Goal: Information Seeking & Learning: Learn about a topic

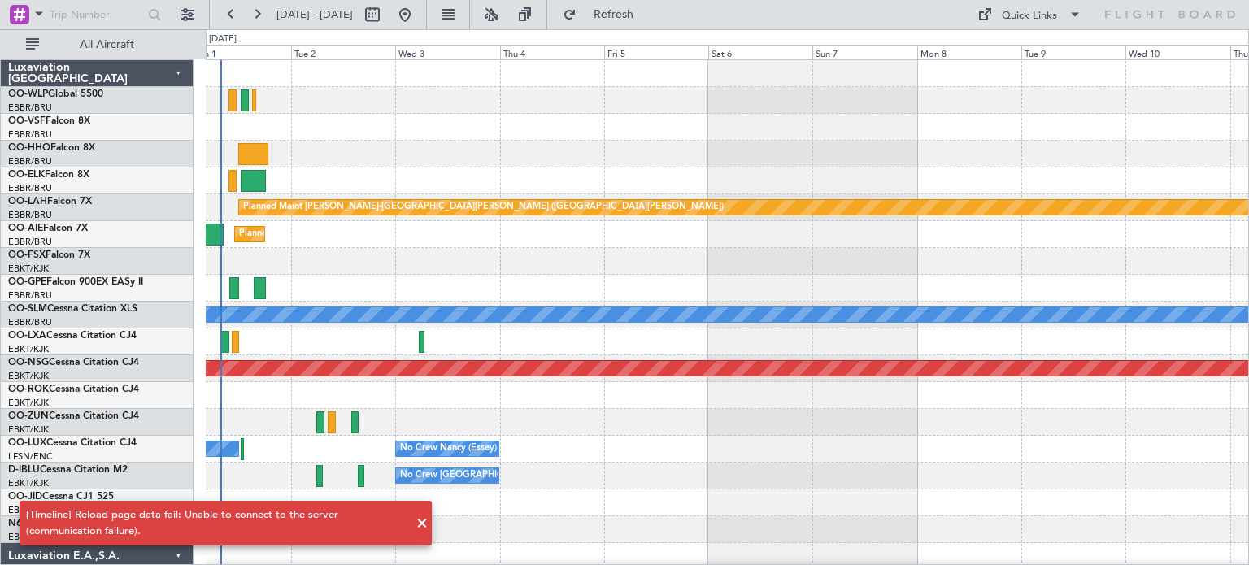
click at [931, 248] on div at bounding box center [727, 261] width 1043 height 27
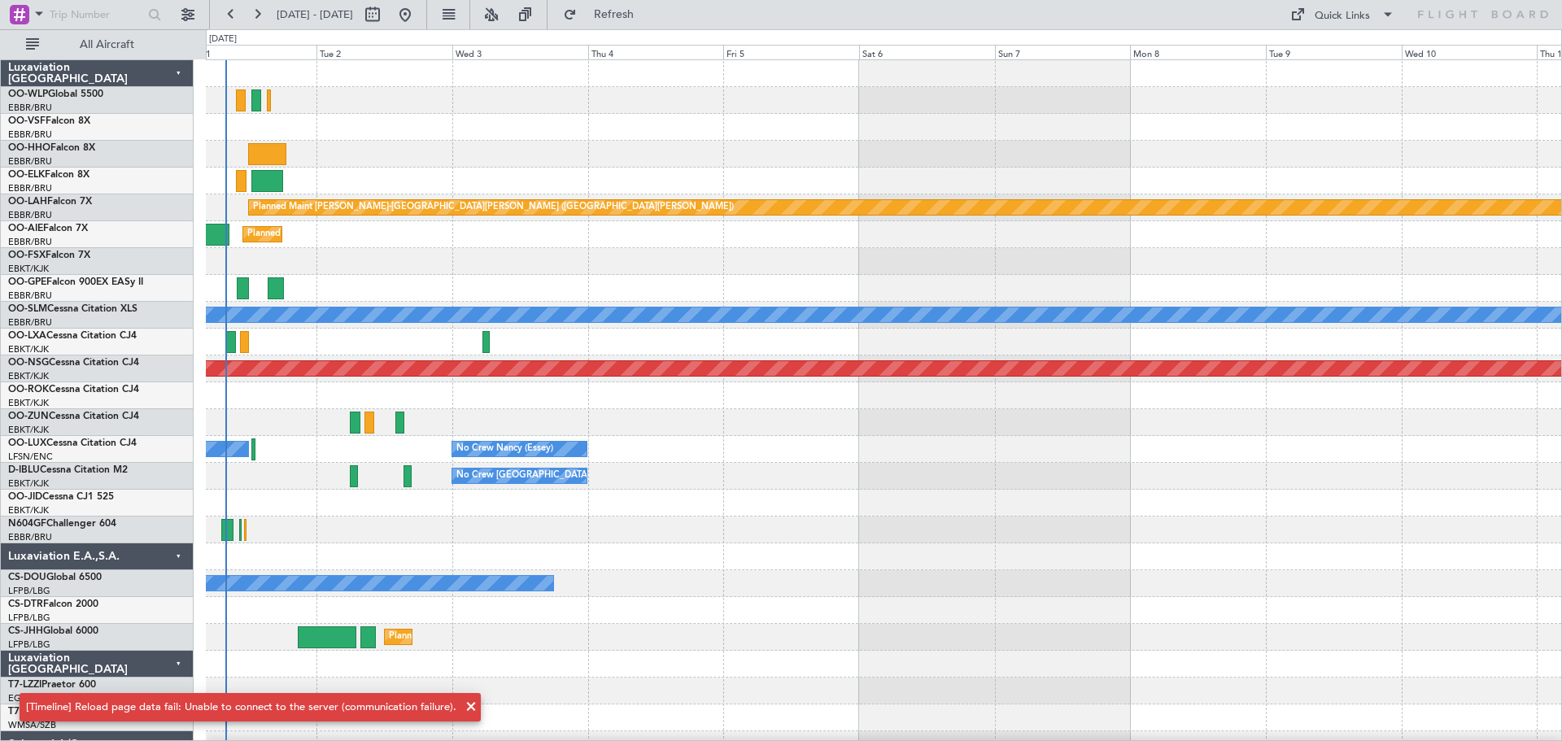
click at [504, 153] on div at bounding box center [883, 154] width 1355 height 27
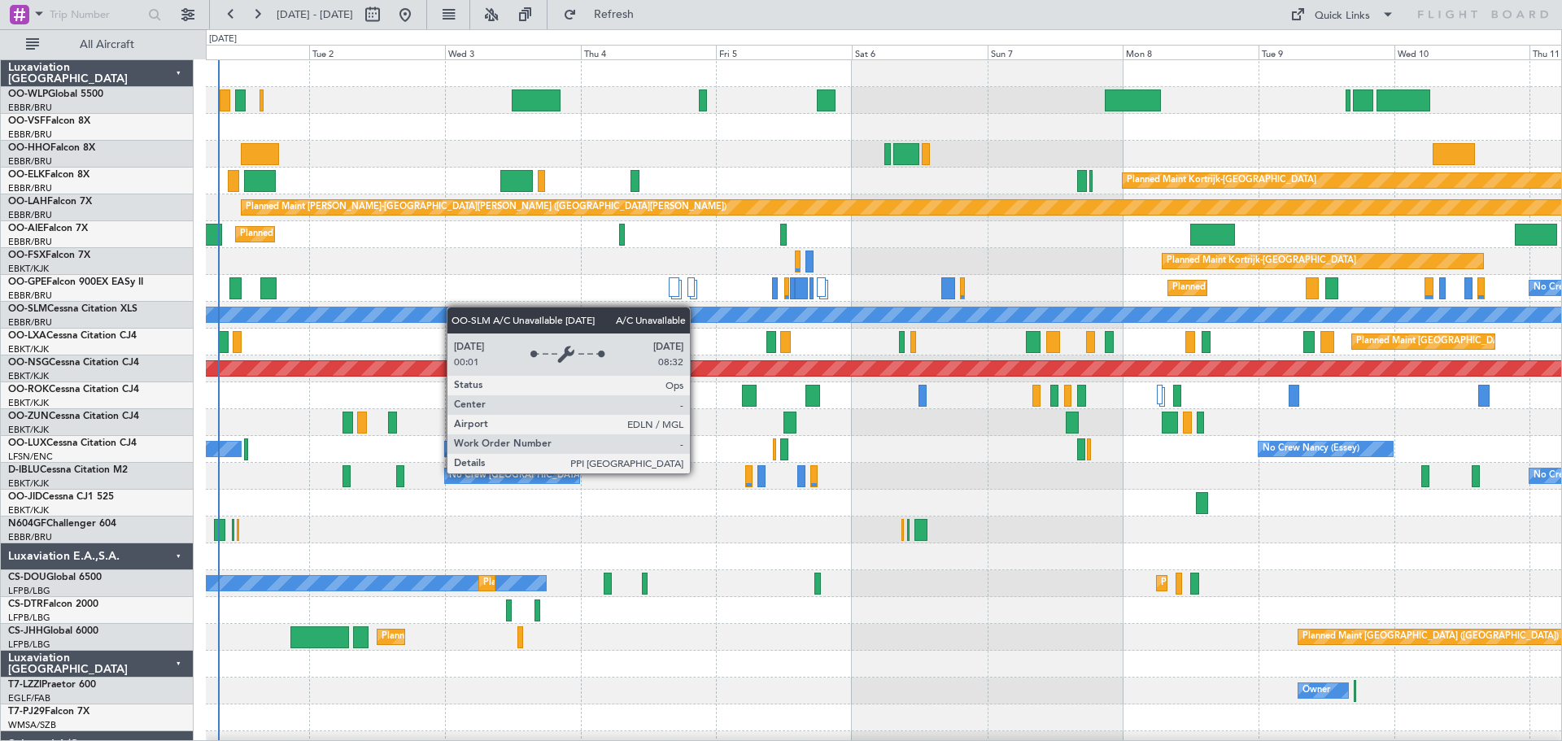
click at [403, 311] on div "Planned Maint Berlin (Brandenburg) Planned Maint Kortrijk-Wevelgem Planned Main…" at bounding box center [883, 570] width 1355 height 1020
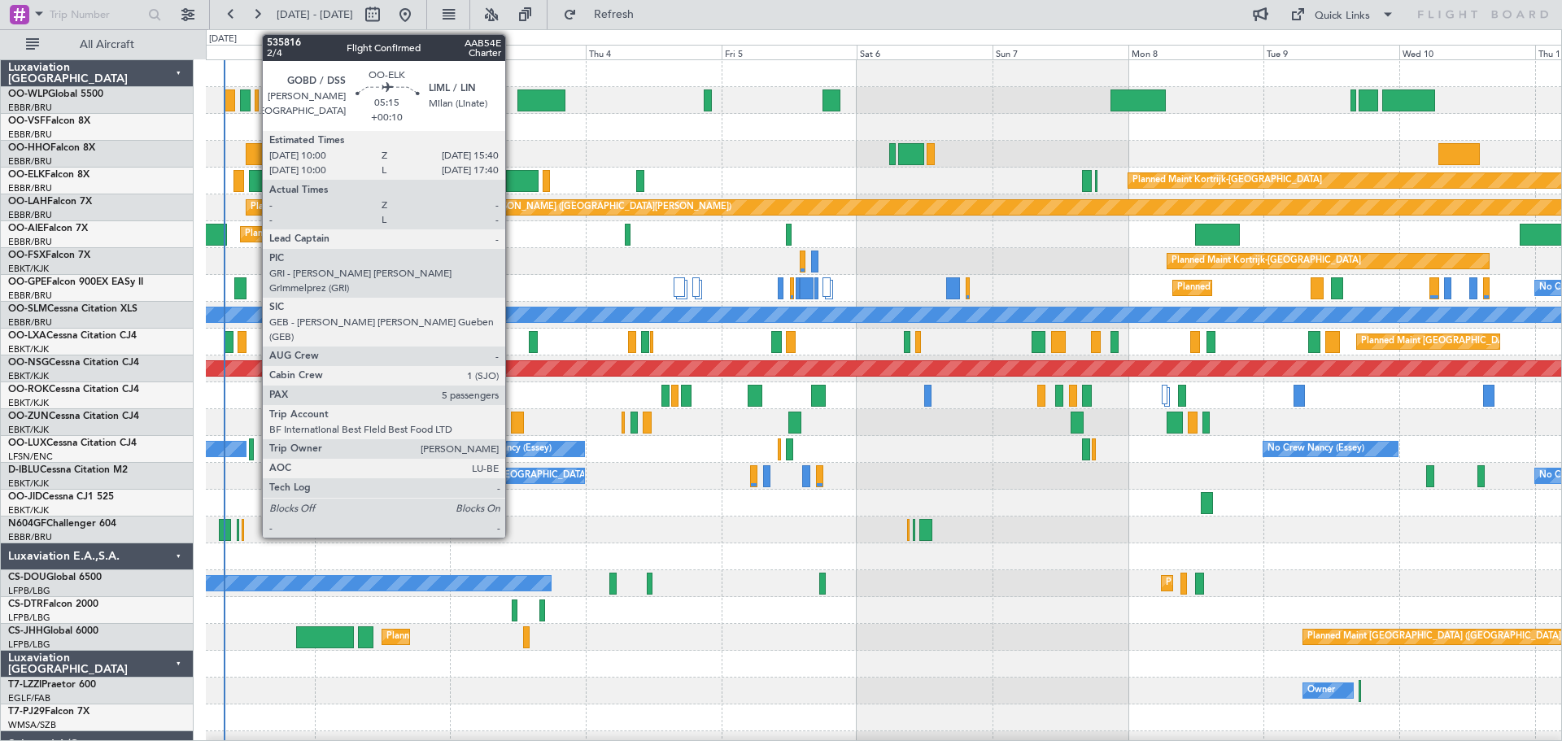
click at [512, 175] on div at bounding box center [522, 181] width 33 height 22
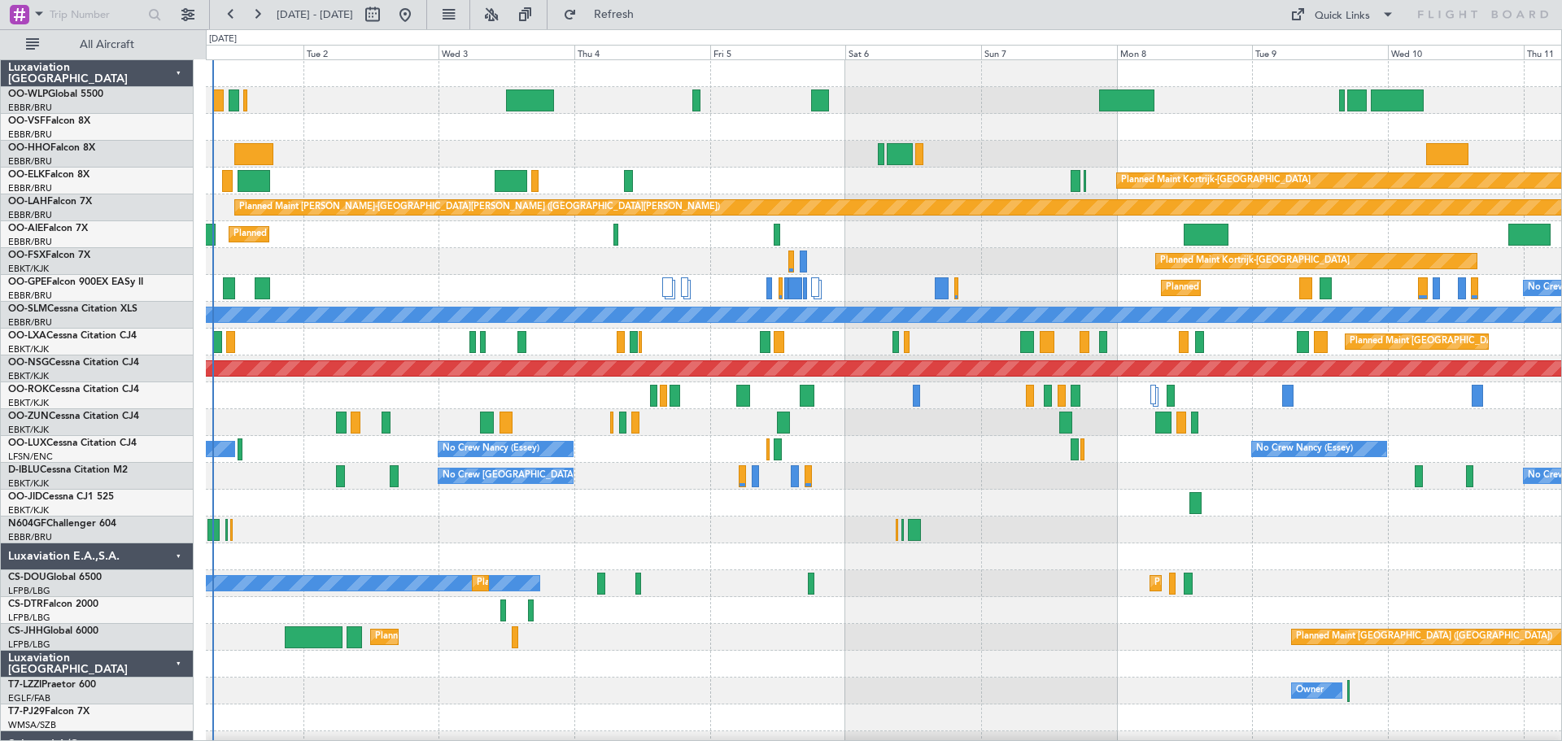
click at [365, 339] on div "Planned Maint [GEOGRAPHIC_DATA] ([GEOGRAPHIC_DATA]) Planned Maint [GEOGRAPHIC_D…" at bounding box center [883, 570] width 1355 height 1020
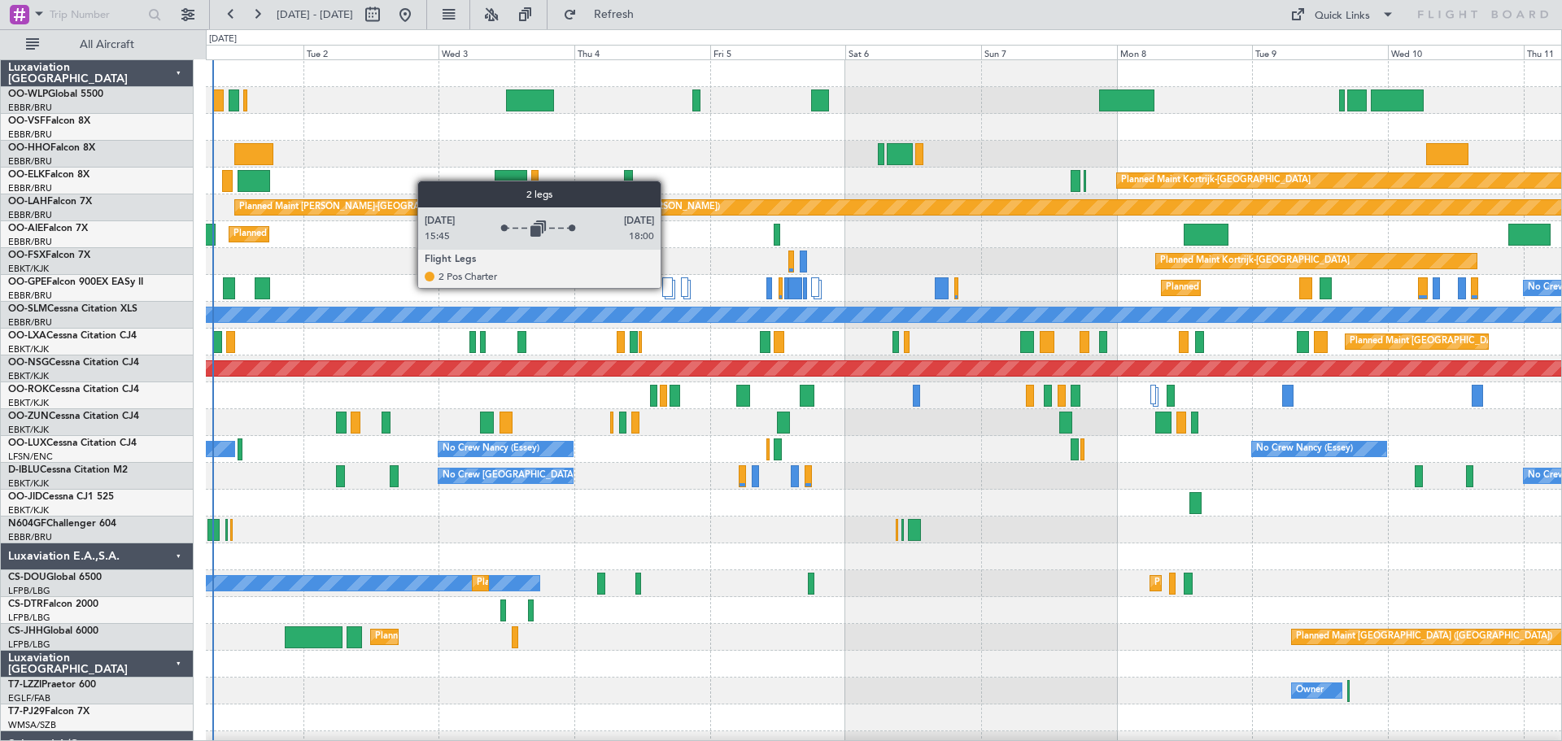
click at [668, 287] on div at bounding box center [667, 287] width 11 height 20
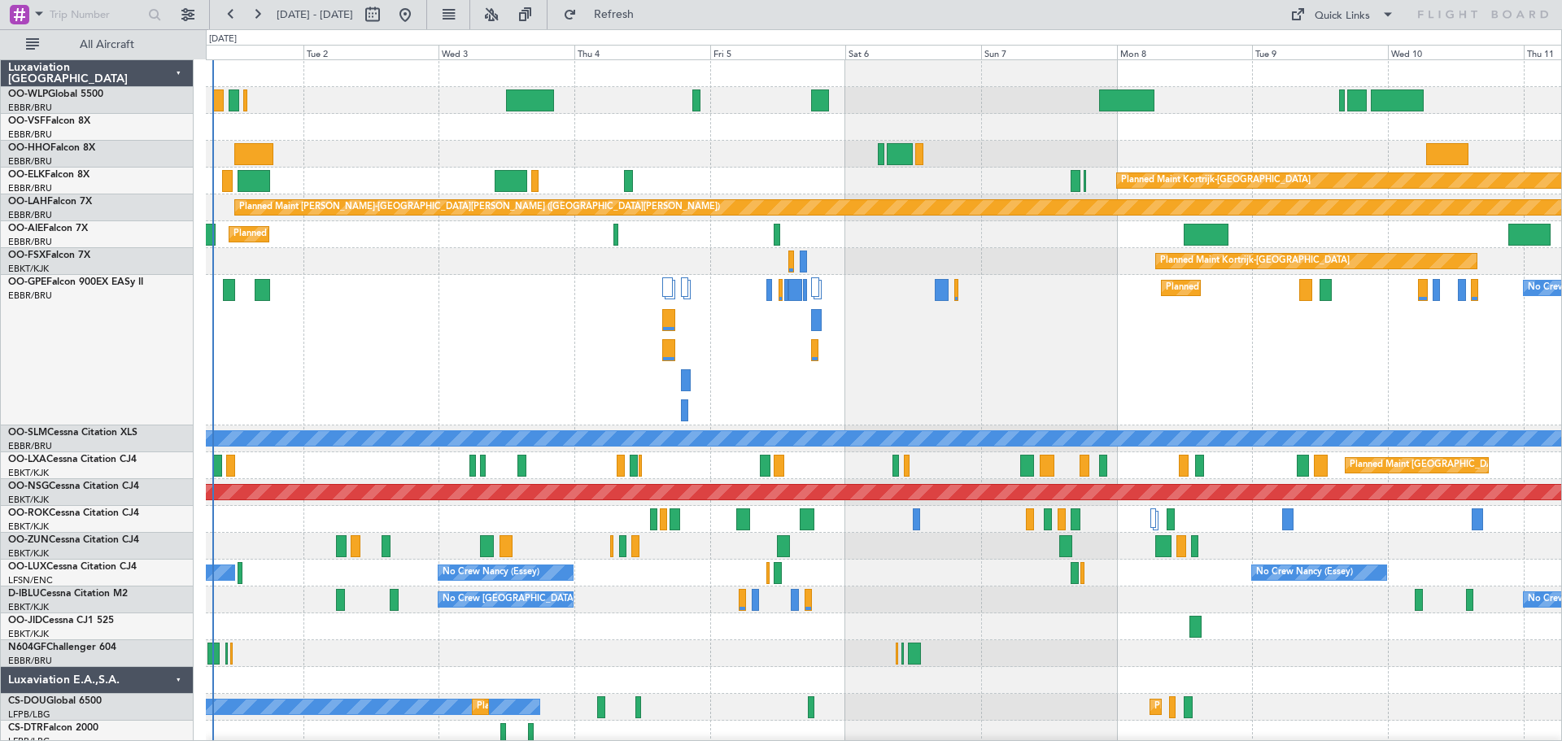
click at [694, 176] on div "Planned Maint Kortrijk-[GEOGRAPHIC_DATA]" at bounding box center [883, 181] width 1355 height 27
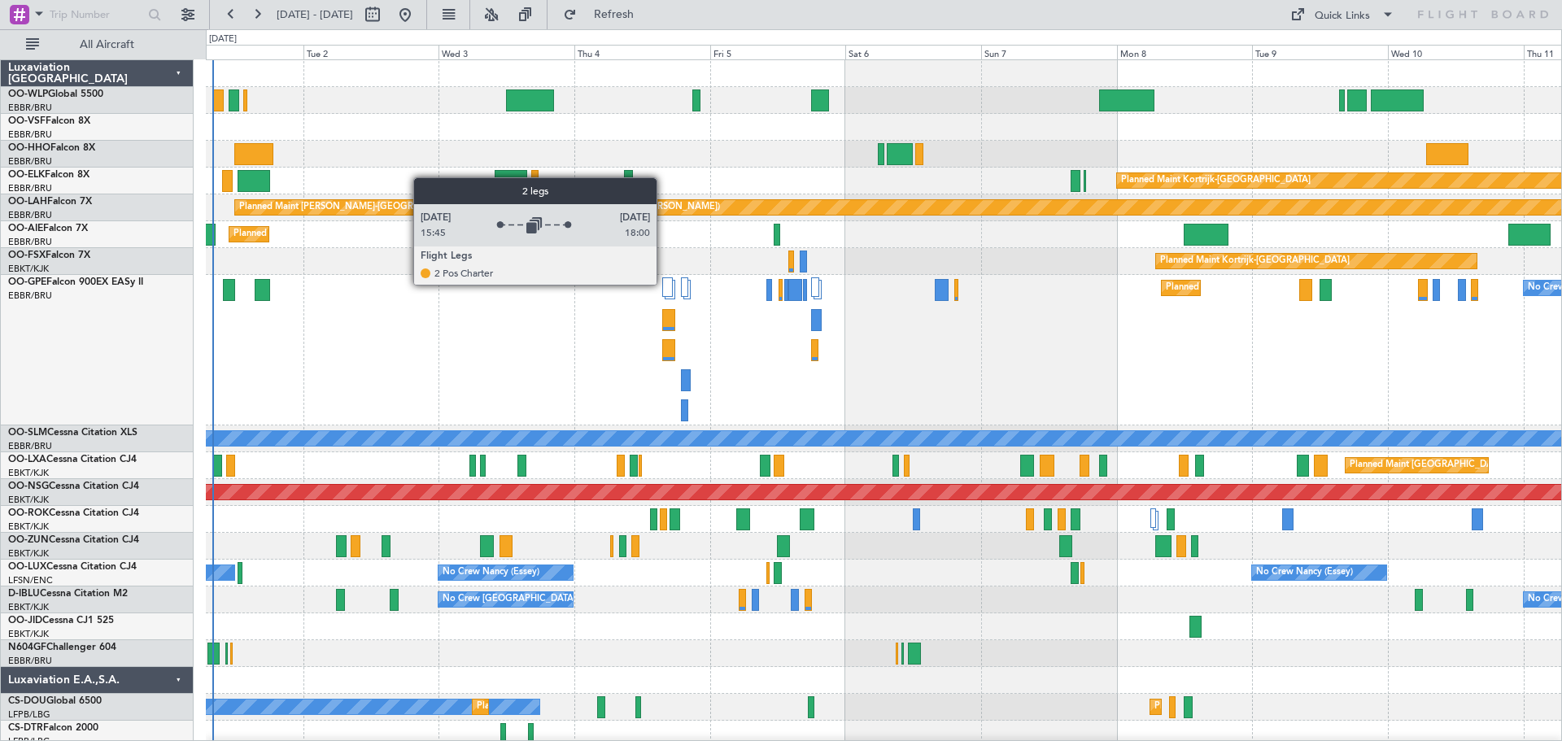
click at [664, 281] on div at bounding box center [667, 287] width 11 height 20
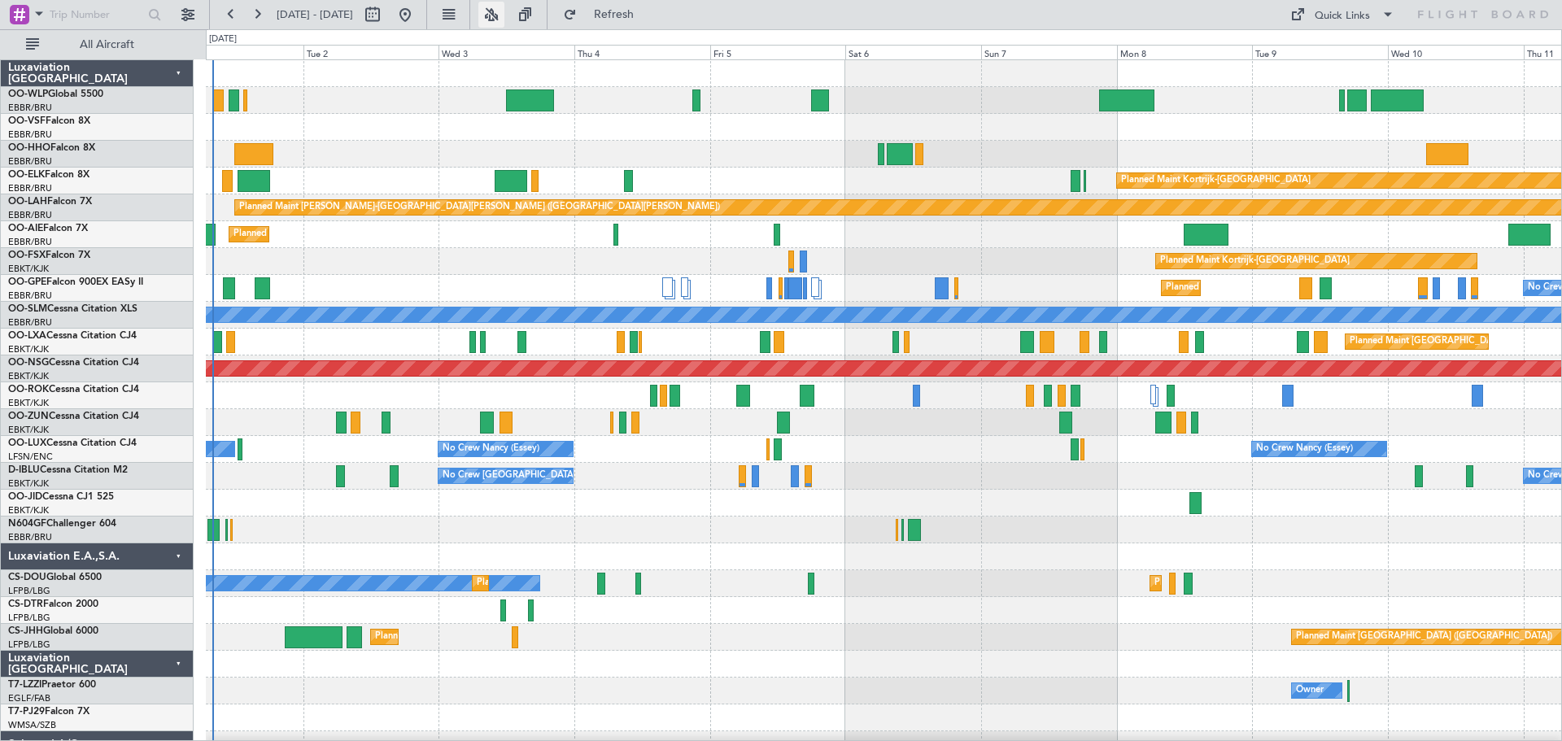
click at [504, 11] on button at bounding box center [491, 15] width 26 height 26
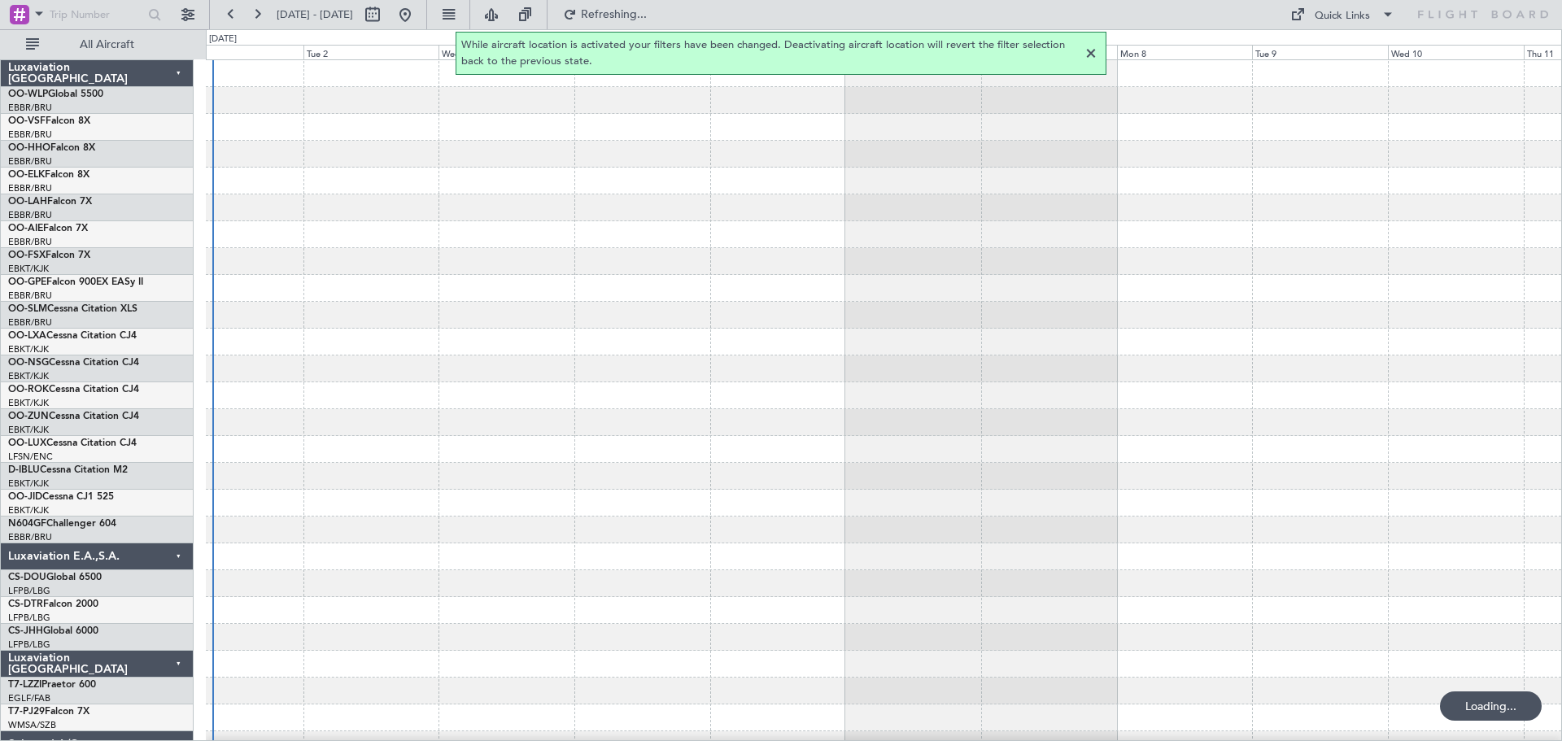
click at [1089, 51] on div at bounding box center [1091, 54] width 20 height 20
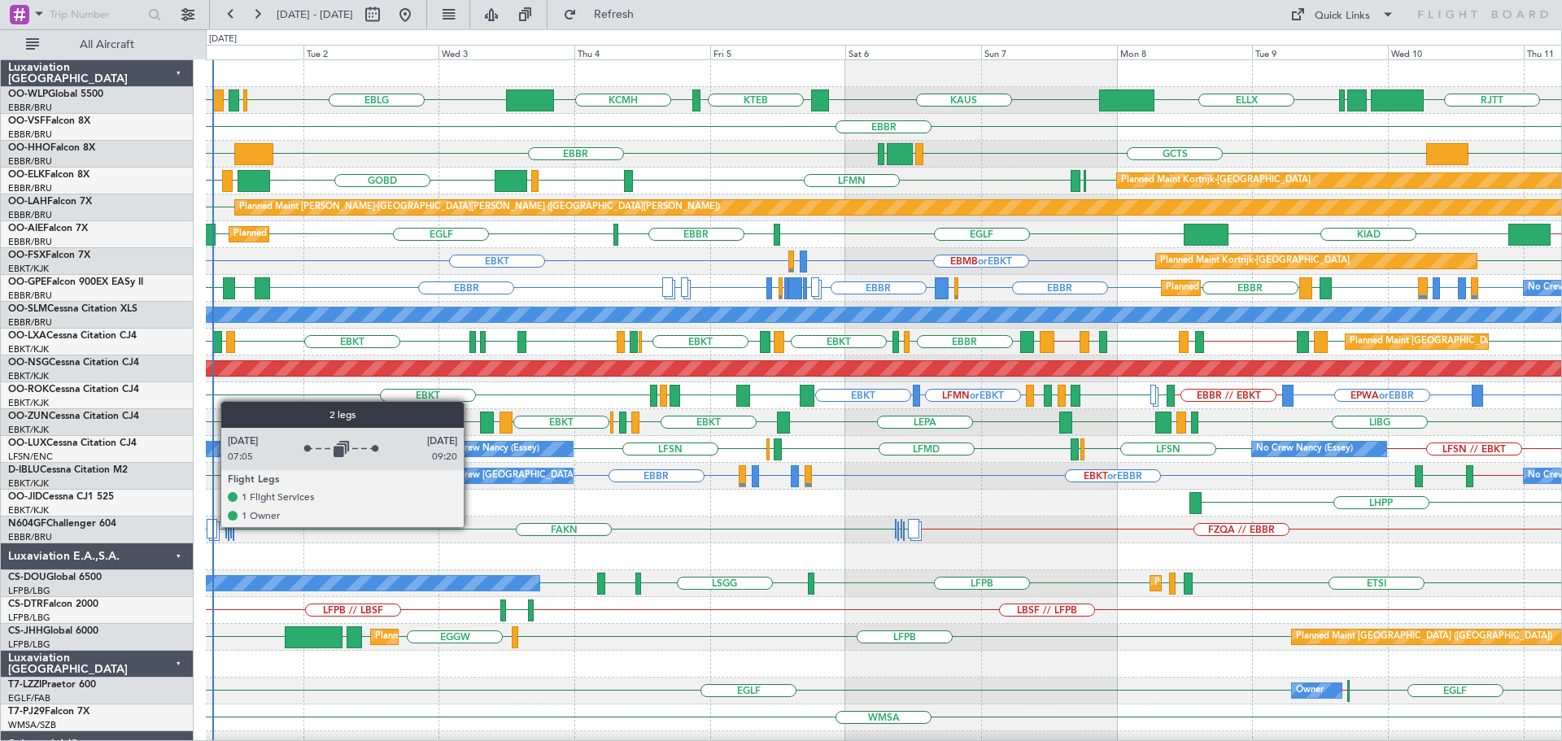
click at [212, 526] on div at bounding box center [212, 529] width 11 height 20
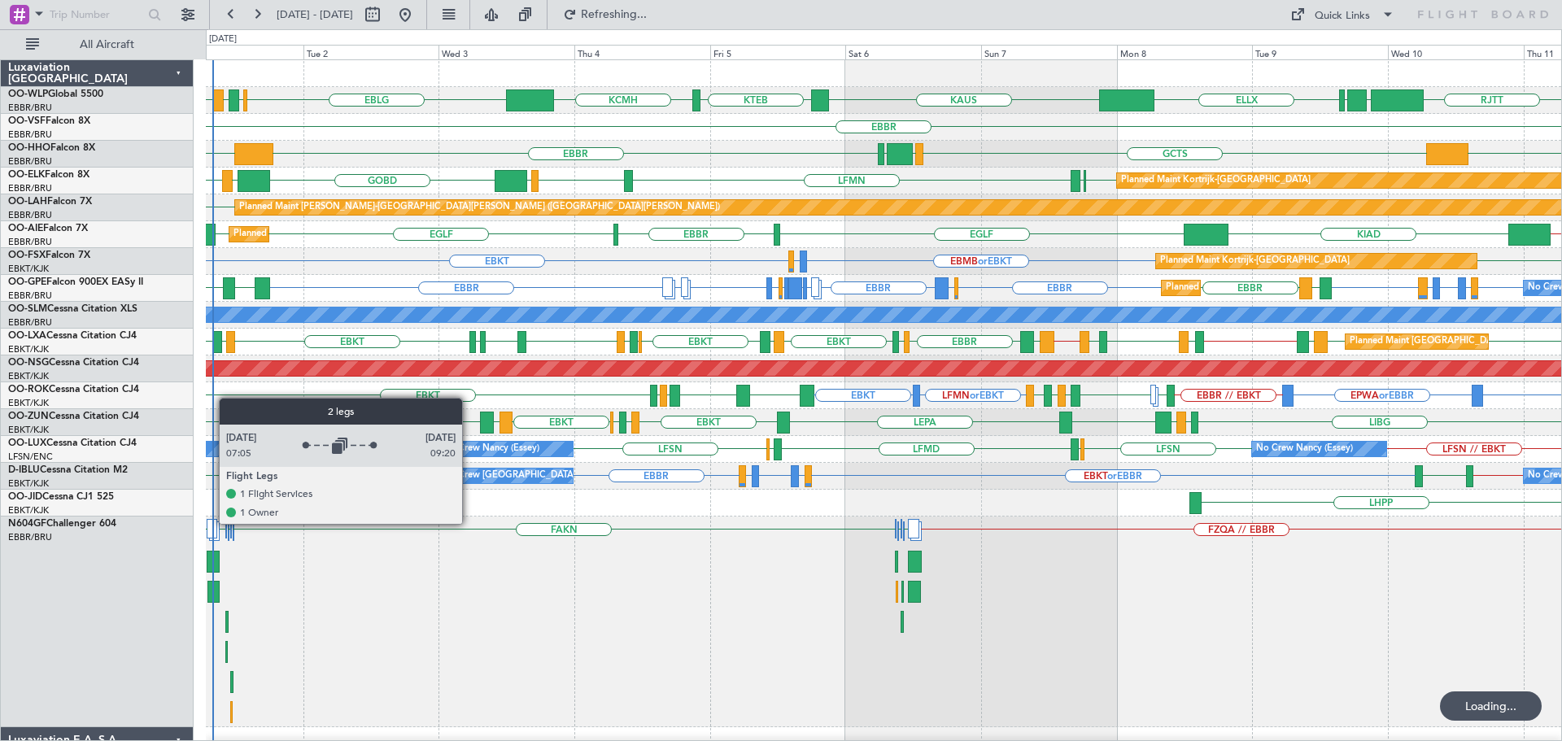
click at [211, 523] on div at bounding box center [212, 529] width 11 height 20
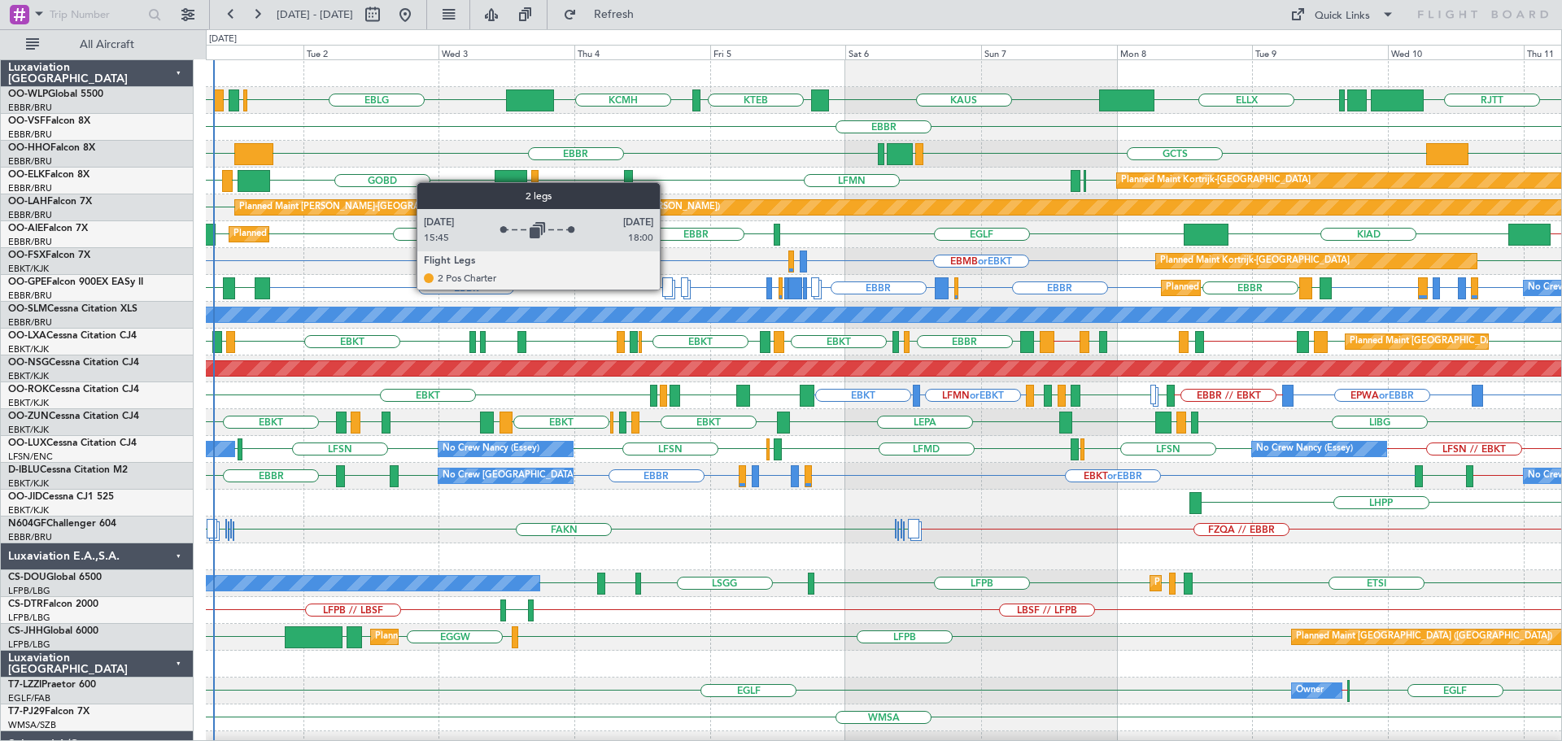
click at [667, 289] on div at bounding box center [667, 287] width 11 height 20
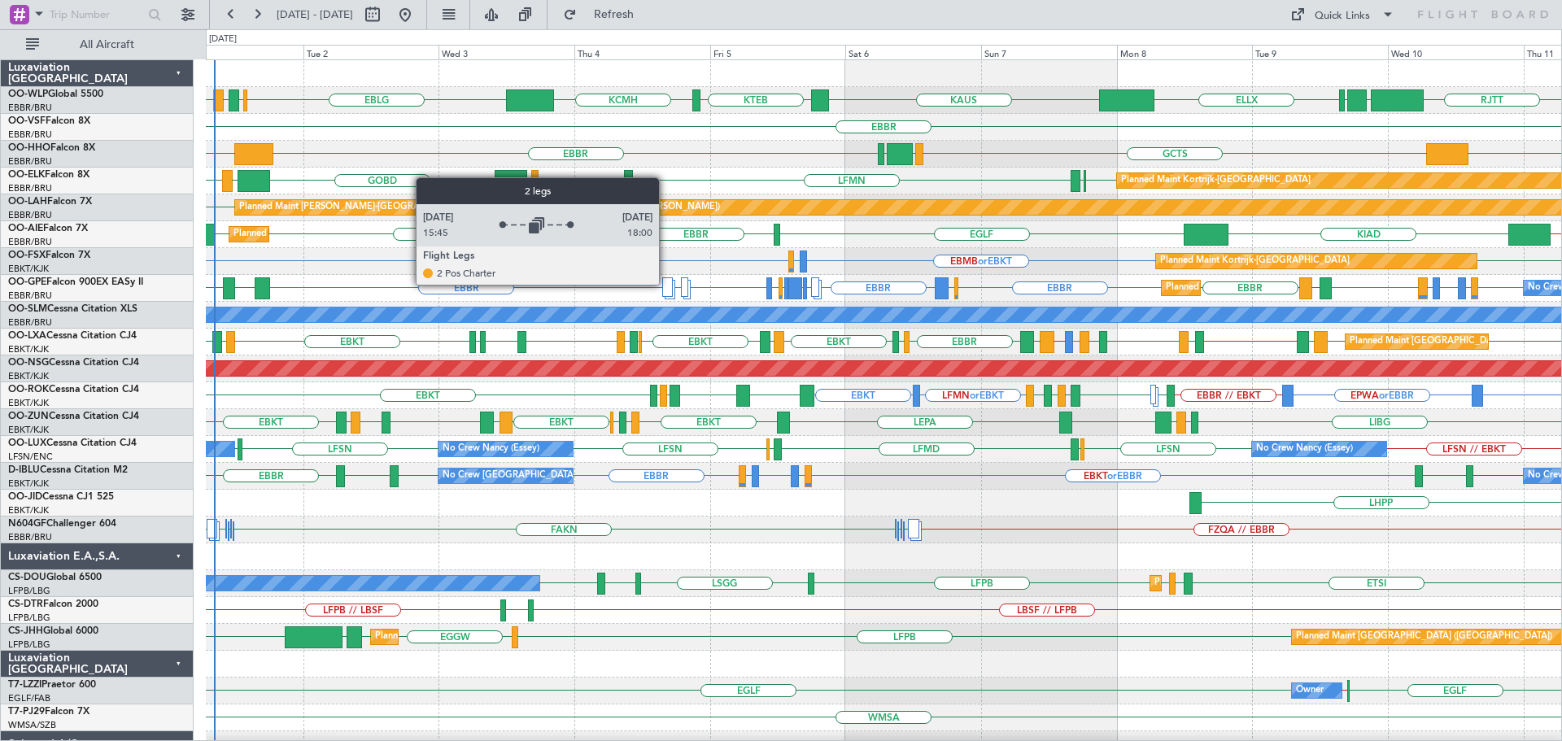
click at [666, 284] on div at bounding box center [667, 287] width 11 height 20
click at [665, 286] on div at bounding box center [667, 287] width 11 height 20
click at [666, 286] on div at bounding box center [667, 287] width 11 height 20
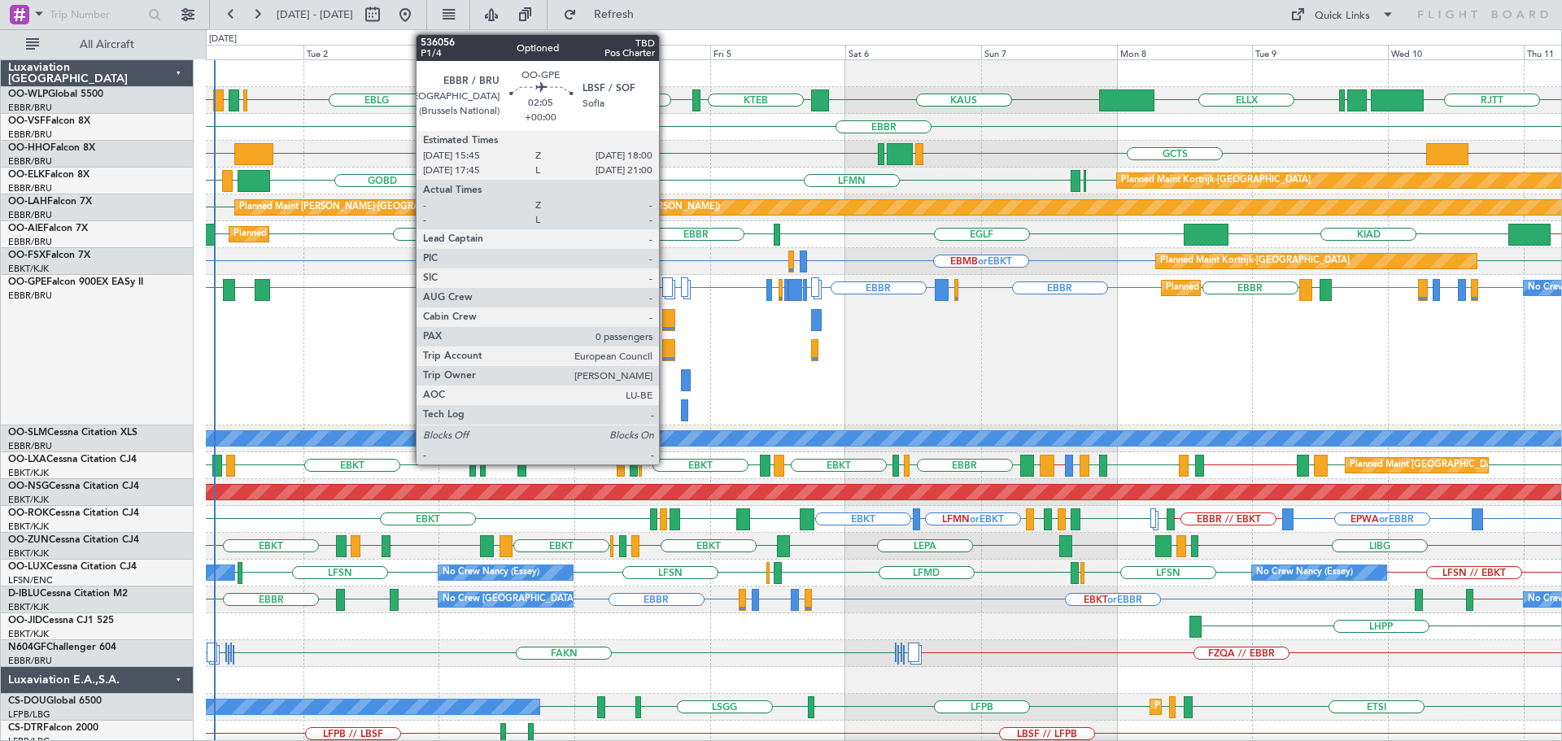
click at [668, 320] on div at bounding box center [668, 320] width 13 height 22
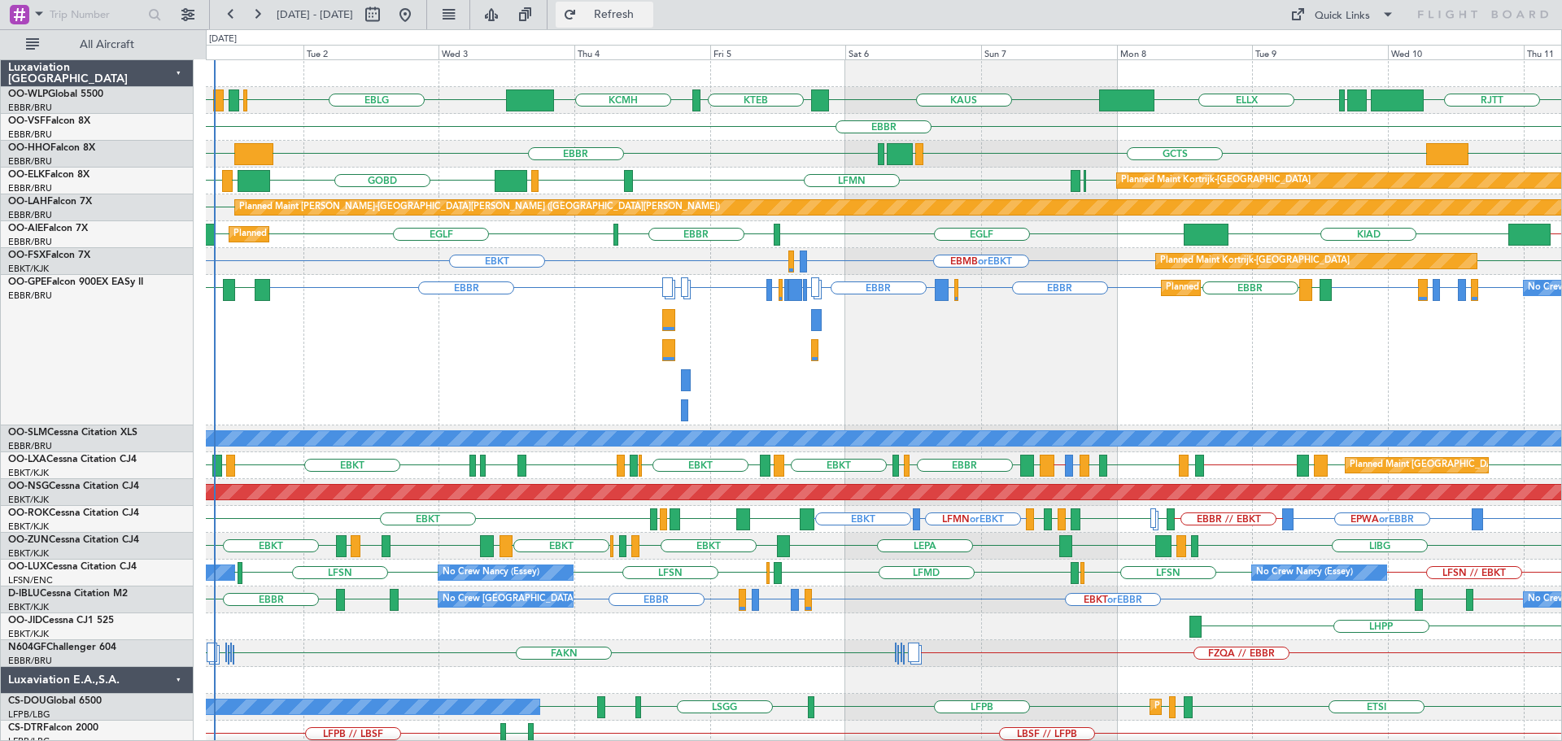
click at [648, 15] on span "Refresh" at bounding box center [614, 14] width 68 height 11
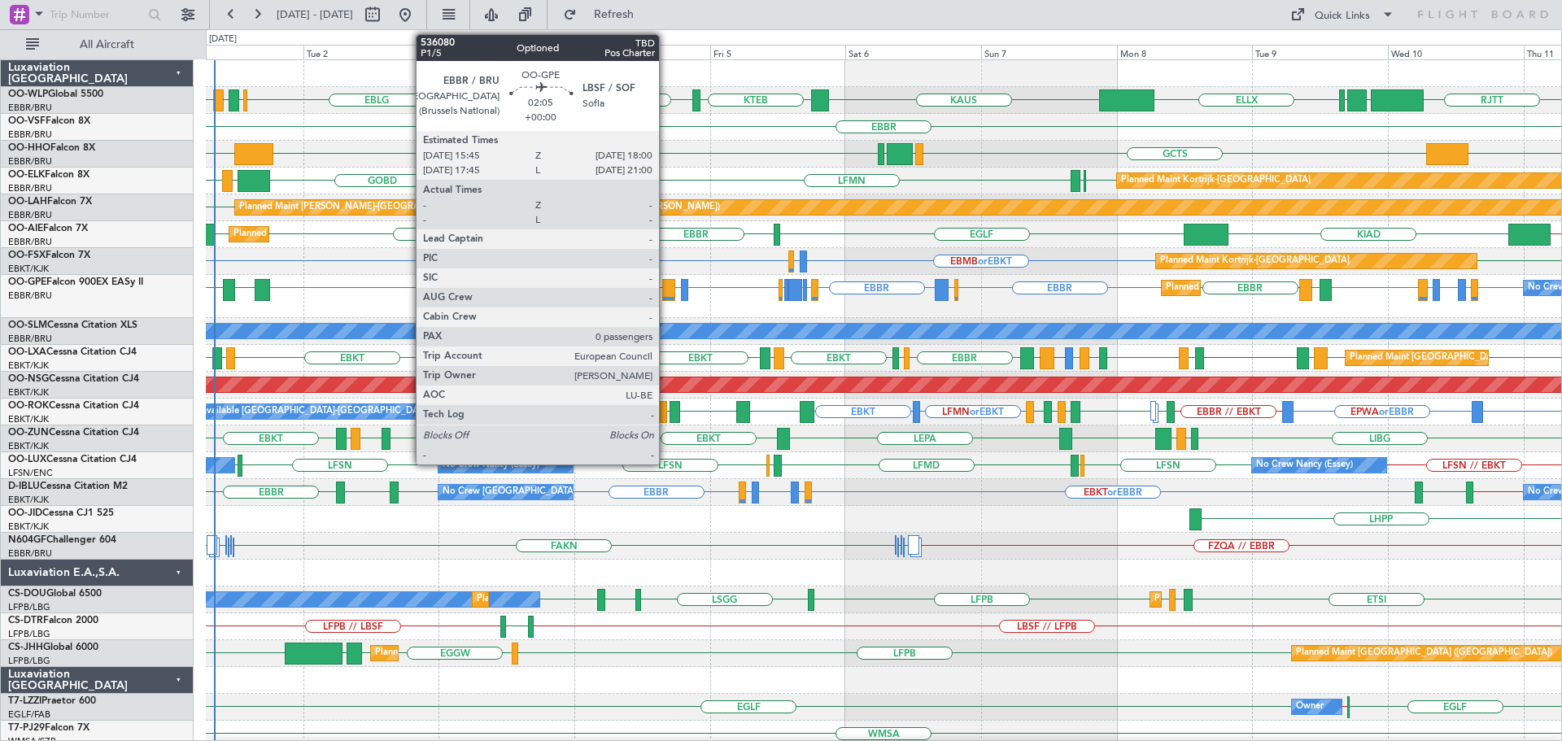
click at [666, 287] on div at bounding box center [668, 290] width 13 height 22
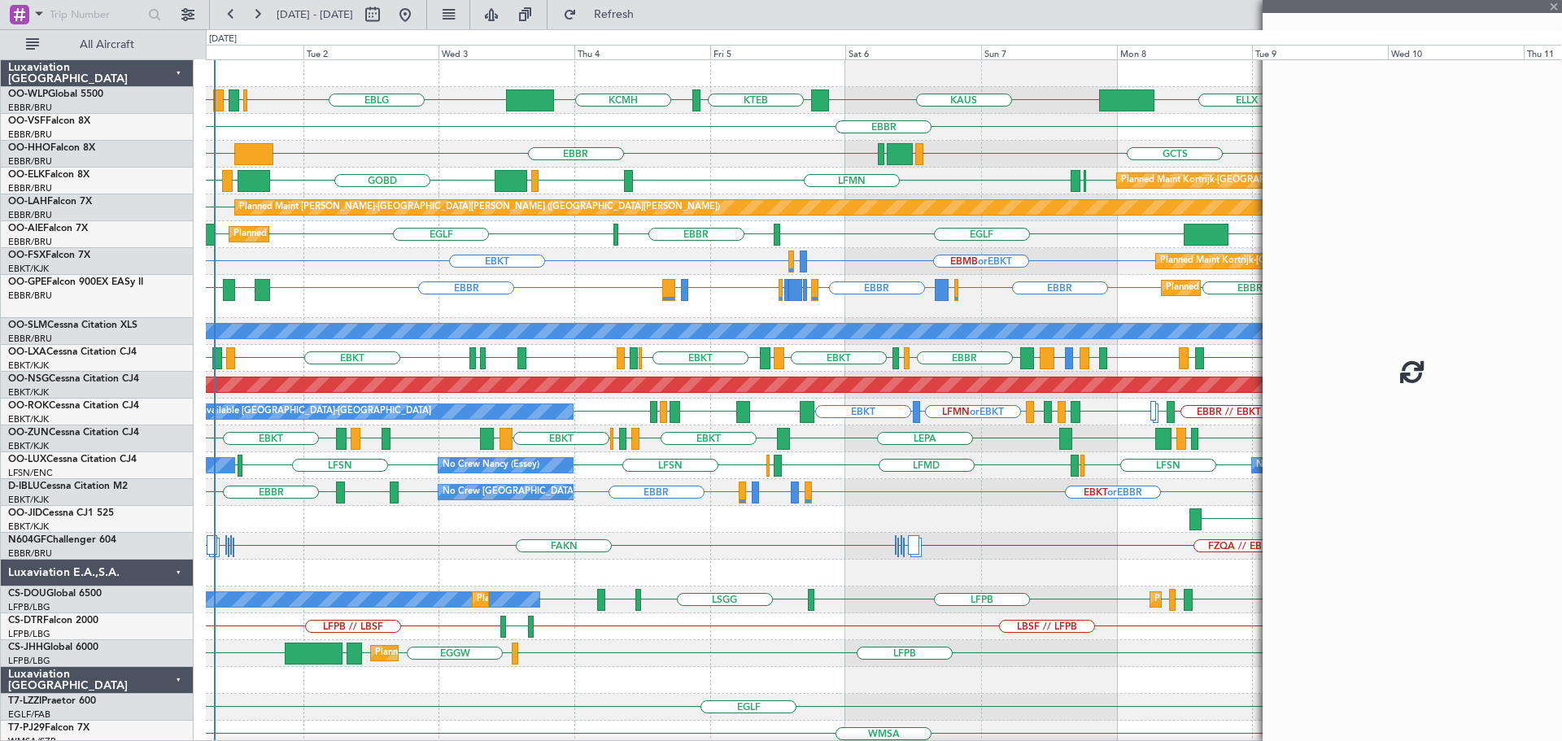
click at [666, 287] on div at bounding box center [668, 290] width 13 height 22
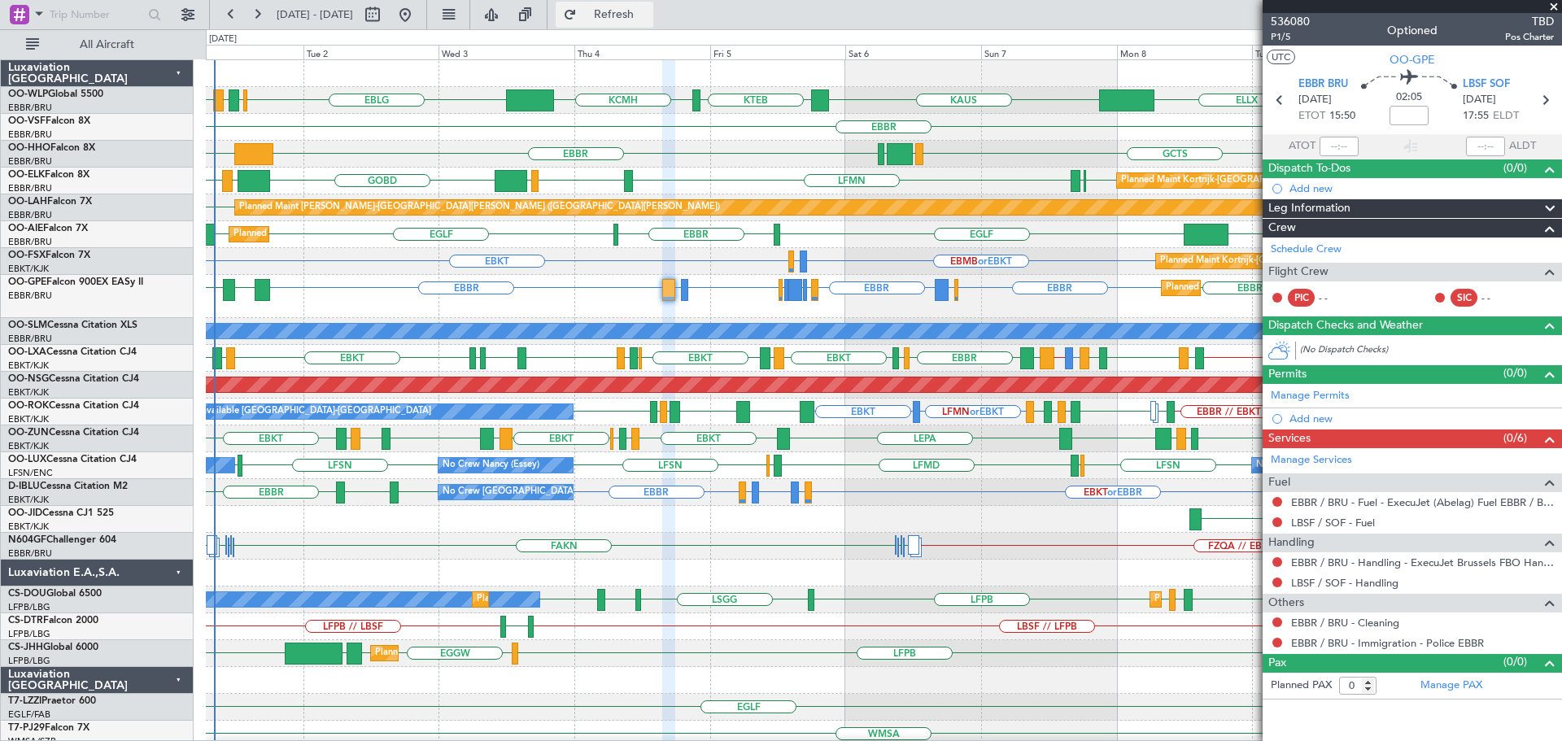
click at [648, 9] on span "Refresh" at bounding box center [614, 14] width 68 height 11
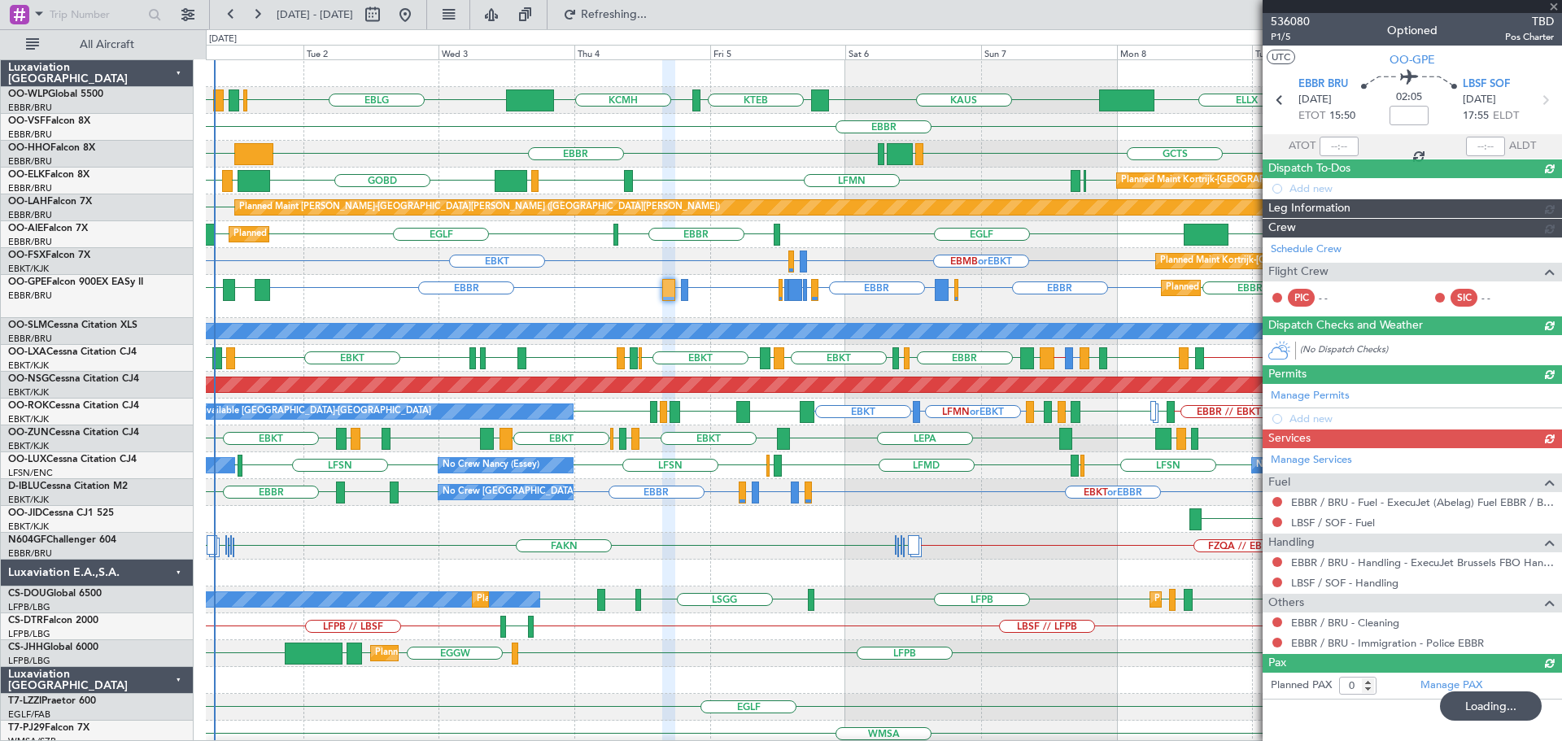
click at [1551, 7] on div at bounding box center [1411, 6] width 299 height 13
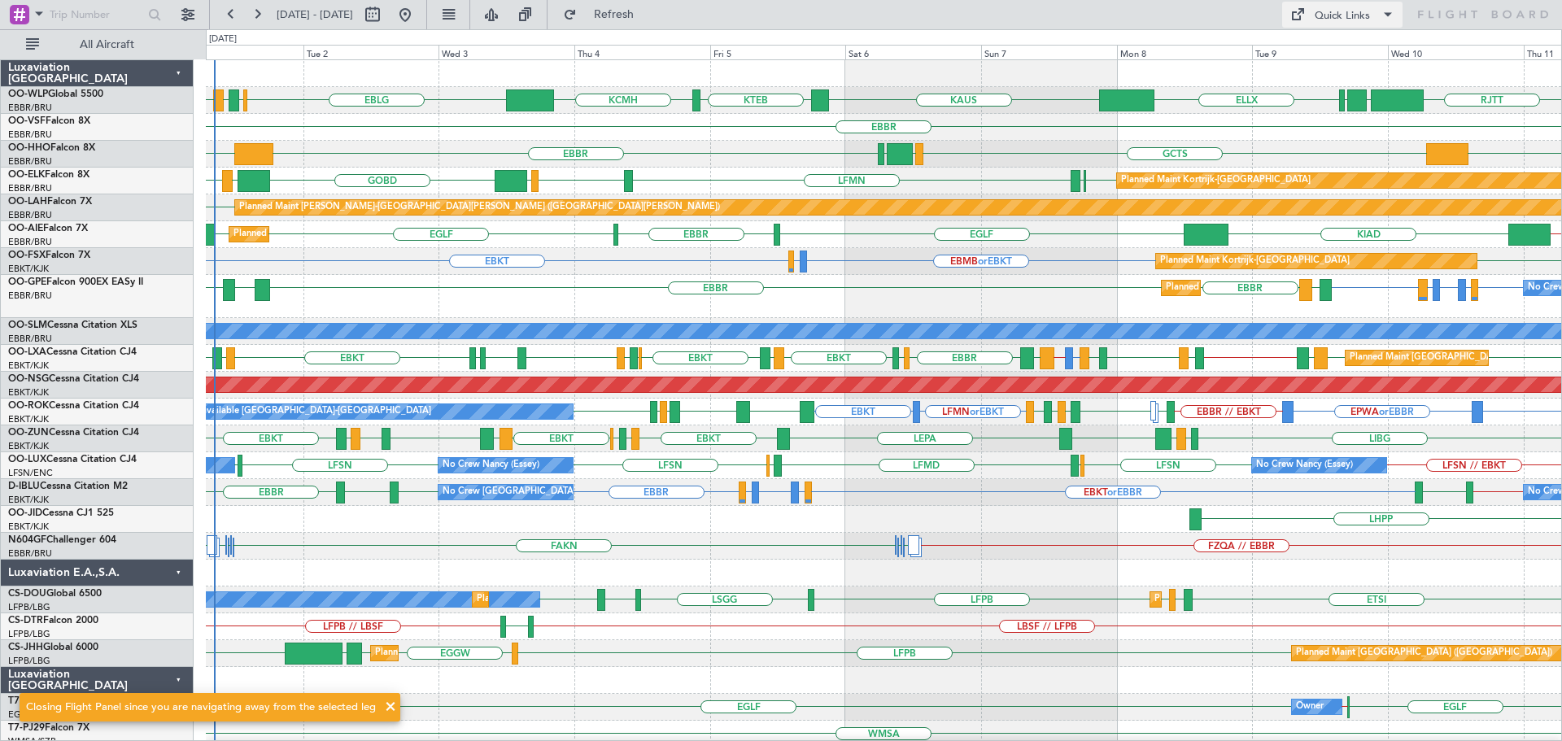
click at [1313, 13] on button "Quick Links" at bounding box center [1342, 15] width 120 height 26
click at [1315, 50] on button "Trip Builder" at bounding box center [1343, 53] width 122 height 39
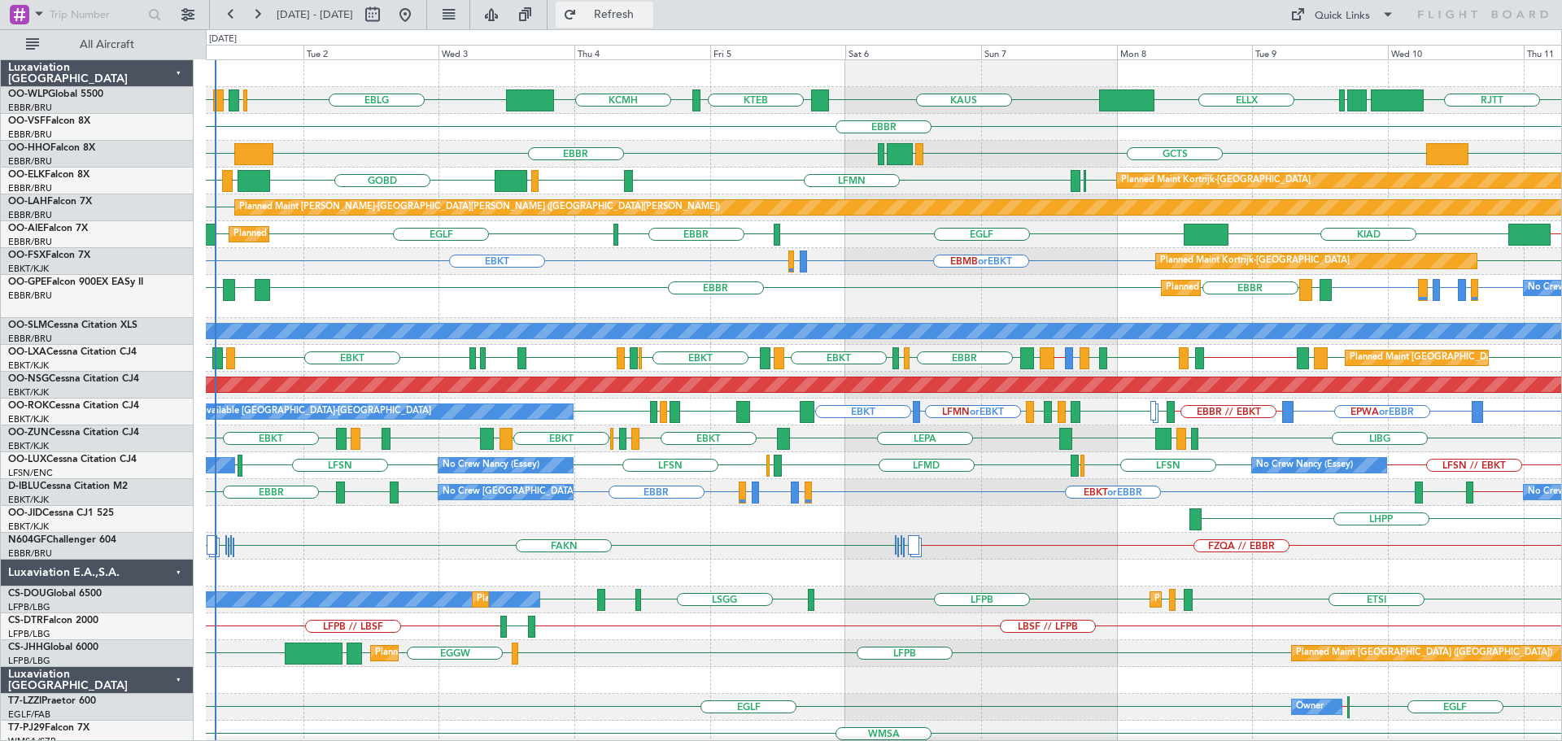
click at [648, 20] on span "Refresh" at bounding box center [614, 14] width 68 height 11
click at [684, 156] on div "EBBR KTEB GCTS GMMH LSGG KTEB" at bounding box center [883, 154] width 1355 height 27
click at [548, 276] on div "EBBR EBBR LKPR or EBBR LKTB or EBBR LZKZ or EBBR LBSF or EBBR EBBR EDDB or EBBR…" at bounding box center [883, 296] width 1355 height 43
click at [896, 257] on div "EBKT EBMB or EBKT LSZH or EBKT EBKT Planned Maint Kortrijk-Wevelgem" at bounding box center [883, 261] width 1355 height 27
click at [874, 244] on div "EGLF EGLF EGLF EBBR EBBR // EGLF KIAD Planned Maint London (Farnborough)" at bounding box center [883, 234] width 1355 height 27
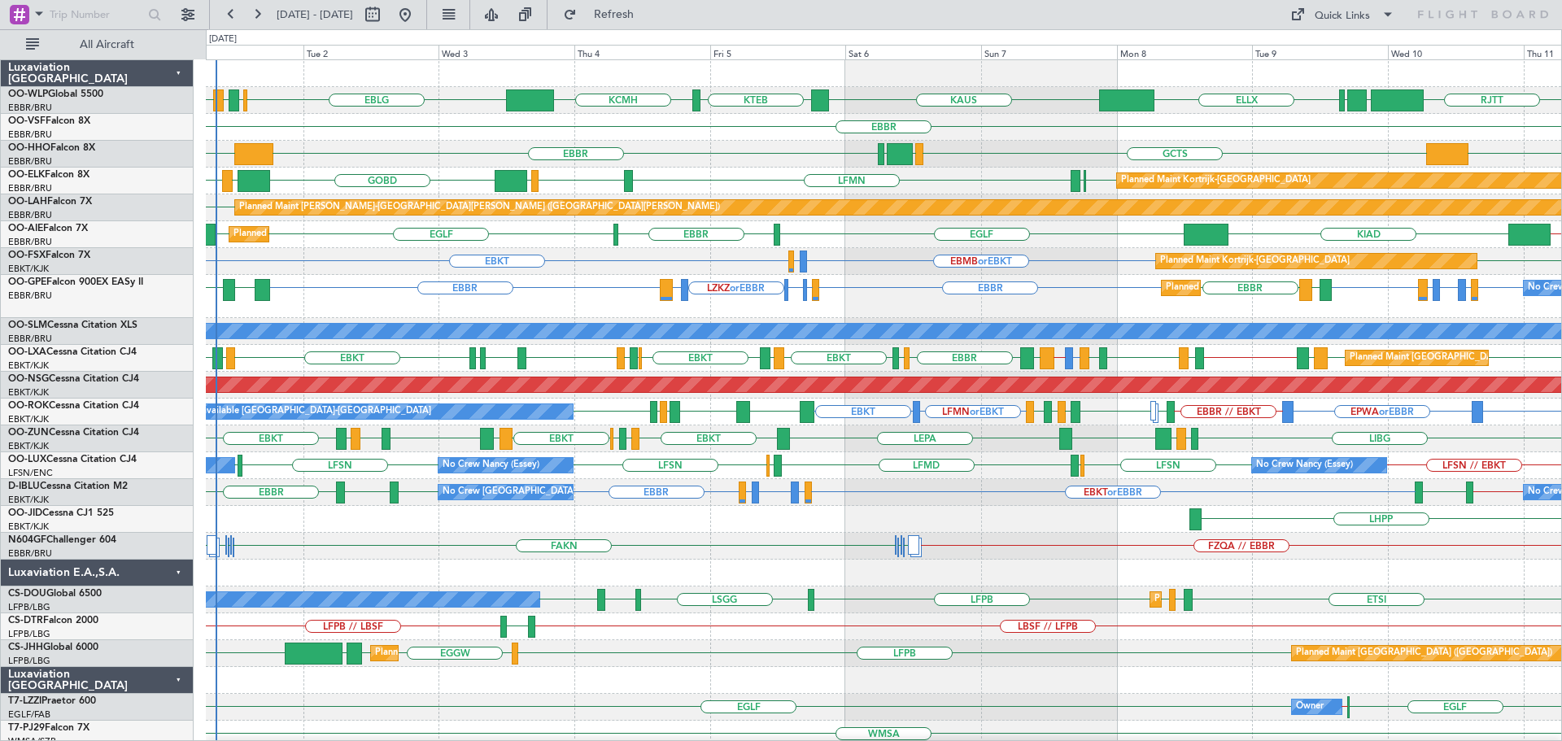
click at [367, 268] on div "EBKT EBMB or EBKT LSZH or EBKT EBKT Planned Maint Kortrijk-Wevelgem" at bounding box center [883, 261] width 1355 height 27
click at [577, 294] on div "EBBR EBBR EDDB or EBBR LHBP or EBBR EPWA or EBBR EBBR EBBR LKPR or EBBR LKTB or…" at bounding box center [883, 296] width 1355 height 43
click at [648, 12] on span "Refresh" at bounding box center [614, 14] width 68 height 11
click at [753, 143] on div "EBBR KTEB KTEB GCTS GMMH LSGG" at bounding box center [883, 154] width 1355 height 27
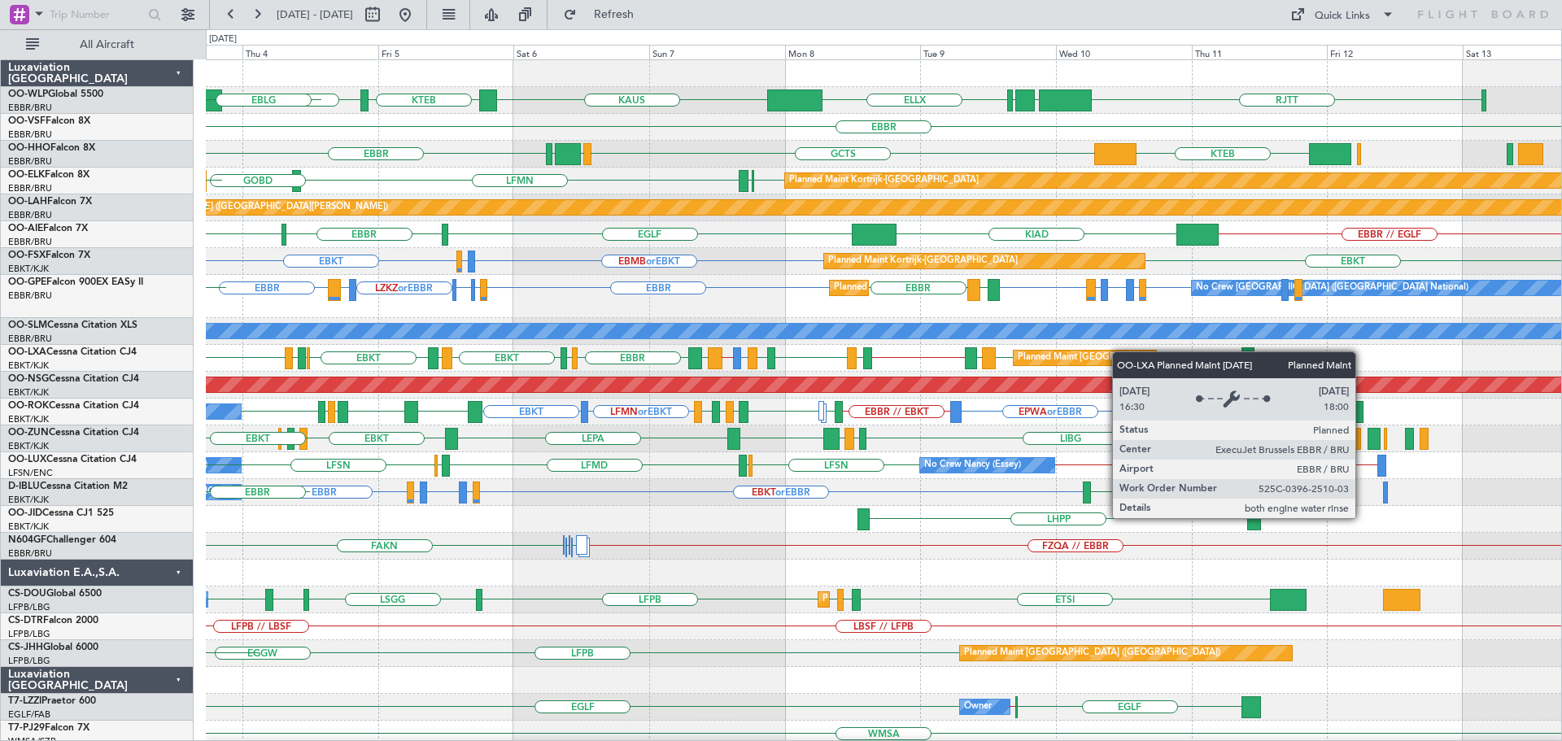
click at [184, 391] on div "RJTT LTCG LIML ELLX KAUS KTEB KCMH EBLG EBBR LIRZ EDDB EBBR KTEB GCTS LSGG GMMH…" at bounding box center [781, 385] width 1562 height 712
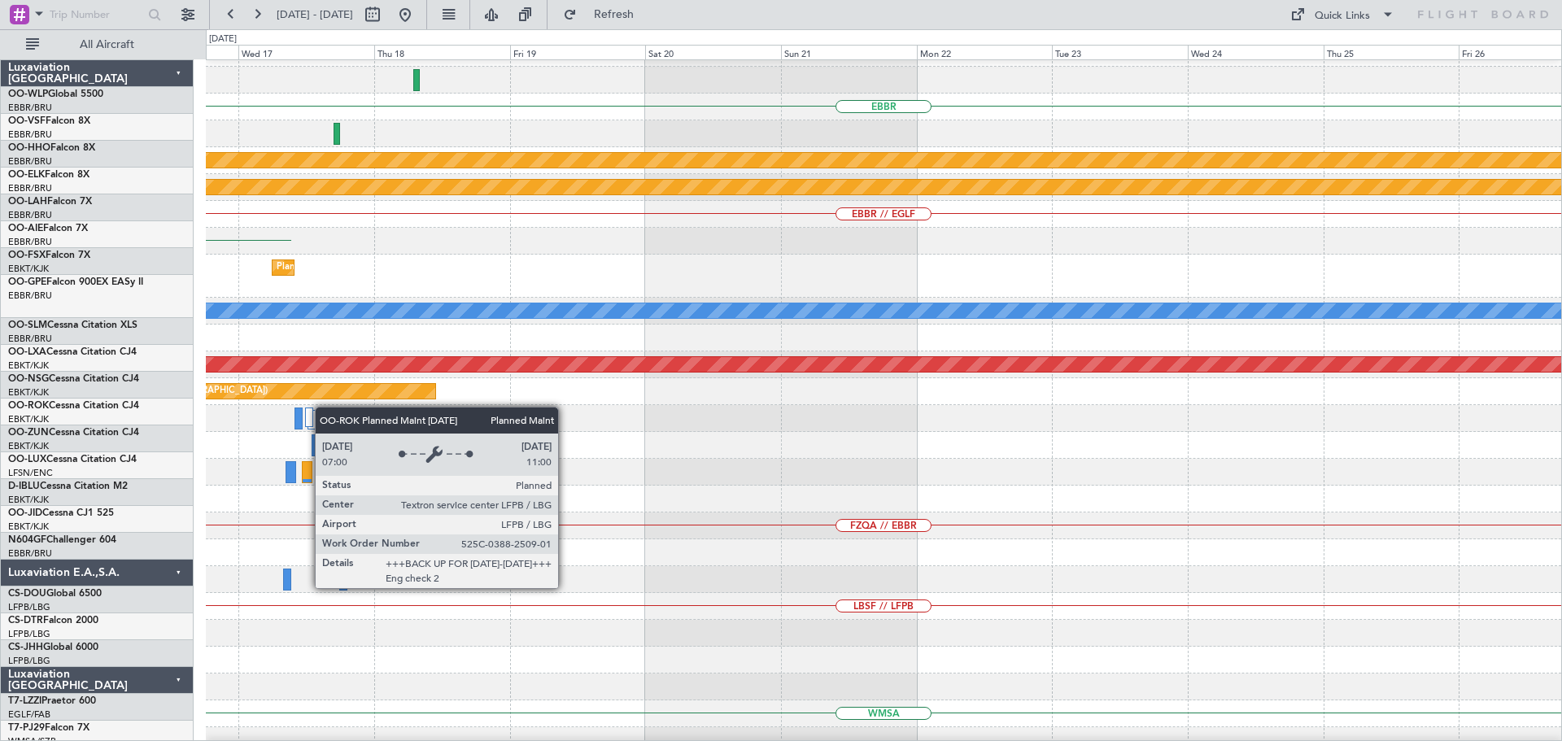
click at [323, 408] on div at bounding box center [328, 419] width 11 height 22
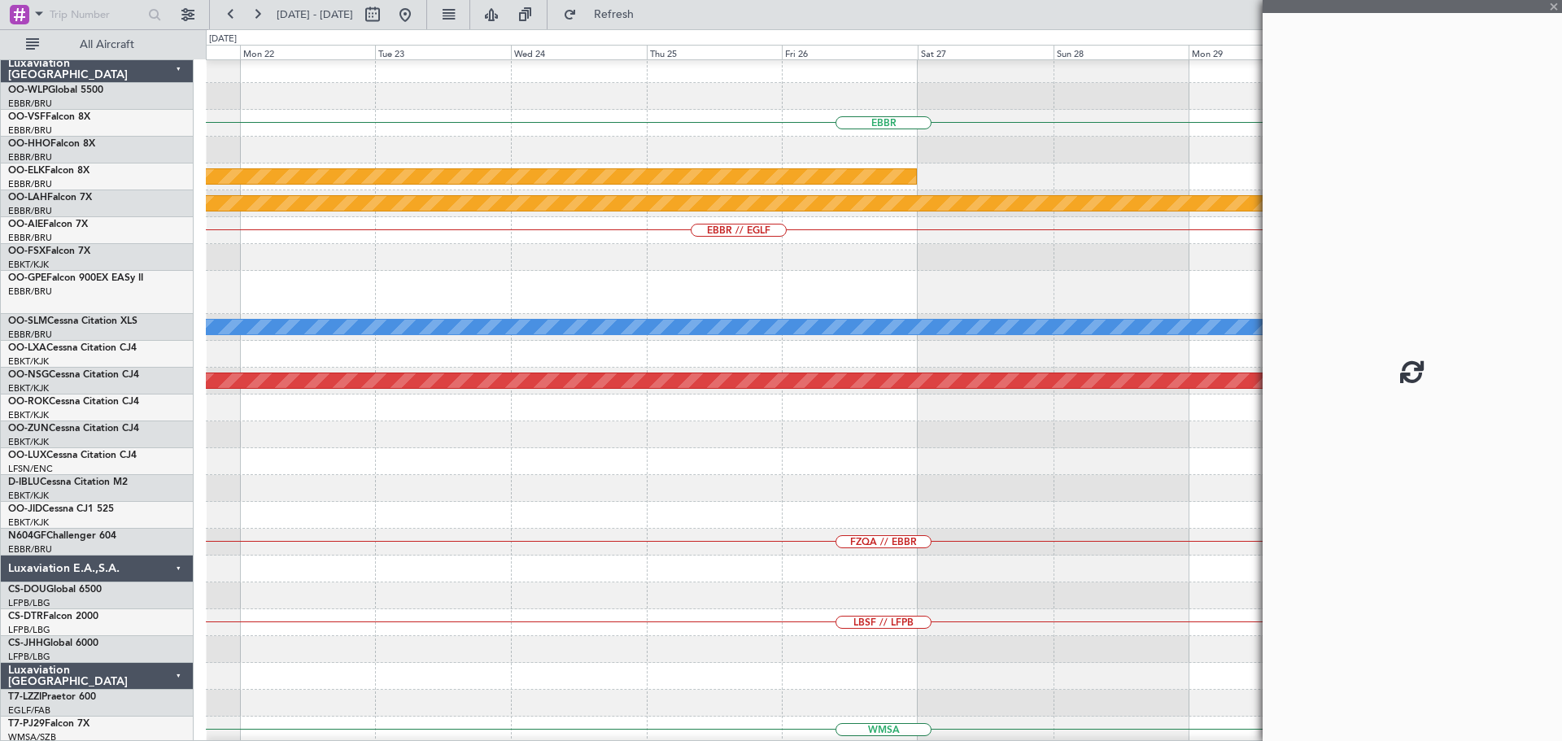
click at [448, 432] on div at bounding box center [883, 434] width 1355 height 27
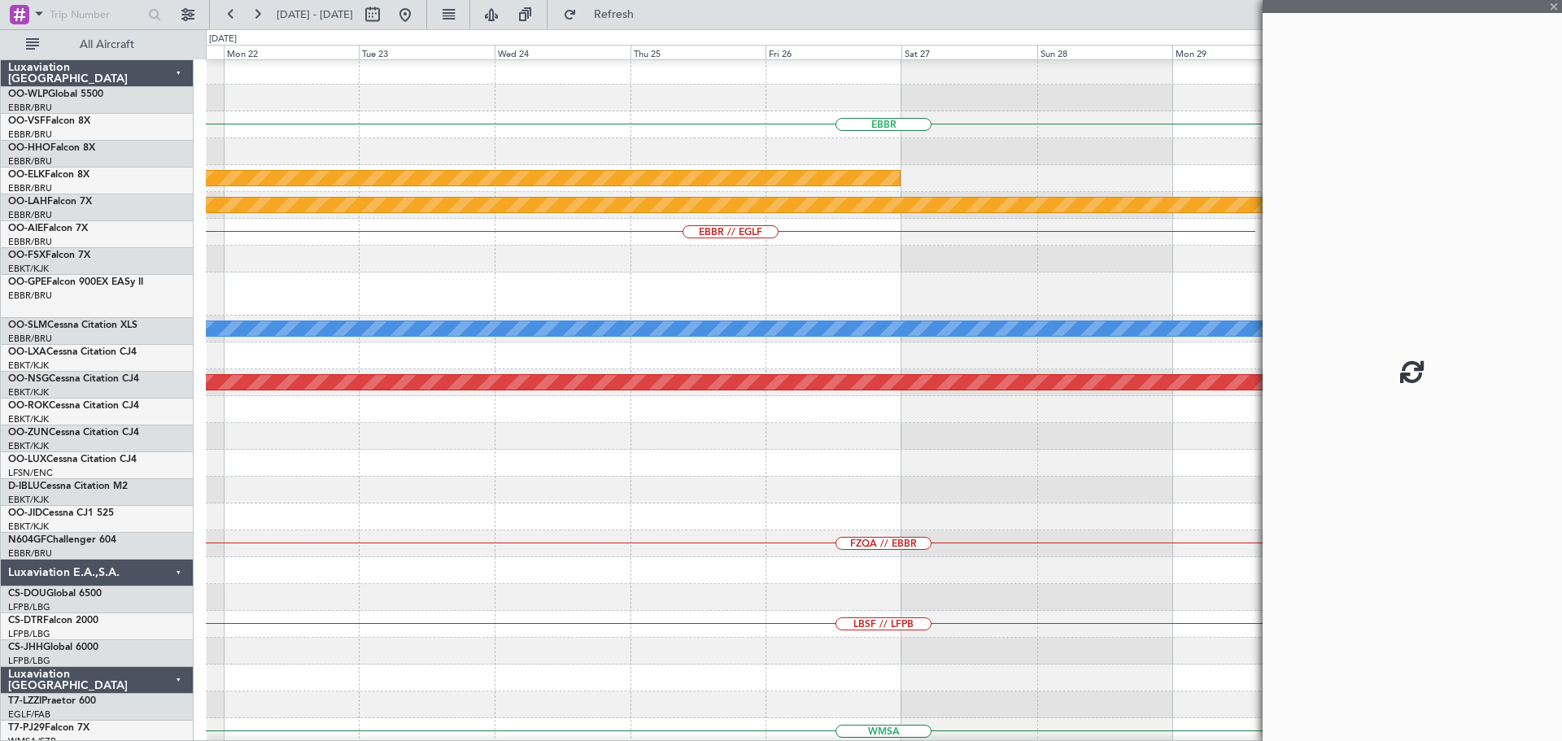
click at [464, 482] on div "EBBR Planned Maint Kortrijk-Wevelgem Planned Maint Alton-st Louis (St Louis Reg…" at bounding box center [883, 549] width 1355 height 983
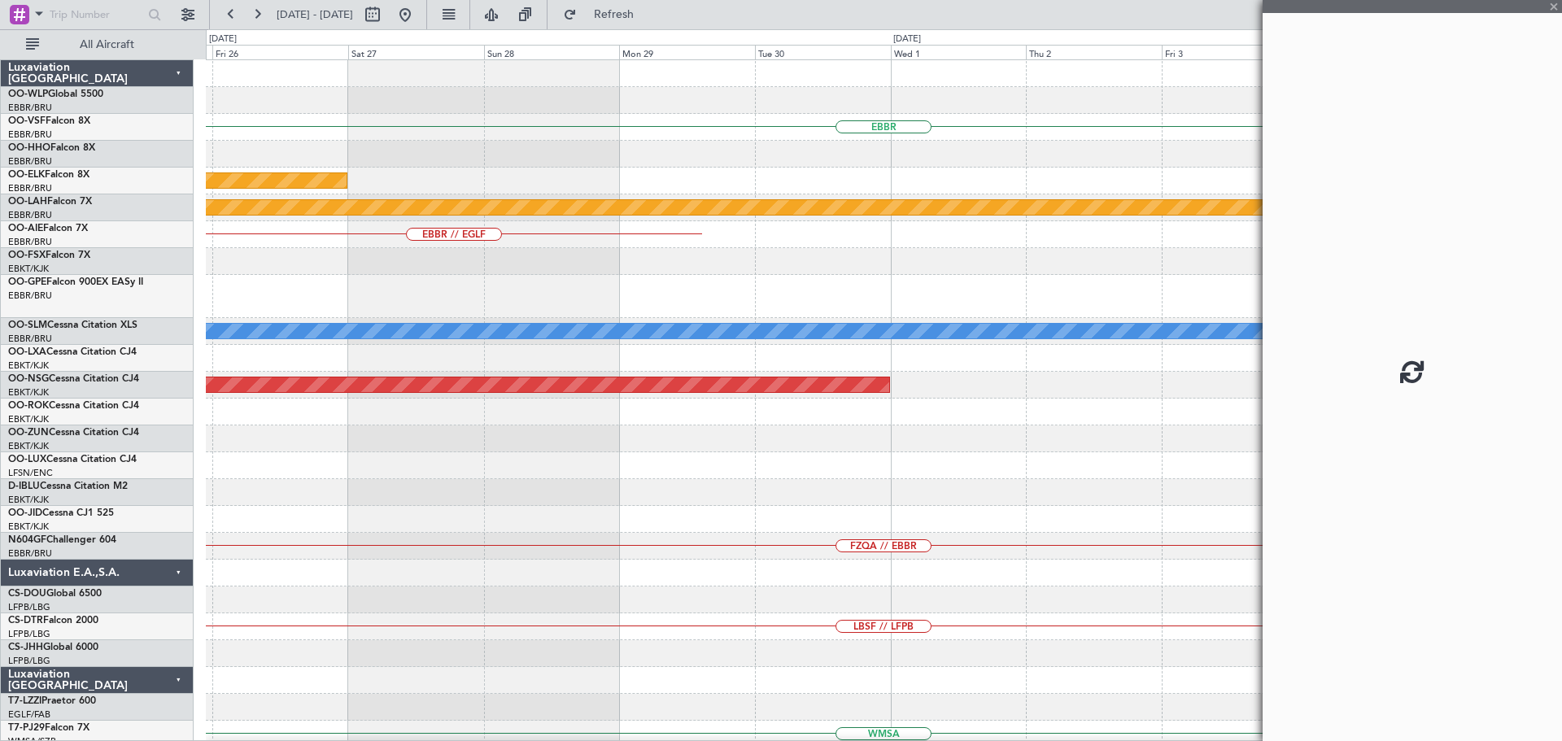
click at [366, 448] on div "EBBR Planned Maint Kortrijk-Wevelgem Planned Maint Alton-st Louis (St Louis Reg…" at bounding box center [883, 551] width 1355 height 983
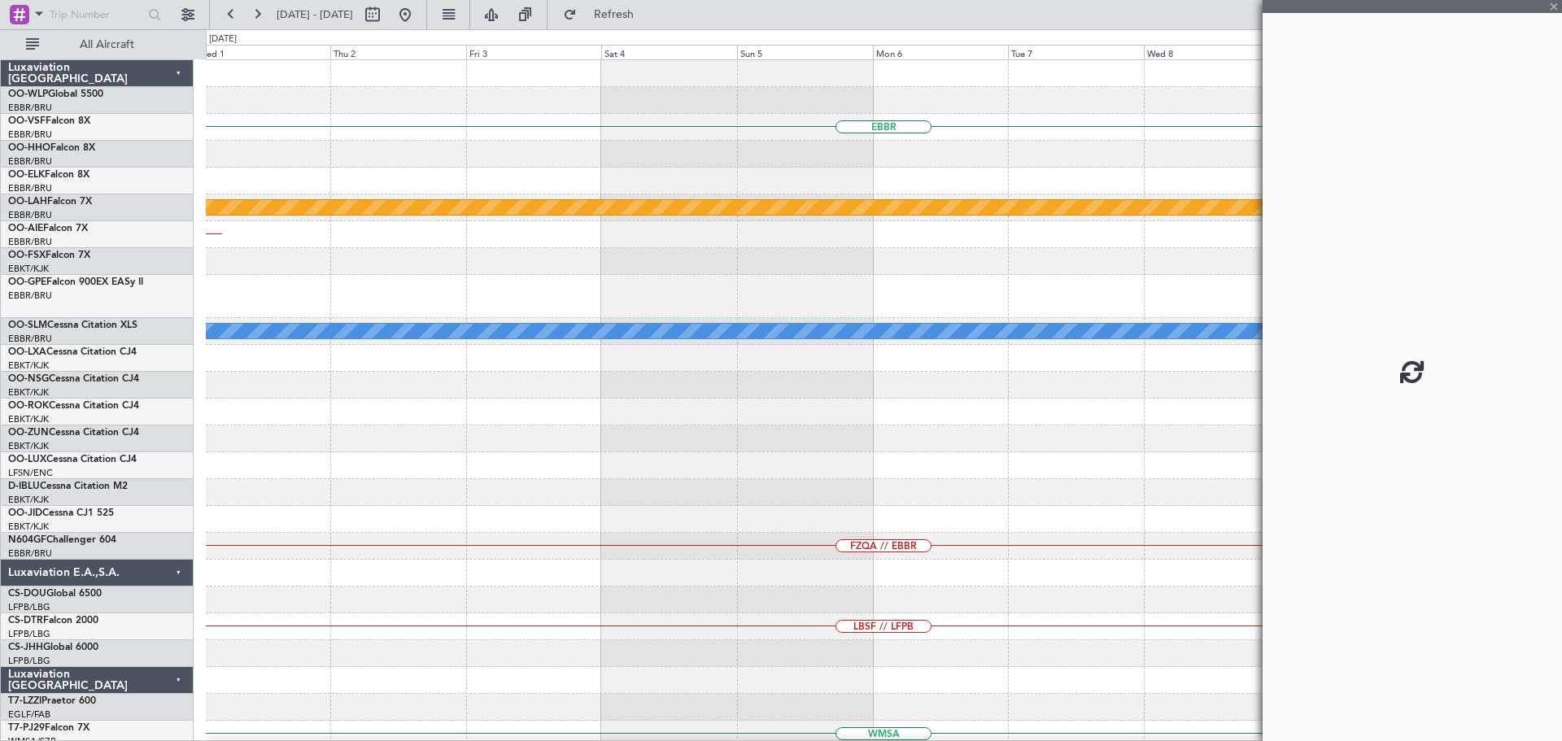
click at [285, 476] on div "EBBR Planned Maint Alton-st Louis (St Louis Regl) EBBR // EGLF A/C Unavailable …" at bounding box center [883, 551] width 1355 height 983
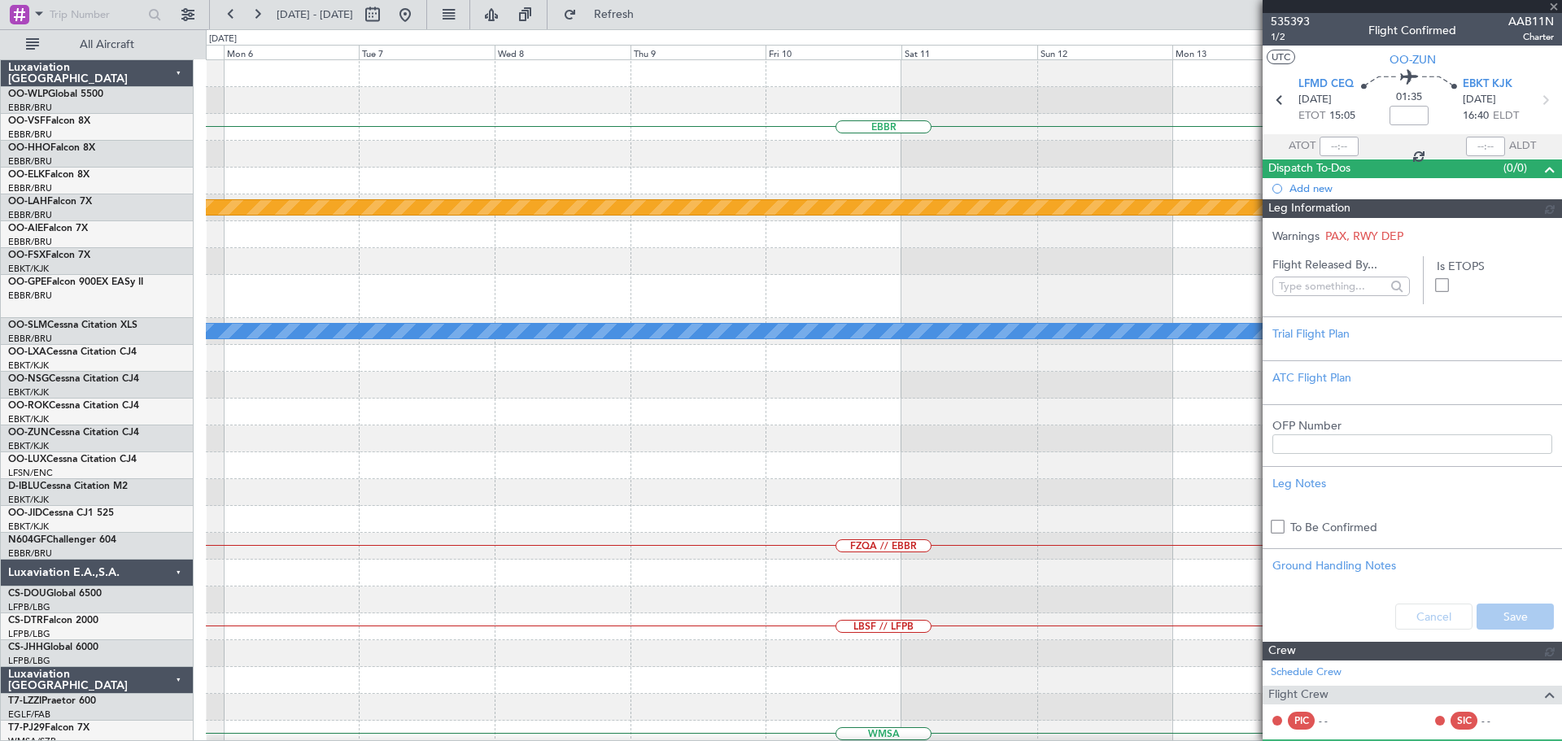
click at [347, 465] on div at bounding box center [883, 465] width 1355 height 27
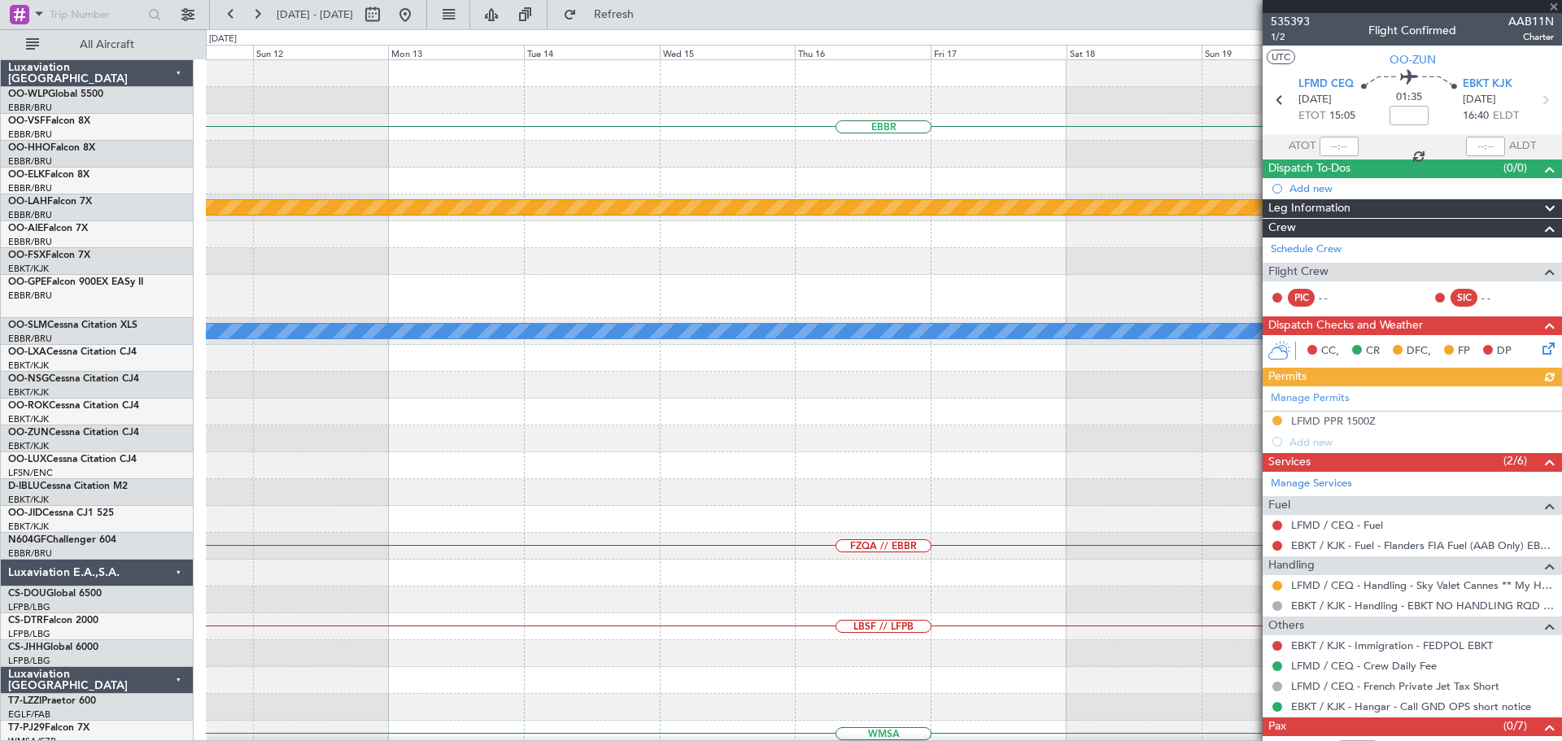
click at [454, 489] on div "EBBR Planned Maint Alton-st Louis (St Louis Regl) A/C Unavailable Monchengladba…" at bounding box center [883, 551] width 1355 height 983
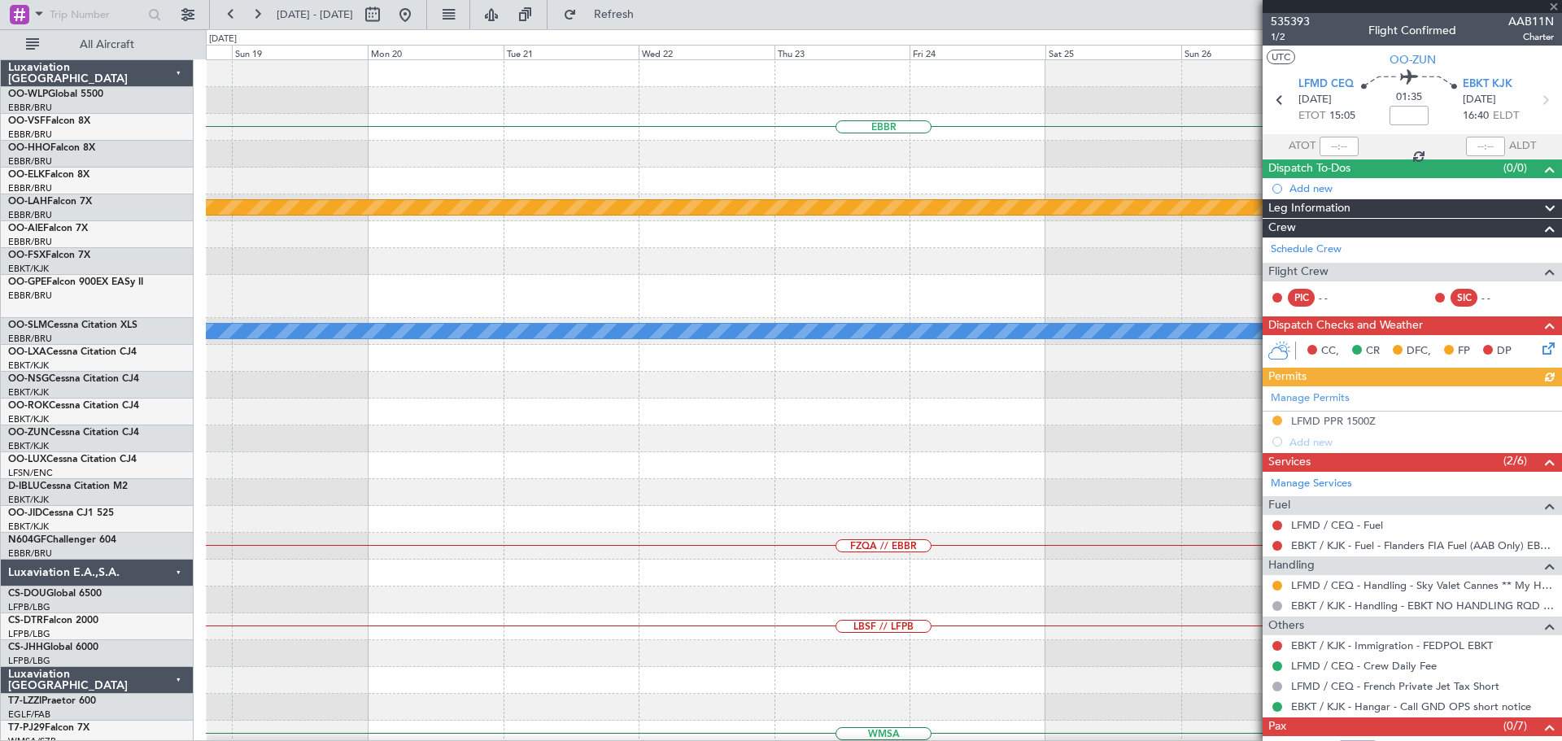
click at [325, 471] on div "EBBR Planned Maint Alton-st Louis (St Louis Regl) A/C Unavailable Monchengladba…" at bounding box center [883, 551] width 1355 height 983
click at [277, 486] on div "EBBR Planned Maint Alton-st Louis (St Louis Regl) A/C Unavailable Monchengladba…" at bounding box center [883, 551] width 1355 height 983
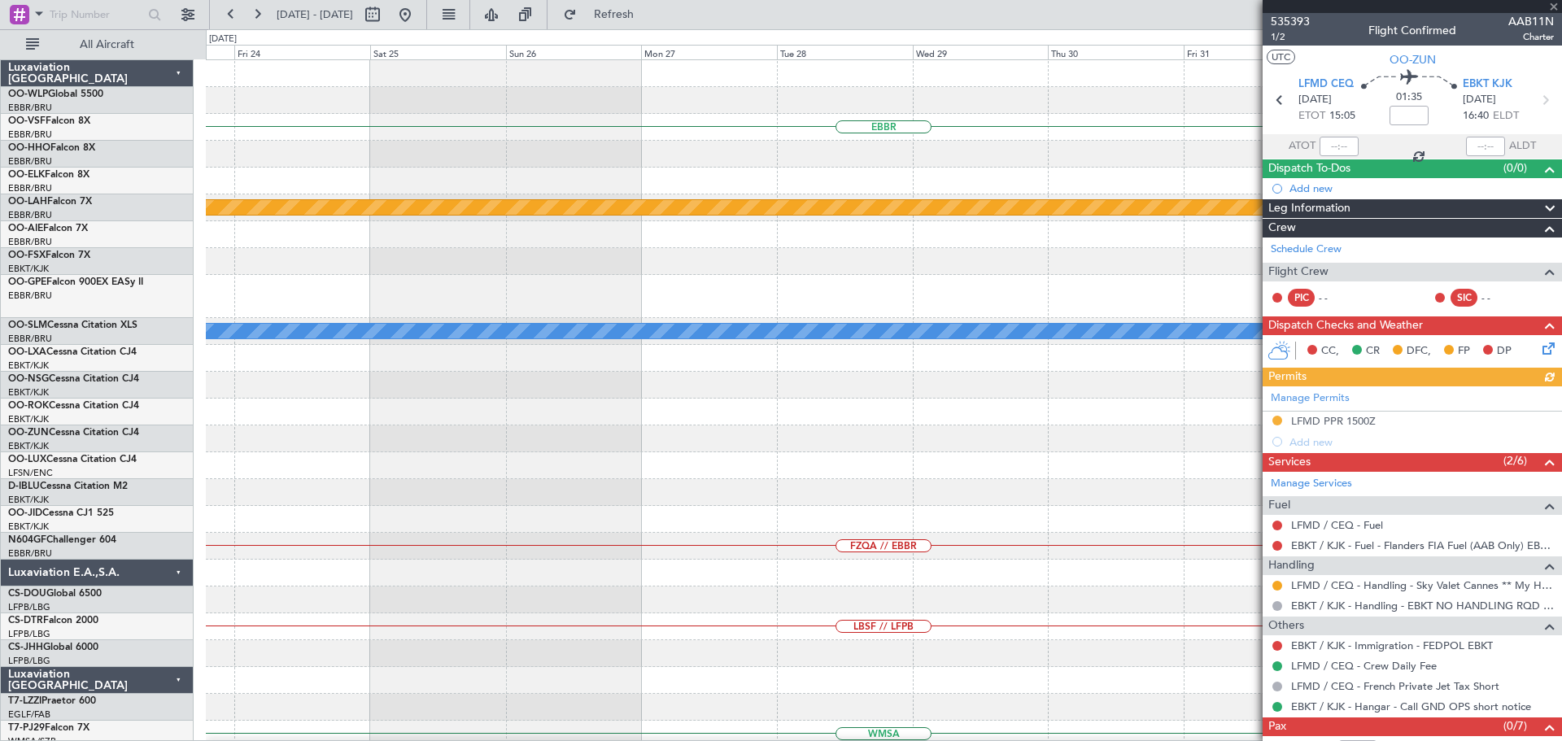
click at [295, 472] on div "EBBR Planned Maint Alton-st Louis (St Louis Regl) A/C Unavailable Monchengladba…" at bounding box center [883, 551] width 1355 height 983
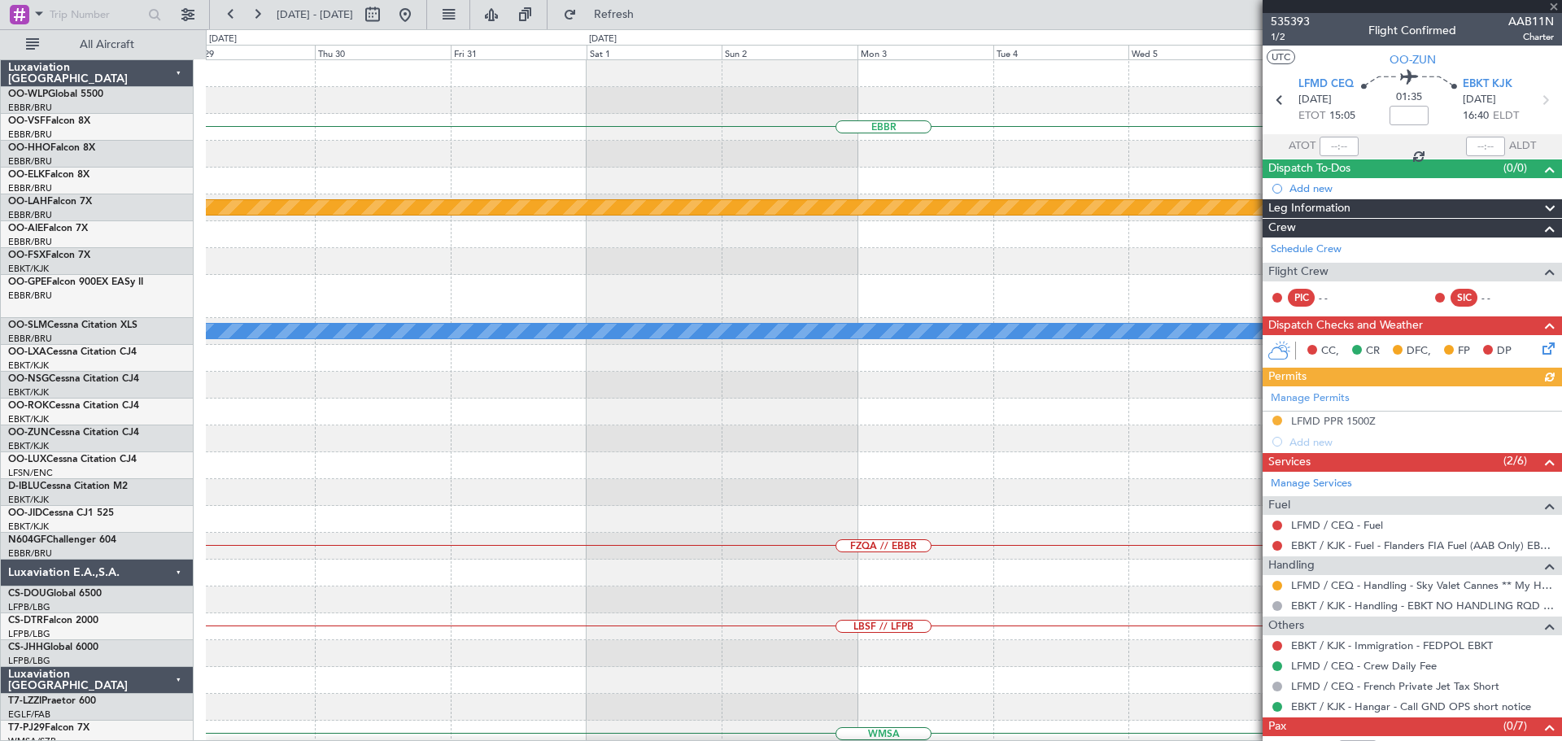
click at [360, 414] on div "EBBR Planned Maint Alton-st Louis (St Louis Regl) A/C Unavailable Monchengladba…" at bounding box center [883, 551] width 1355 height 983
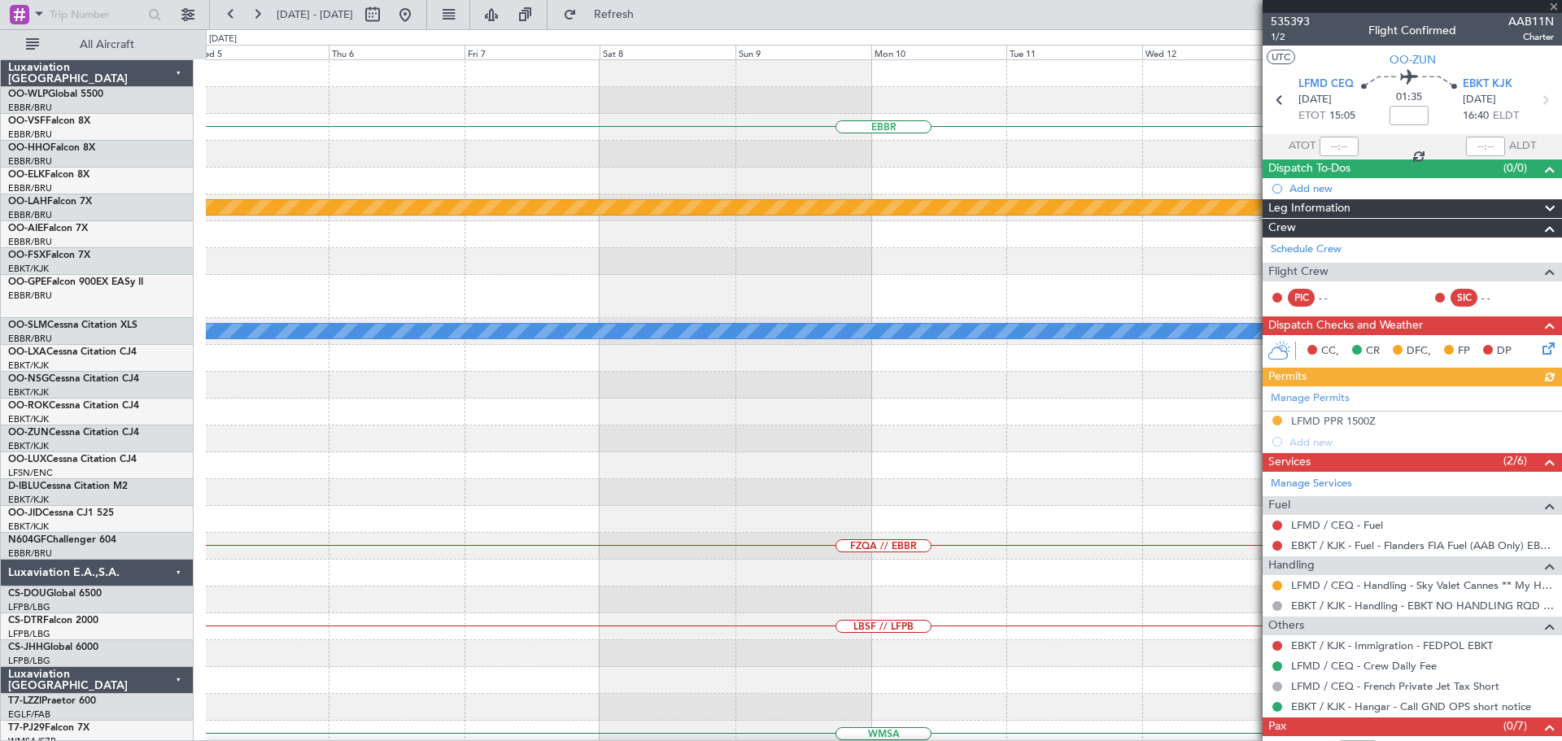
click at [522, 516] on div "EBBR Planned Maint Alton-st Louis (St Louis Regl) A/C Unavailable Monchengladba…" at bounding box center [883, 551] width 1355 height 983
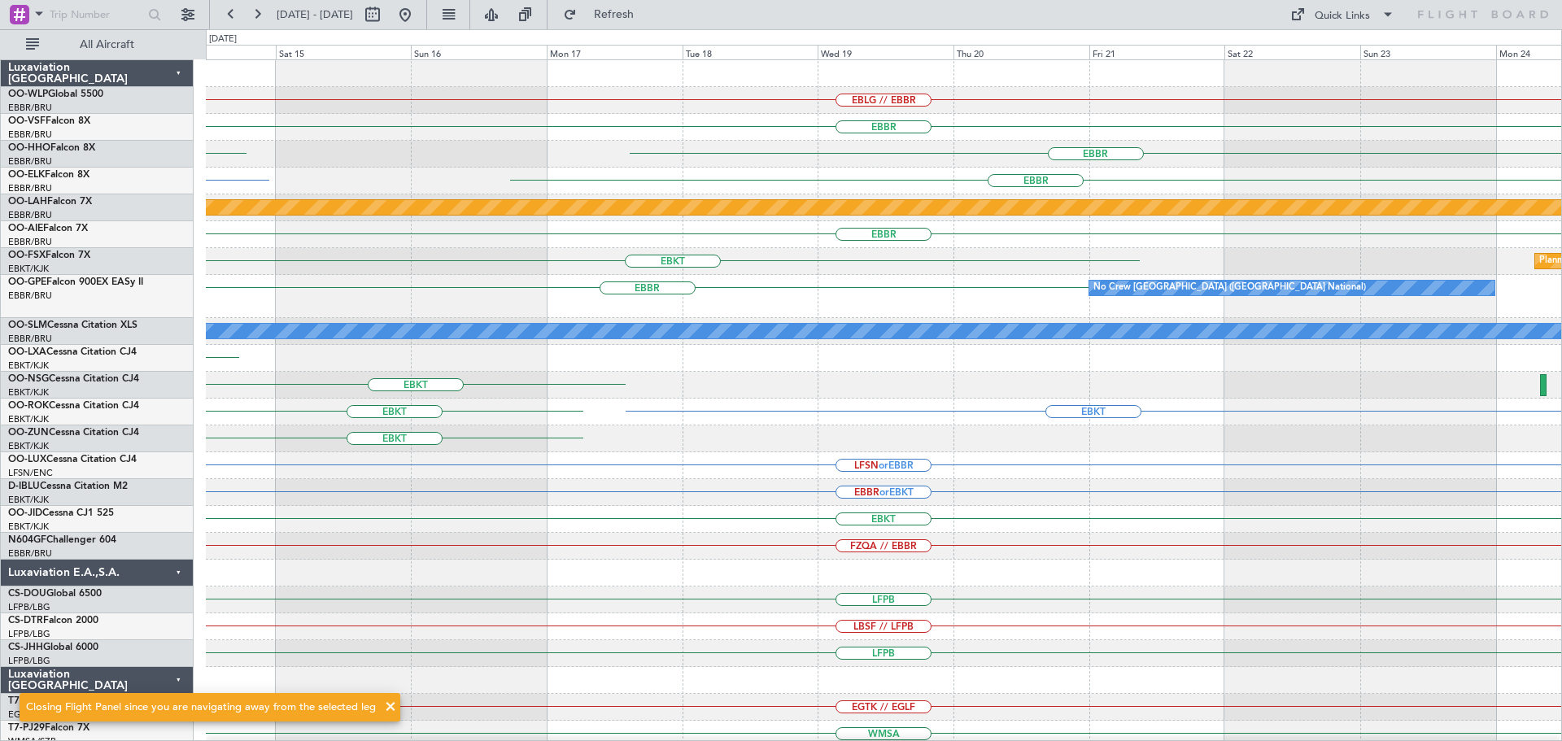
click at [431, 585] on div "EBLG // EBBR EBBR EBBR LEMG KTEB or EBBR EBBR Planned Maint Alton-st Louis (St …" at bounding box center [883, 511] width 1355 height 902
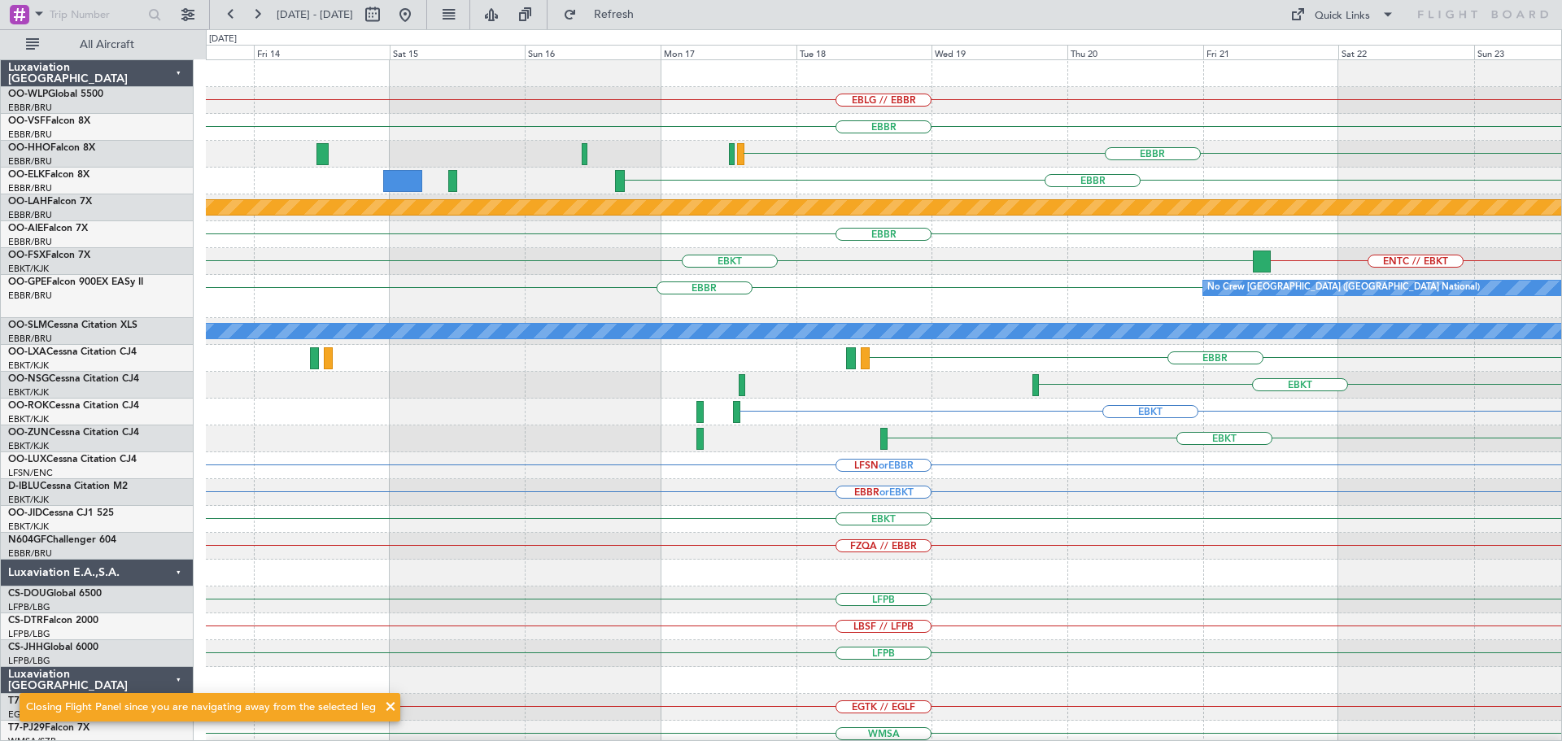
click at [1433, 386] on div "EBLG // EBBR EBBR EBBR EBBR Planned Maint Alton-st Louis (St Louis Regl) EBBR E…" at bounding box center [883, 511] width 1355 height 902
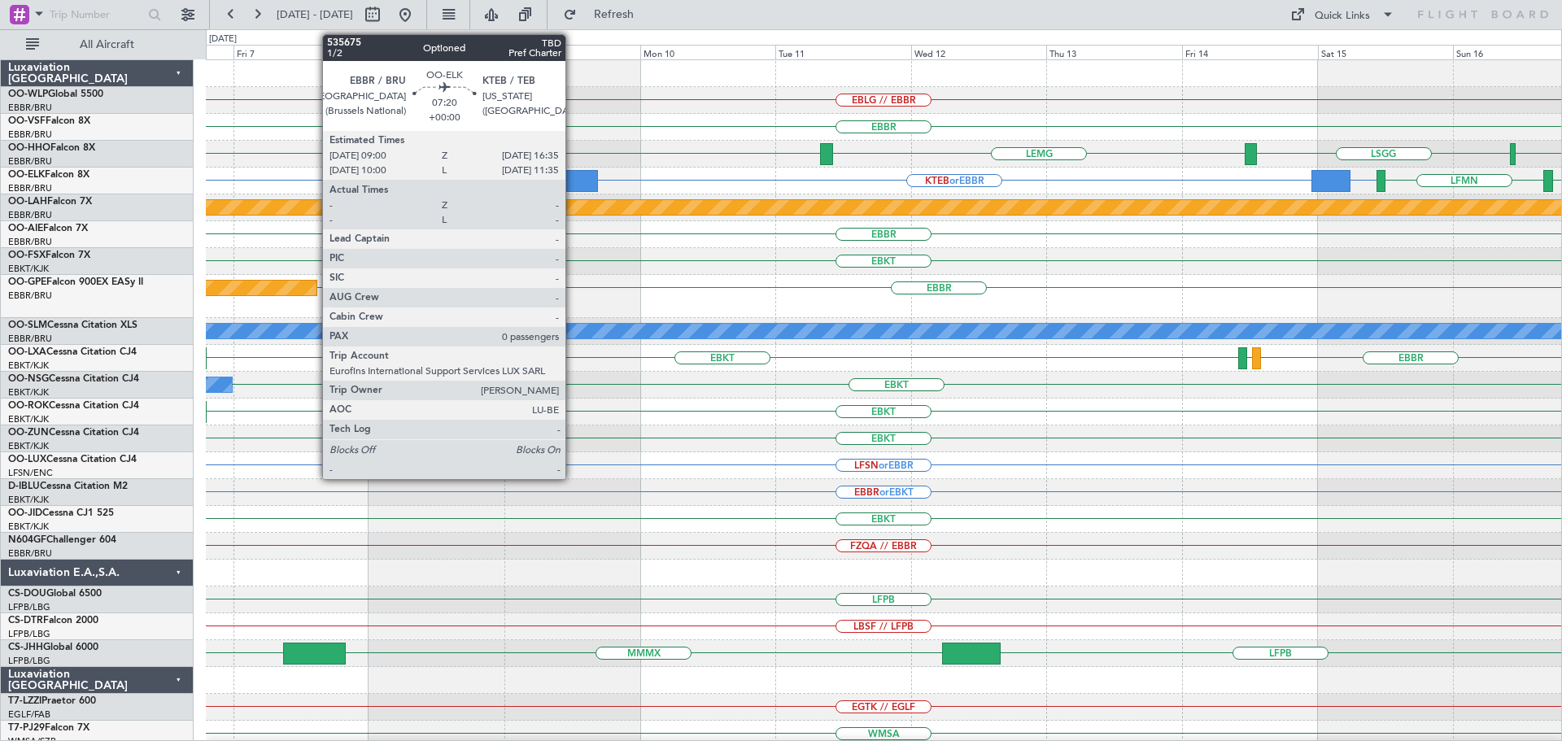
click at [573, 180] on div at bounding box center [575, 181] width 43 height 22
click at [571, 180] on div at bounding box center [575, 181] width 43 height 22
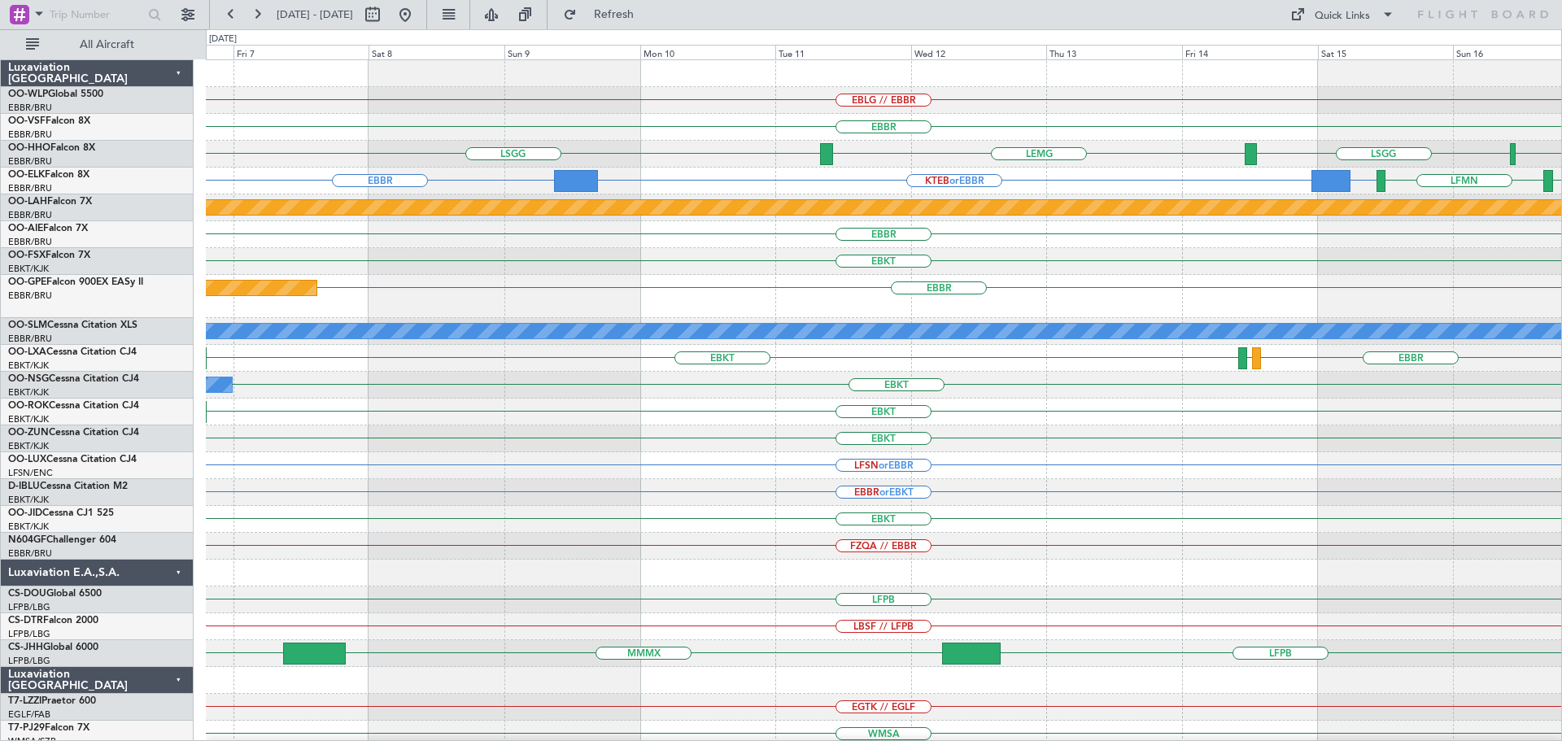
click at [667, 277] on div "EBBR Planned Maint Brussels (Brussels National)" at bounding box center [883, 296] width 1355 height 43
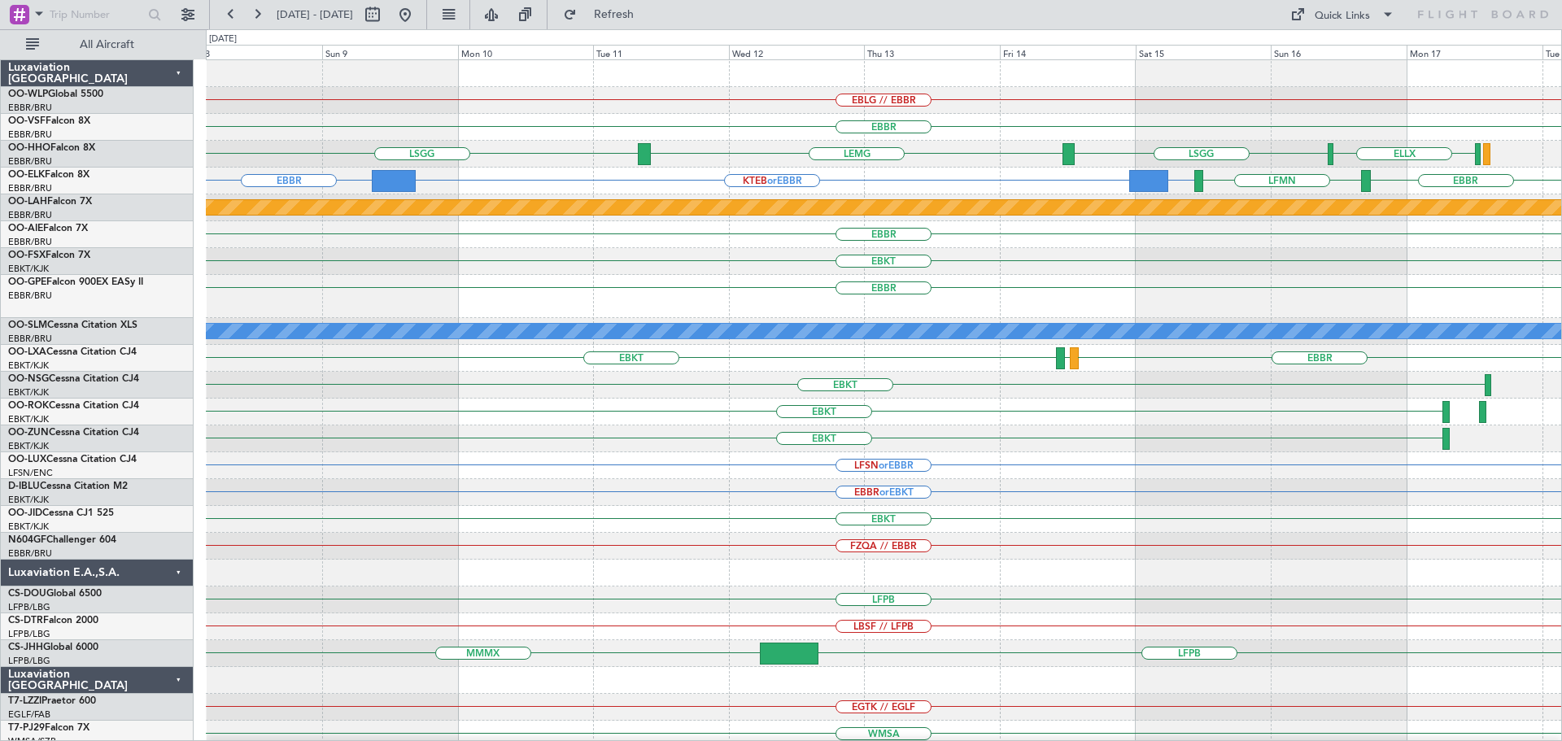
click at [1063, 263] on div "EBLG // EBBR EBBR LSGG LEMG ELLX LSGG EBBR KTEB or EBBR EBBR EBBR LFMN Planned …" at bounding box center [883, 511] width 1355 height 902
click at [668, 272] on div "EBKT" at bounding box center [883, 261] width 1355 height 27
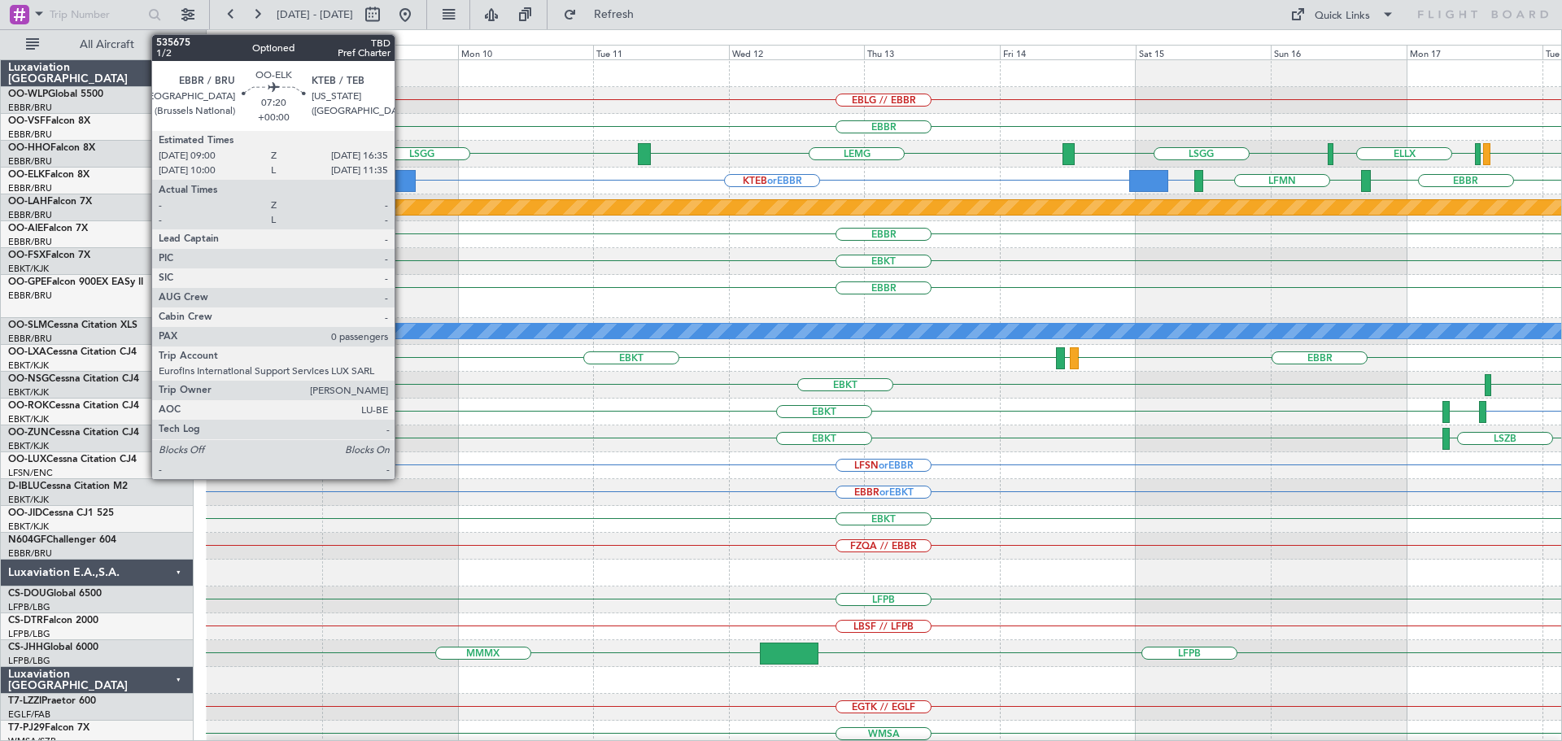
click at [402, 175] on div at bounding box center [393, 181] width 43 height 22
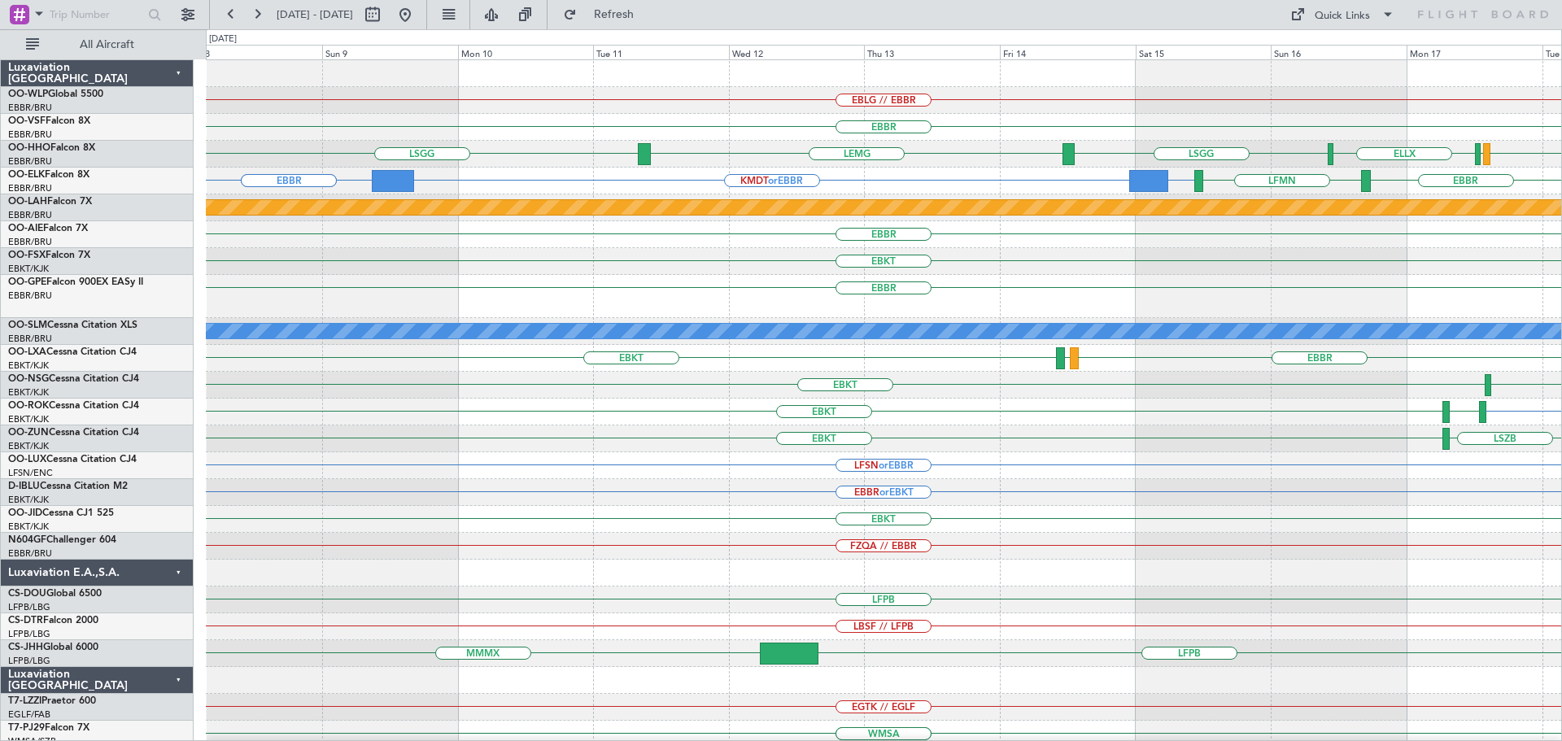
click at [745, 124] on div "EBBR" at bounding box center [883, 127] width 1355 height 27
drag, startPoint x: 656, startPoint y: 9, endPoint x: 665, endPoint y: 49, distance: 41.0
click at [648, 14] on span "Refresh" at bounding box center [614, 14] width 68 height 11
click at [733, 148] on div "EBBR LEMG LSGG LSGG ELLX LSGG" at bounding box center [883, 154] width 1355 height 27
click at [498, 187] on div "KMDT or EBBR EBBR EBBR EBBR EBBR EBBR LFMN" at bounding box center [883, 181] width 1355 height 27
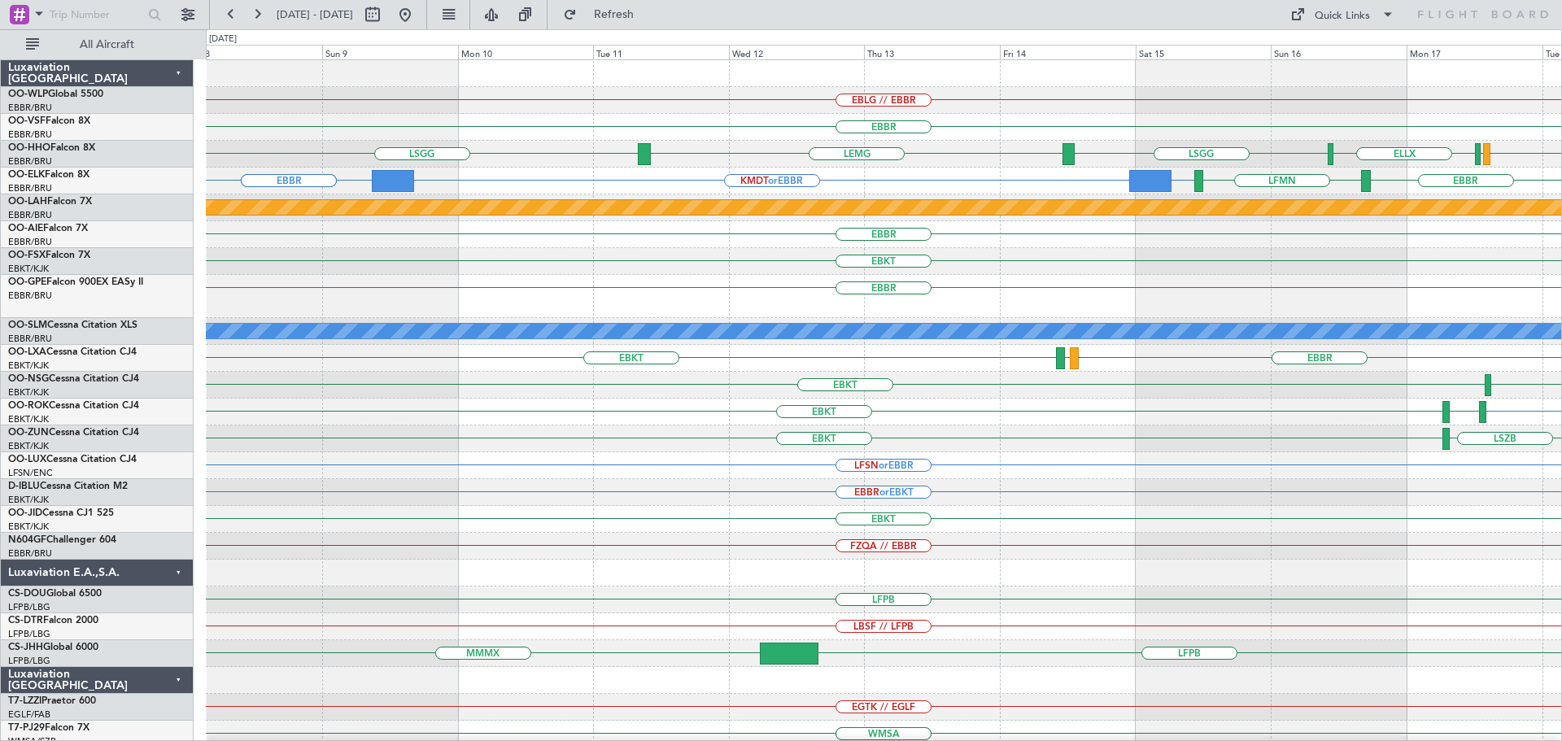
click at [469, 260] on div "EBKT" at bounding box center [883, 261] width 1355 height 27
click at [418, 17] on button at bounding box center [405, 15] width 26 height 26
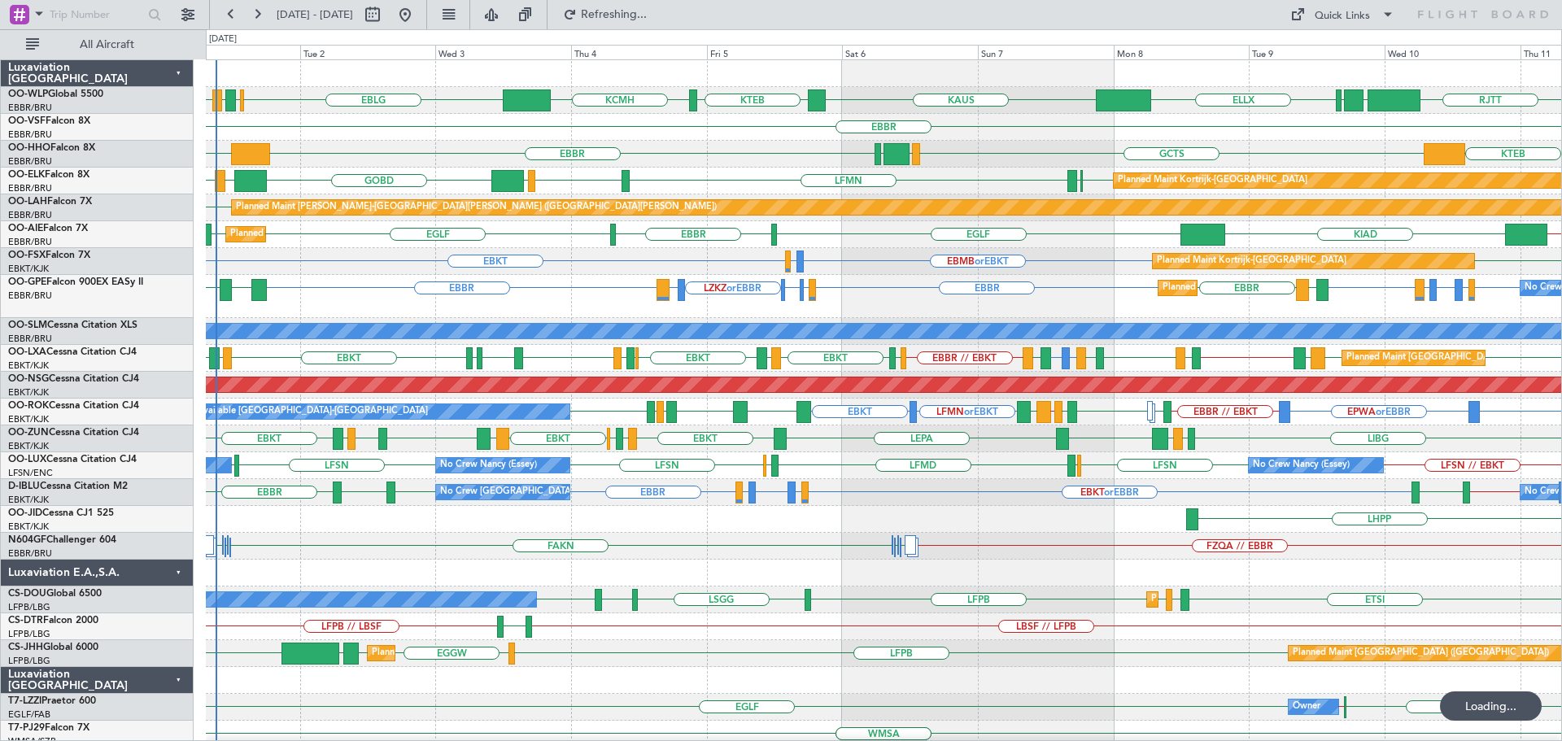
click at [743, 155] on div "GCTS EBBR KTEB GMMH LSGG KTEB" at bounding box center [883, 154] width 1355 height 27
click at [558, 281] on div "EBBR EDDB or EBBR LHBP or EBBR EPWA or EBBR EBBR EBBR EBBR LKPR or EBBR LKTB or…" at bounding box center [883, 296] width 1355 height 43
click at [734, 132] on div "EBBR" at bounding box center [883, 127] width 1355 height 27
click at [353, 176] on div "GOBD LIRA EBBR EBKT EBBR LFMN EBBR LIML Planned Maint Kortrijk-Wevelgem" at bounding box center [883, 181] width 1355 height 27
click at [747, 144] on div "KTEB GCTS EBBR KTEB GMMH LSGG" at bounding box center [883, 154] width 1355 height 27
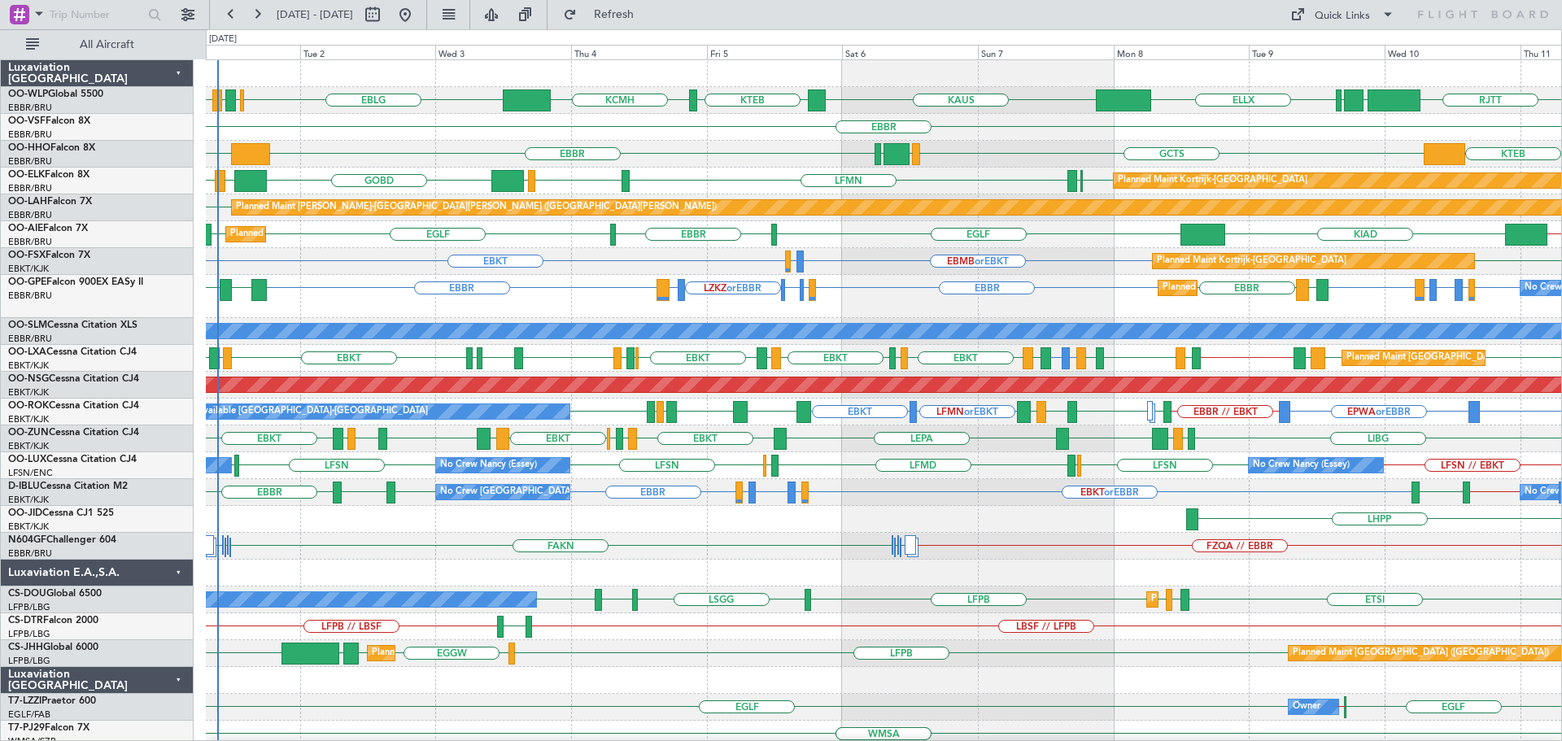
click at [317, 158] on div "EBBR KTEB KTEB GCTS GMMH LSGG" at bounding box center [883, 154] width 1355 height 27
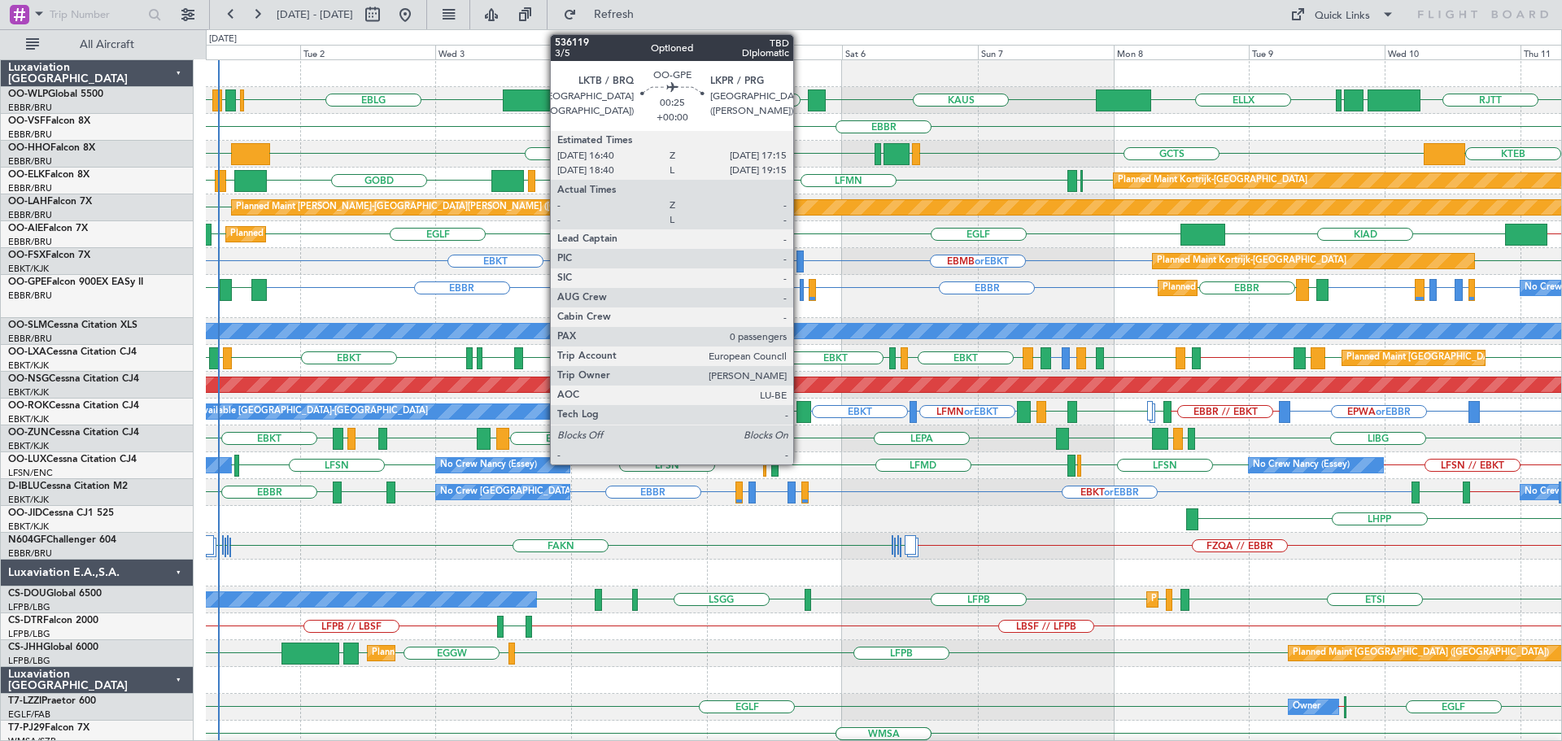
click at [800, 286] on div at bounding box center [802, 290] width 4 height 22
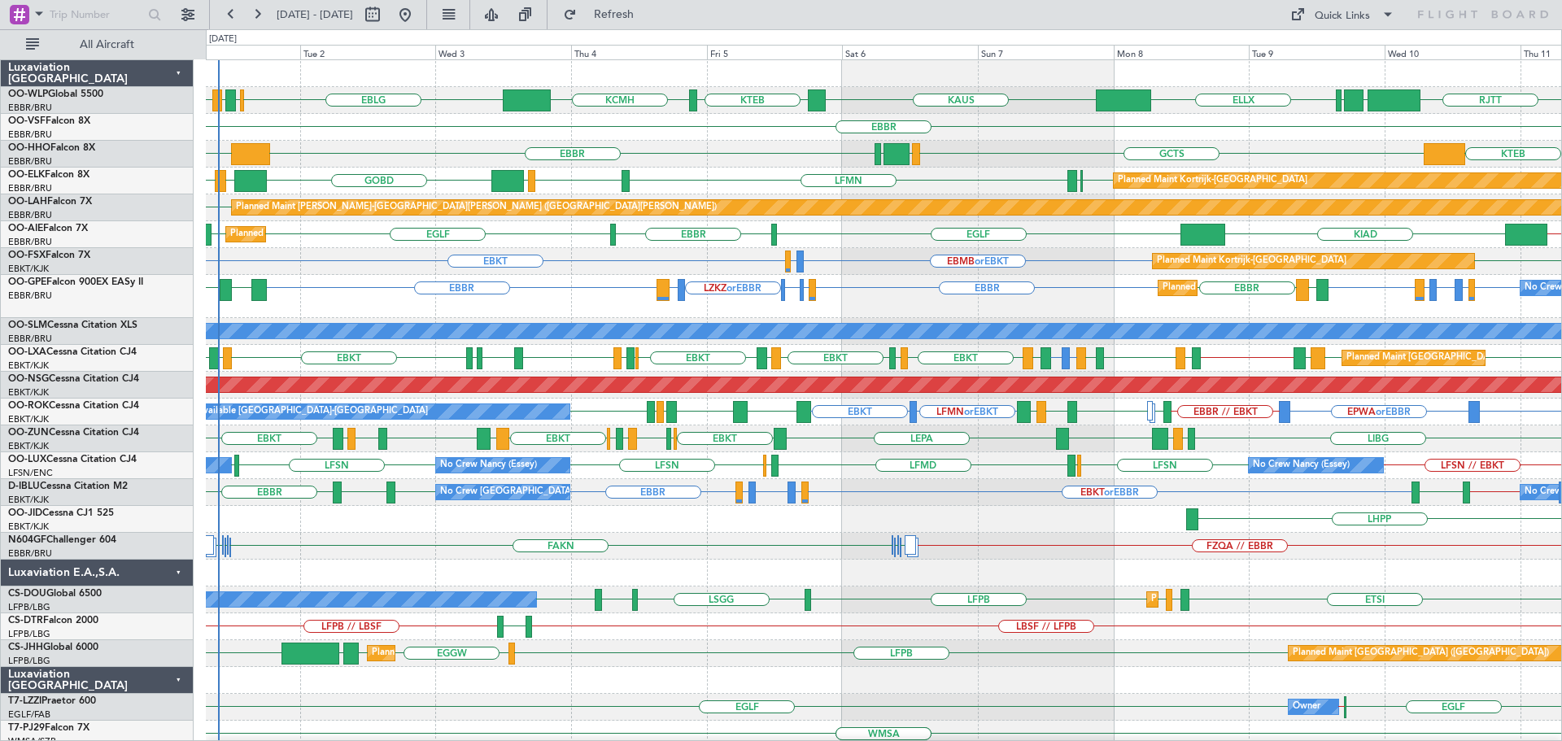
click at [704, 136] on div "EBBR" at bounding box center [883, 127] width 1355 height 27
click at [648, 15] on span "Refresh" at bounding box center [614, 14] width 68 height 11
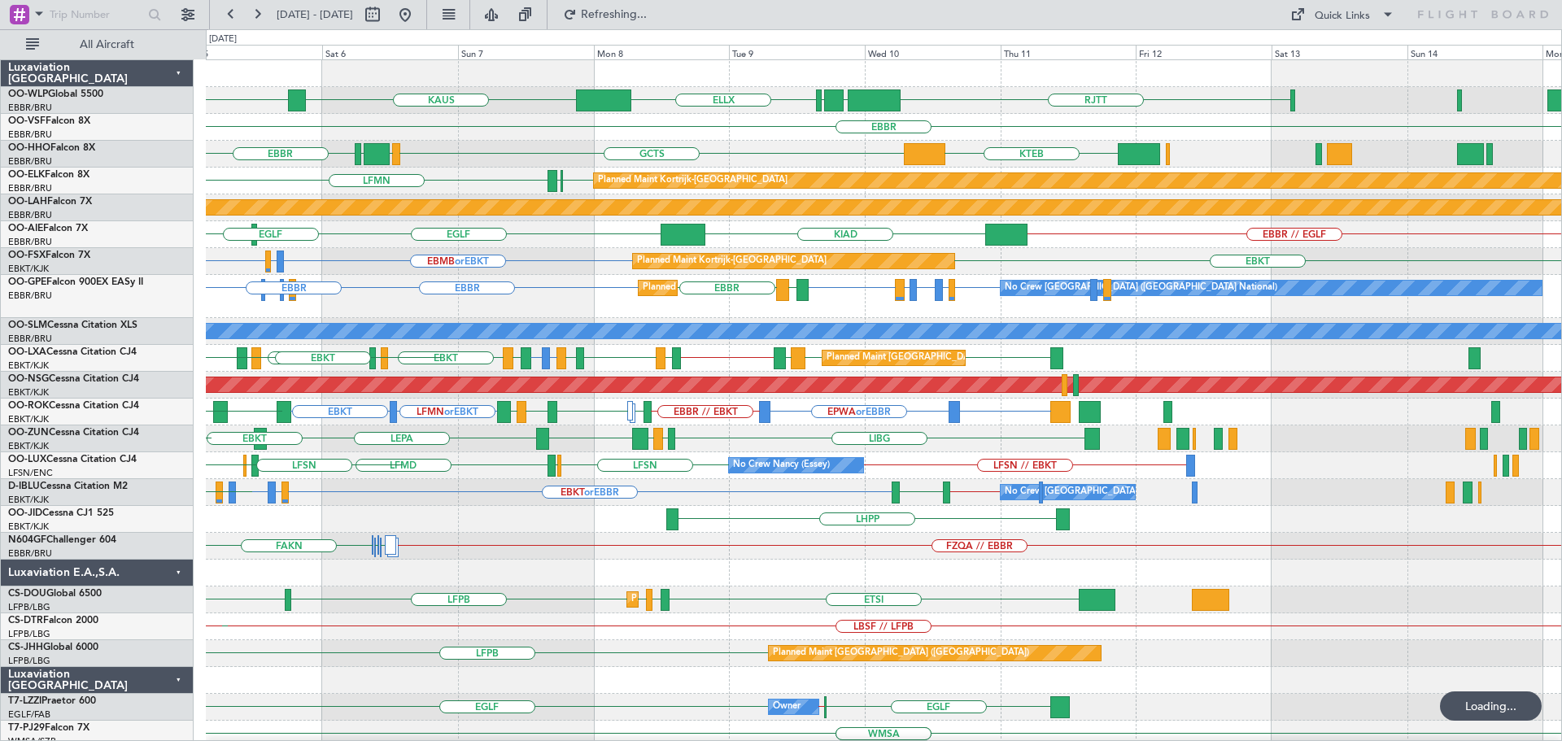
click at [557, 281] on div "RJTT LTCG LIML ELLX KAUS KTEB KCMH EBLG EBBR KTEB GCTS GMMH LSGG EBBR Planned M…" at bounding box center [883, 551] width 1355 height 983
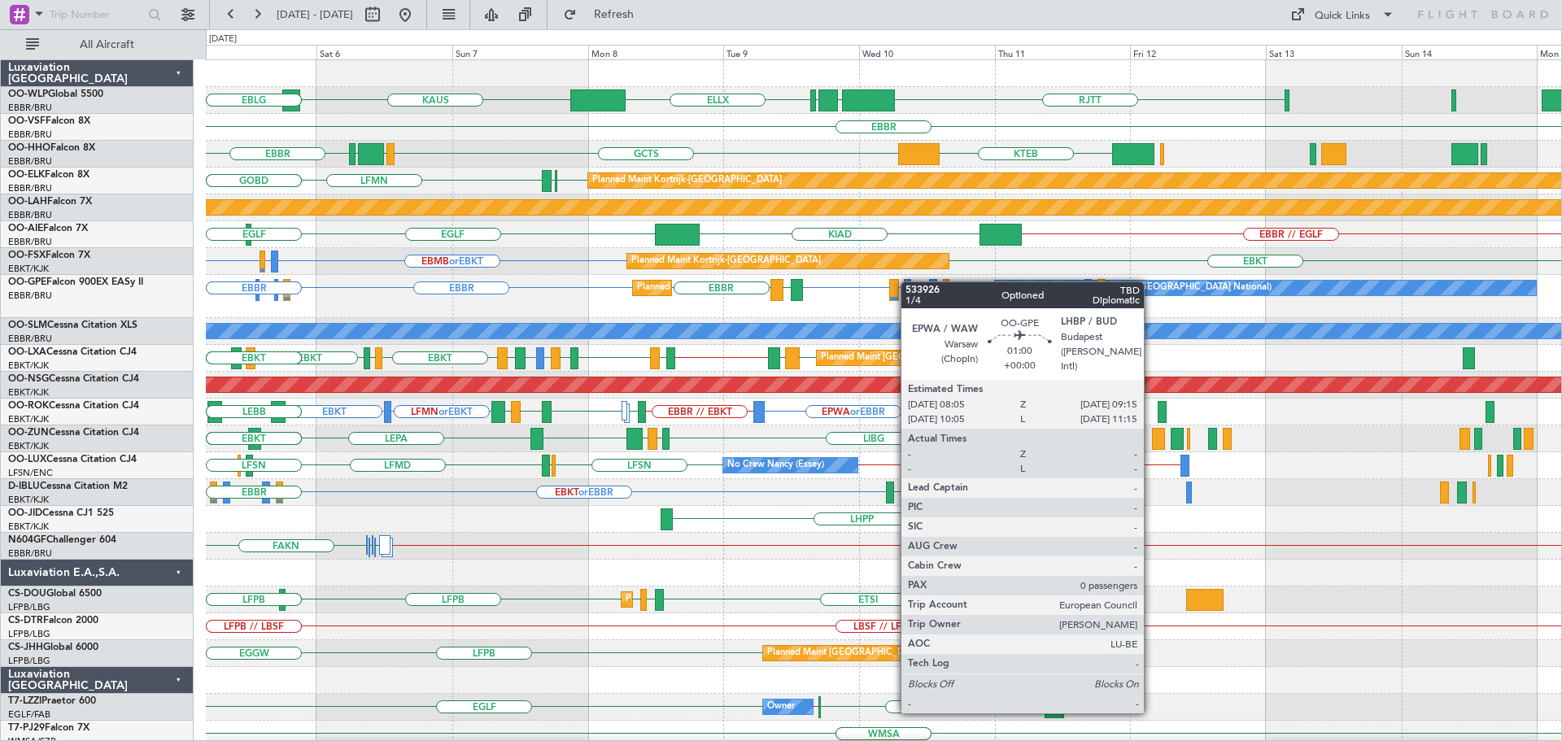
click at [503, 285] on div "No Crew Brussels (Brussels National) Planned Maint Brussels (Brussels National)…" at bounding box center [883, 296] width 1355 height 43
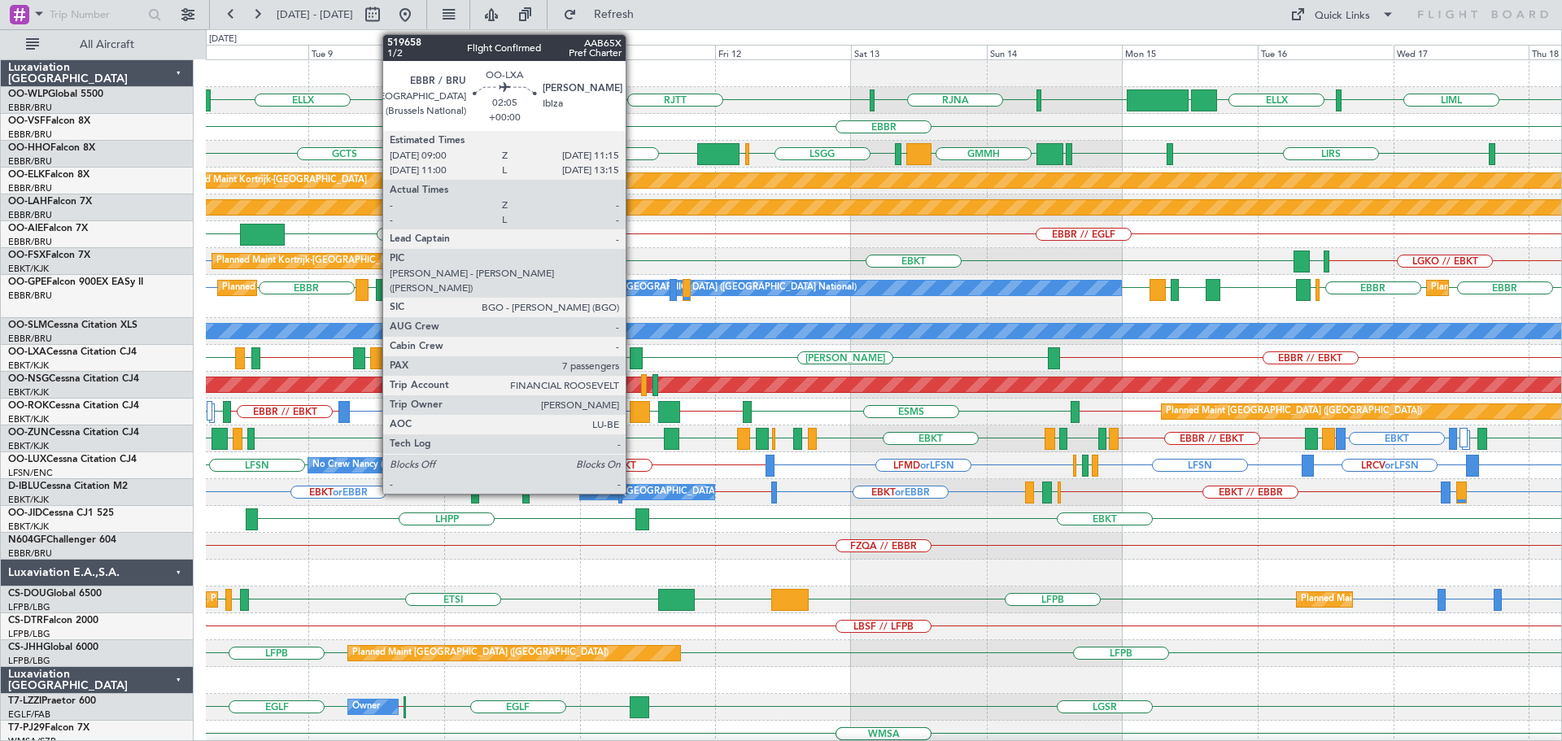
click at [633, 353] on div at bounding box center [636, 358] width 13 height 22
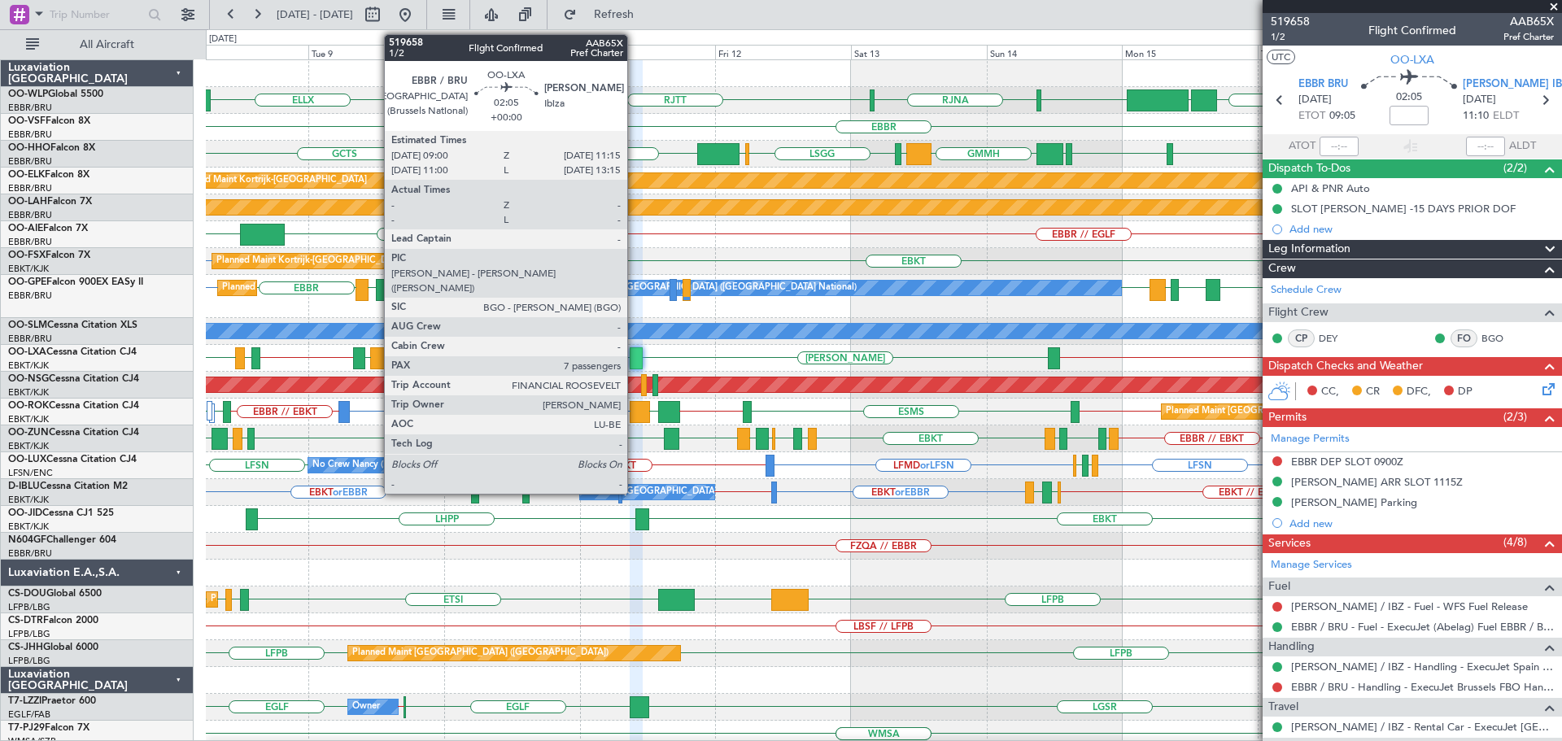
click at [634, 350] on div at bounding box center [636, 358] width 13 height 22
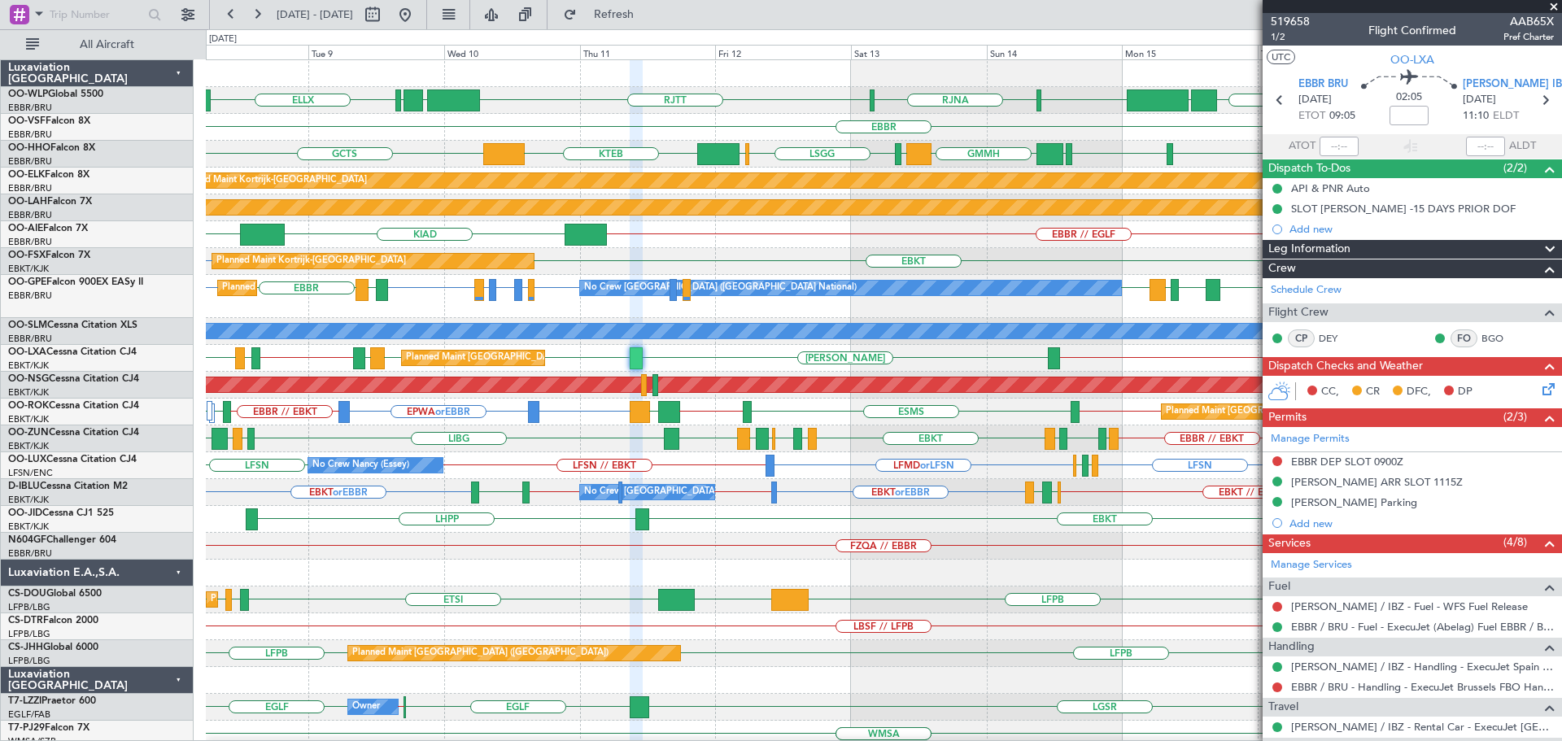
click at [881, 241] on div "EBBR // EGLF KIAD EGLF" at bounding box center [883, 234] width 1355 height 27
click at [570, 305] on div "EBBR EDDB or EBBR LHBP or EBBR EPWA or EBBR EBBR EBBR EBBR EBBR LFPB LMML LCLK …" at bounding box center [883, 296] width 1355 height 43
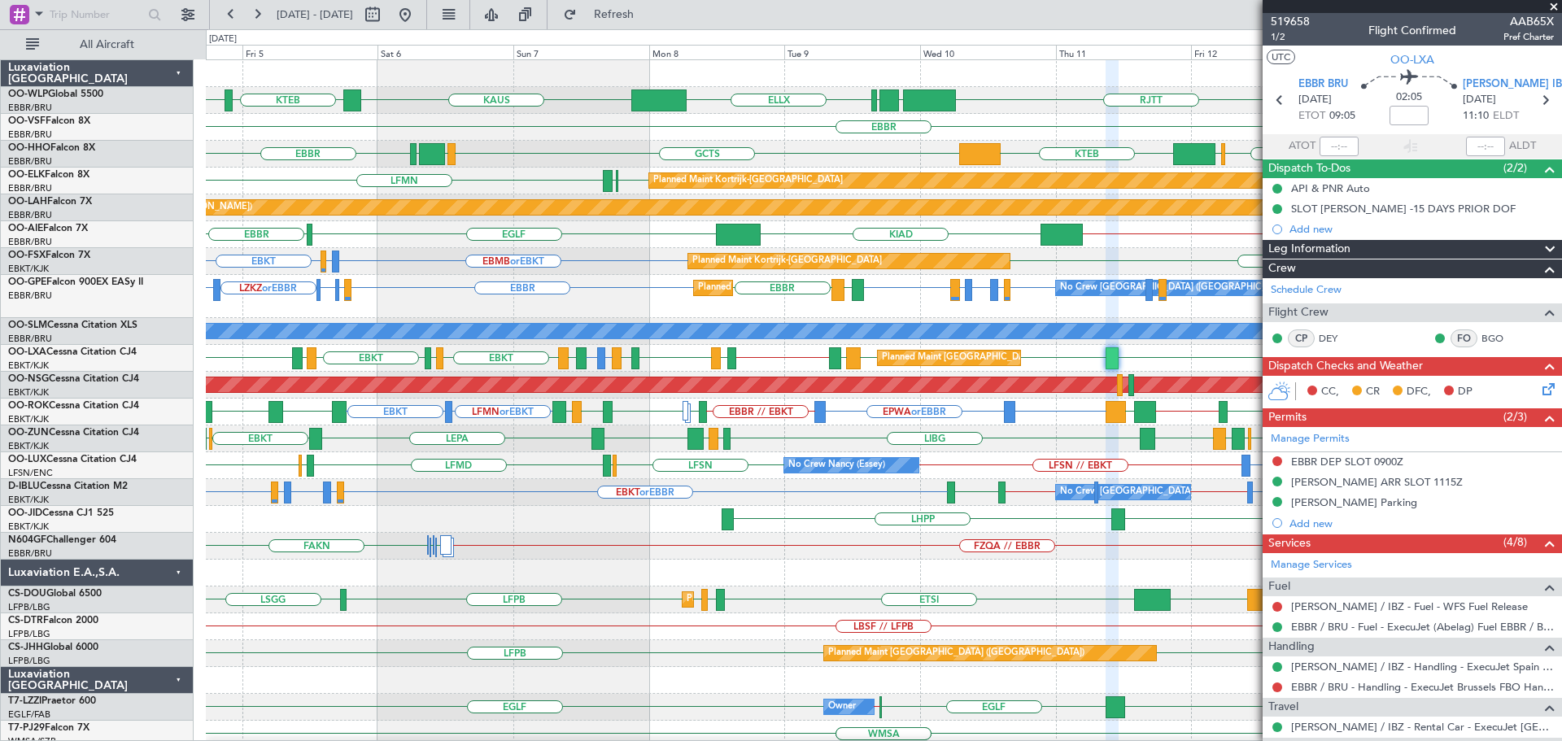
click at [1025, 309] on div "RJTT RJNA RJTT LTCG LIML ELLX KAUS KTEB KCMH EBBR LSGG EBBR GMMH LIRS LSGG LIMC…" at bounding box center [883, 538] width 1355 height 956
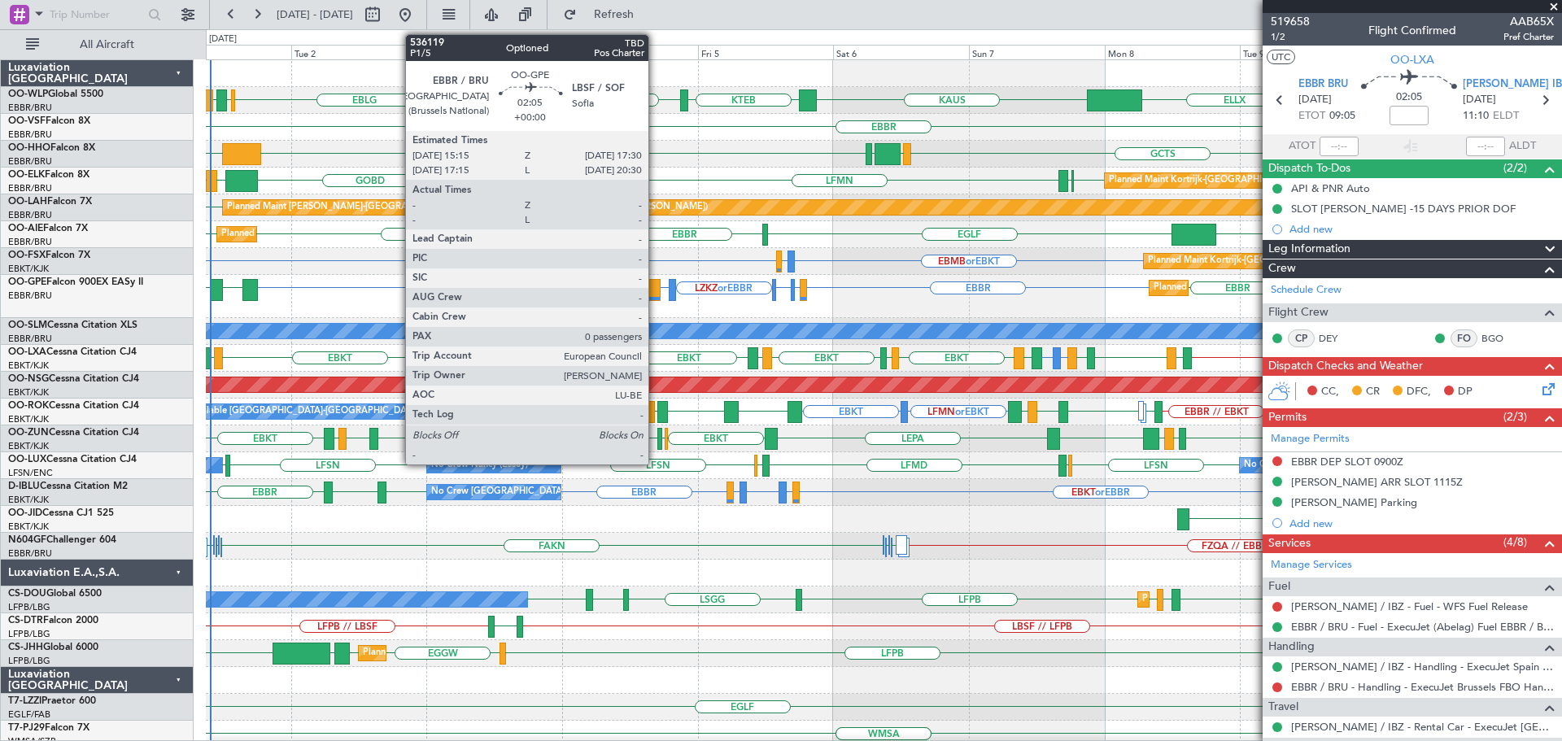
click at [656, 286] on div at bounding box center [653, 290] width 13 height 22
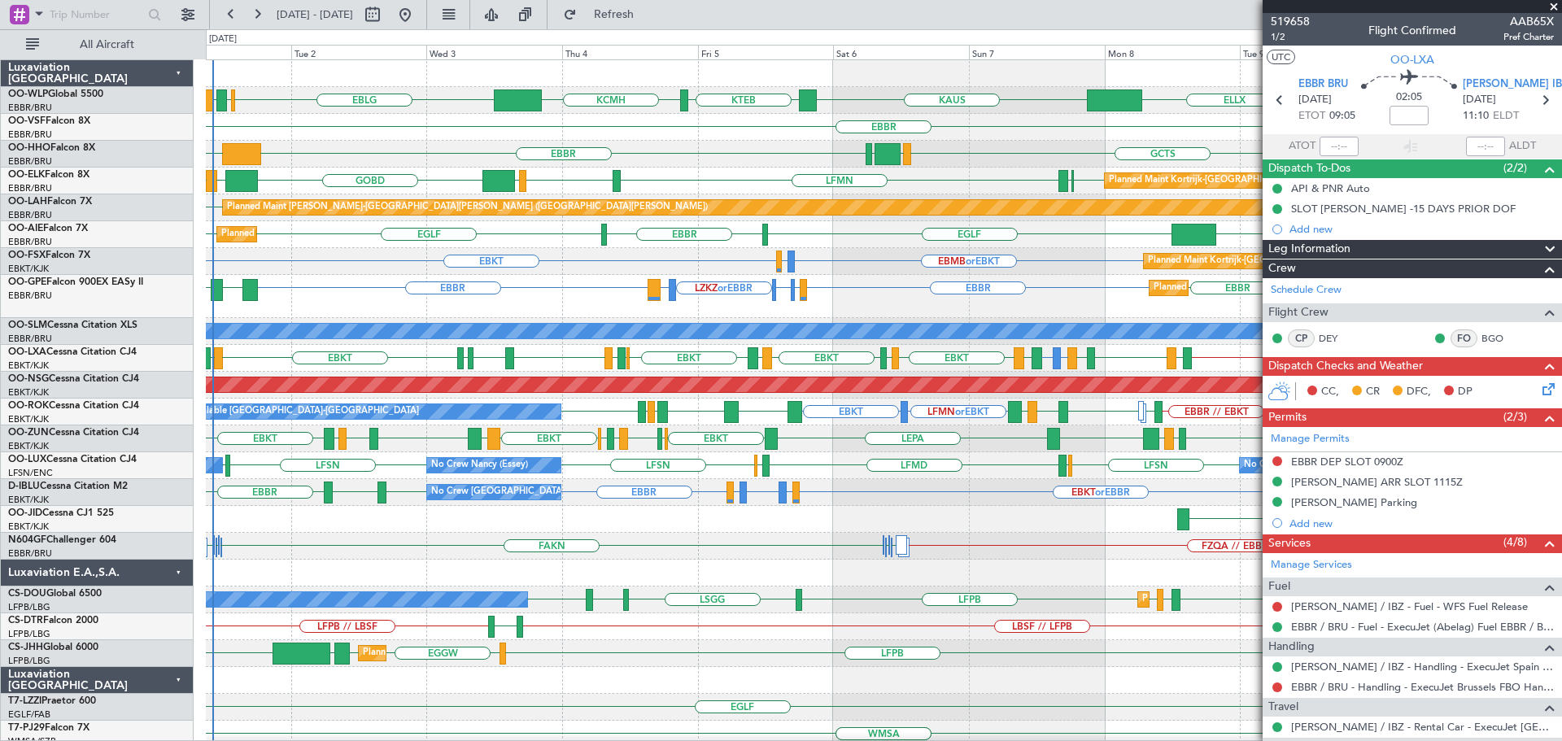
click at [390, 149] on div "GCTS GMMH [GEOGRAPHIC_DATA] [GEOGRAPHIC_DATA] KTEB KTEB" at bounding box center [883, 154] width 1355 height 27
click at [556, 2] on button "Refresh" at bounding box center [605, 15] width 98 height 26
click at [326, 257] on div "EBKT EBMB or EBKT LSZH or EBKT EBKT Planned Maint [GEOGRAPHIC_DATA]-[GEOGRAPHIC…" at bounding box center [883, 261] width 1355 height 27
click at [712, 255] on div "Planned Maint Kortrijk-[GEOGRAPHIC_DATA] EBKT EBMB or EBKT LSZH or EBKT EBKT" at bounding box center [883, 261] width 1355 height 27
click at [780, 146] on div "EBBR KTEB GCTS GMMH LSGG KTEB" at bounding box center [883, 154] width 1355 height 27
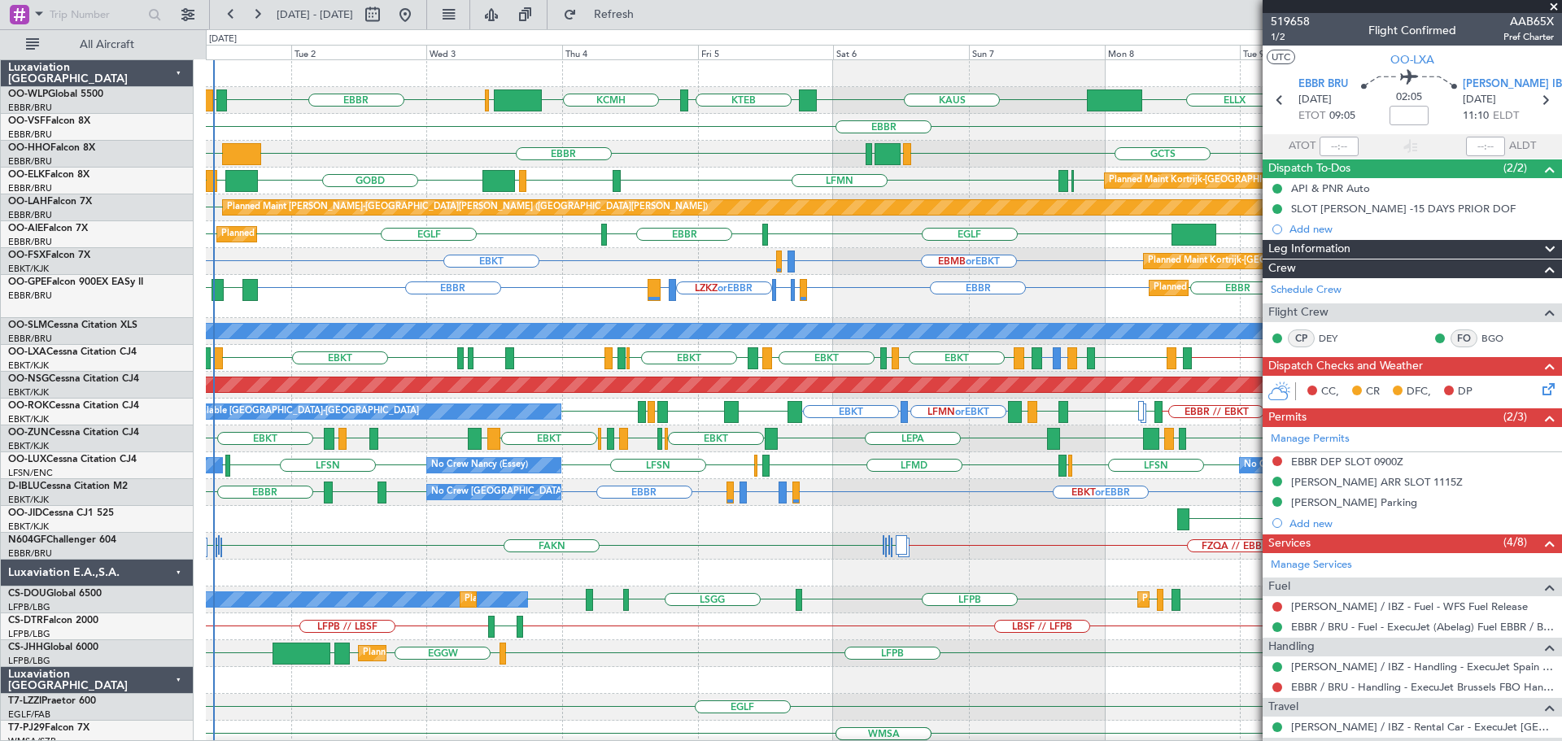
click at [750, 152] on div "KTEB GCTS EBBR KTEB GMMH LSGG" at bounding box center [883, 154] width 1355 height 27
drag, startPoint x: 1554, startPoint y: 7, endPoint x: 1497, endPoint y: 50, distance: 70.9
click at [1554, 9] on span at bounding box center [1553, 7] width 16 height 15
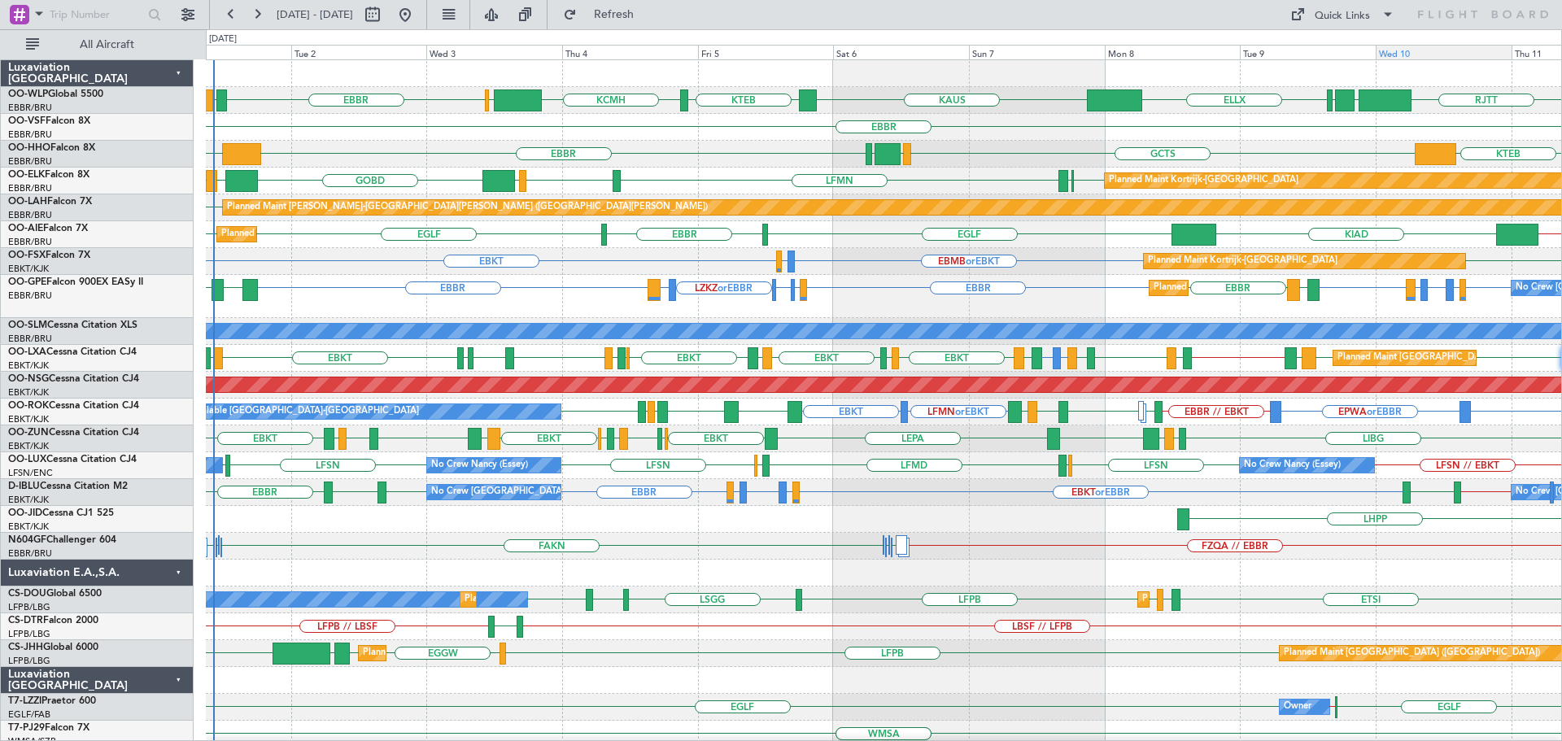
type input "0"
click at [327, 543] on div "FZQA // EBBR FAKN FAHS FAKN FAKN FAHS" at bounding box center [883, 546] width 1355 height 27
click at [338, 512] on div "LHPP" at bounding box center [883, 519] width 1355 height 27
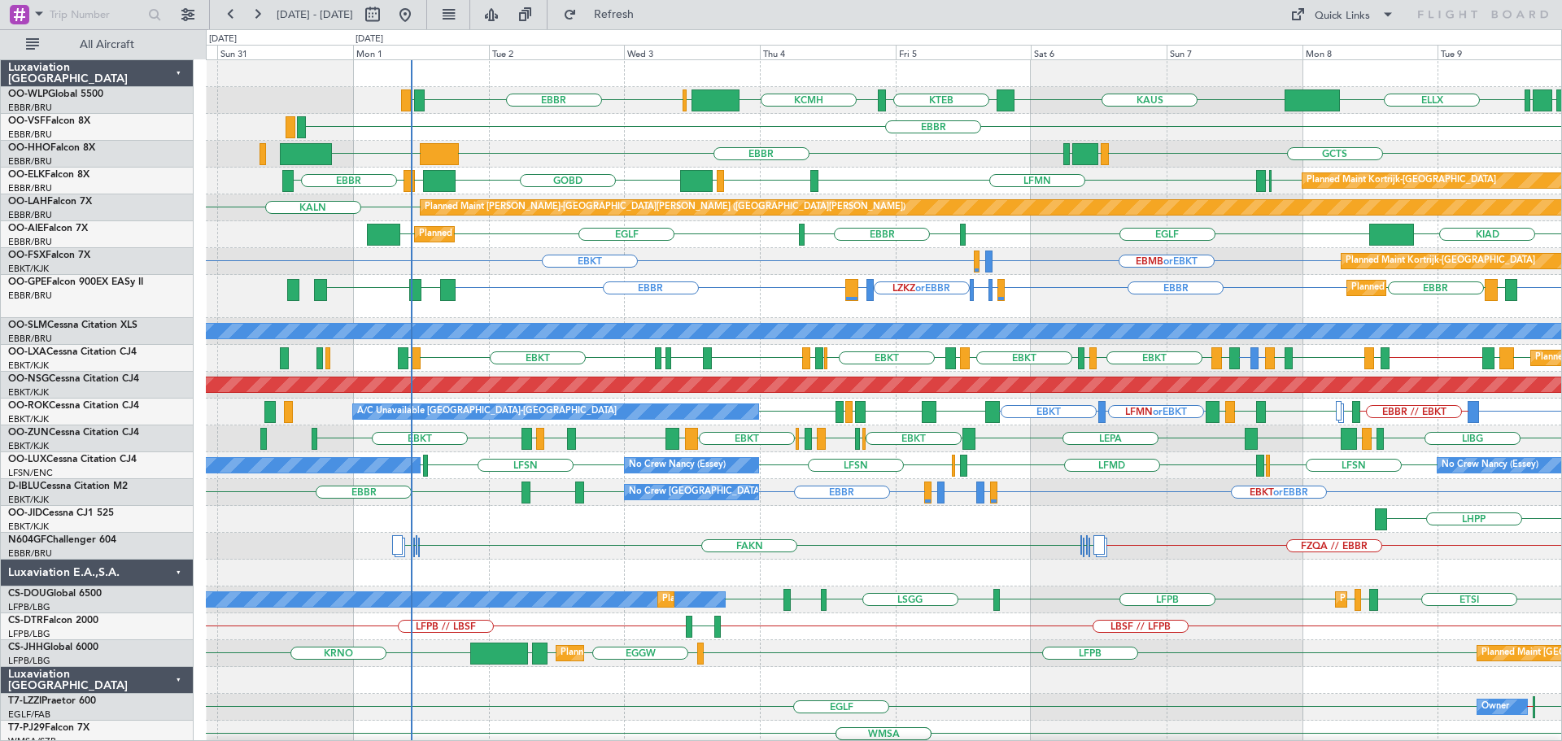
click at [530, 556] on div "LTCG LIML ELLX EBBR LIRZ KAUS KTEB KCMH EBLG RJTT Planned Maint Berlin (Branden…" at bounding box center [883, 551] width 1355 height 983
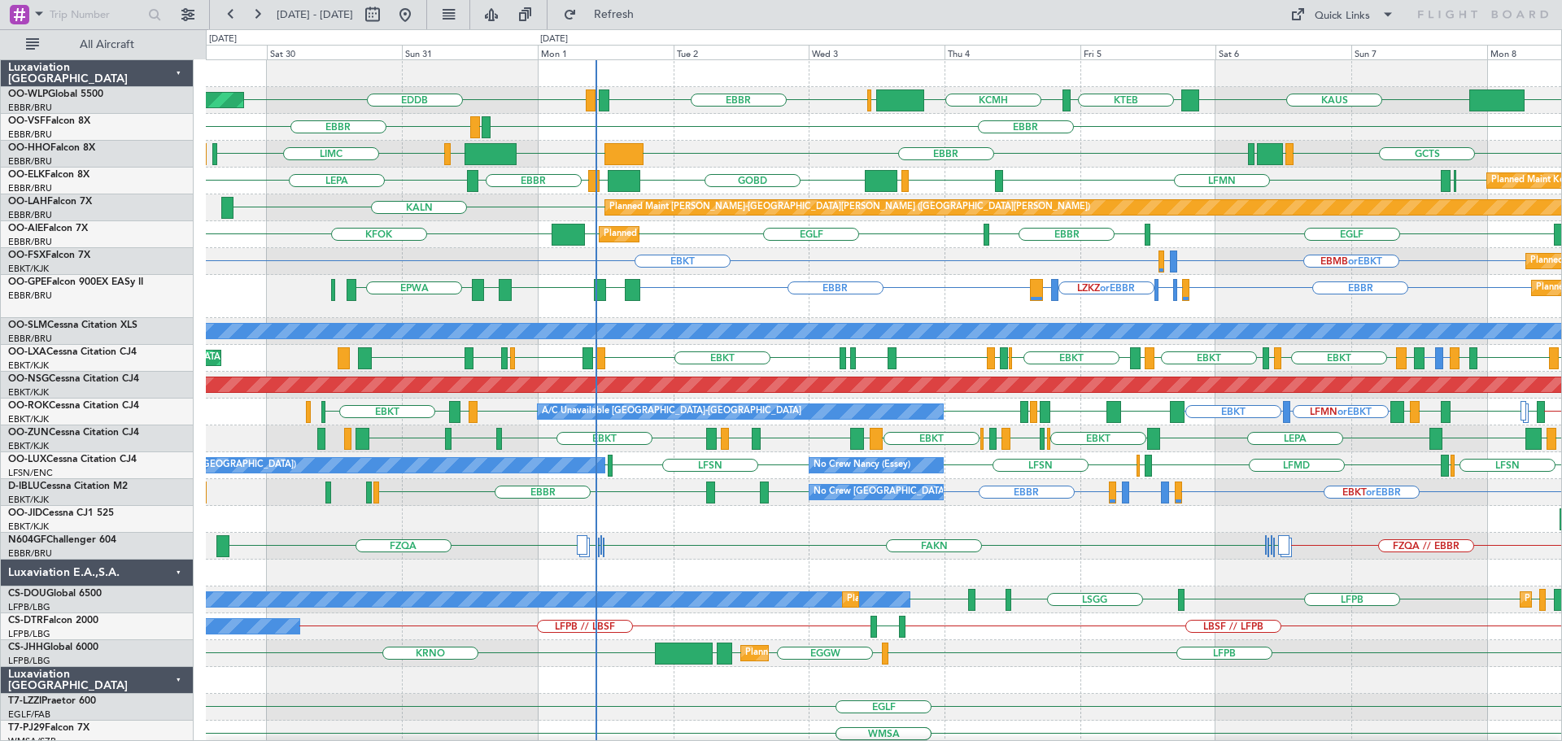
click at [707, 566] on div "ELLX EBBR LIRZ EDDB KAUS KTEB KCMH EBLG Planned Maint Berlin (Brandenburg) LIML…" at bounding box center [883, 551] width 1355 height 983
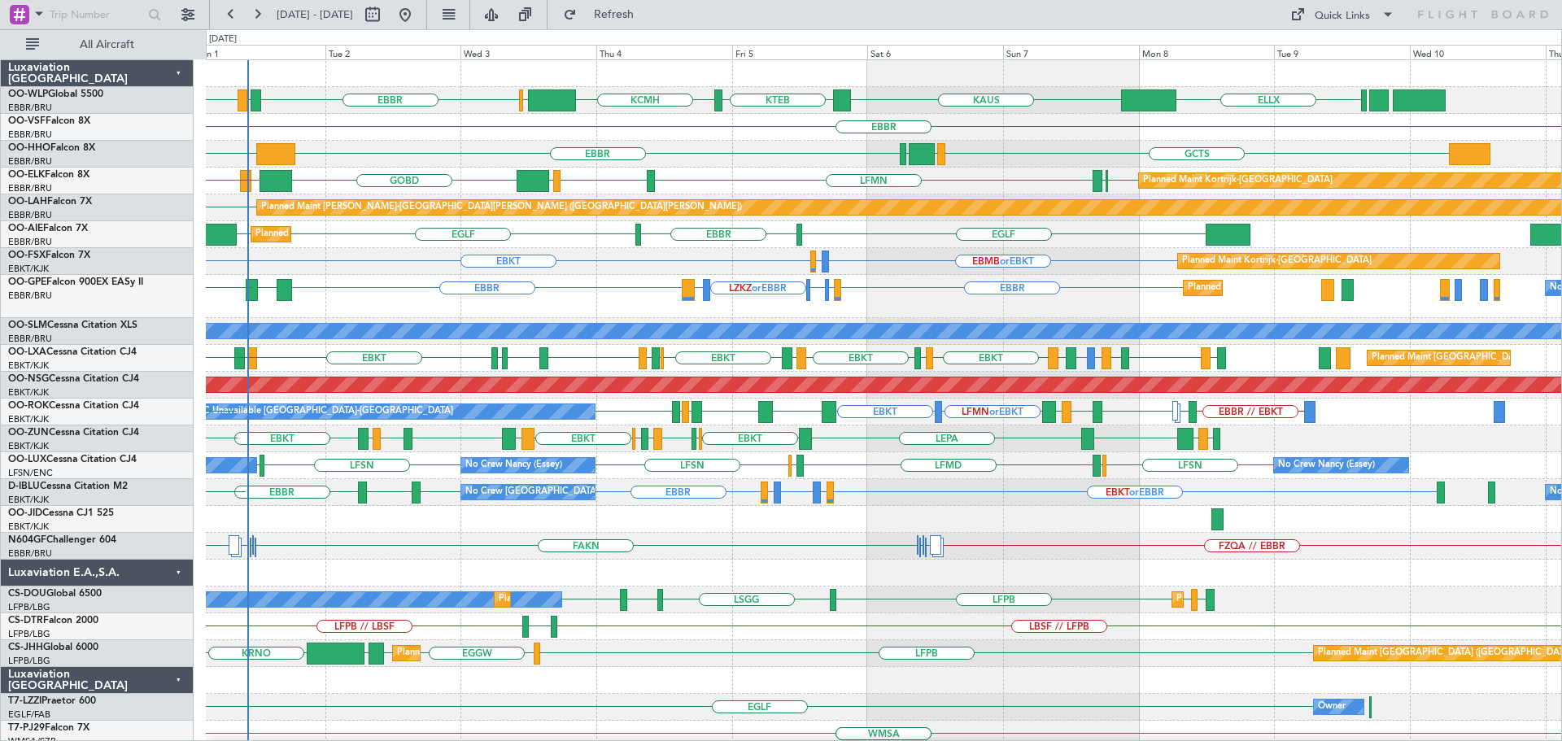
click at [392, 568] on div "ELLX EBBR LIRZ EDDB KAUS KTEB KCMH EBLG Planned Maint Berlin (Brandenburg) EBBR…" at bounding box center [883, 564] width 1355 height 1009
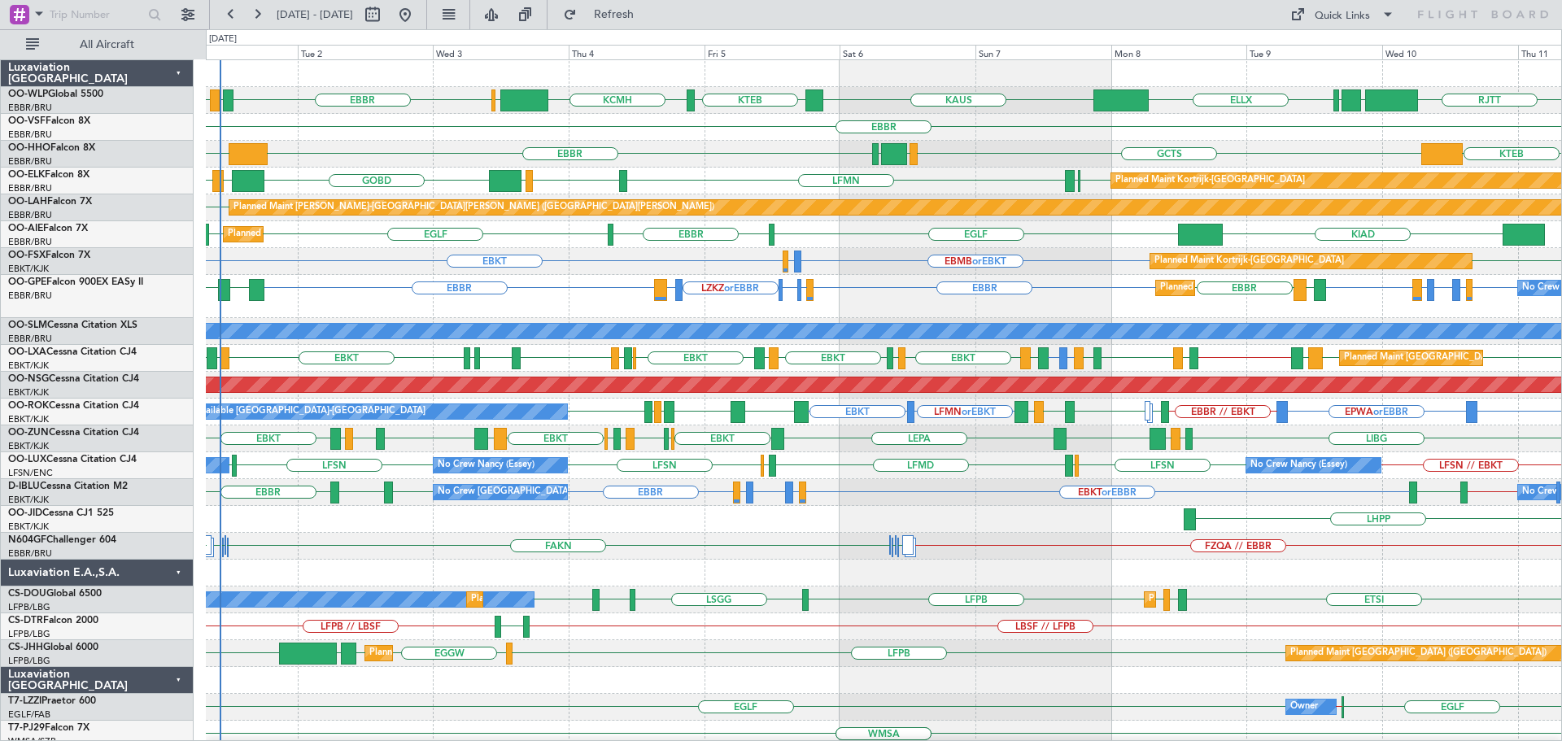
click at [387, 549] on div "FZQA // EBBR FAKN FAHS FAKN FAKN FAHS FZQA" at bounding box center [883, 546] width 1355 height 27
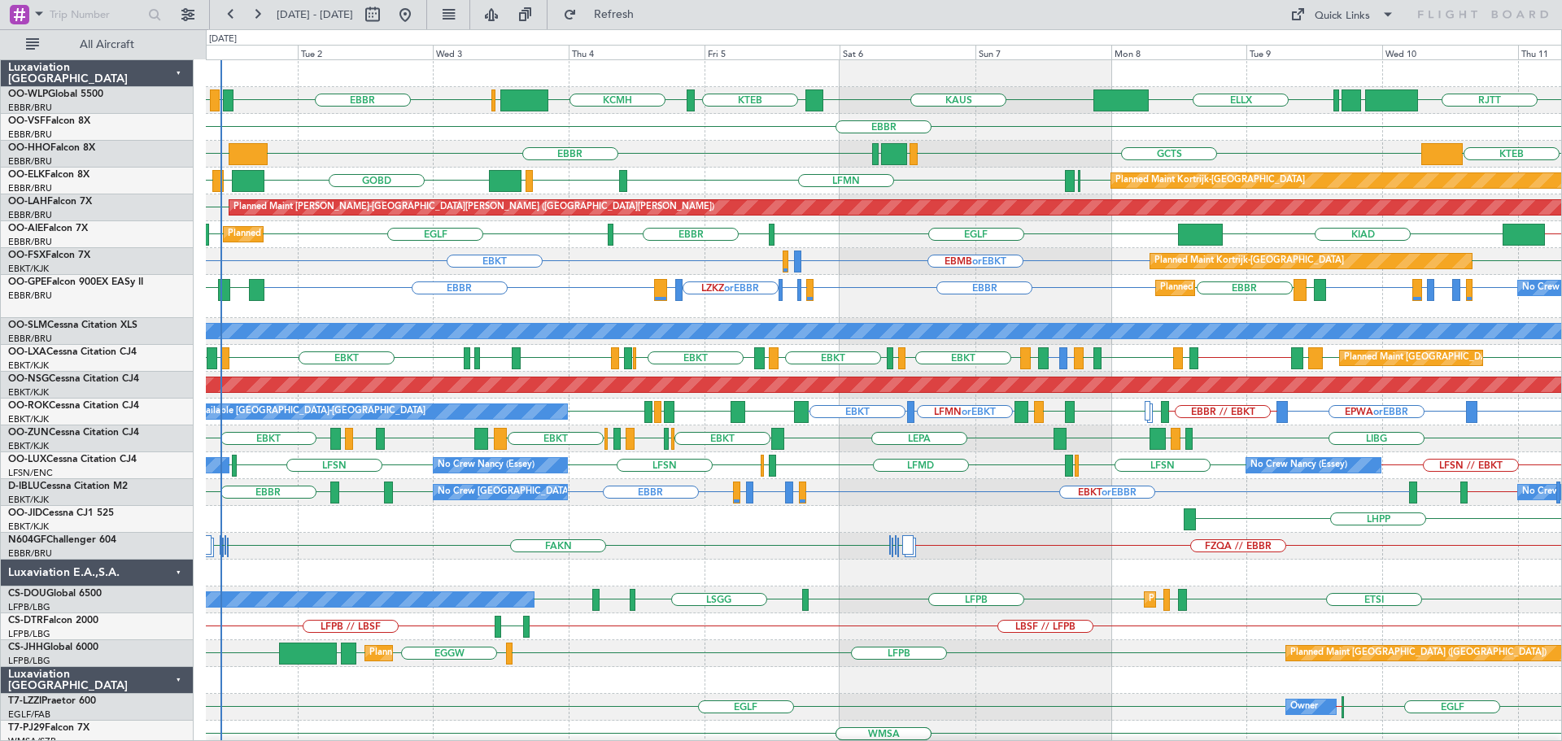
click at [702, 142] on div "EBBR KTEB KTEB GCTS GMMH LSGG" at bounding box center [883, 154] width 1355 height 27
click at [594, 276] on div "EBBR EDDB or EBBR LHBP or EBBR EPWA or EBBR EBBR EBBR LKPR or EBBR LKTB or EBBR…" at bounding box center [883, 296] width 1355 height 43
click at [573, 308] on div "EBBR EDDB or EBBR LHBP or EBBR EPWA or EBBR EBBR EBBR LKPR or EBBR LKTB or EBBR…" at bounding box center [883, 296] width 1355 height 43
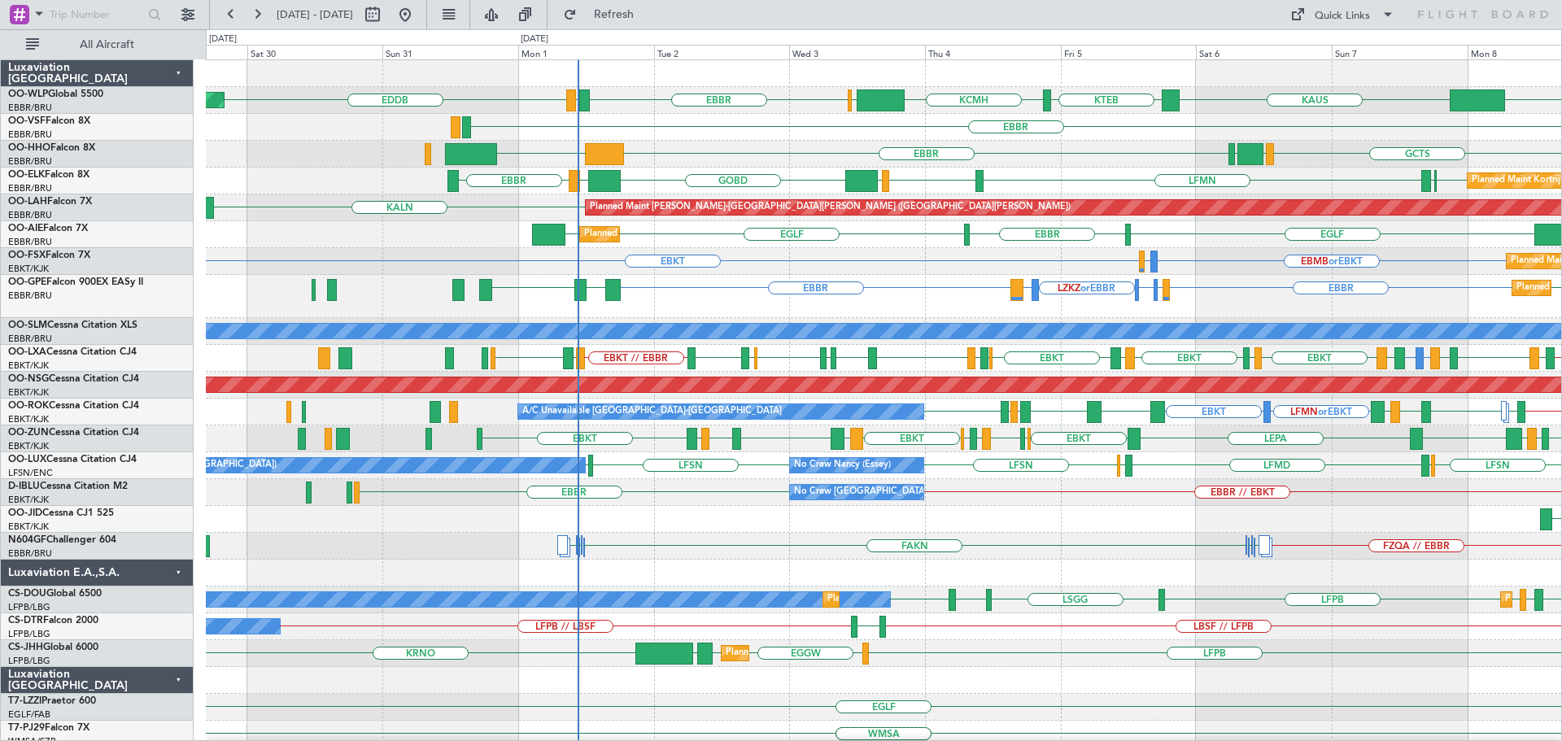
click at [699, 319] on div "ELLX KAUS KTEB KCMH EBLG EBBR LIRZ EDDB Planned Maint Berlin (Brandenburg) LIML…" at bounding box center [883, 551] width 1355 height 983
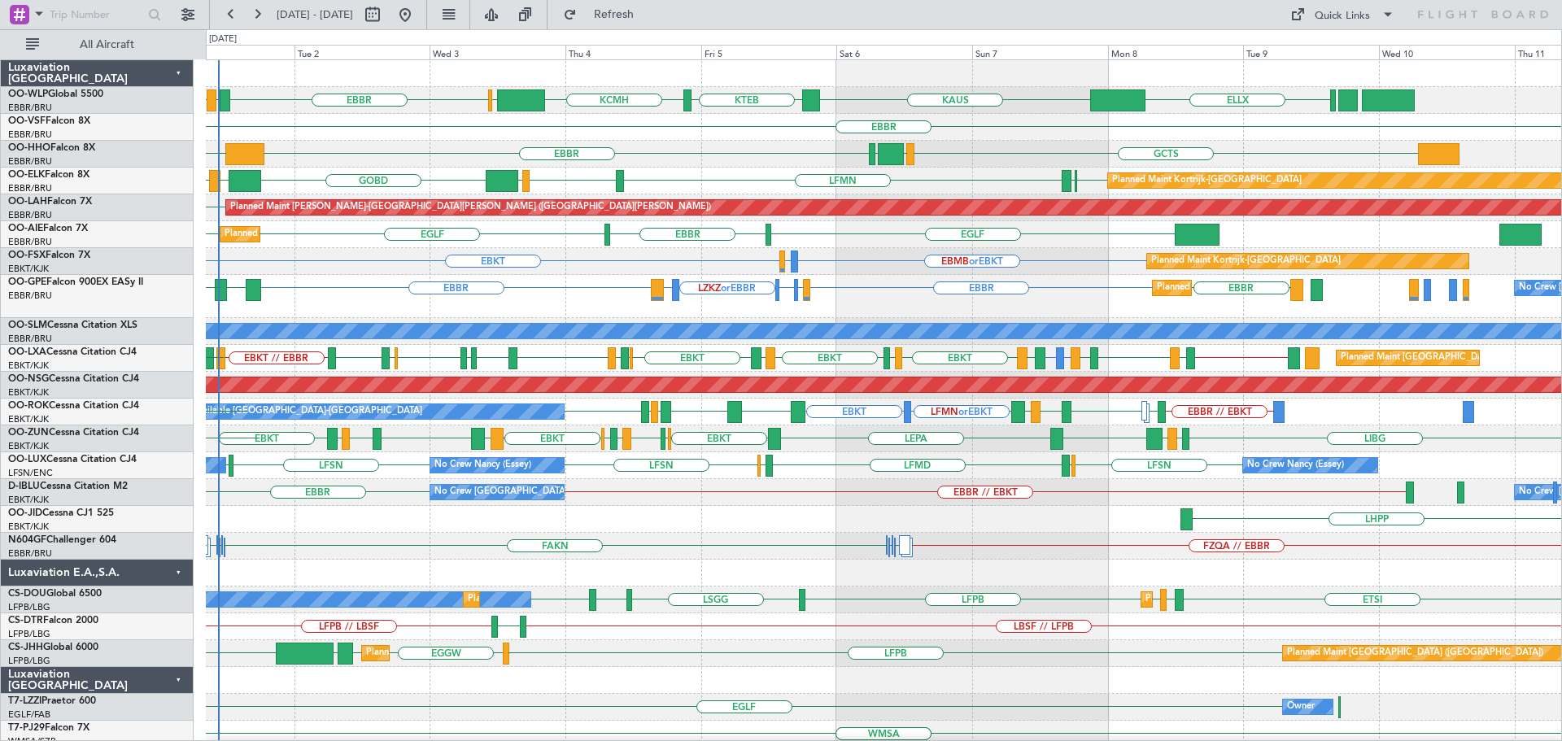
click at [543, 281] on div "ELLX KAUS KTEB KCMH EBLG EBBR LIRZ EDDB EBBR LEGE EBBR GCTS GMMH LSGG EBBR KTEB…" at bounding box center [883, 564] width 1355 height 1009
click at [689, 141] on div "GCTS GMMH [GEOGRAPHIC_DATA] [GEOGRAPHIC_DATA] KTEB KTEB" at bounding box center [883, 154] width 1355 height 27
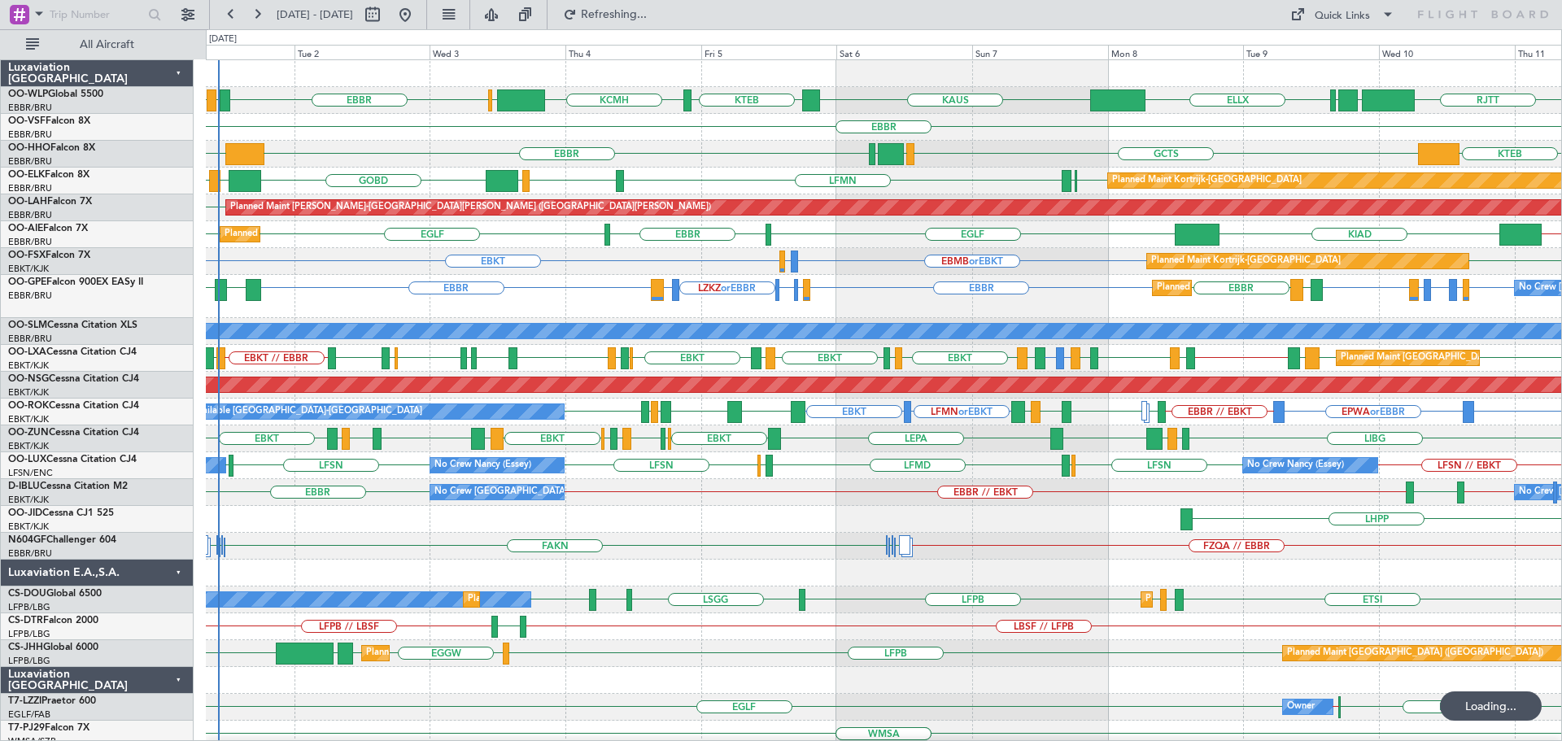
click at [682, 556] on div "FZQA // EBBR FAKN FAHS FAKN FAHS FAKN" at bounding box center [883, 546] width 1355 height 27
click at [648, 14] on span "Refresh" at bounding box center [614, 14] width 68 height 11
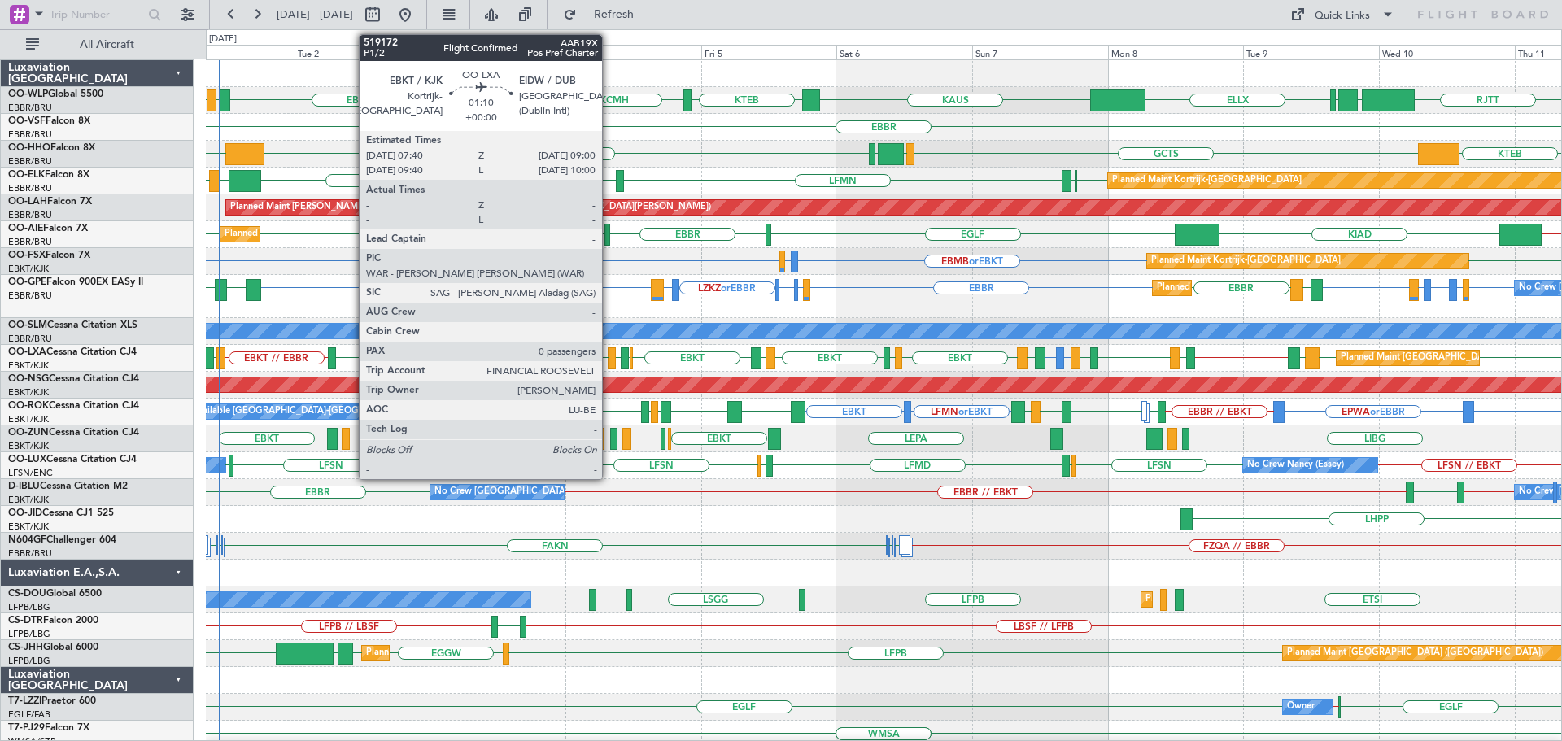
click at [609, 355] on div at bounding box center [612, 358] width 8 height 22
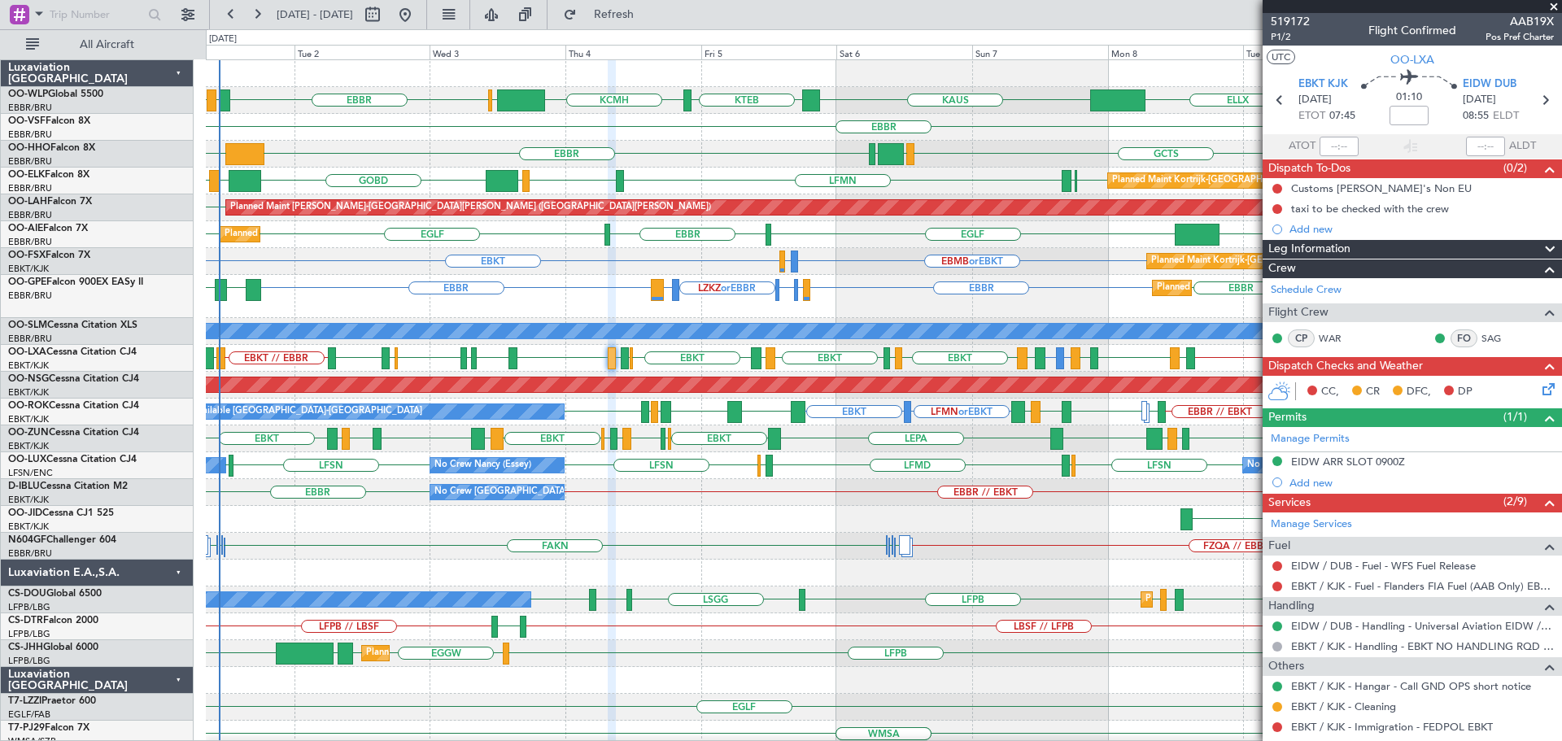
scroll to position [102, 0]
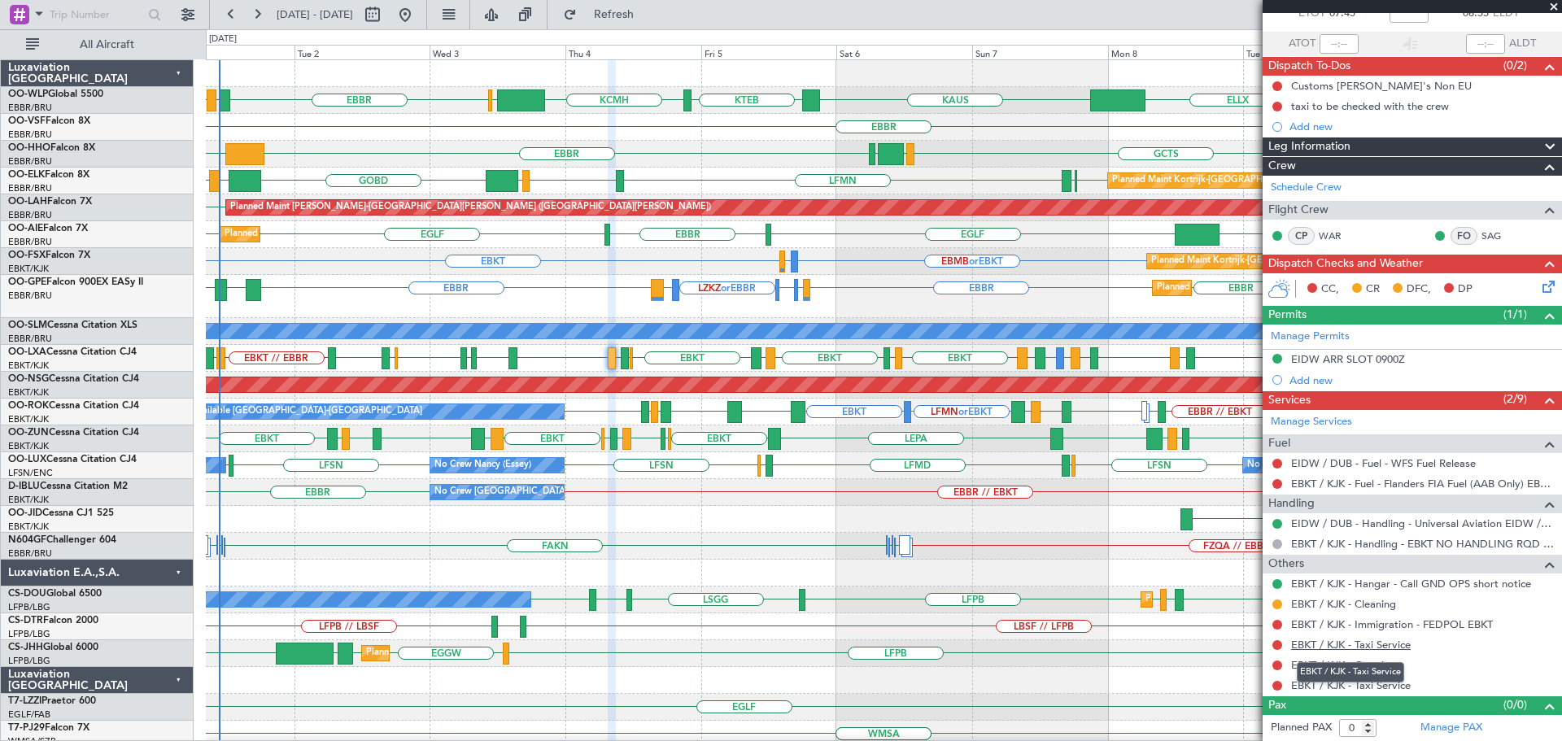
click at [1391, 643] on link "EBKT / KJK - Taxi Service" at bounding box center [1351, 645] width 120 height 14
click at [1391, 680] on link "EBKT / KJK - Taxi Service" at bounding box center [1351, 685] width 120 height 14
click at [806, 140] on div "EBBR" at bounding box center [883, 127] width 1355 height 27
click at [648, 16] on span "Refresh" at bounding box center [614, 14] width 68 height 11
click at [823, 547] on div "FAKN FAHS FAKN FZQA // EBBR FAKN FAHS" at bounding box center [883, 546] width 1355 height 27
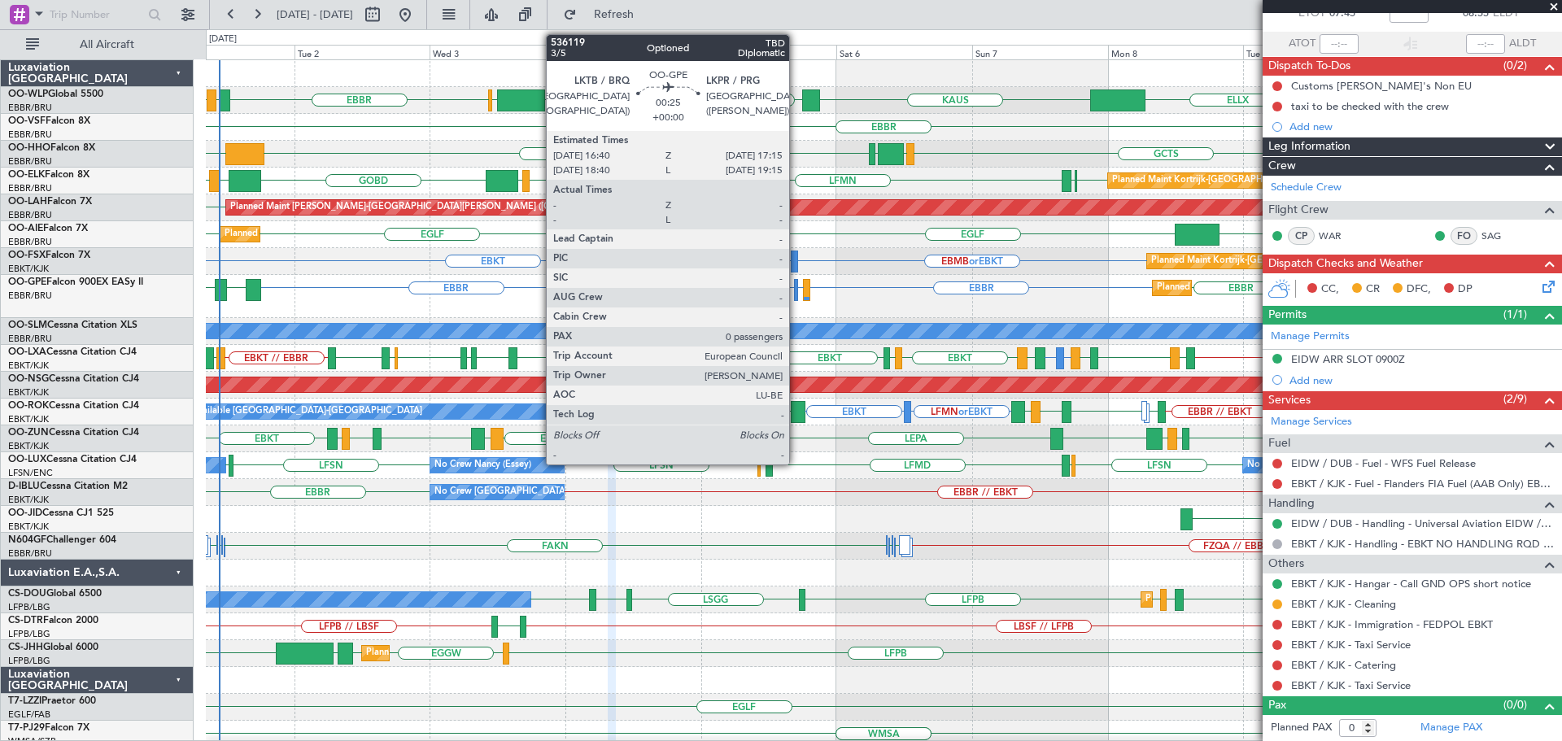
click at [796, 285] on div at bounding box center [796, 290] width 4 height 22
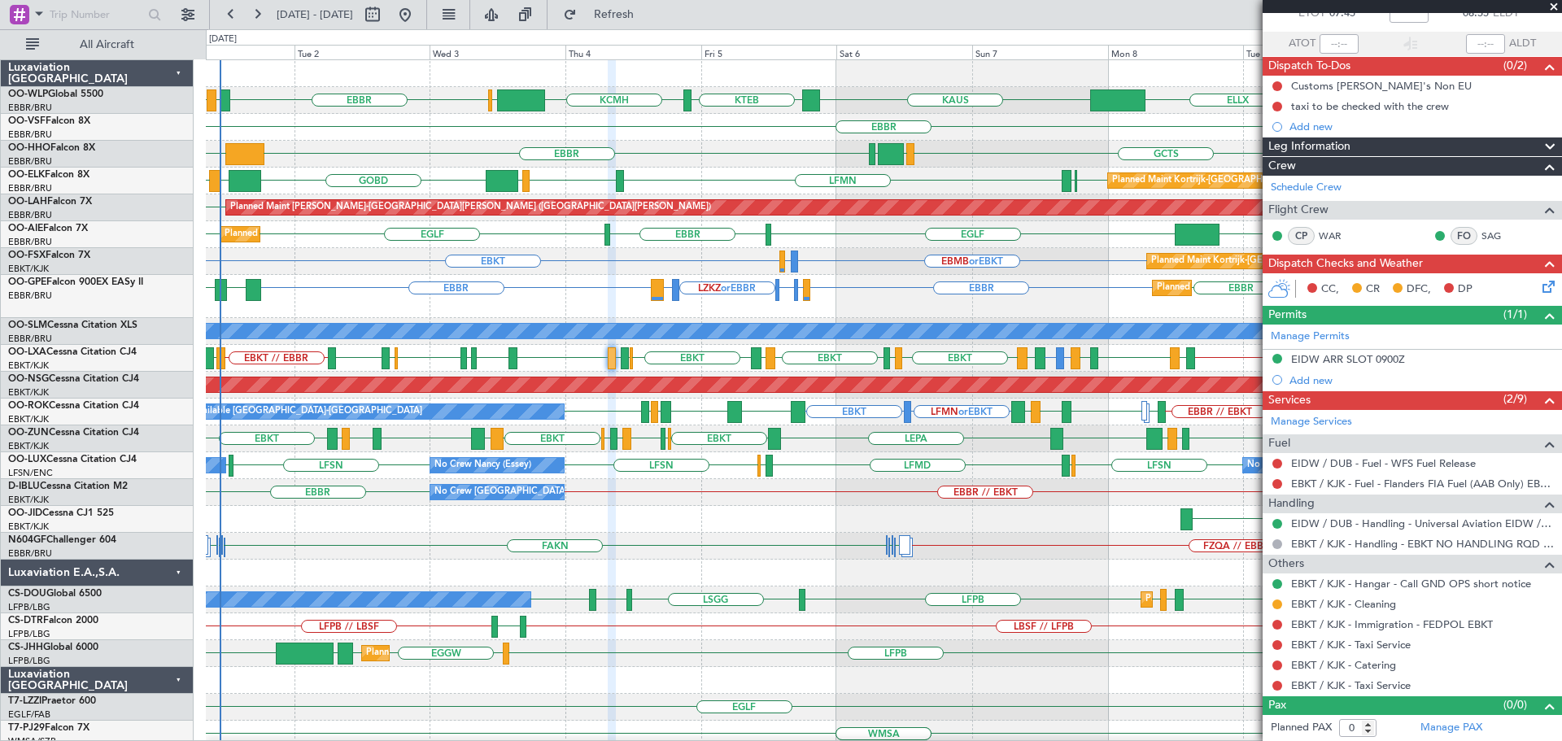
click at [695, 177] on div "EBKT EBBR LFMN EBBR LIML GOBD LIRA EBBR Planned Maint Kortrijk-Wevelgem" at bounding box center [883, 181] width 1355 height 27
click at [687, 148] on div "KTEB GCTS GMMH LSGG EBBR KTEB" at bounding box center [883, 154] width 1355 height 27
click at [593, 291] on div "EBBR LKPR or EBBR LKTB or EBBR LZKZ or EBBR LBSF or EBBR EBBR EBBR EDDB or EBBR…" at bounding box center [883, 296] width 1355 height 43
click at [709, 175] on div "EBKT EBBR LFMN EBBR LIML GOBD LIRA EBBR Planned Maint Kortrijk-Wevelgem" at bounding box center [883, 181] width 1355 height 27
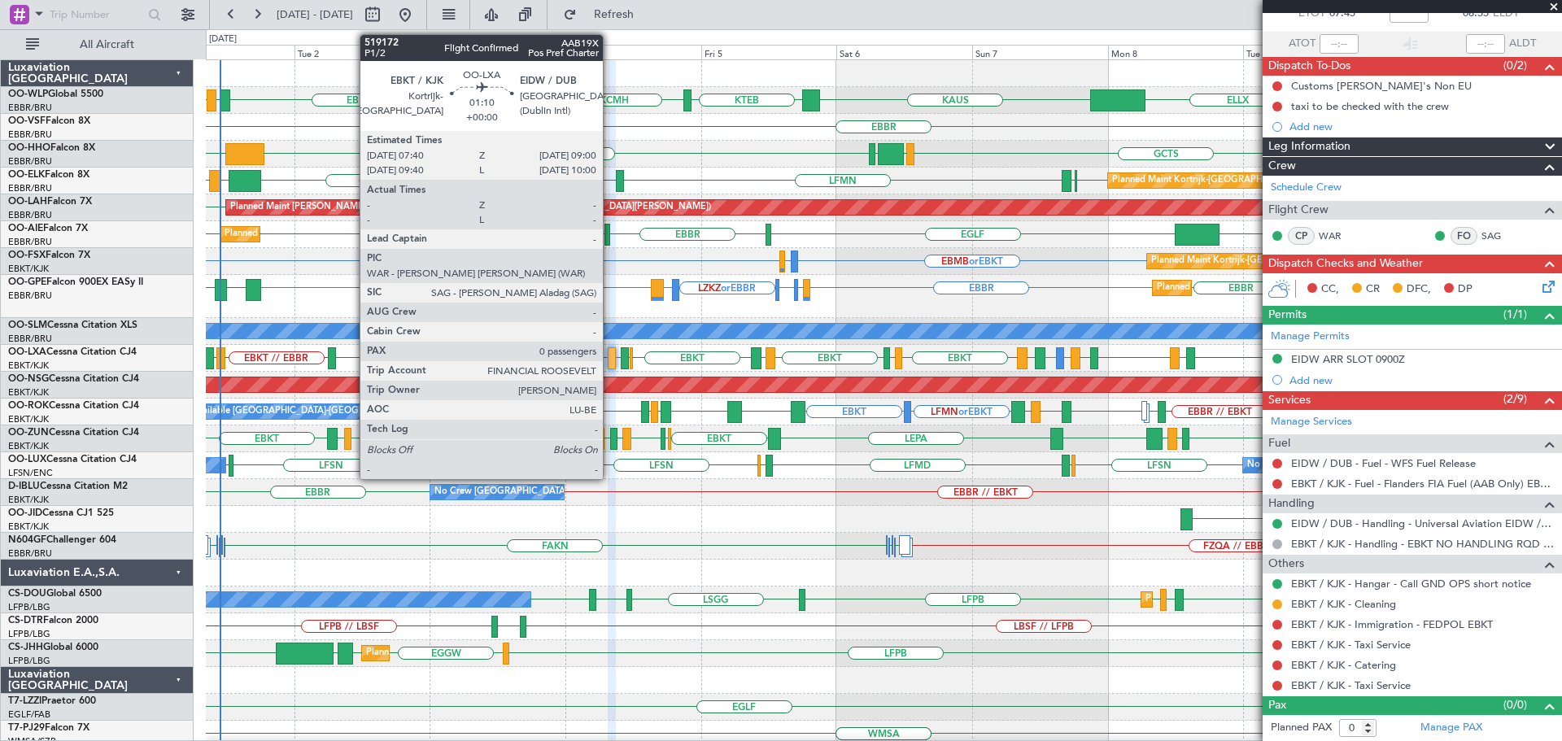
click at [610, 355] on div at bounding box center [612, 358] width 8 height 22
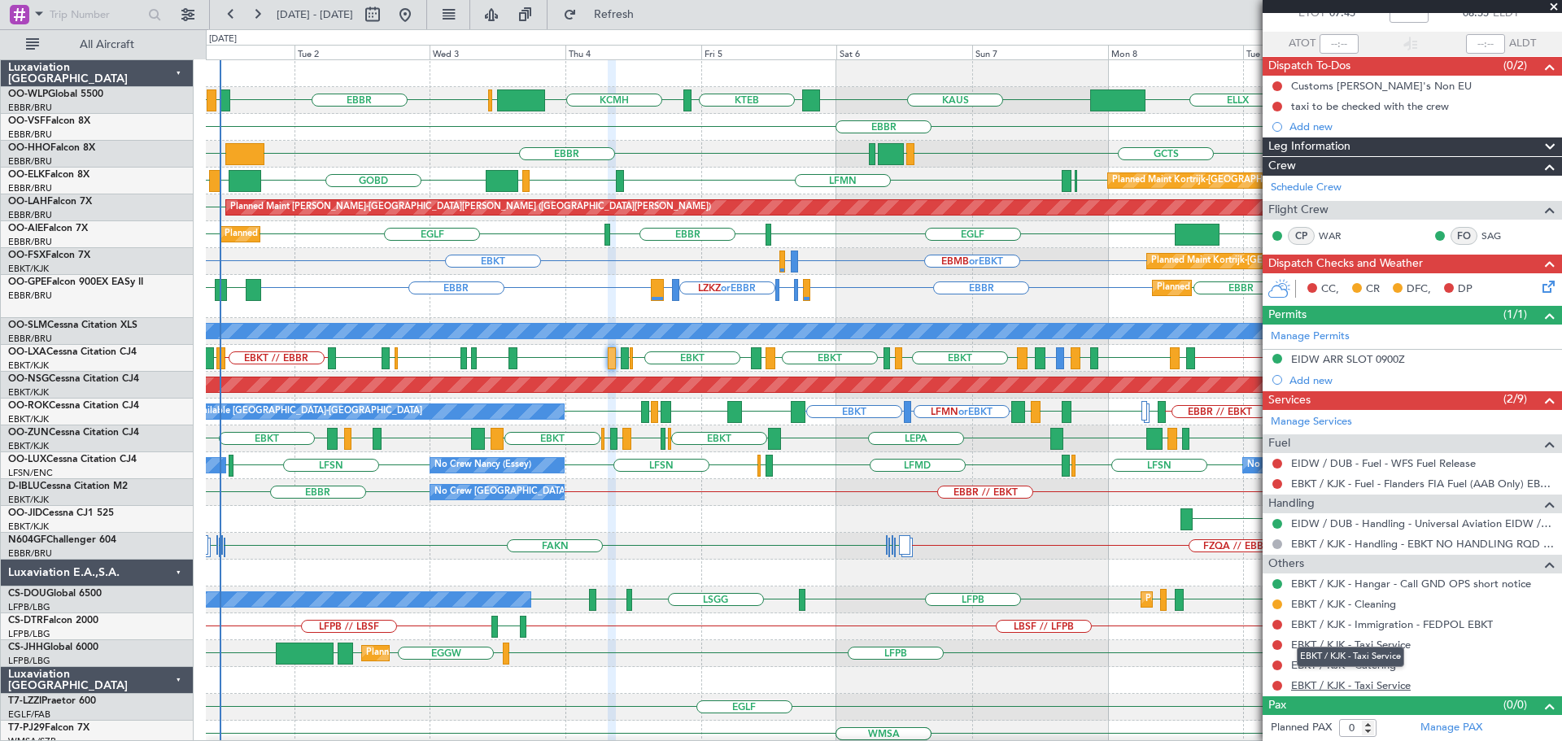
click at [1393, 683] on link "EBKT / KJK - Taxi Service" at bounding box center [1351, 685] width 120 height 14
click at [775, 131] on div "EBBR" at bounding box center [883, 127] width 1355 height 27
drag, startPoint x: 672, startPoint y: 13, endPoint x: 680, endPoint y: 126, distance: 113.4
click at [648, 14] on span "Refresh" at bounding box center [614, 14] width 68 height 11
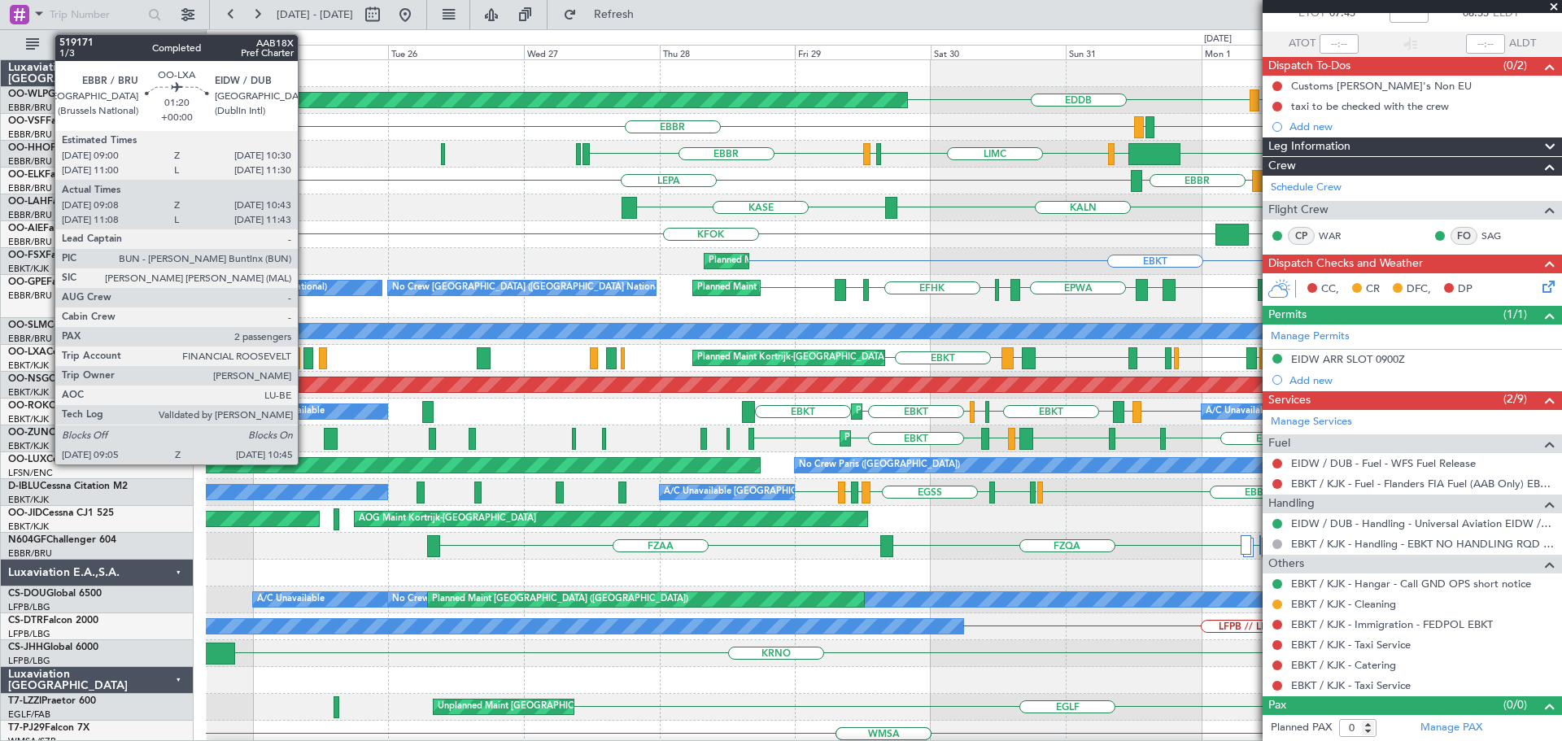
click at [305, 351] on div at bounding box center [308, 358] width 10 height 22
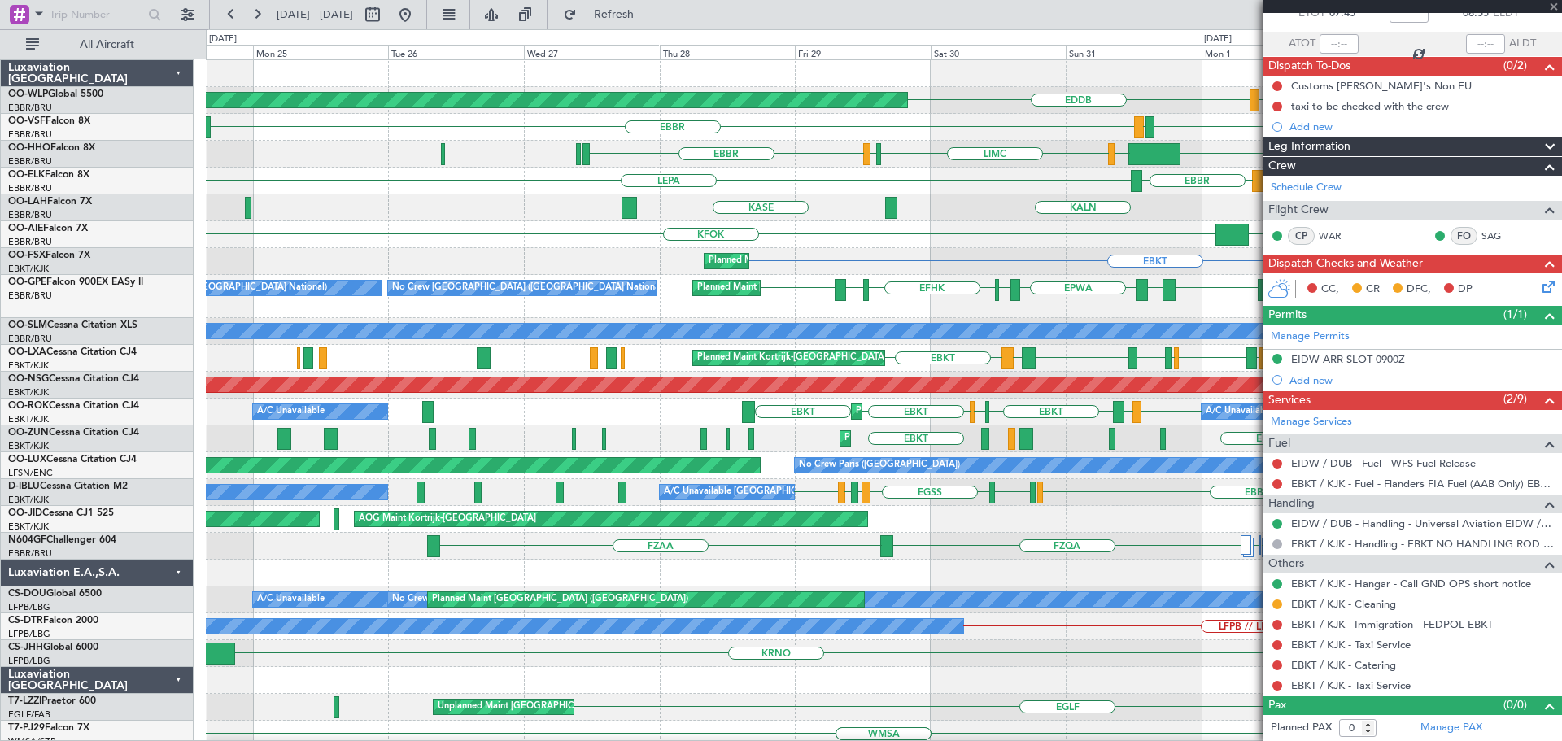
type input "09:13"
type input "10:38"
type input "2"
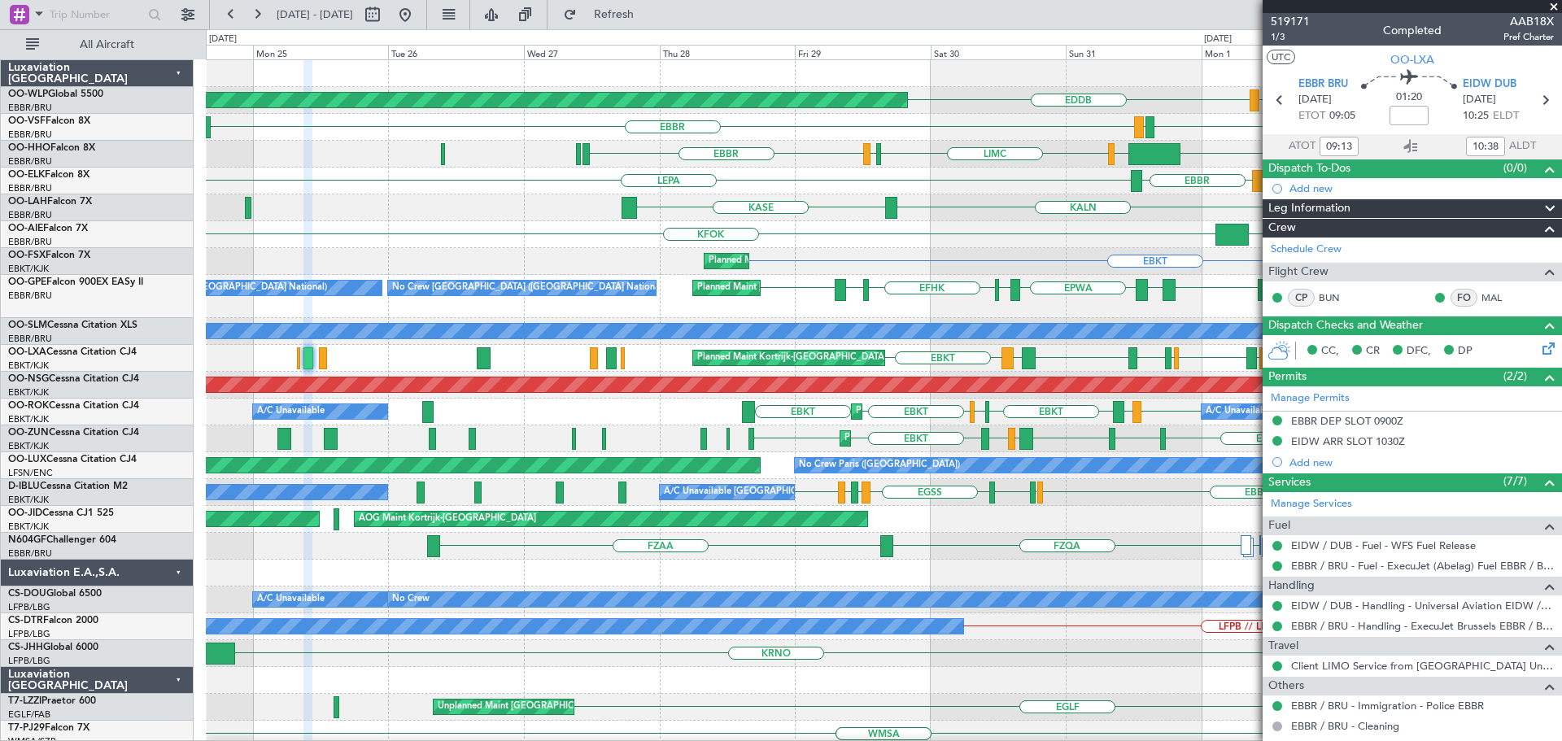
scroll to position [150, 0]
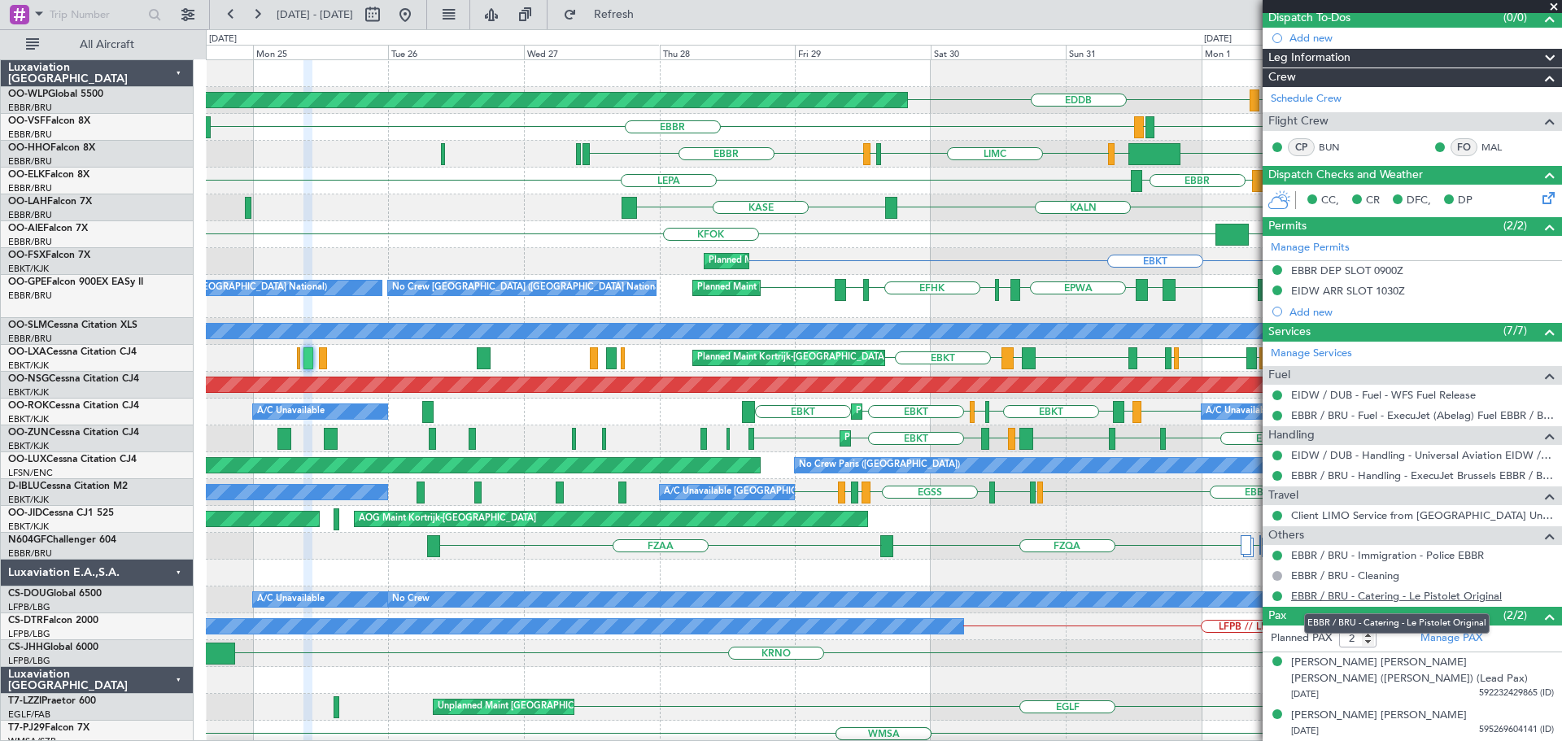
click at [1414, 595] on link "EBBR / BRU - Catering - Le Pistolet Original" at bounding box center [1396, 596] width 211 height 14
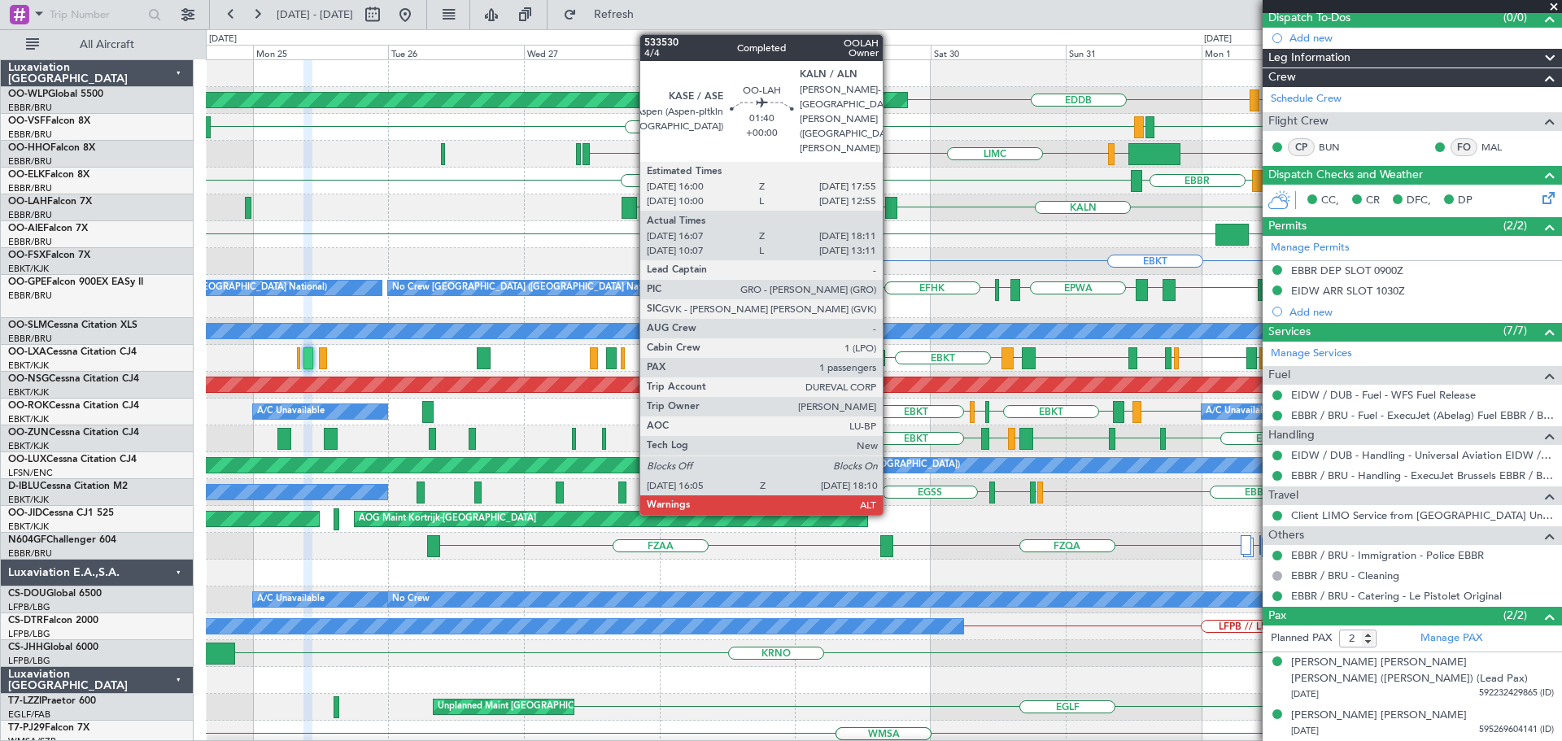
click at [890, 209] on div at bounding box center [891, 208] width 12 height 22
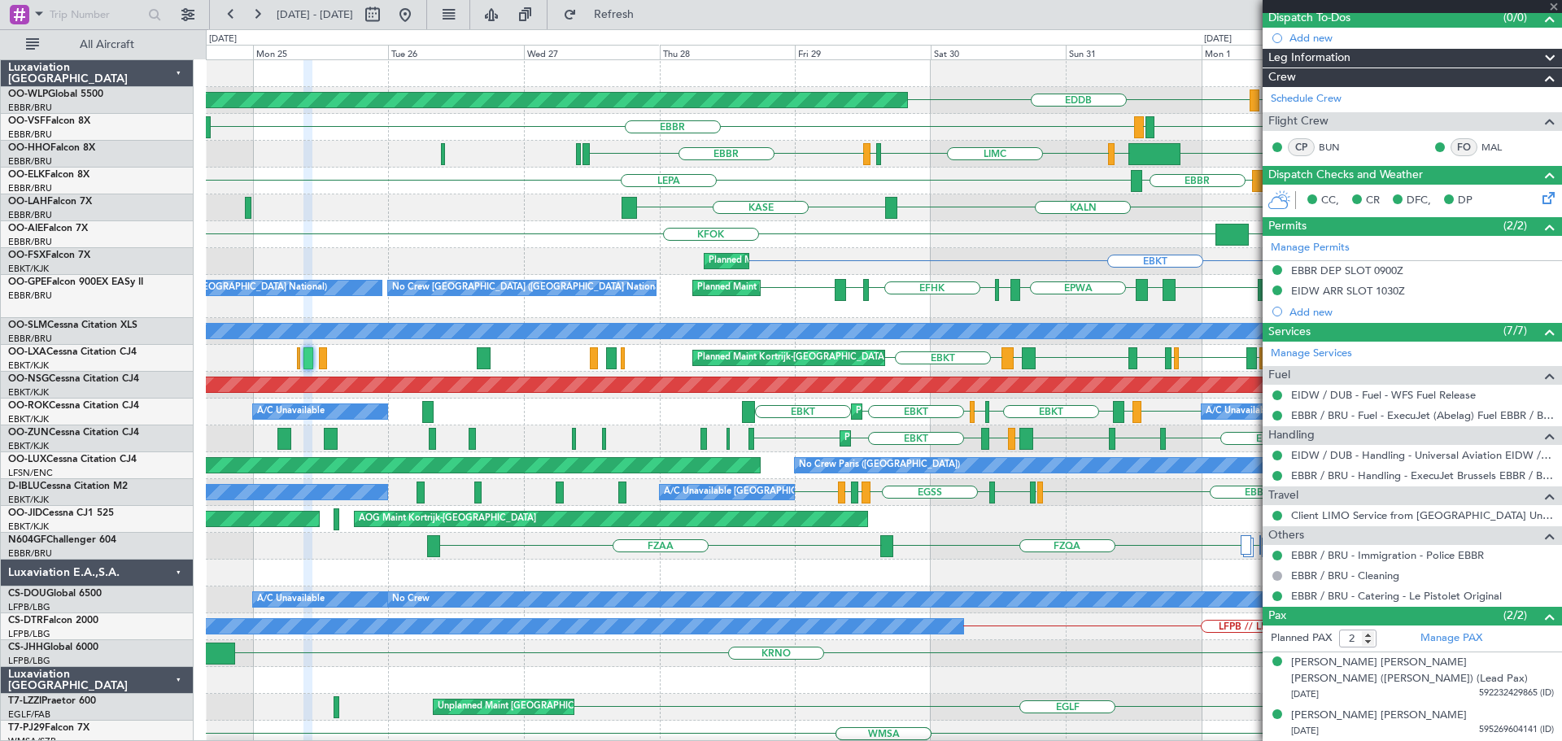
click at [1027, 209] on div "KASE KALN Planned Maint Alton-st Louis (St Louis Regl)" at bounding box center [883, 207] width 1355 height 27
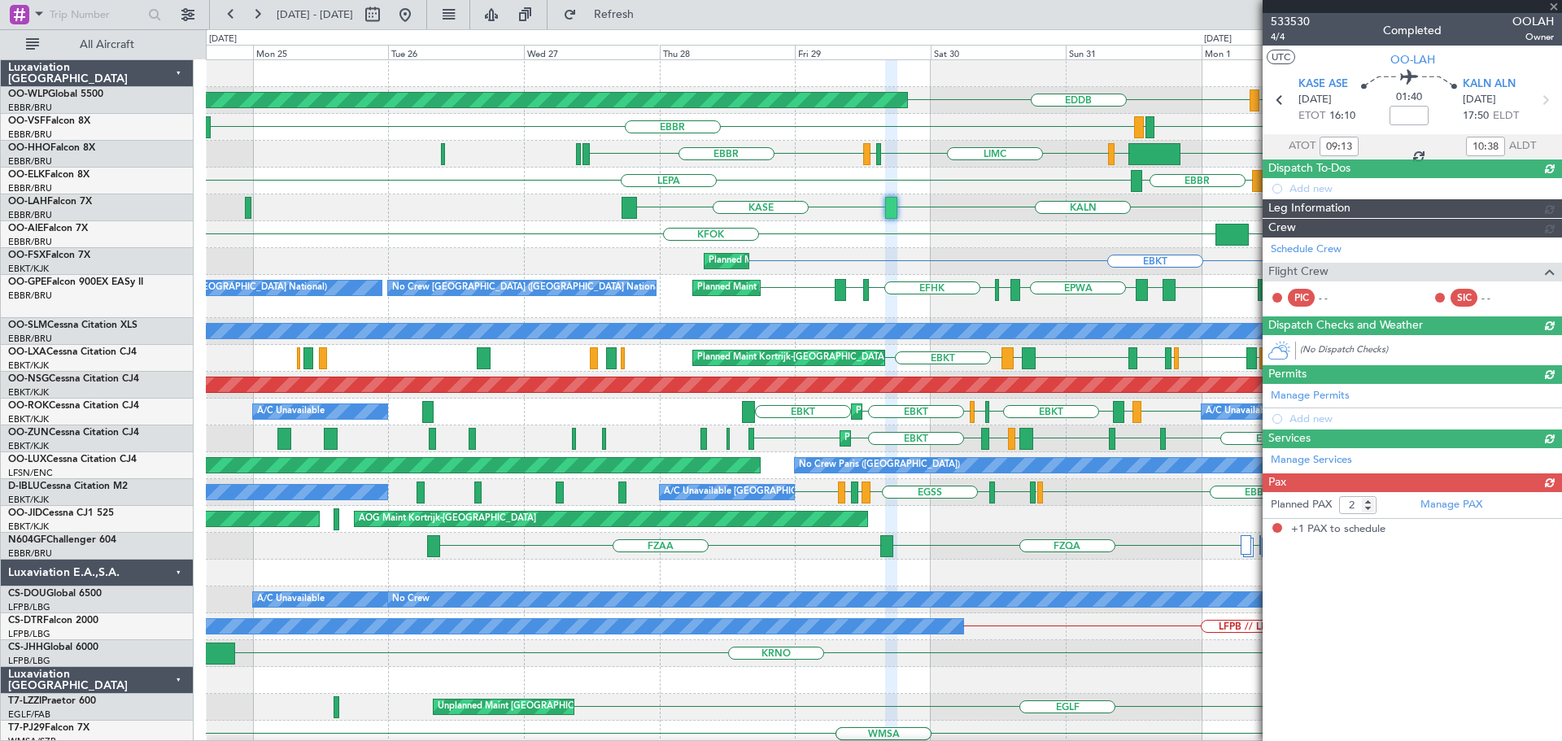
type input "16:17"
type input "18:06"
type input "1"
drag, startPoint x: 1551, startPoint y: 161, endPoint x: 1547, endPoint y: 32, distance: 129.4
click at [1544, 42] on div "533530 4/4 Completed OOLAH Owner UTC OO-LAH KASE ASE 29/08/2025 ETOT 16:10 01:4…" at bounding box center [1411, 276] width 299 height 526
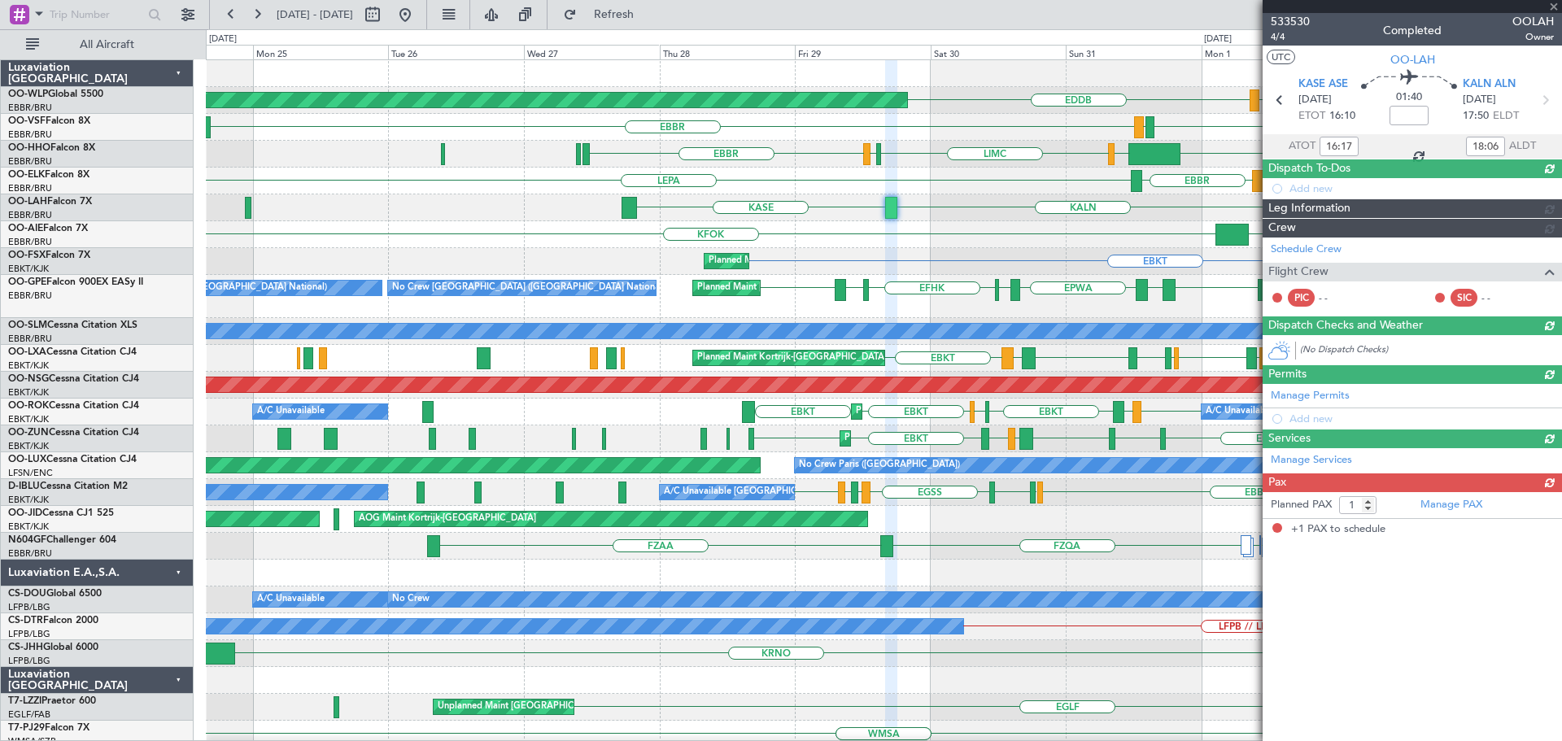
scroll to position [0, 0]
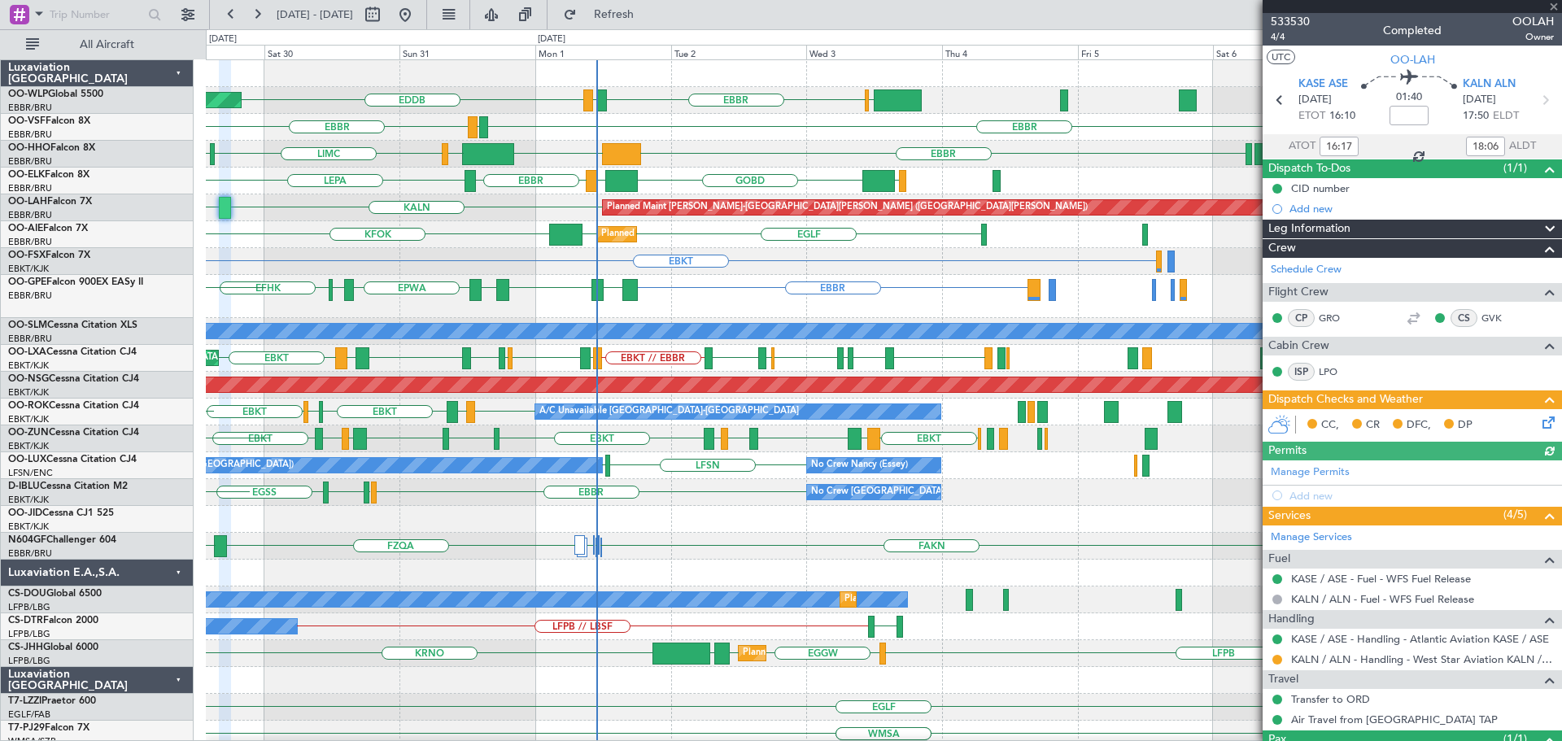
click at [390, 263] on div "EBLG EBBR LIRZ EDDB Planned Maint Berlin (Brandenburg) EBBR EBBR LEGE EBBR KTEB…" at bounding box center [883, 578] width 1355 height 1036
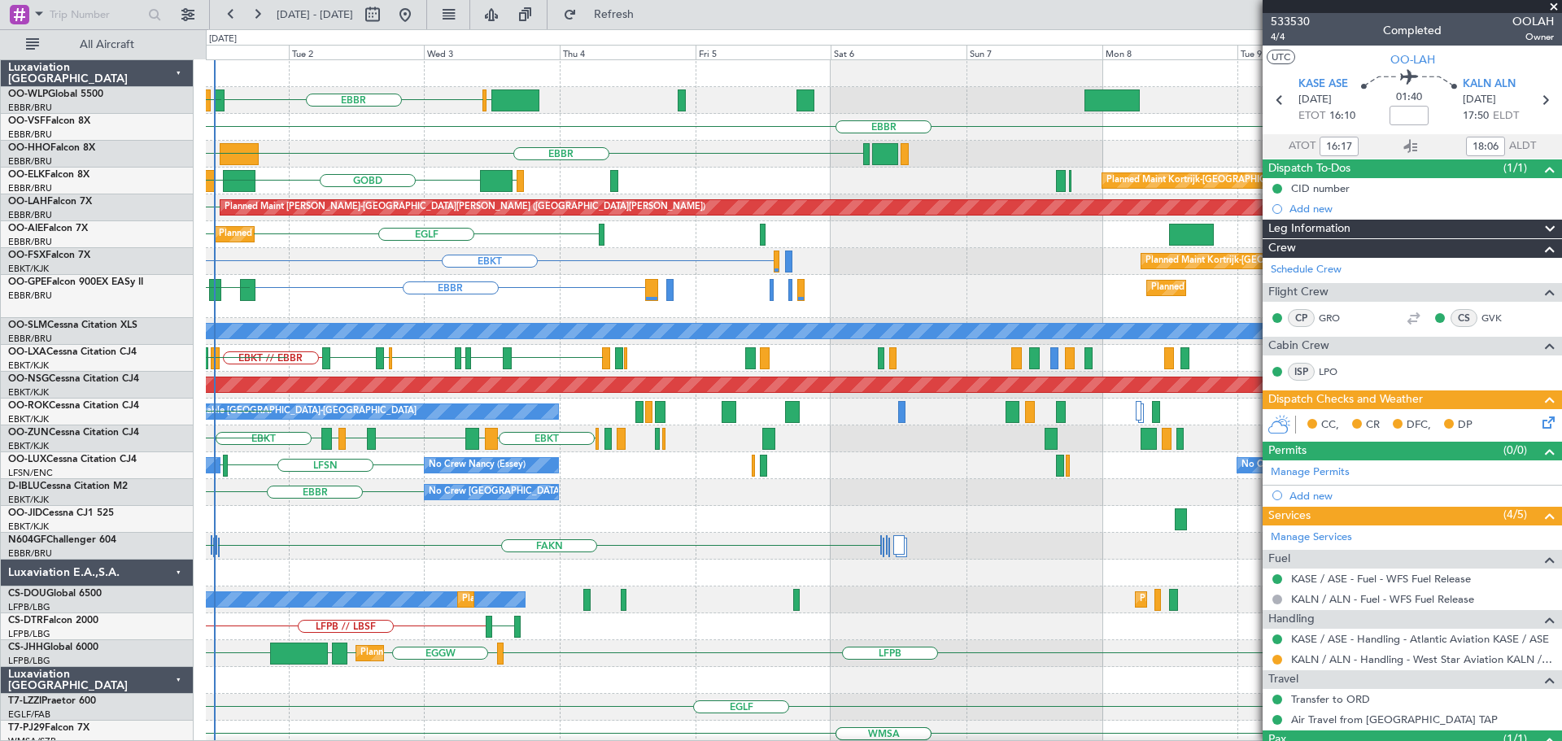
click at [388, 281] on div "EBLG EBBR LIRZ EDDB EBBR LEGE EBBR EBBR KTEB LIEO LIMC LIML GOBD LIRA Planned M…" at bounding box center [883, 578] width 1355 height 1036
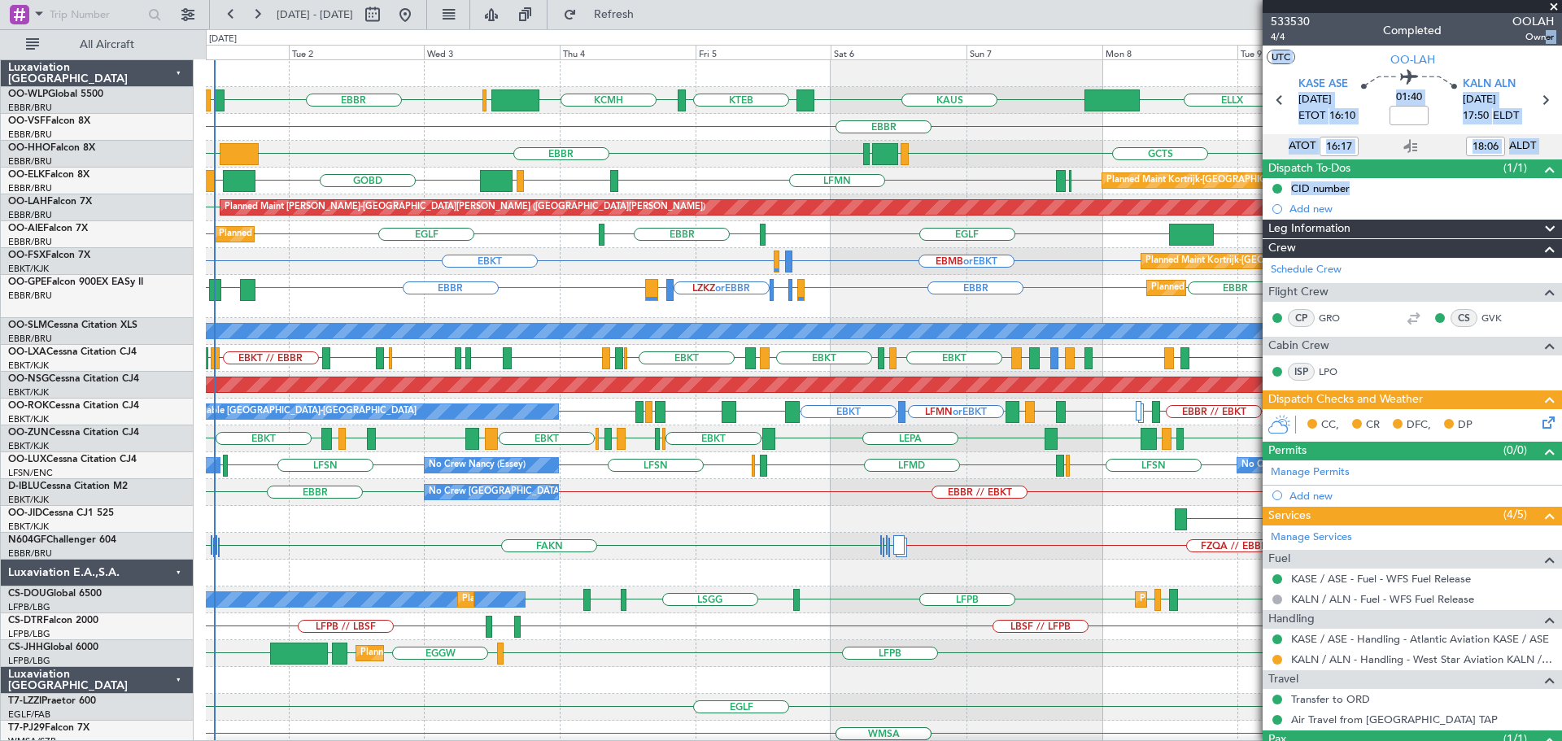
click at [757, 142] on div "GCTS GMMH [GEOGRAPHIC_DATA] [GEOGRAPHIC_DATA] KTEB KTEB" at bounding box center [883, 154] width 1355 height 27
click at [1344, 718] on link "Air Travel from [GEOGRAPHIC_DATA] TAP" at bounding box center [1394, 720] width 207 height 14
click at [764, 161] on div "GCTS GMMH [GEOGRAPHIC_DATA] [GEOGRAPHIC_DATA] KTEB KTEB" at bounding box center [883, 154] width 1355 height 27
click at [66, 94] on link "OO-WLP Global 5500" at bounding box center [55, 94] width 95 height 10
click at [675, 160] on div "GCTS GMMH [GEOGRAPHIC_DATA] [GEOGRAPHIC_DATA] KTEB KTEB" at bounding box center [883, 154] width 1355 height 27
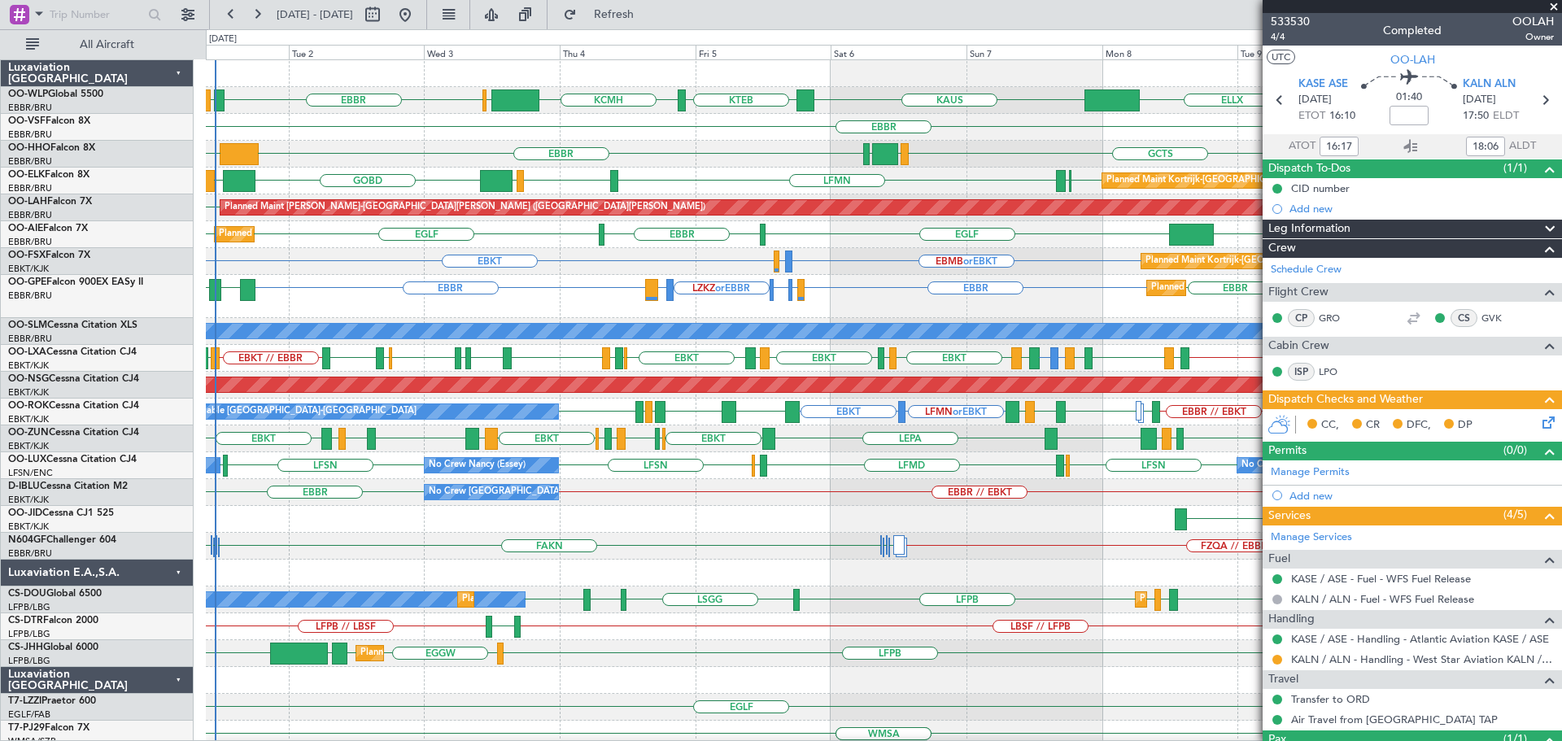
click at [1555, 7] on span at bounding box center [1553, 7] width 16 height 15
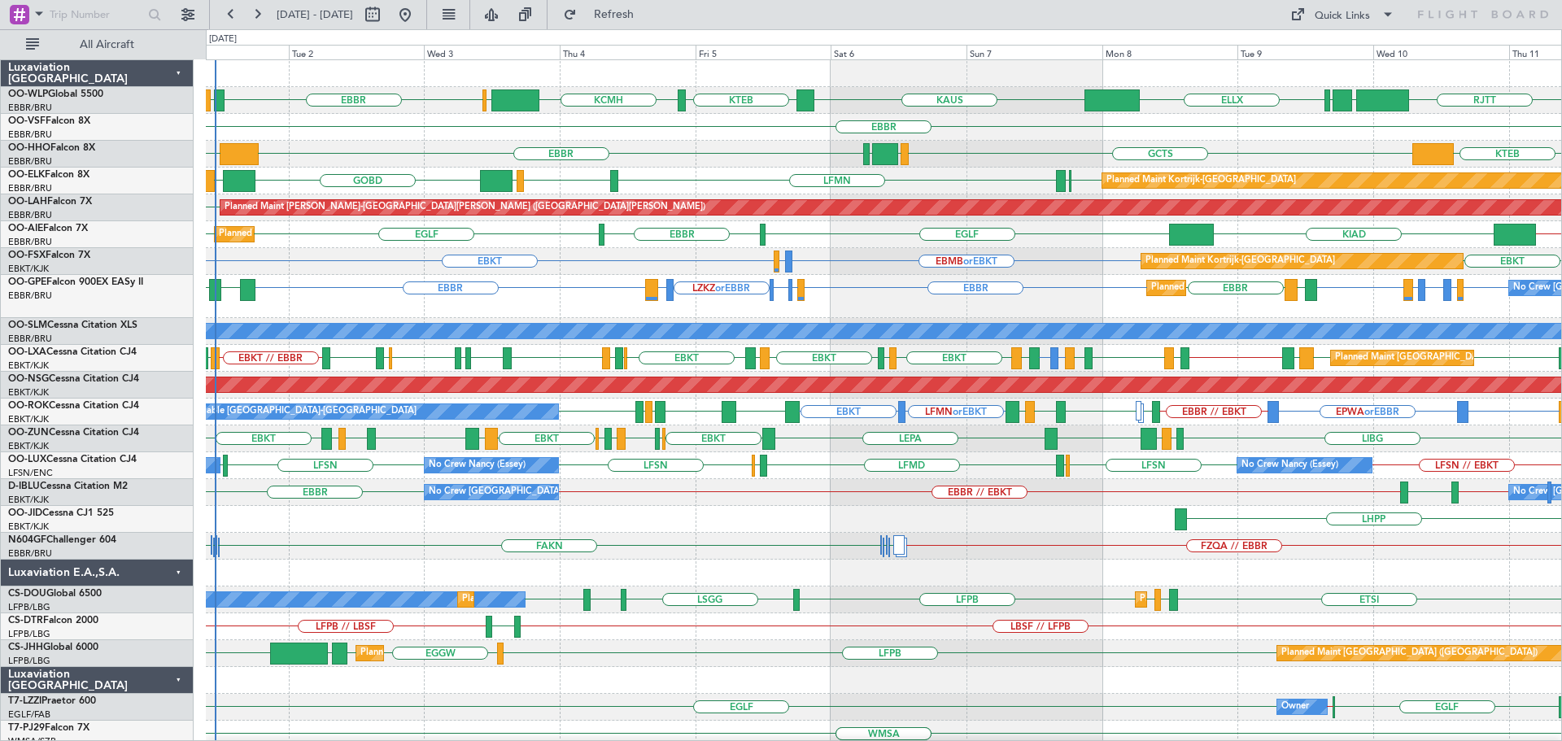
type input "0"
click at [726, 149] on div "GCTS GMMH [GEOGRAPHIC_DATA] [GEOGRAPHIC_DATA] KTEB KTEB" at bounding box center [883, 154] width 1355 height 27
click at [707, 159] on div "GCTS GMMH [GEOGRAPHIC_DATA] [GEOGRAPHIC_DATA] KTEB KTEB" at bounding box center [883, 154] width 1355 height 27
click at [572, 259] on div "EBKT EBMB or EBKT LSZH or EBKT EBKT Planned Maint [GEOGRAPHIC_DATA]-[GEOGRAPHIC…" at bounding box center [883, 261] width 1355 height 27
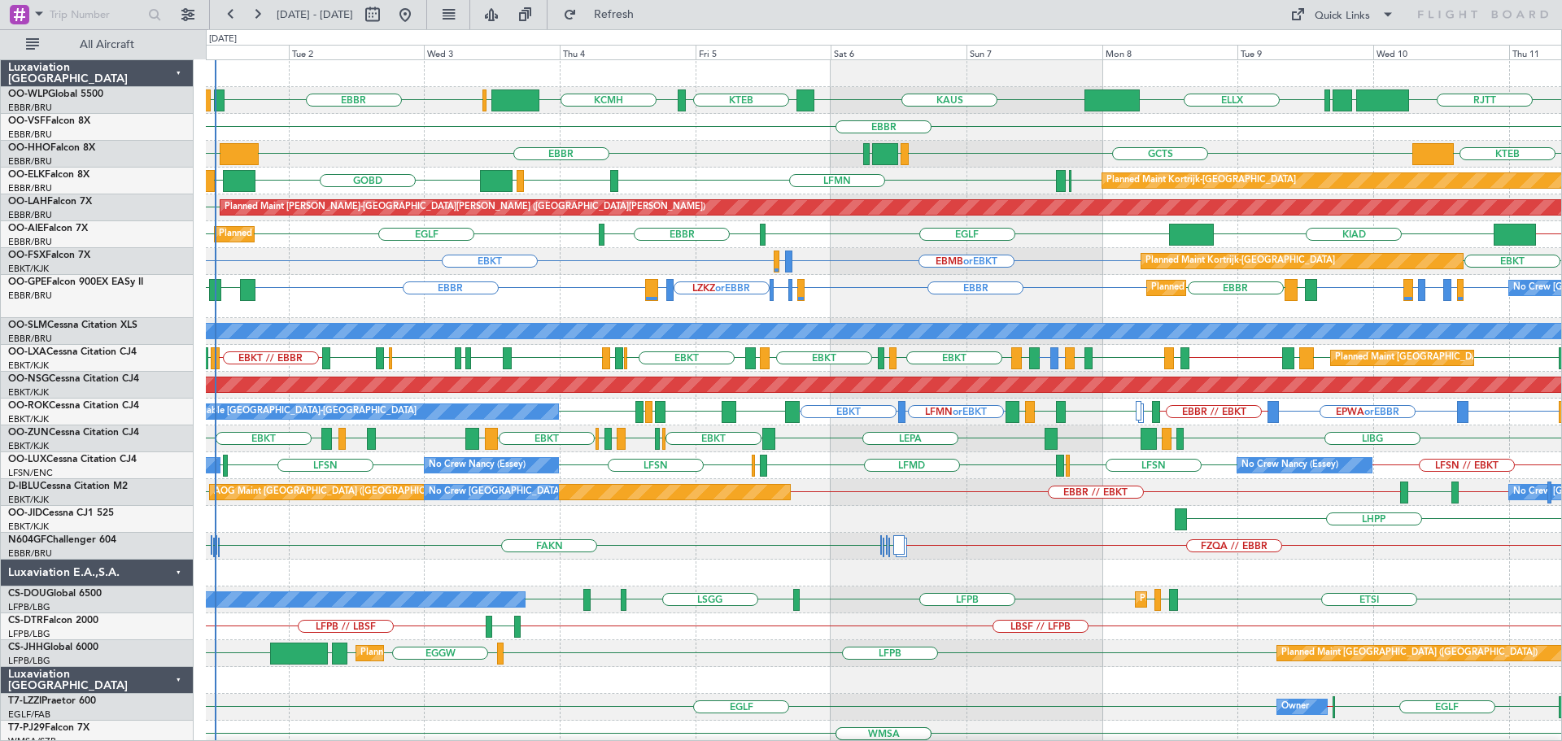
click at [864, 270] on div "EBKT EBMB or EBKT LSZH or EBKT EBKT Planned Maint [GEOGRAPHIC_DATA]-[GEOGRAPHIC…" at bounding box center [883, 261] width 1355 height 27
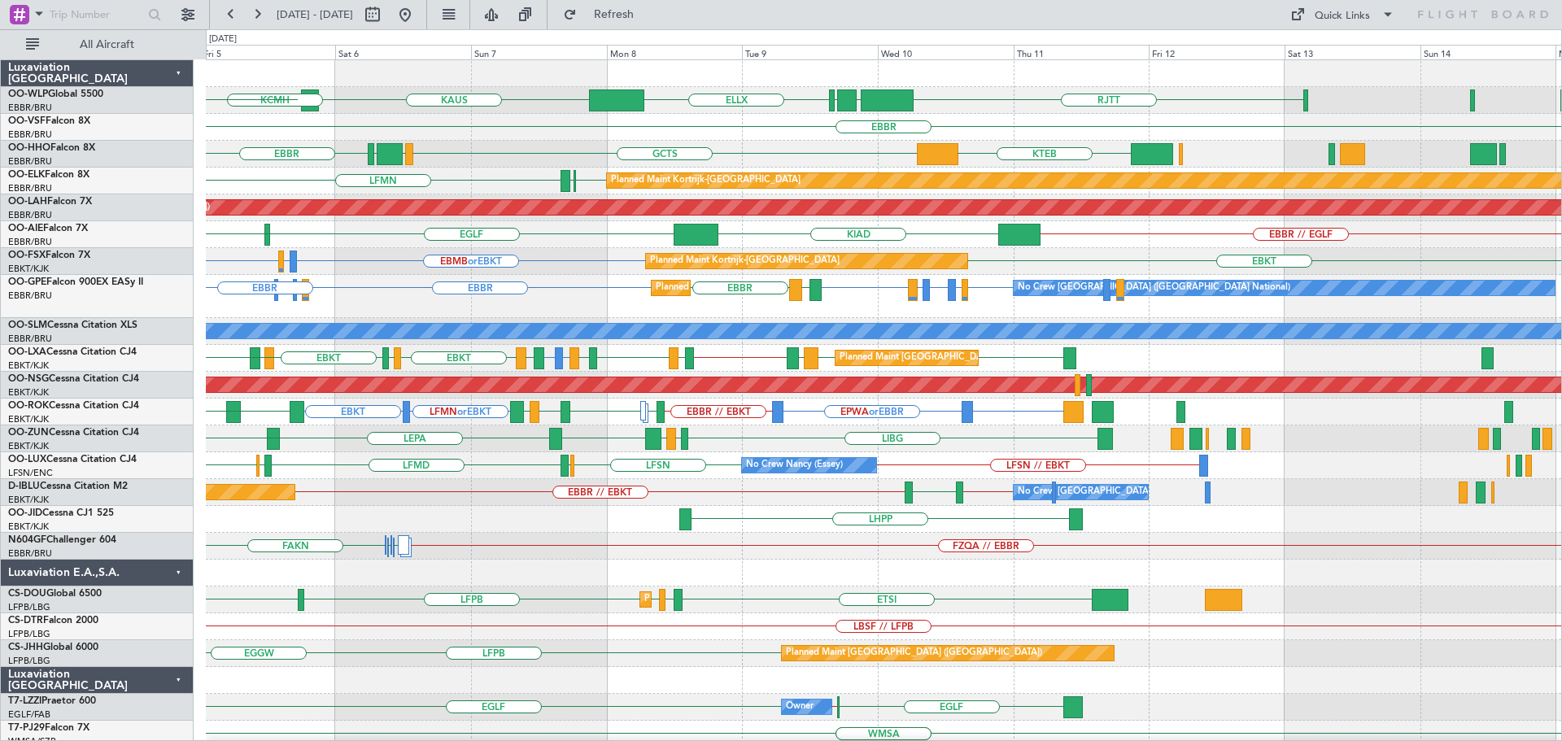
click at [638, 351] on div "RJTT LTCG LIML ELLX [PERSON_NAME] KTEB KCMH EBLG [GEOGRAPHIC_DATA] [GEOGRAPHIC_…" at bounding box center [883, 551] width 1355 height 983
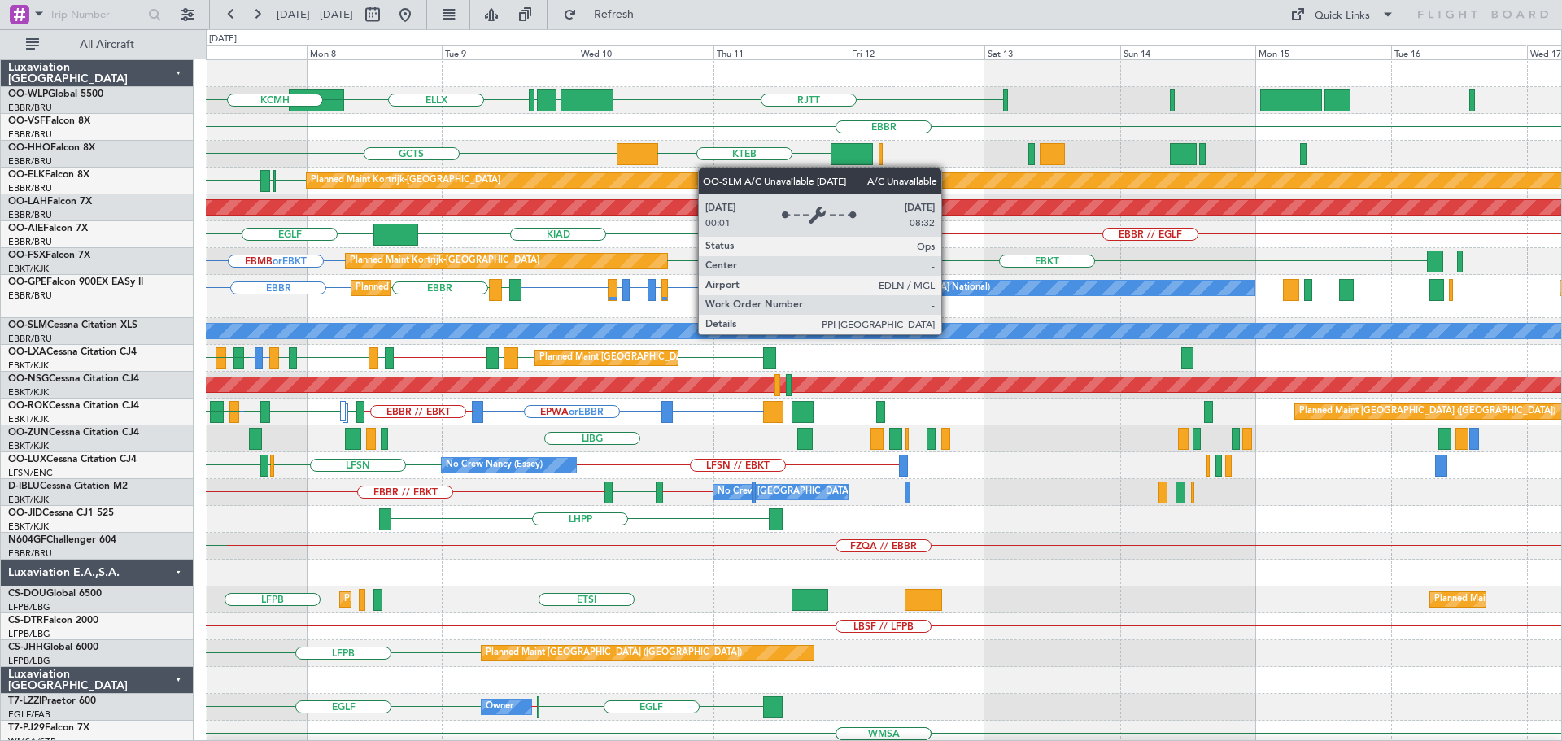
click at [649, 338] on div "A/C Unavailable [GEOGRAPHIC_DATA]" at bounding box center [884, 331] width 4066 height 16
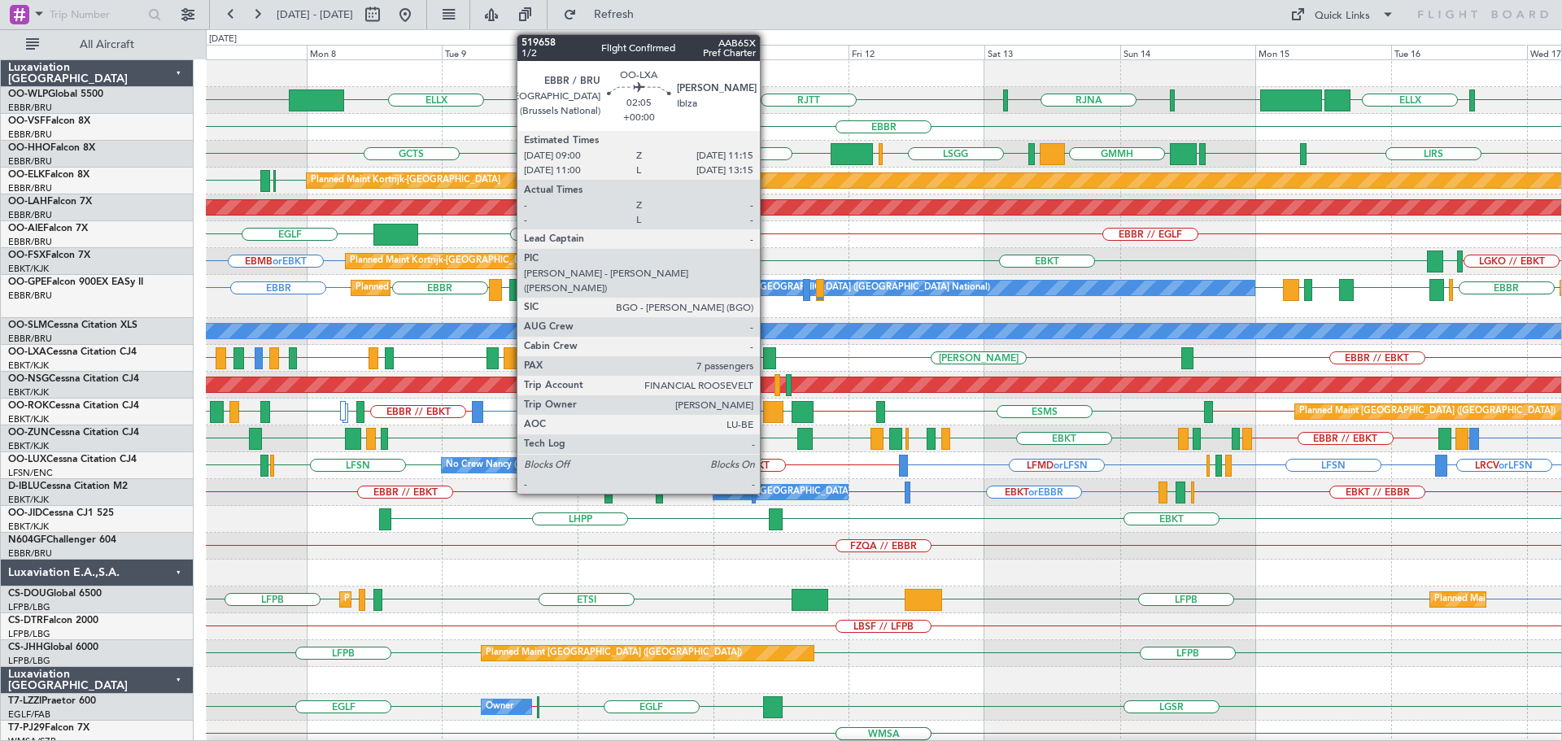
click at [767, 353] on div at bounding box center [769, 358] width 13 height 22
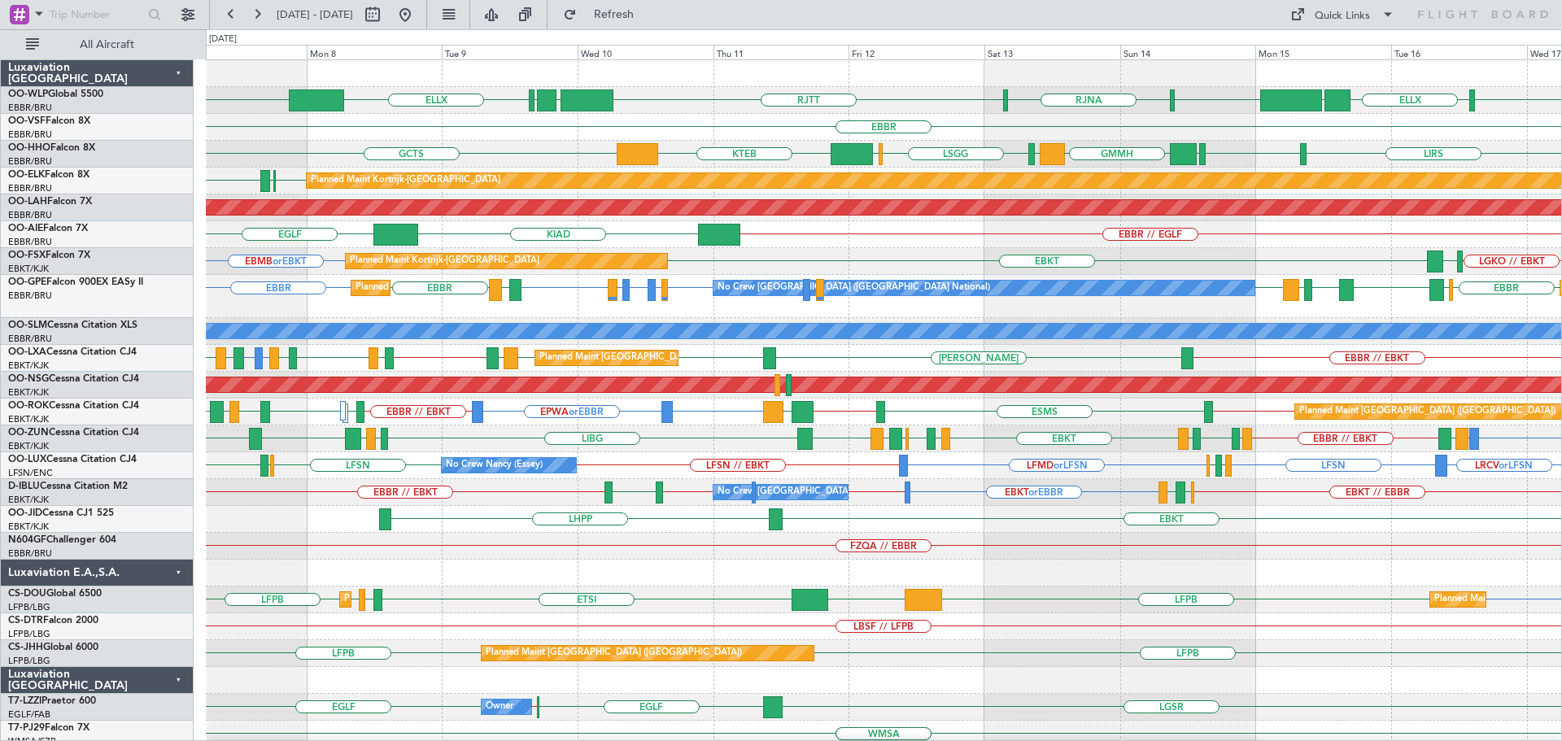
click at [758, 105] on div "RJNA [GEOGRAPHIC_DATA] LTCG LIML ELLX [PERSON_NAME] LIML ELLX UBBB [GEOGRAPHIC_…" at bounding box center [883, 100] width 1355 height 27
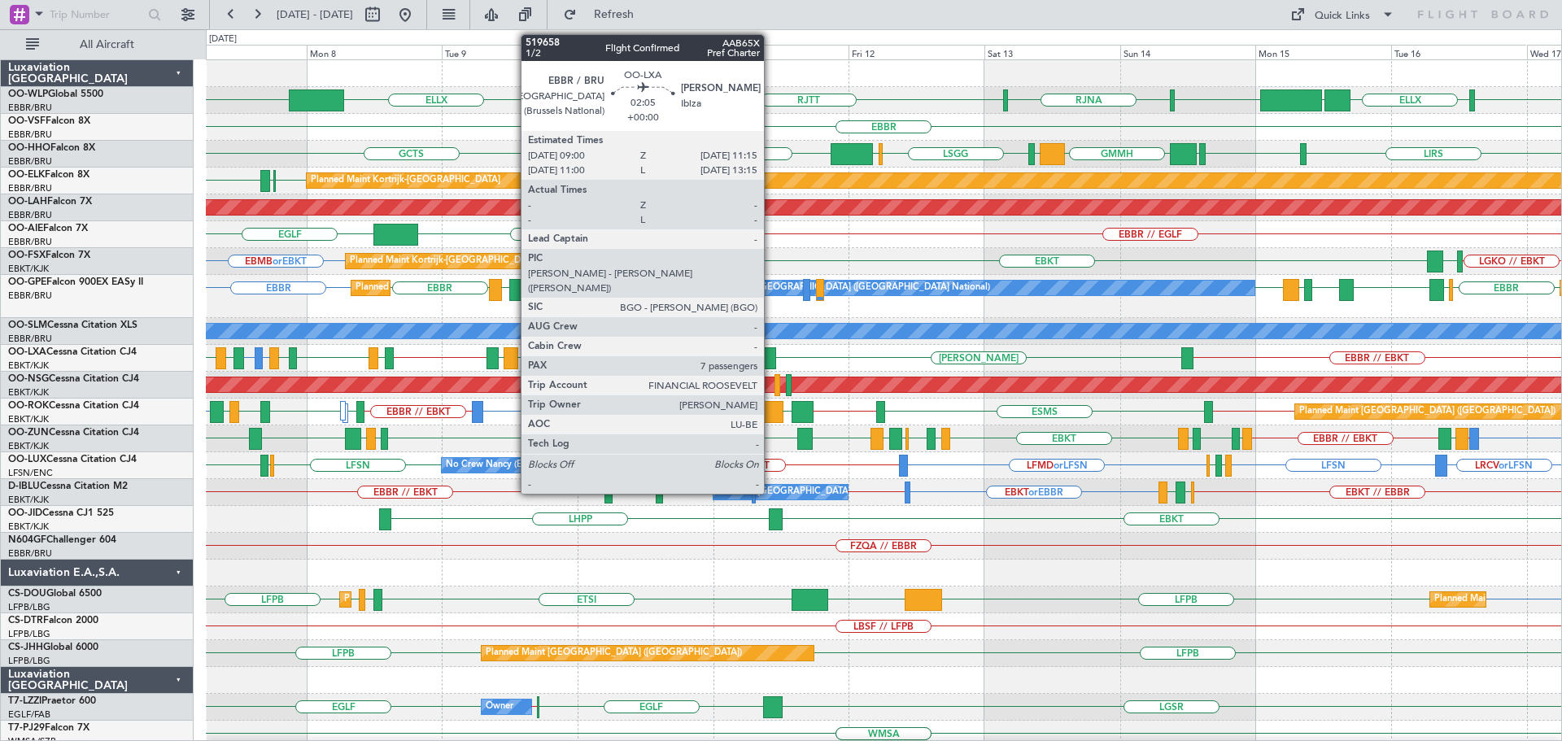
click at [771, 353] on div at bounding box center [769, 358] width 13 height 22
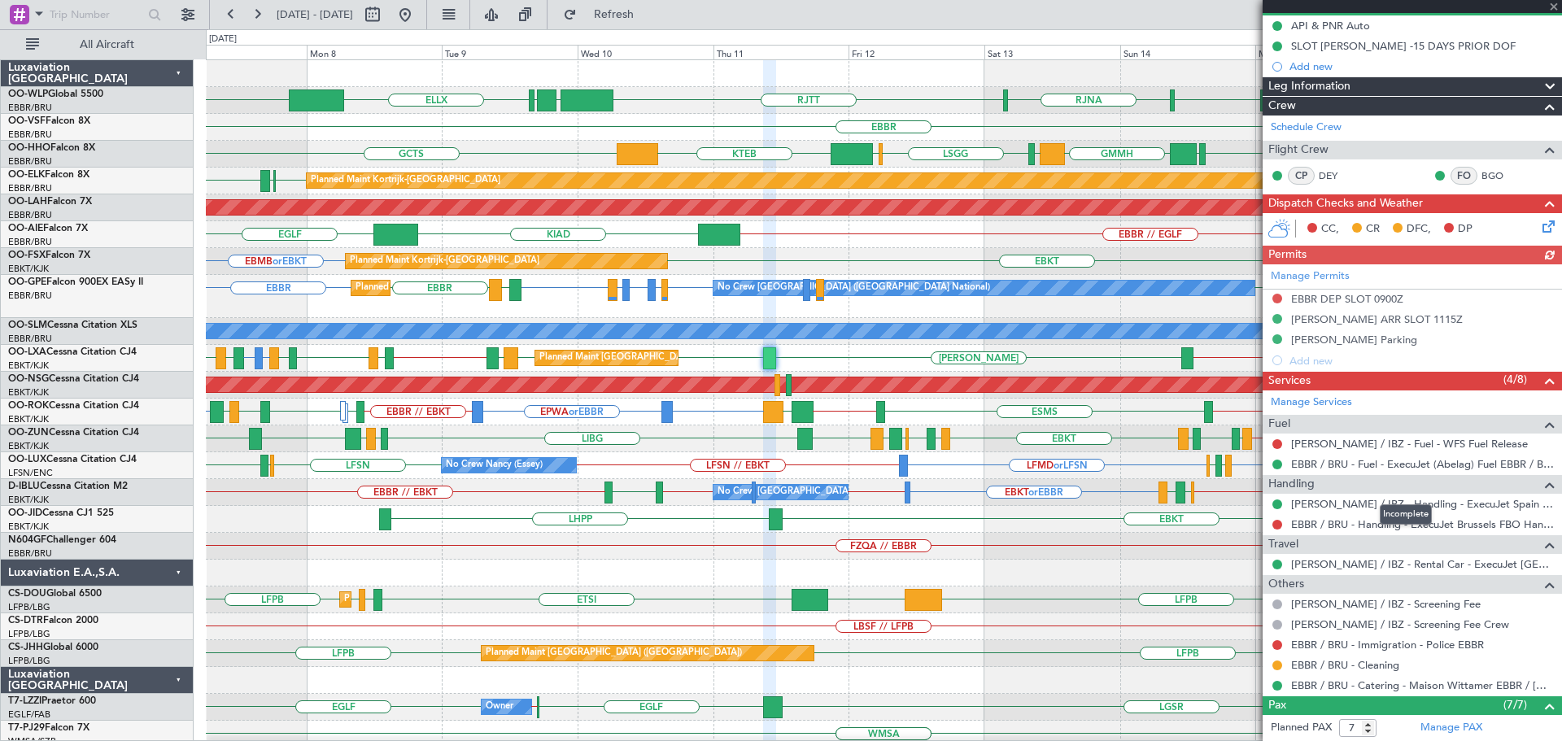
scroll to position [407, 0]
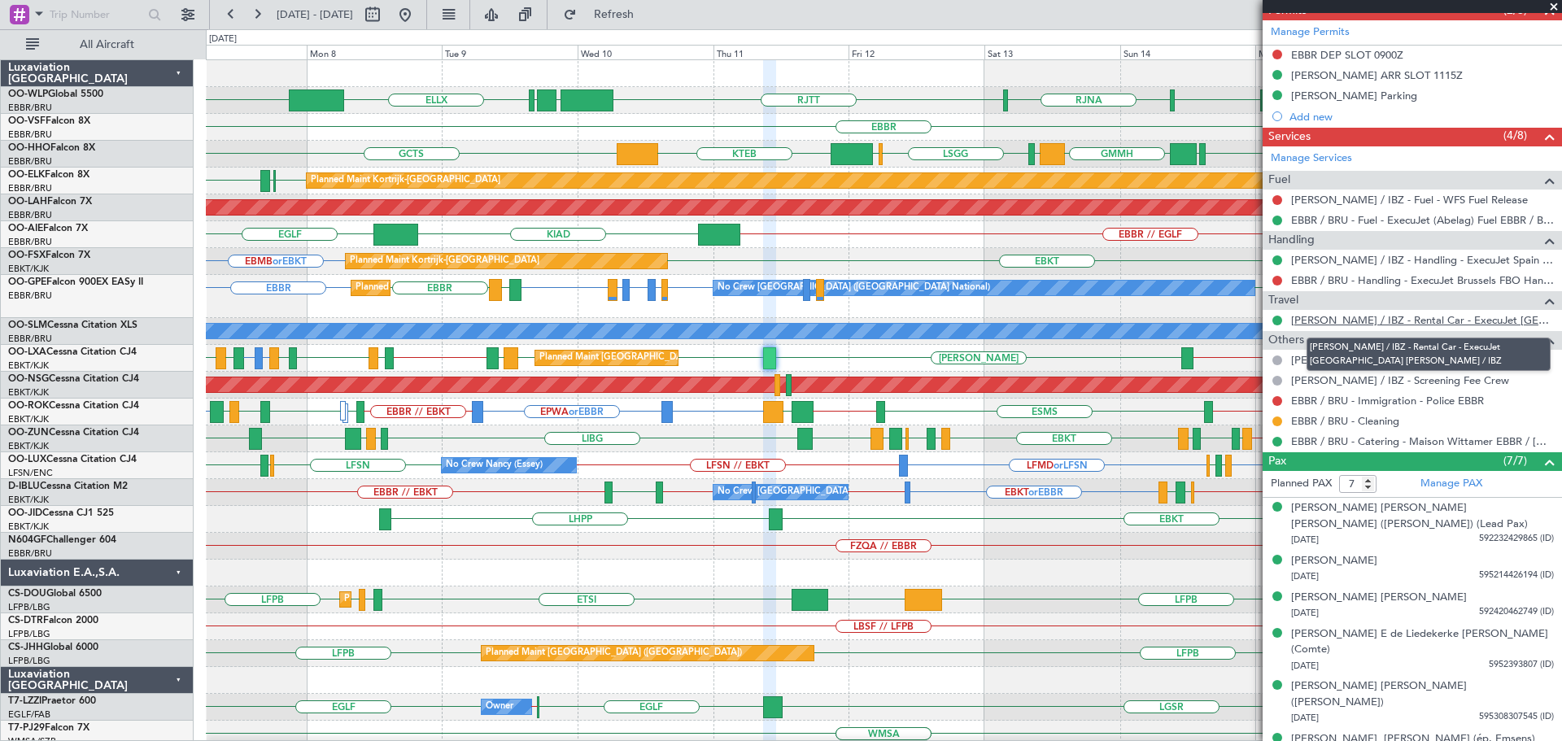
click at [1366, 317] on link "[PERSON_NAME] / IBZ - Rental Car - ExecuJet [GEOGRAPHIC_DATA] [PERSON_NAME] / I…" at bounding box center [1422, 320] width 263 height 14
drag, startPoint x: 1554, startPoint y: 3, endPoint x: 645, endPoint y: 284, distance: 951.7
click at [1554, 3] on span at bounding box center [1553, 7] width 16 height 15
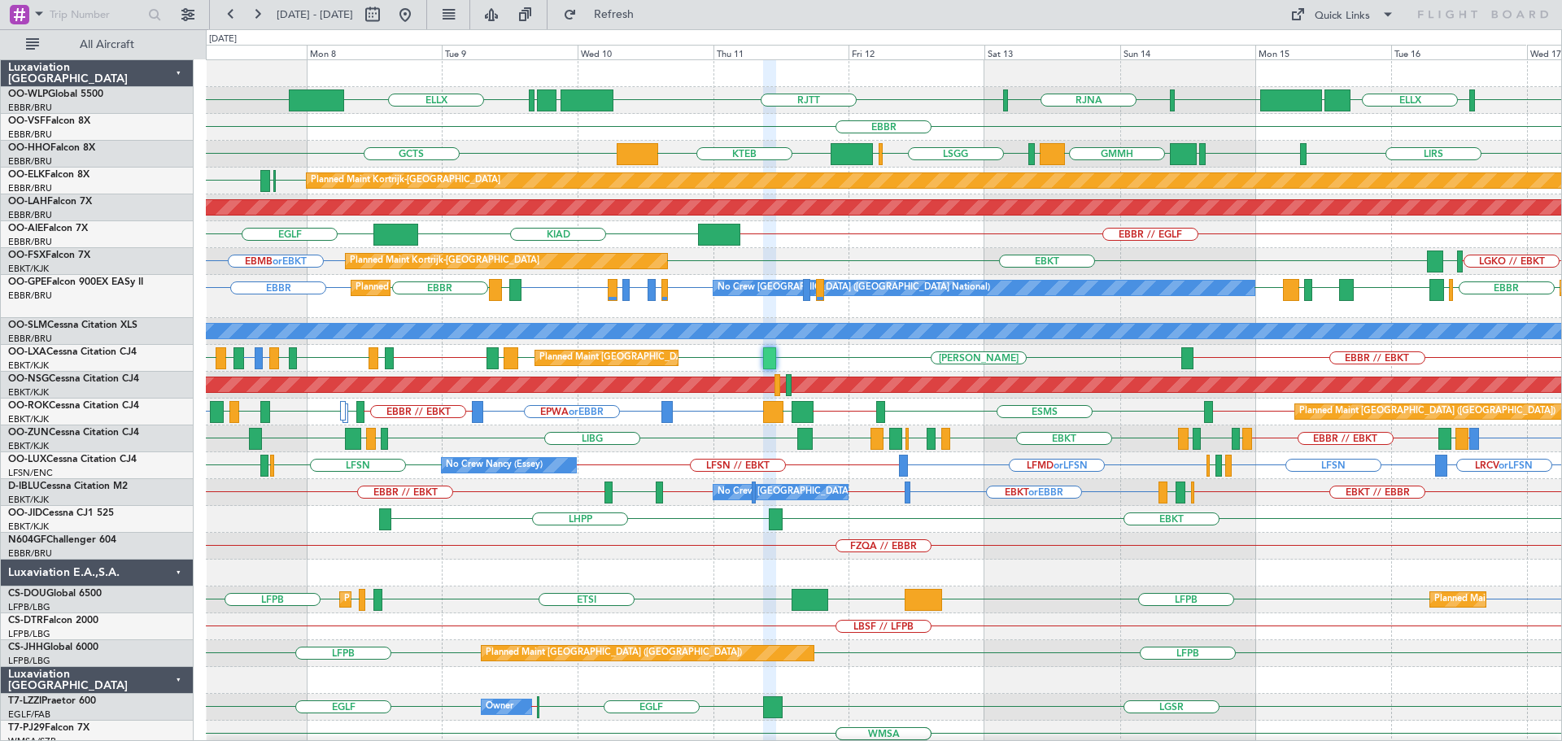
type input "0"
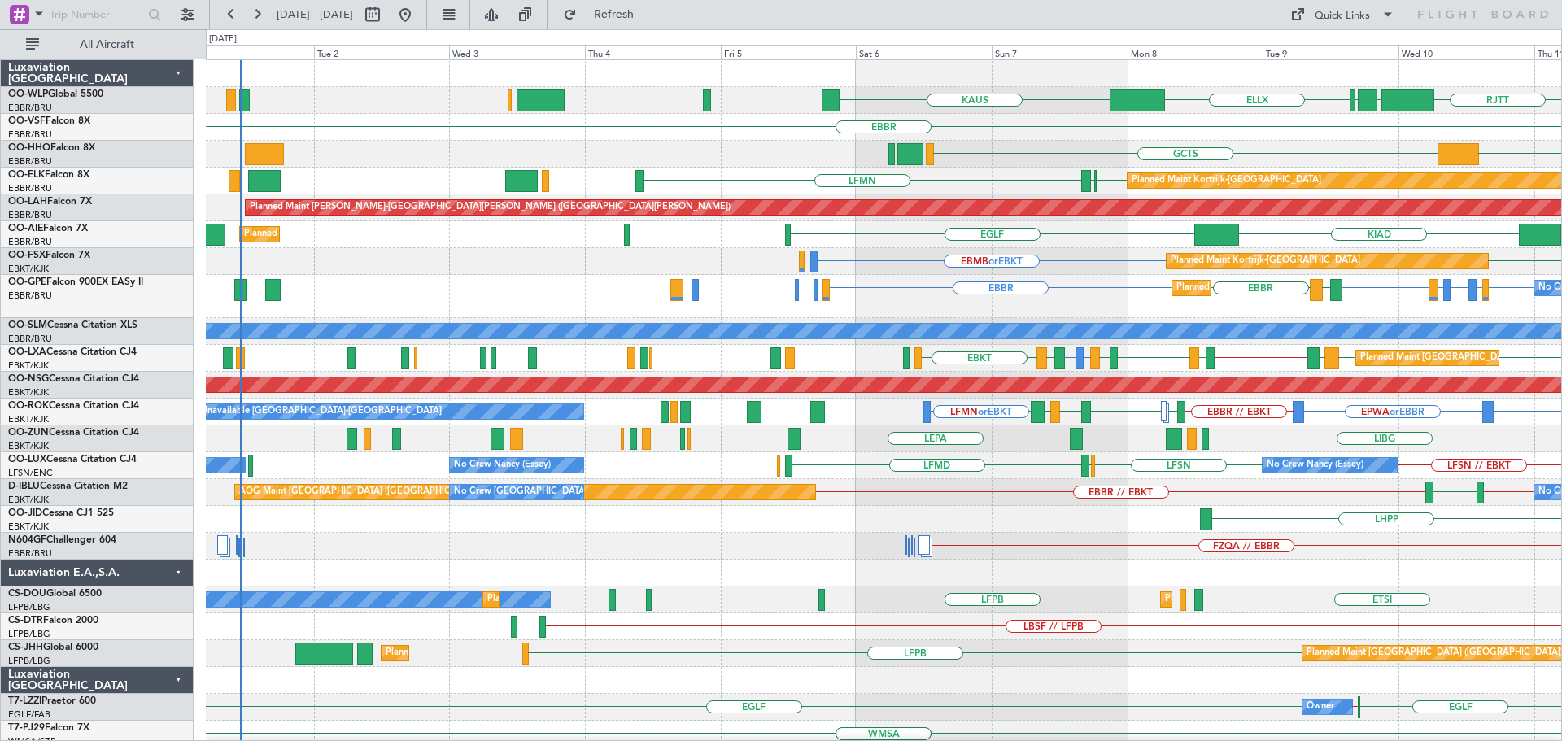
click at [1223, 514] on div "ELLX [PERSON_NAME] [GEOGRAPHIC_DATA] LTCG LIML [GEOGRAPHIC_DATA] Planned Maint …" at bounding box center [883, 538] width 1355 height 956
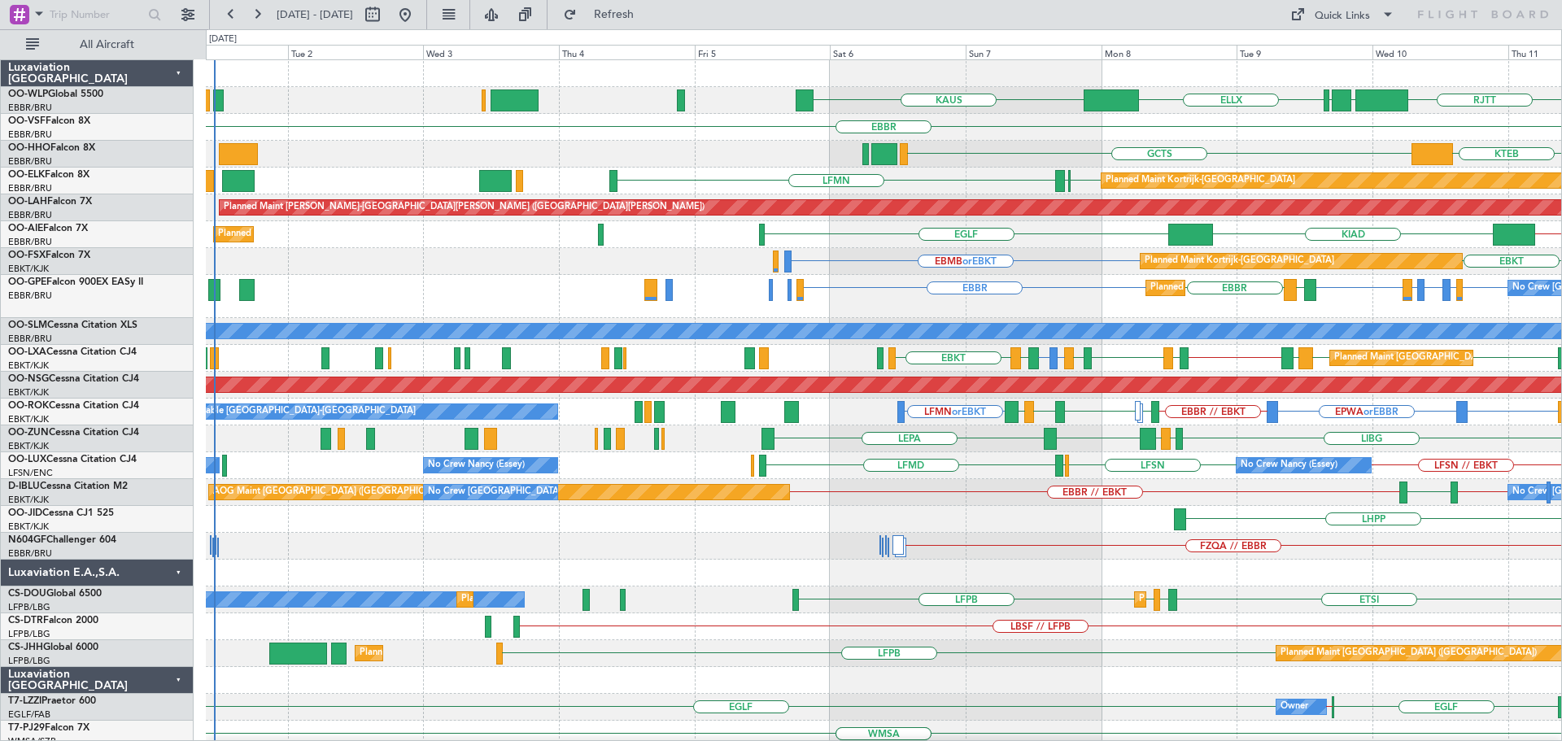
click at [347, 552] on div "ELLX [PERSON_NAME] LIML LTCG [GEOGRAPHIC_DATA] [GEOGRAPHIC_DATA] [GEOGRAPHIC_DA…" at bounding box center [883, 538] width 1355 height 956
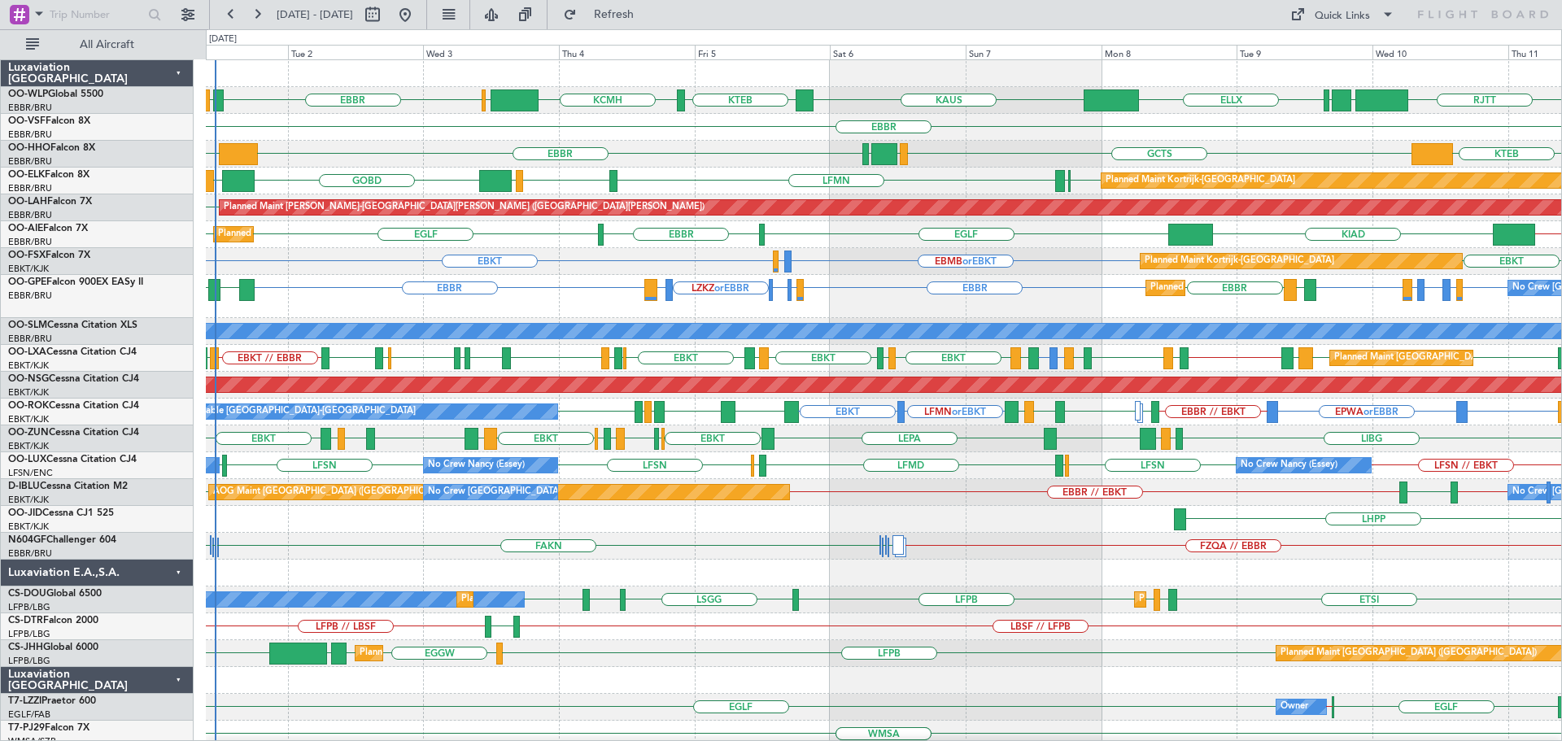
click at [407, 284] on div "Planned Maint [GEOGRAPHIC_DATA] ([GEOGRAPHIC_DATA] National) No Crew [GEOGRAPHI…" at bounding box center [883, 296] width 1355 height 43
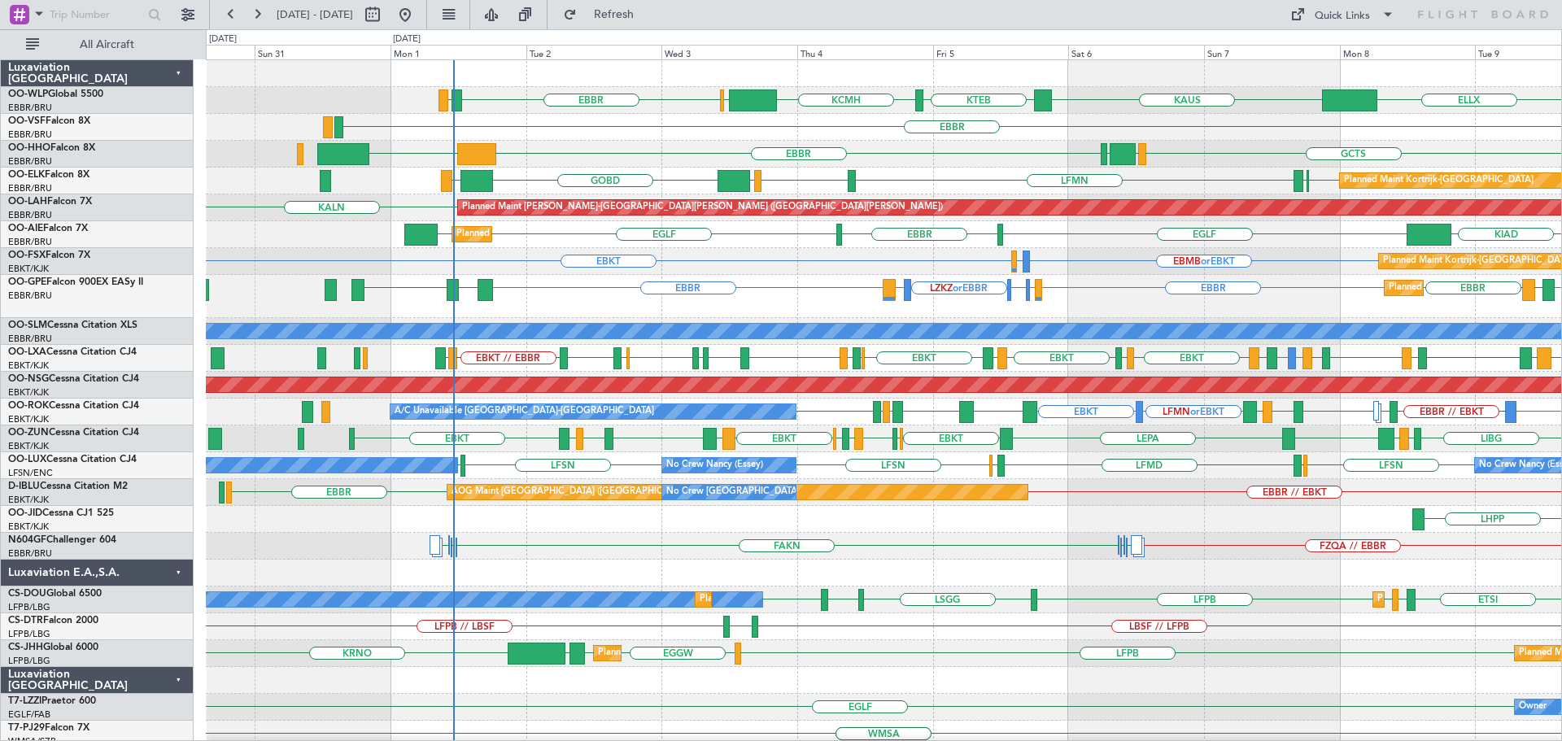
click at [533, 303] on div "Planned Maint [GEOGRAPHIC_DATA] ([GEOGRAPHIC_DATA] National) [GEOGRAPHIC_DATA] …" at bounding box center [883, 296] width 1355 height 43
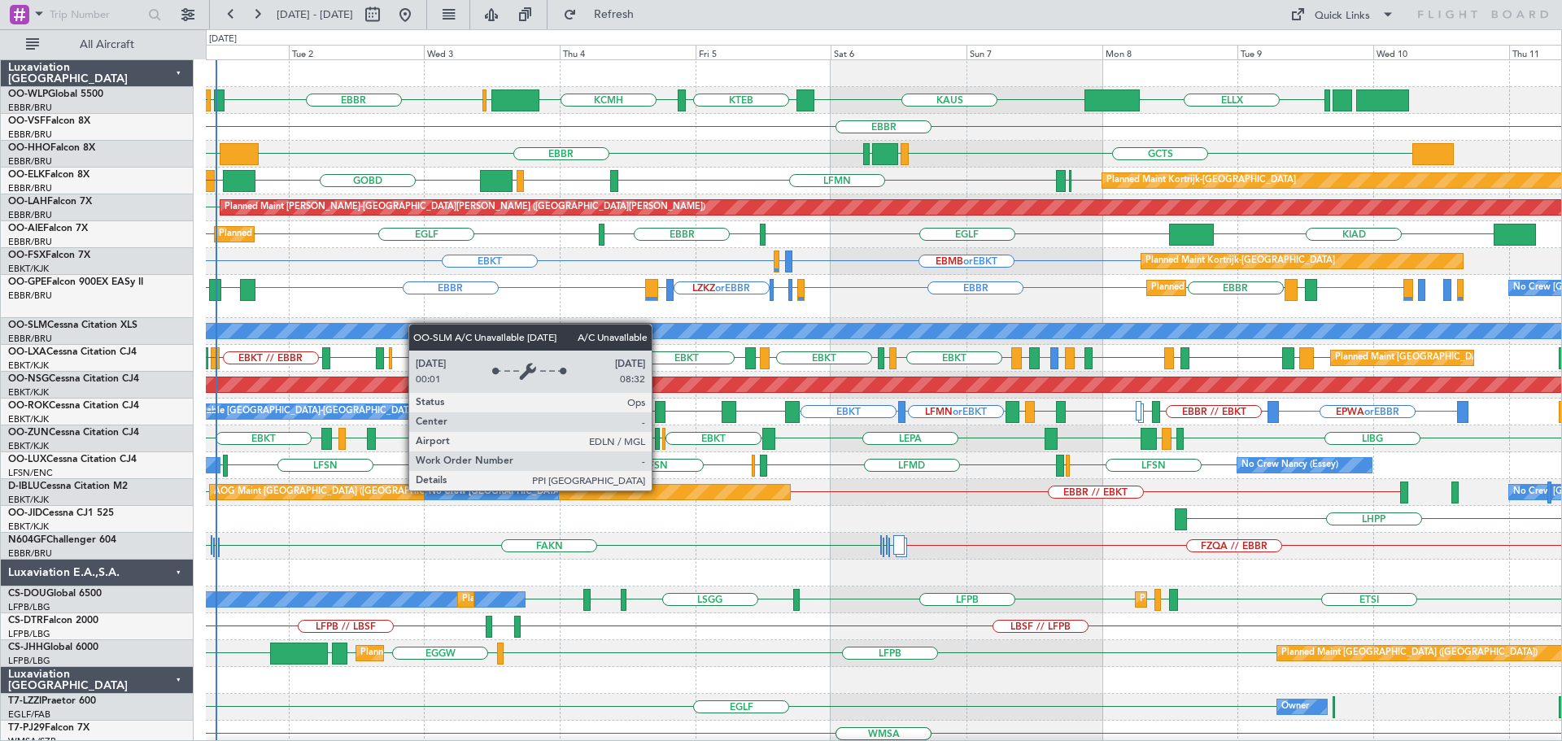
click at [372, 330] on div "EBBR LIRZ ELLX [PERSON_NAME] KTEB KCMH EBLG EDDB [GEOGRAPHIC_DATA] LEGE [GEOGRA…" at bounding box center [883, 551] width 1355 height 983
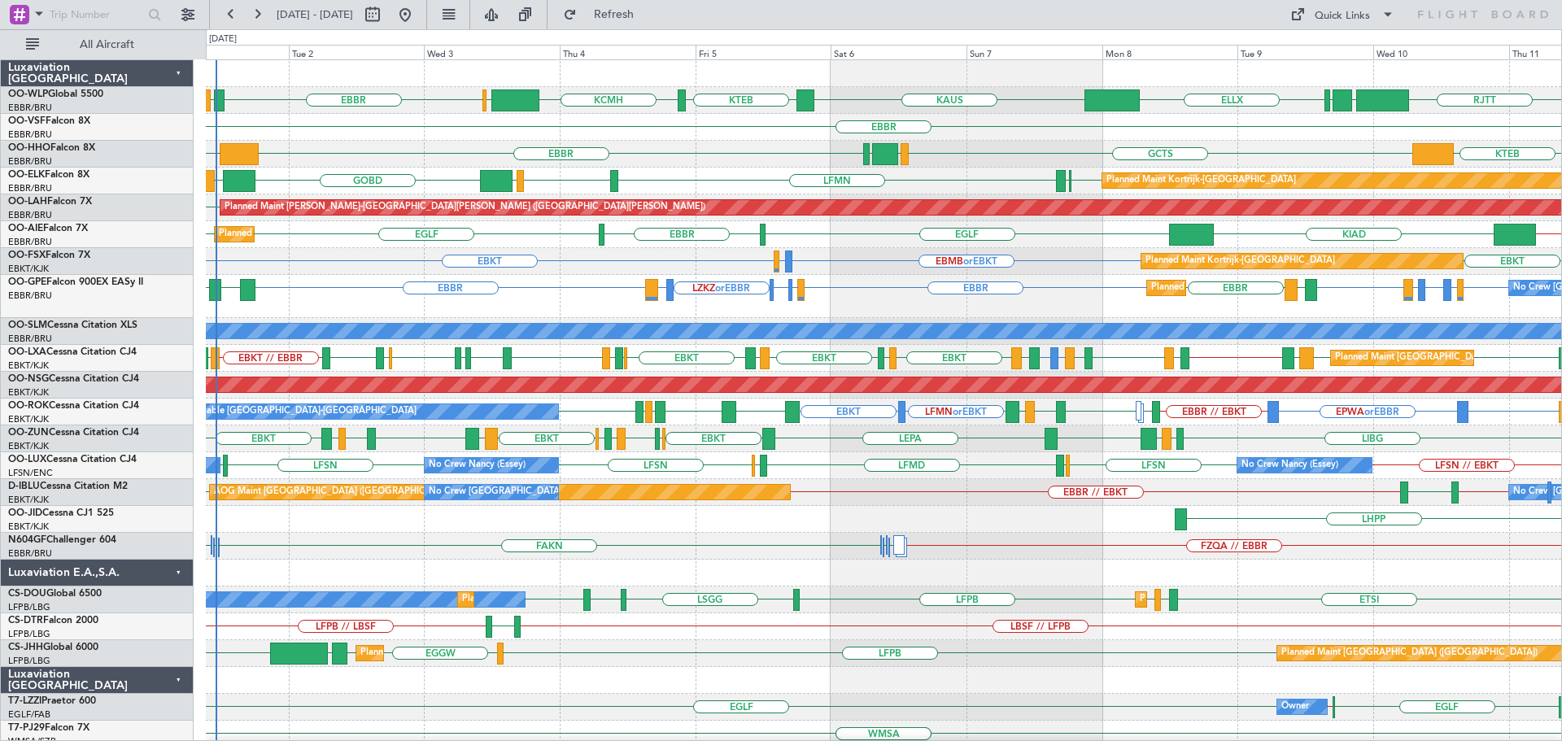
click at [482, 313] on div "Planned Maint [GEOGRAPHIC_DATA] ([GEOGRAPHIC_DATA] National) No Crew [GEOGRAPHI…" at bounding box center [883, 296] width 1355 height 43
click at [590, 300] on div "EBBR [GEOGRAPHIC_DATA] EDDB or EBBR LHBP or EBBR EPWA or EBBR [GEOGRAPHIC_DATA]…" at bounding box center [883, 296] width 1355 height 43
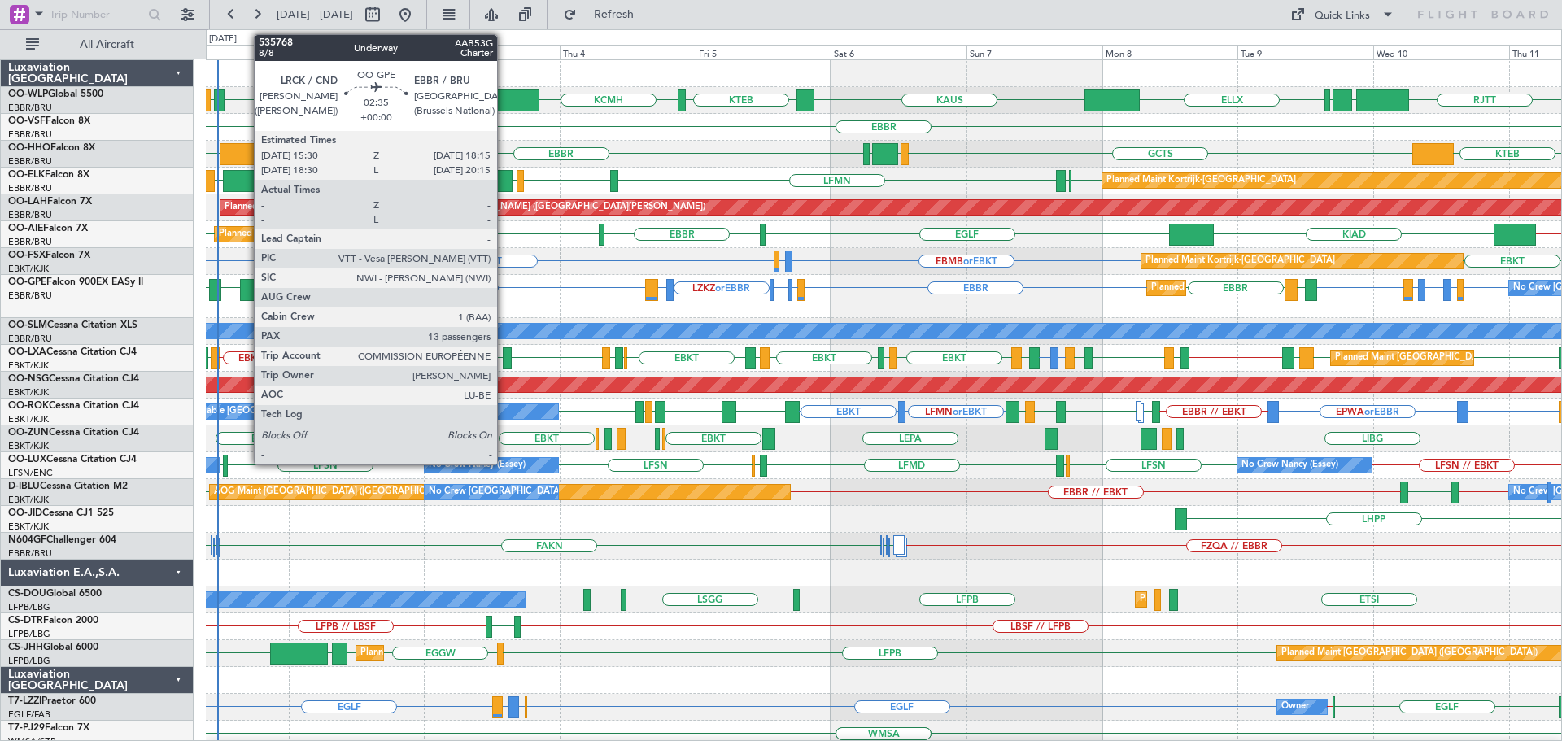
click at [246, 286] on div at bounding box center [248, 290] width 16 height 22
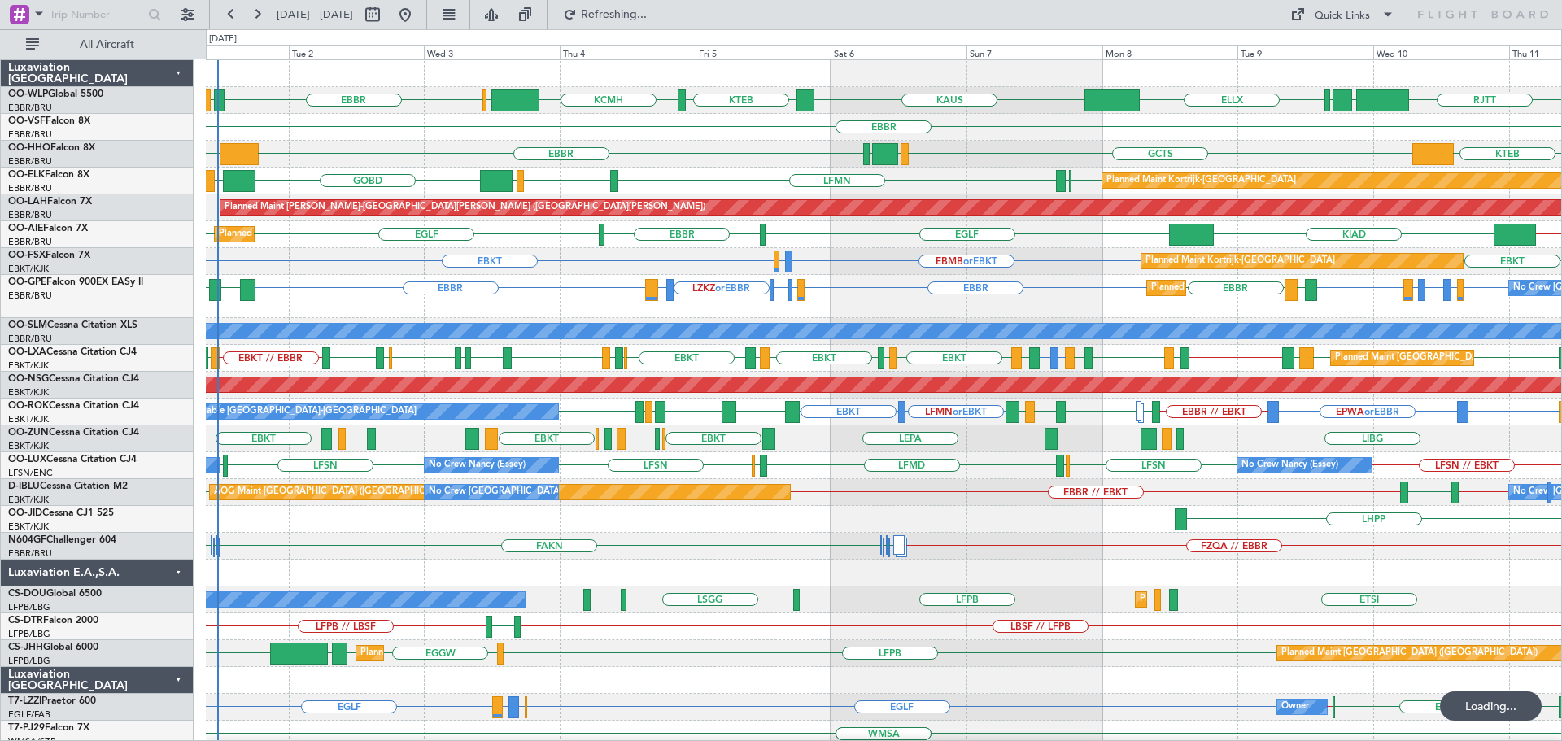
click at [638, 131] on div "EBBR" at bounding box center [883, 127] width 1355 height 27
click at [676, 133] on div "EBBR" at bounding box center [883, 127] width 1355 height 27
click at [557, 282] on div "EBBR [GEOGRAPHIC_DATA] LKPR or EBBR LKTB or EBBR LZKZ or EBBR LBSF or EBBR [GEO…" at bounding box center [883, 296] width 1355 height 43
click at [551, 316] on div "EBBR EBBR LKPR or EBBR LKTB or EBBR LZKZ or EBBR LBSF or EBBR EBBR EDDB or EBBR…" at bounding box center [883, 296] width 1355 height 43
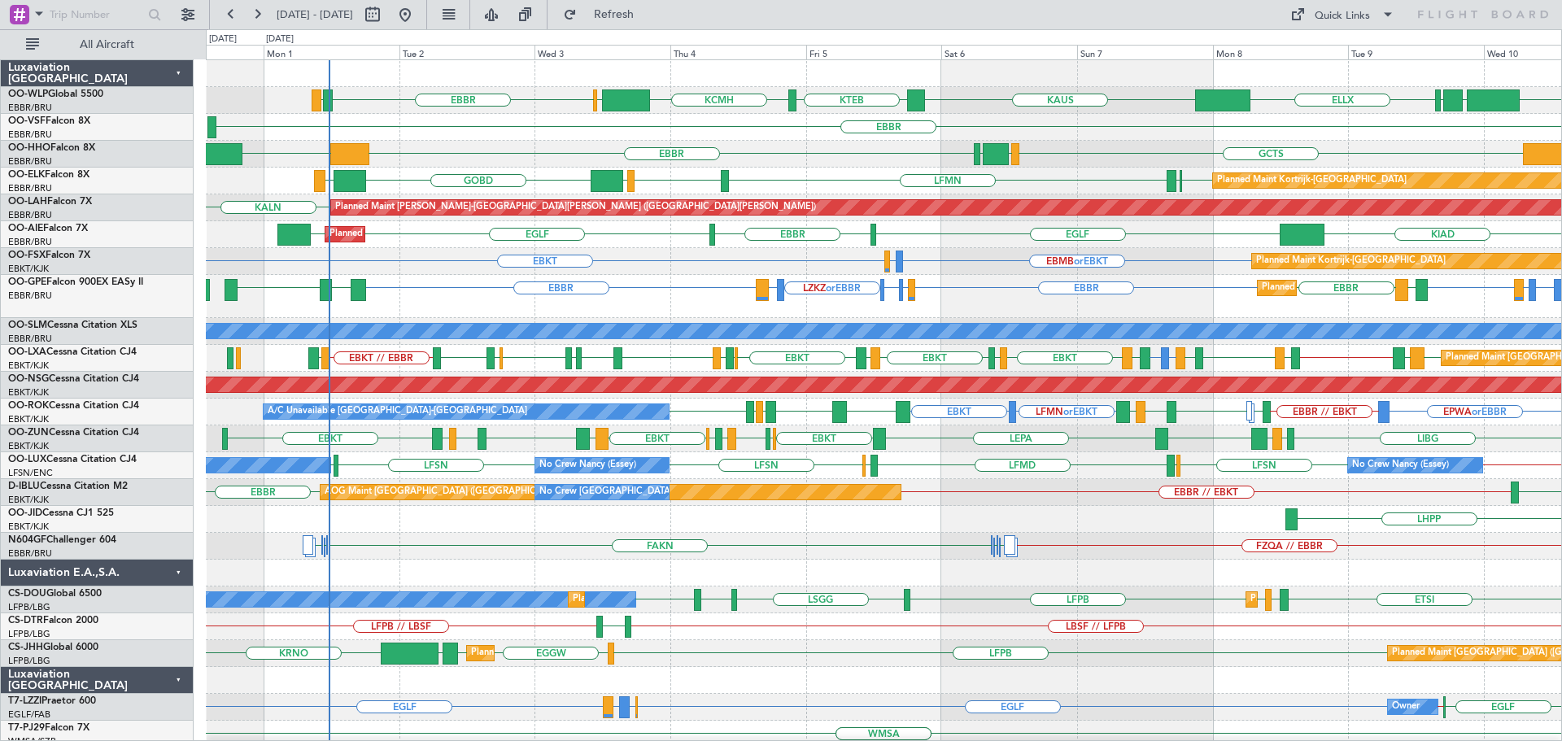
click at [486, 281] on div "EBBR LIRZ ELLX KAUS KTEB KCMH EBLG RJTT LTCG LIML Planned Maint Berlin (Branden…" at bounding box center [883, 551] width 1355 height 983
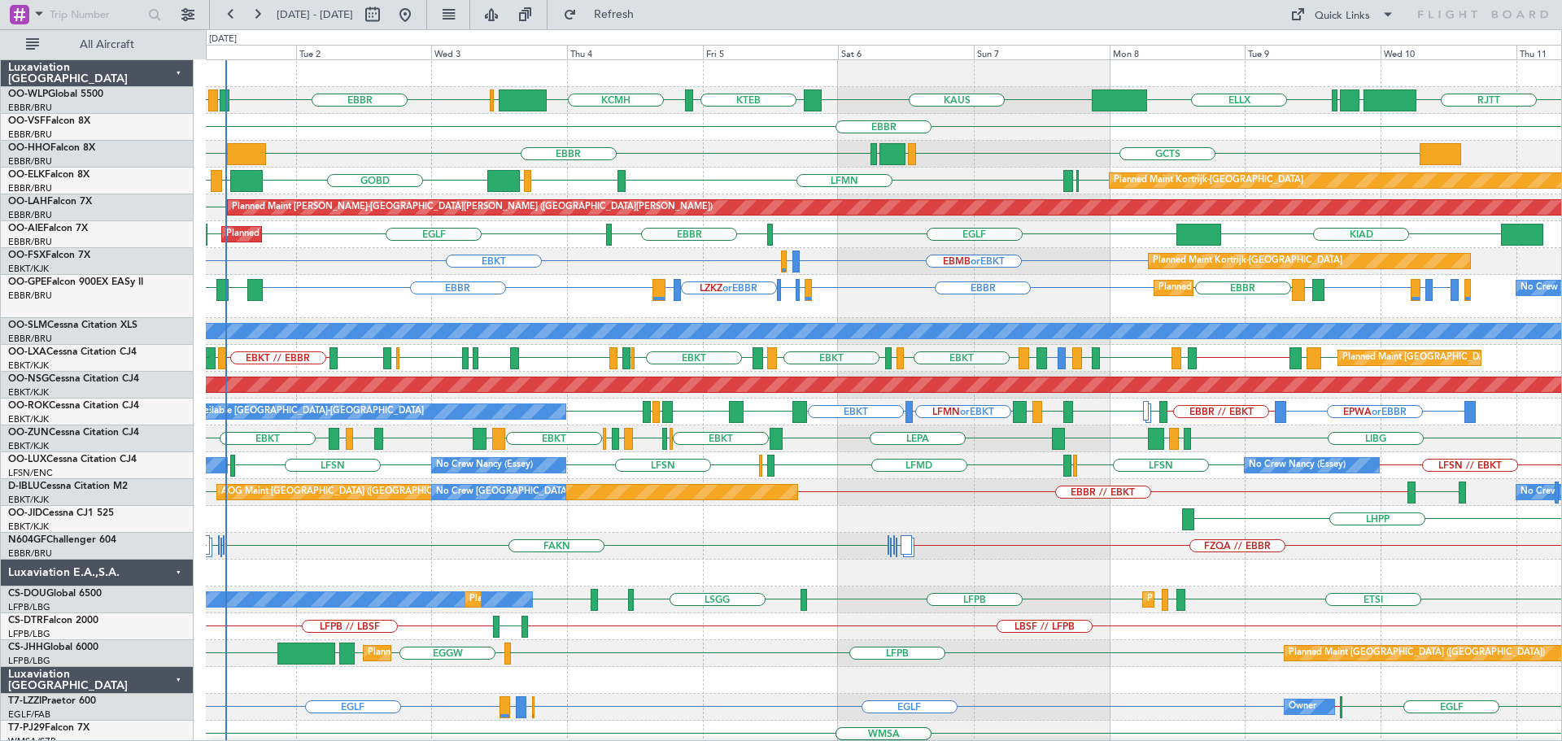
click at [345, 299] on div "EBBR LIRZ EDDB ELLX KAUS KTEB KCMH EBLG RJTT LTCG LIML EBBR LEGE EBBR KTEB GCTS…" at bounding box center [883, 551] width 1355 height 983
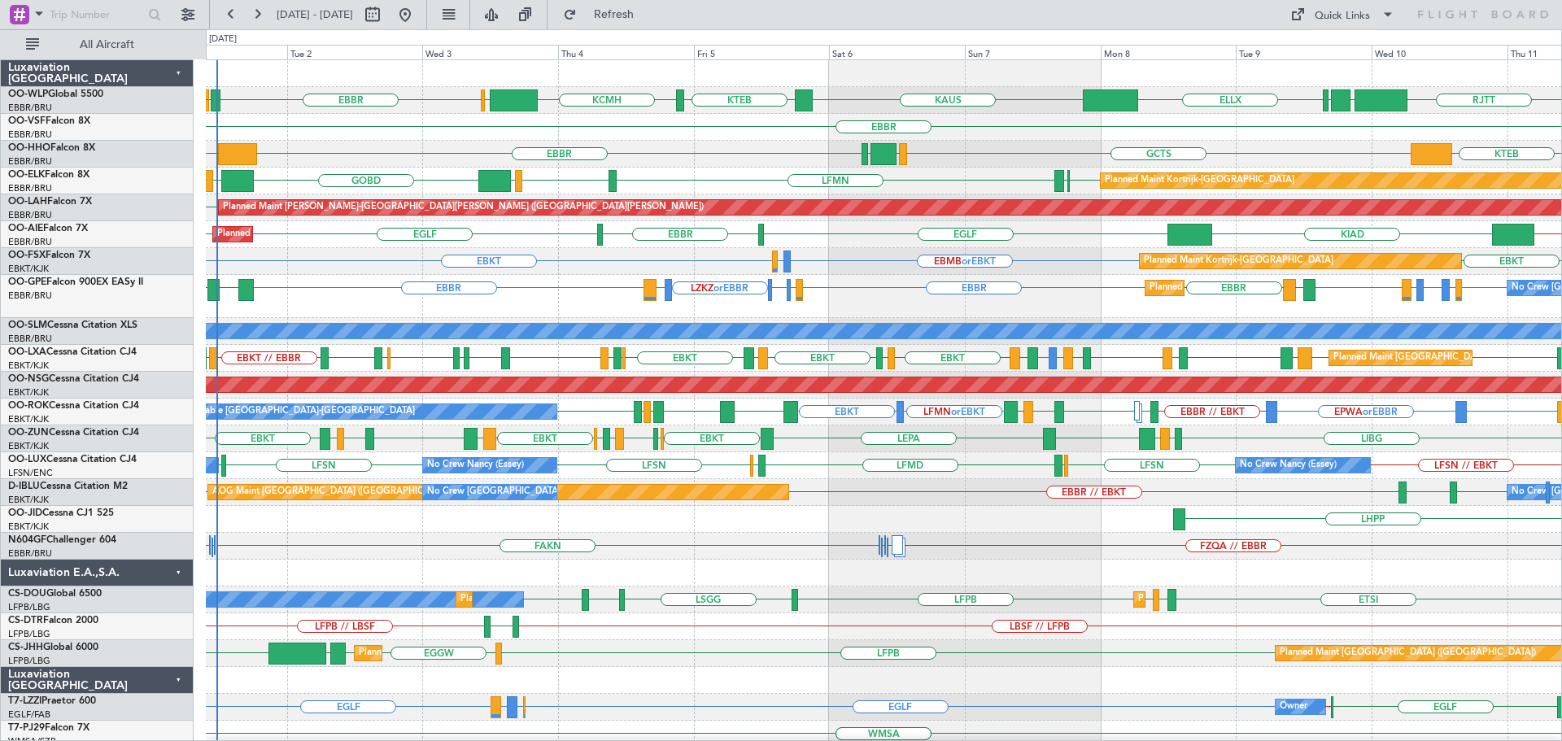
click at [320, 292] on div "Planned Maint Brussels (Brussels National) No Crew Brussels (Brussels National)…" at bounding box center [883, 296] width 1355 height 43
click at [286, 264] on div "Planned Maint Kortrijk-Wevelgem EBKT EBMB or EBKT LSZH or EBKT EBKT" at bounding box center [883, 261] width 1355 height 27
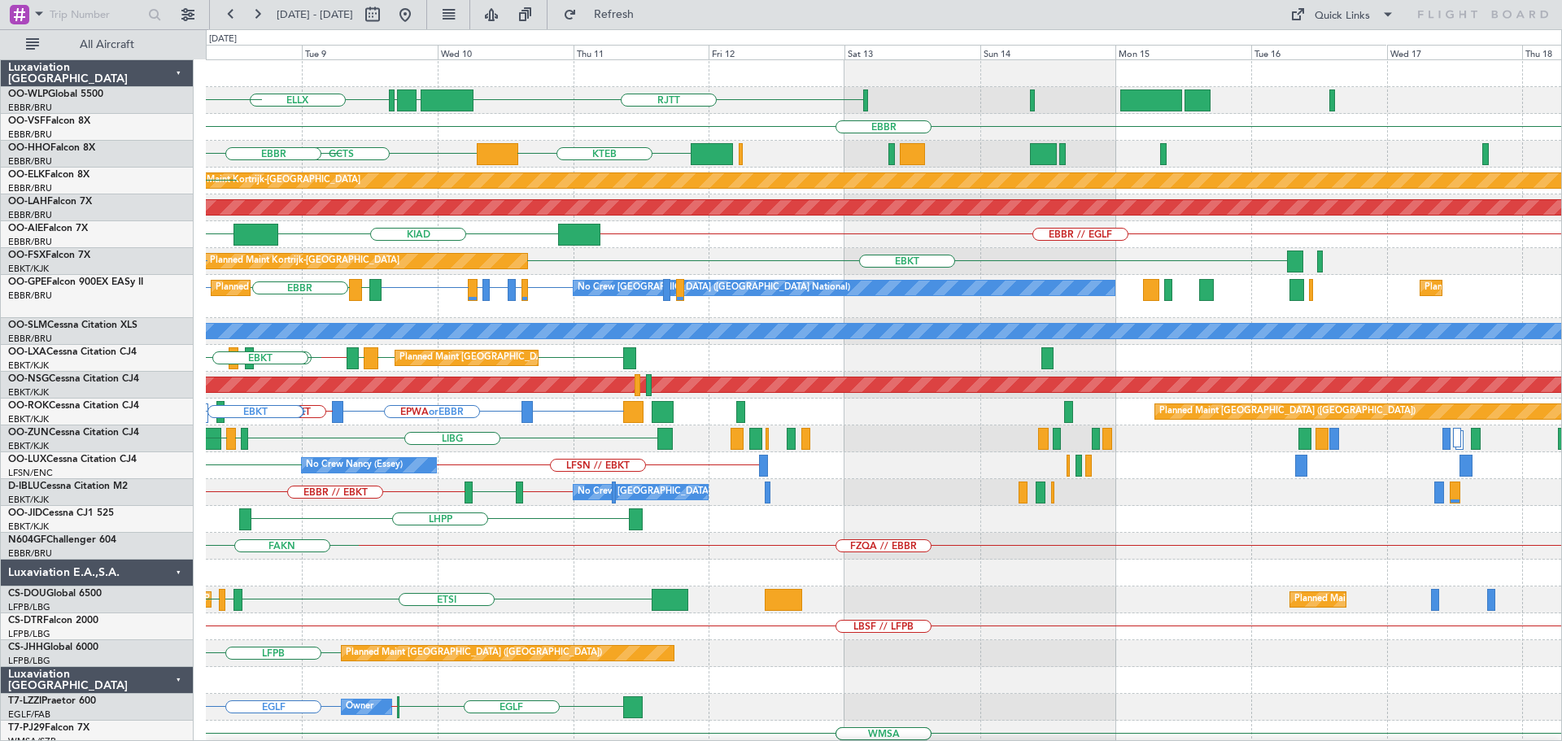
click at [458, 422] on div "ELLX RJTT LTCG LIML KAUS EBBR GCTS KTEB LSGG GMMH EBBR Planned Maint Kortrijk-W…" at bounding box center [883, 551] width 1355 height 983
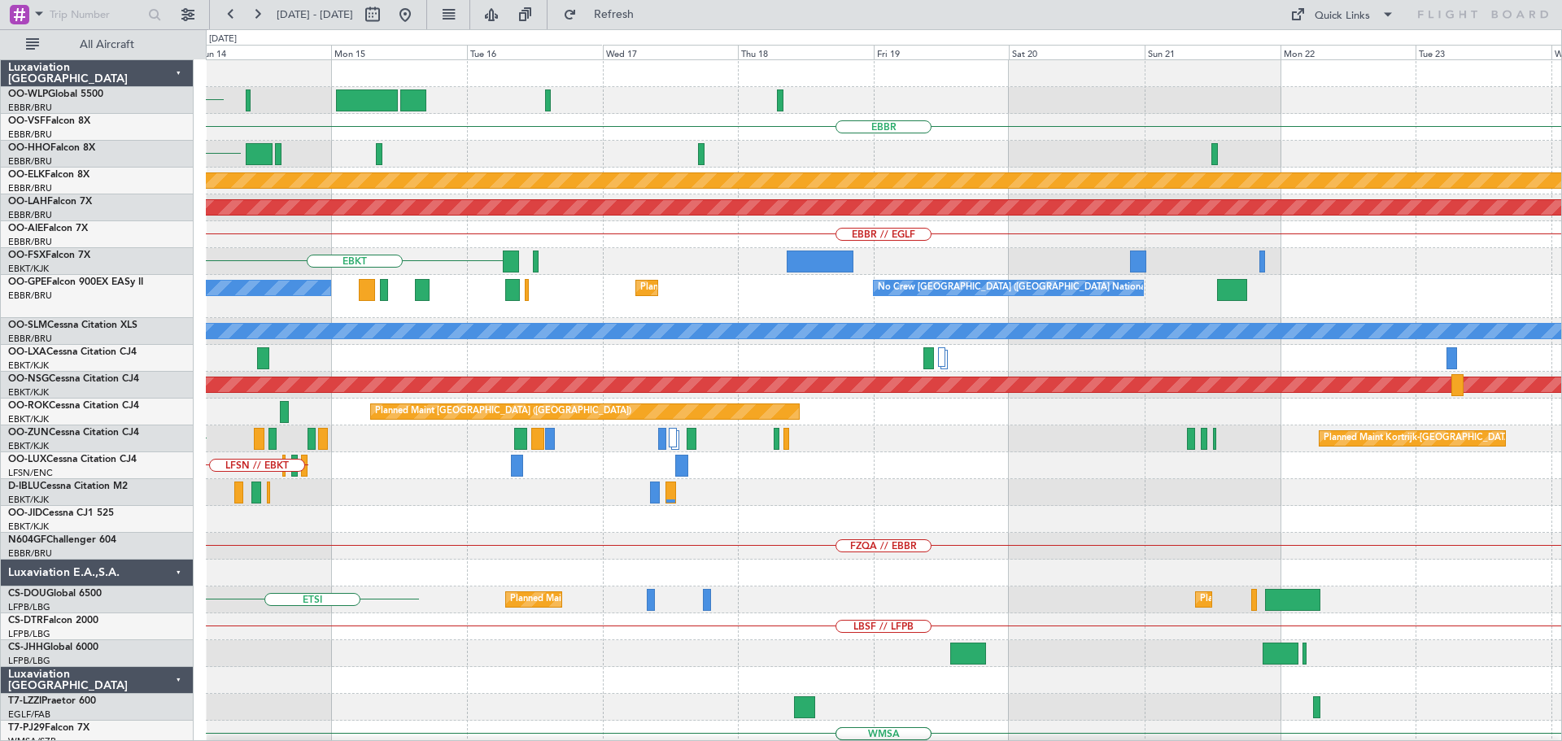
click at [320, 432] on div "RJTT EBBR KTEB Planned Maint Kortrijk-Wevelgem Planned Maint Alton-st Louis (St…" at bounding box center [883, 551] width 1355 height 983
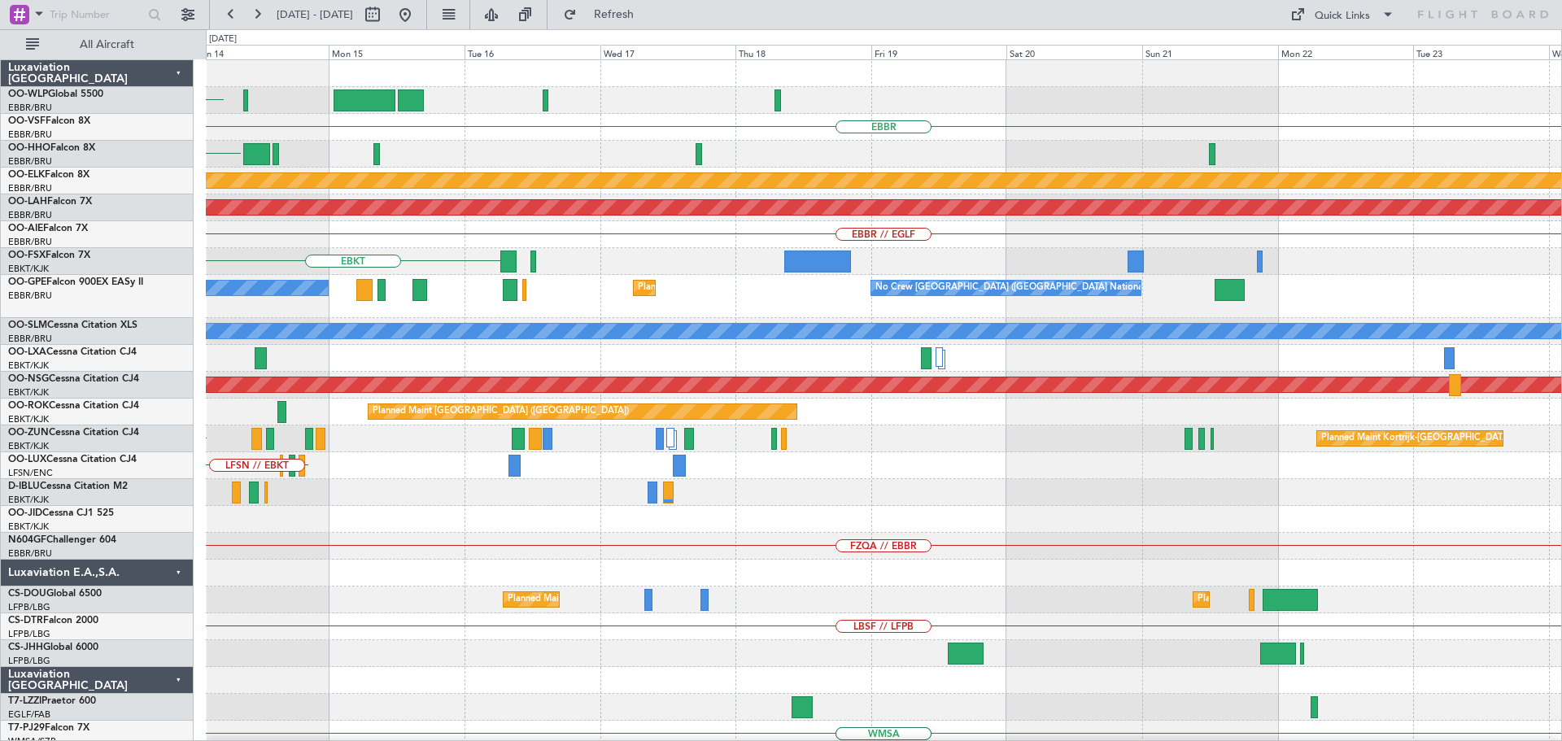
click at [195, 479] on div "RJTT EBBR KTEB Planned Maint Kortrijk-Wevelgem Planned Maint Alton-st Louis (St…" at bounding box center [781, 385] width 1562 height 712
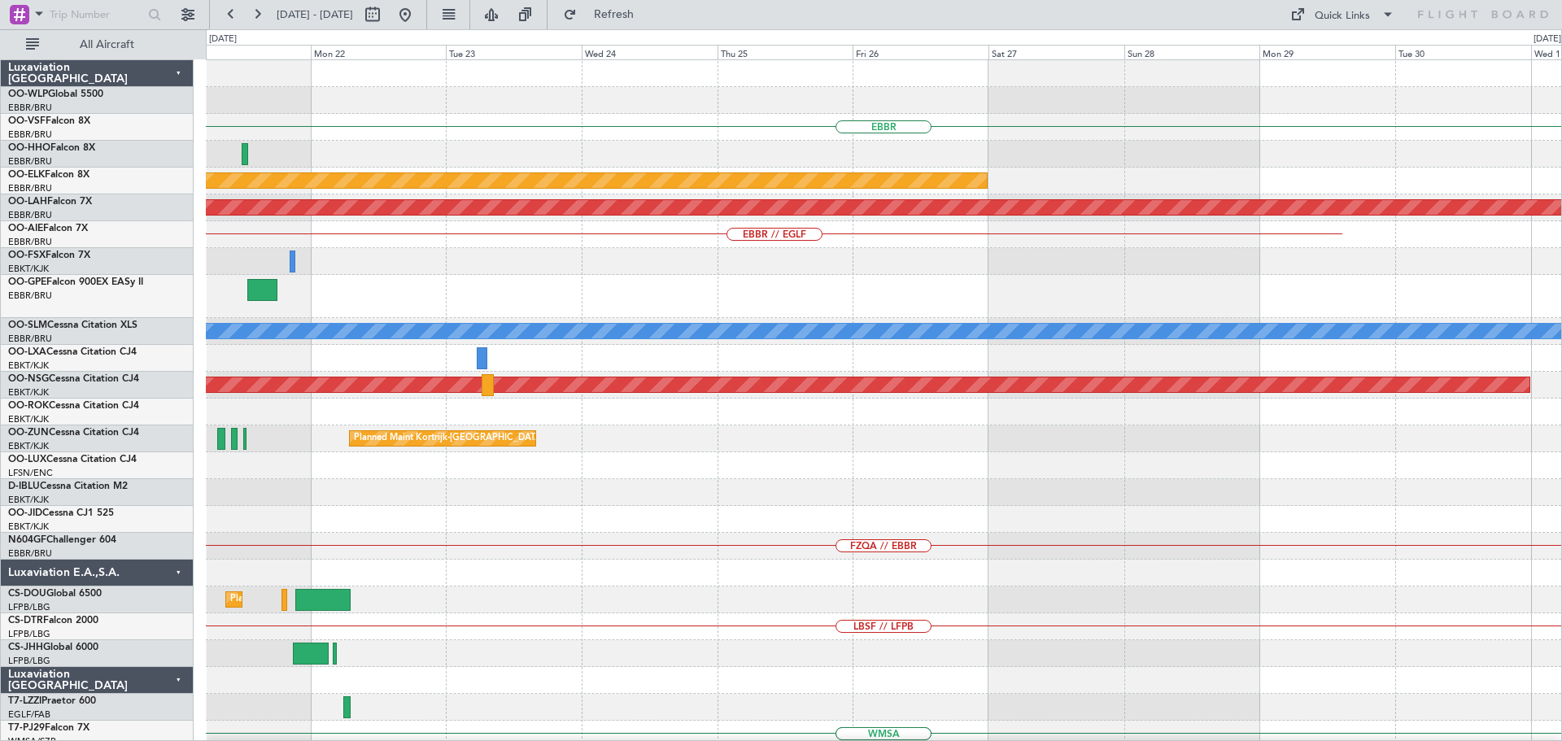
click at [617, 492] on div "EBBR Planned Maint Kortrijk-Wevelgem Planned Maint Alton-st Louis (St Louis Reg…" at bounding box center [883, 551] width 1355 height 983
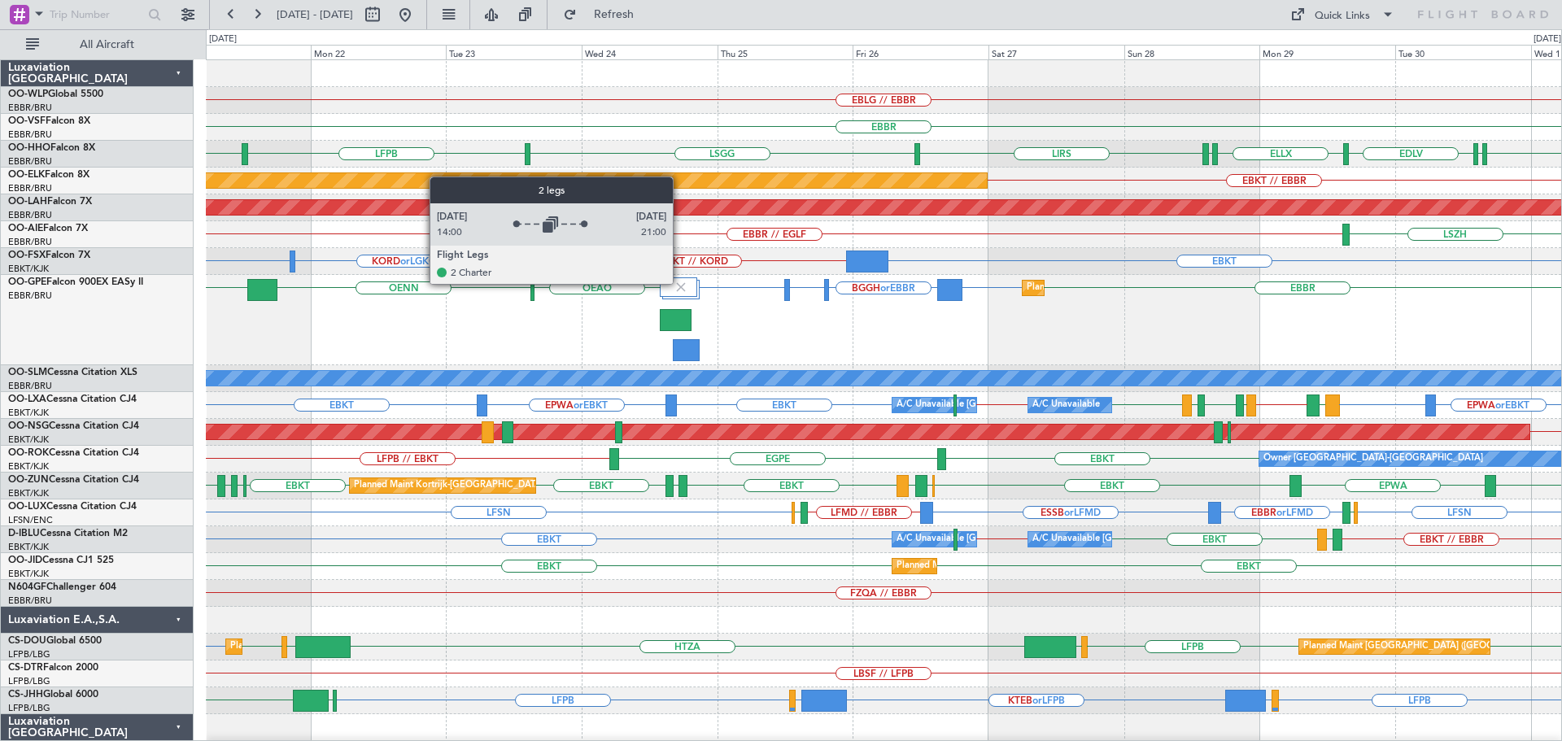
click at [680, 283] on img at bounding box center [680, 287] width 15 height 15
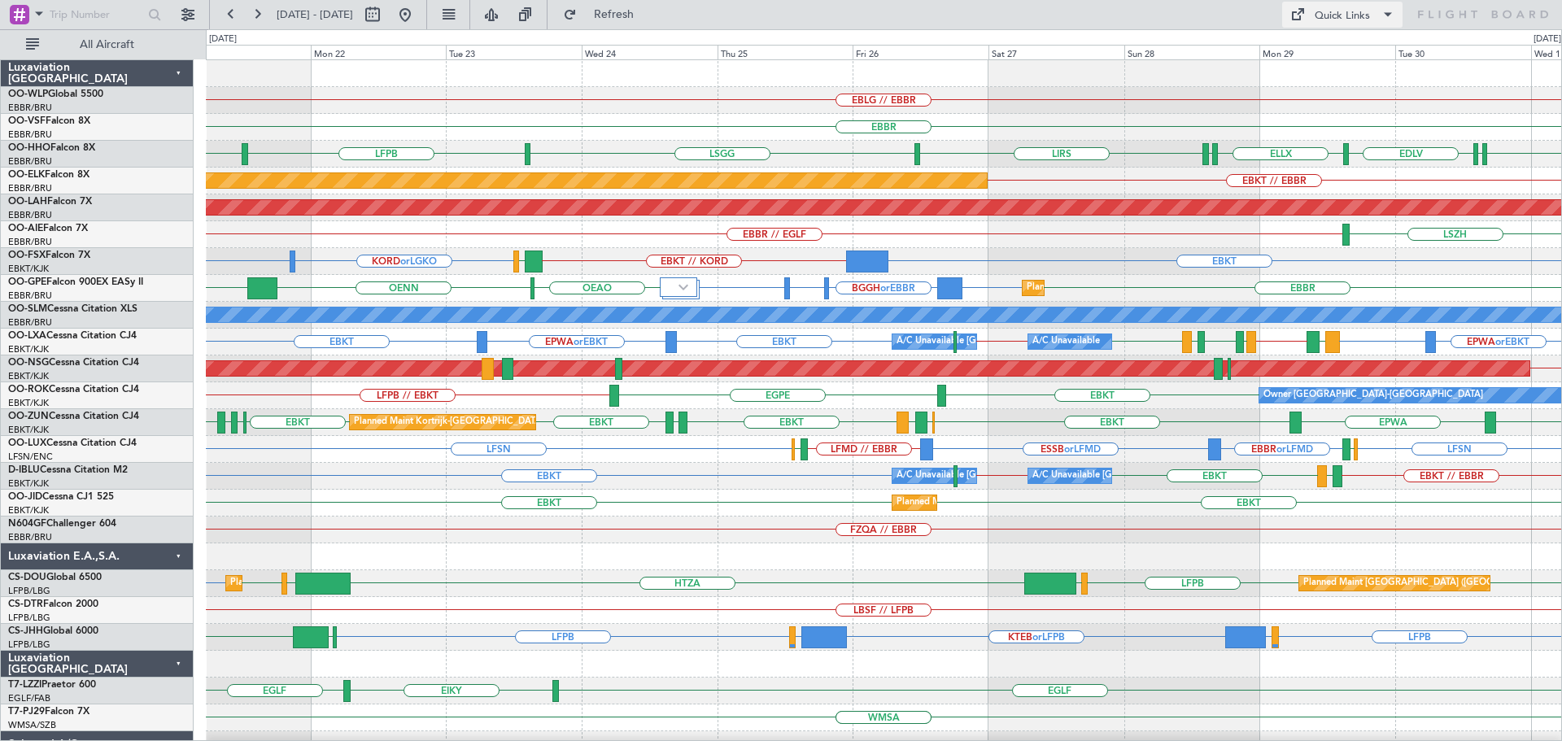
click at [1327, 11] on div "Quick Links" at bounding box center [1341, 16] width 55 height 16
click at [1333, 56] on button "Trip Builder" at bounding box center [1343, 53] width 122 height 39
click at [648, 16] on span "Refresh" at bounding box center [614, 14] width 68 height 11
click at [844, 148] on div "LFPB LSGG LSGG ELLX EDLV ELLX LSGG LIRS LSGG" at bounding box center [883, 154] width 1355 height 27
click at [1100, 245] on div "EBBR // EGLF LSZH" at bounding box center [883, 234] width 1355 height 27
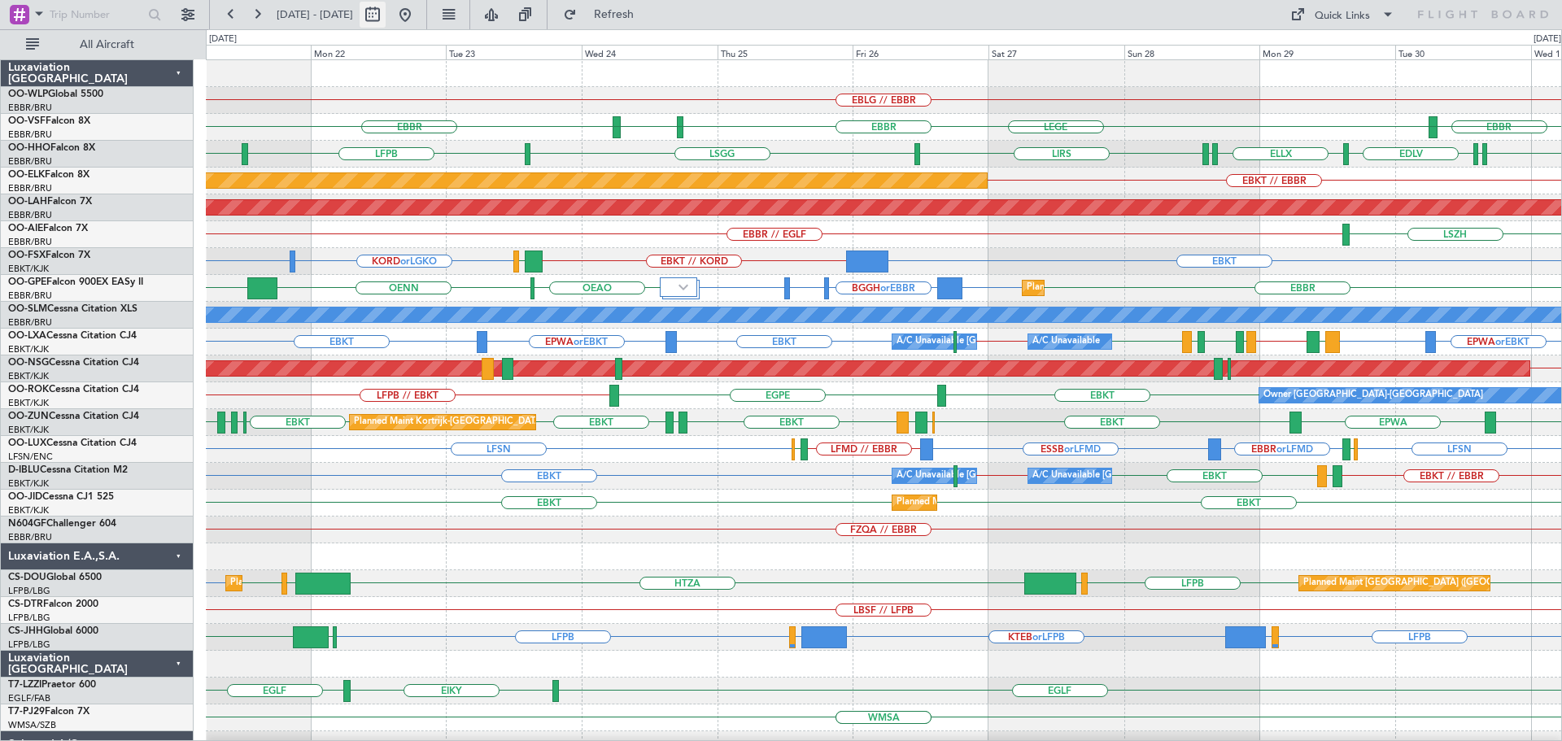
click at [386, 17] on button at bounding box center [373, 15] width 26 height 26
select select "9"
select select "2025"
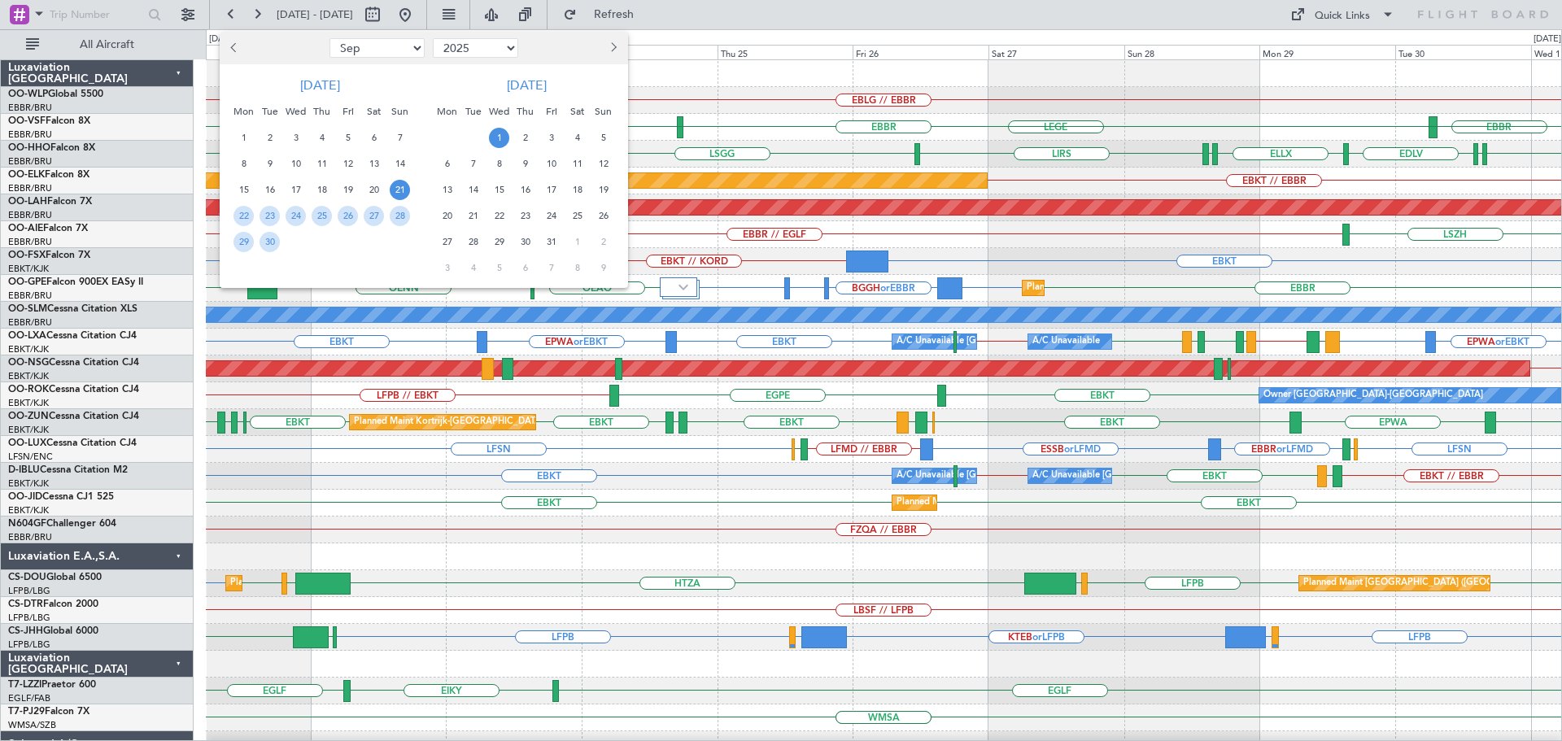
click at [611, 52] on span "Next month" at bounding box center [612, 47] width 10 height 10
click at [604, 137] on span "4" at bounding box center [603, 138] width 20 height 20
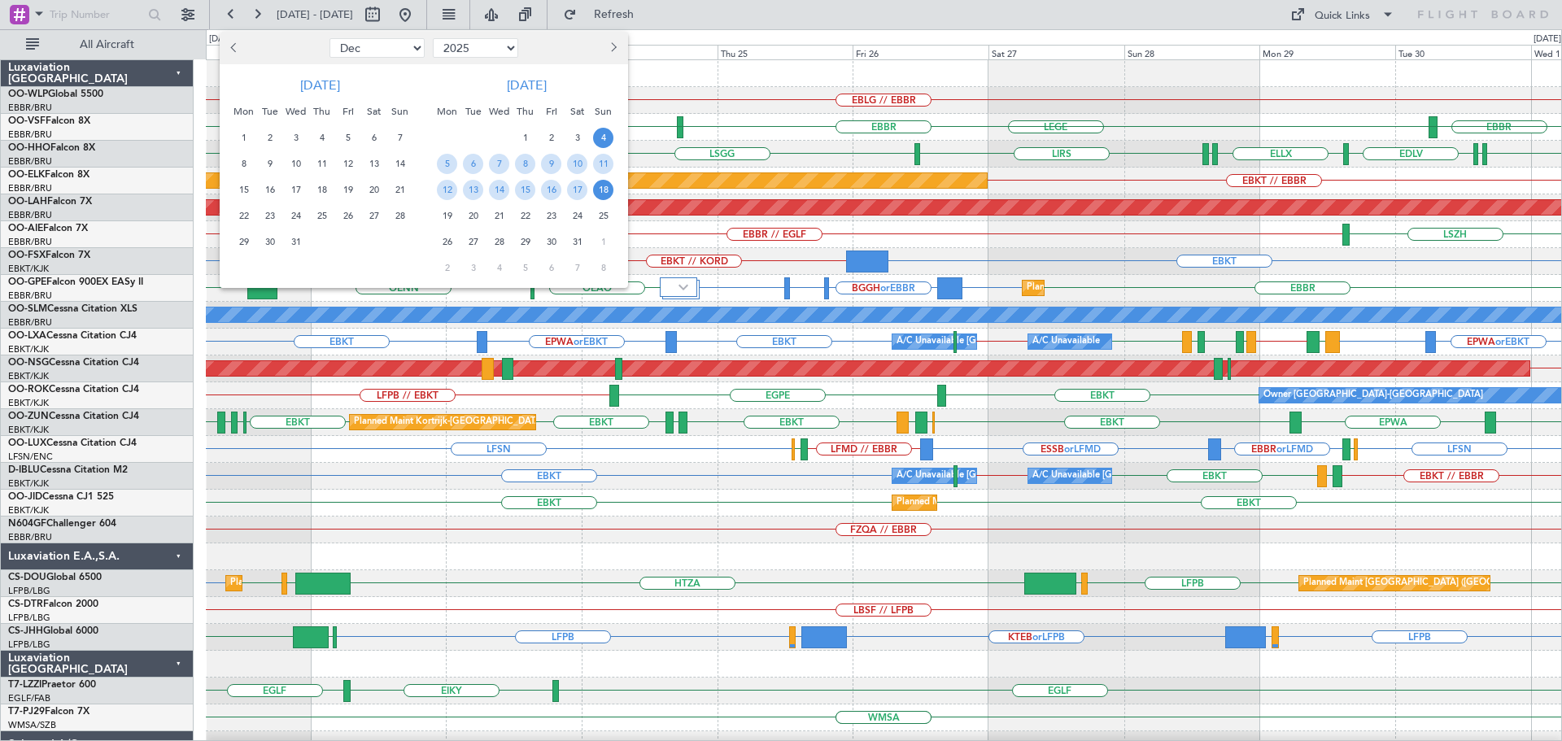
click at [608, 193] on span "18" at bounding box center [603, 190] width 20 height 20
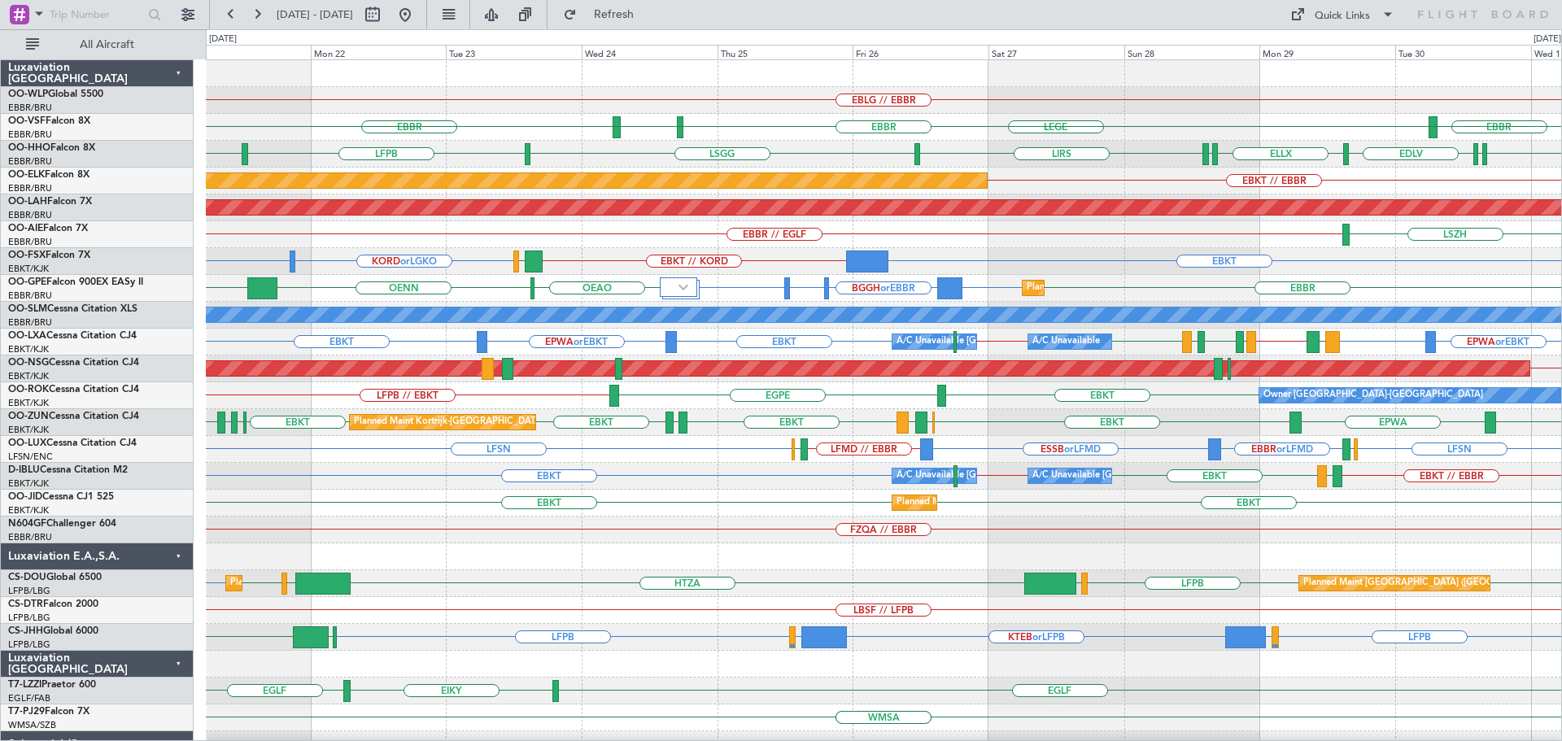
select select "1"
select select "2026"
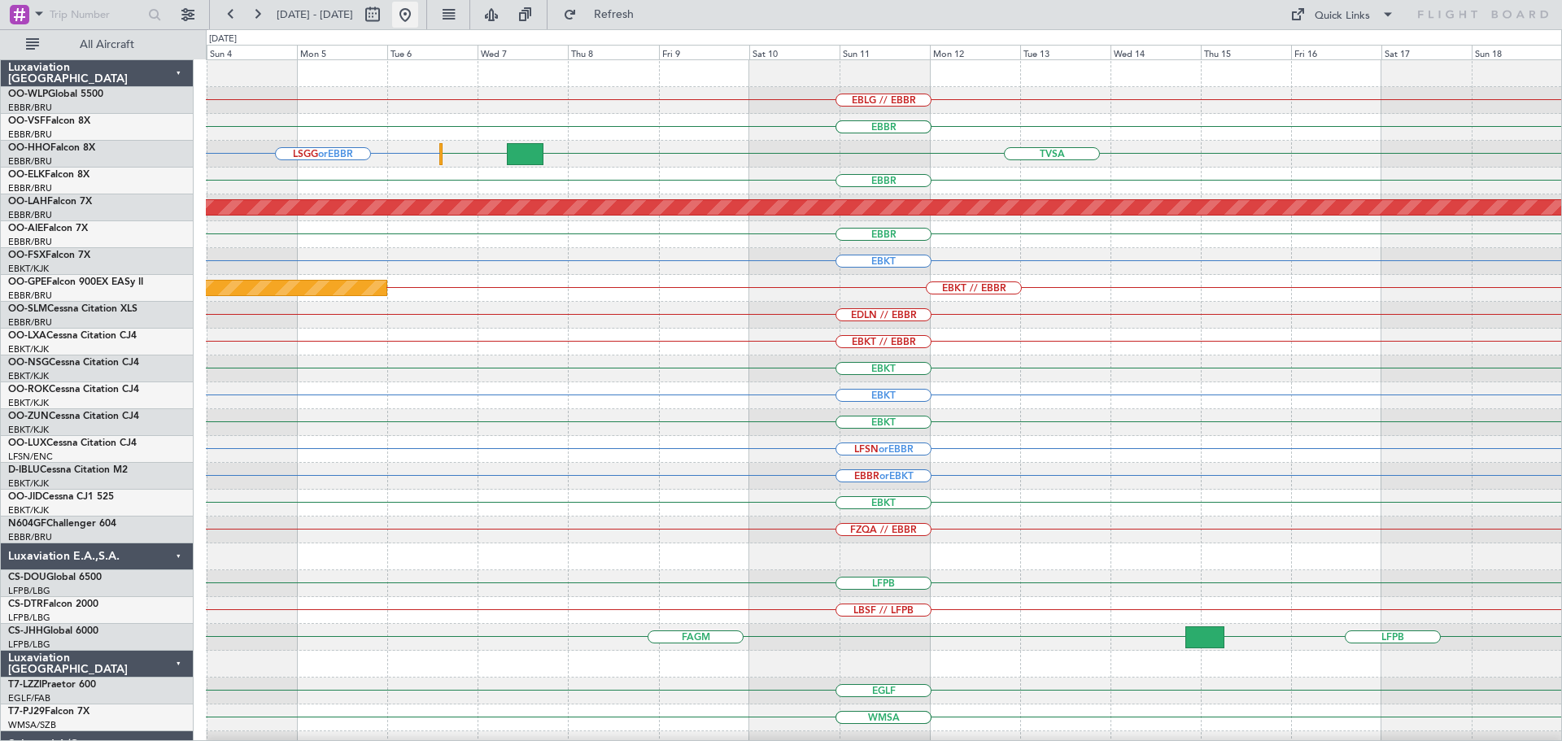
click at [418, 11] on button at bounding box center [405, 15] width 26 height 26
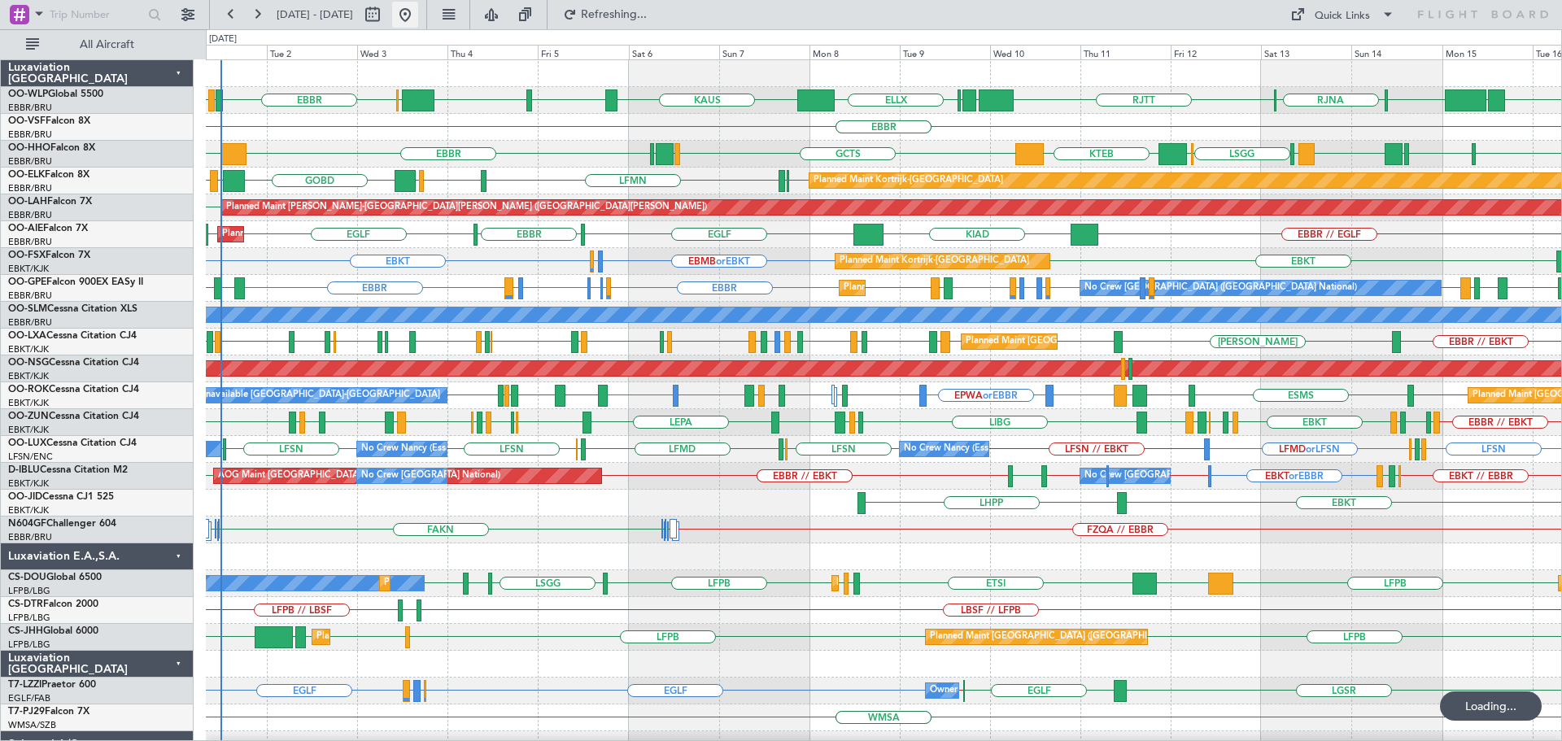
click at [418, 8] on button at bounding box center [405, 15] width 26 height 26
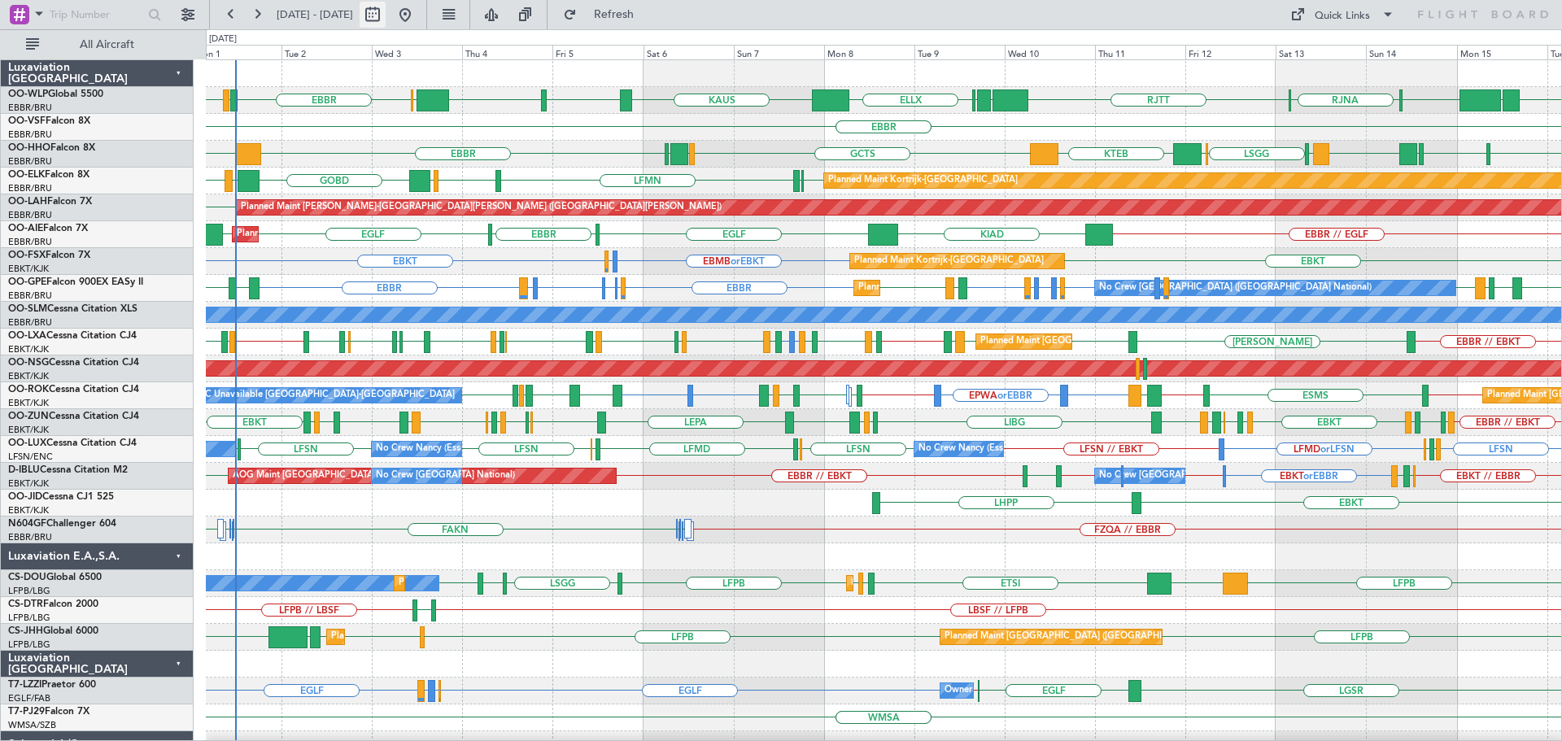
click at [386, 11] on button at bounding box center [373, 15] width 26 height 26
select select "9"
select select "2025"
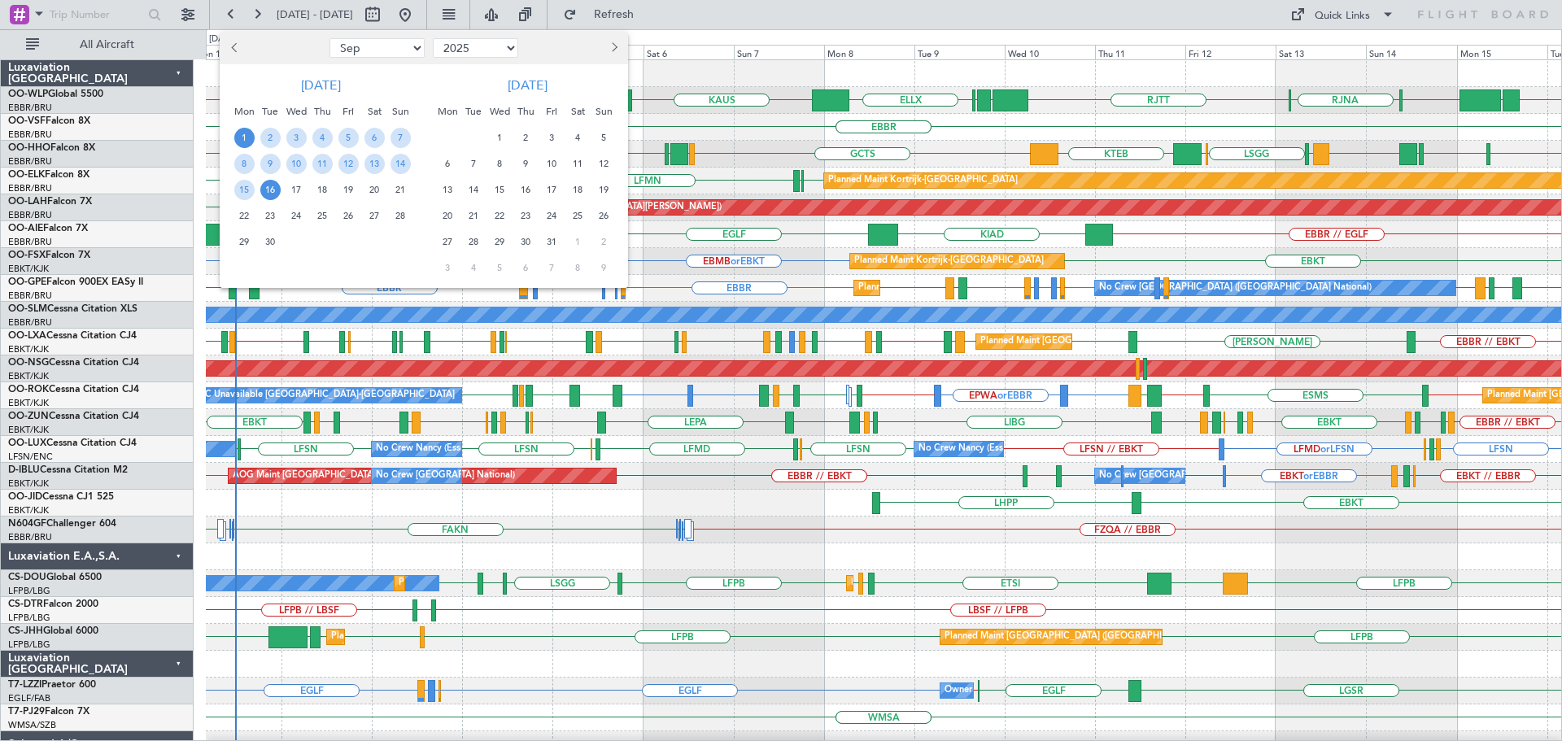
click at [242, 138] on span "1" at bounding box center [244, 138] width 20 height 20
click at [351, 160] on span "12" at bounding box center [348, 164] width 20 height 20
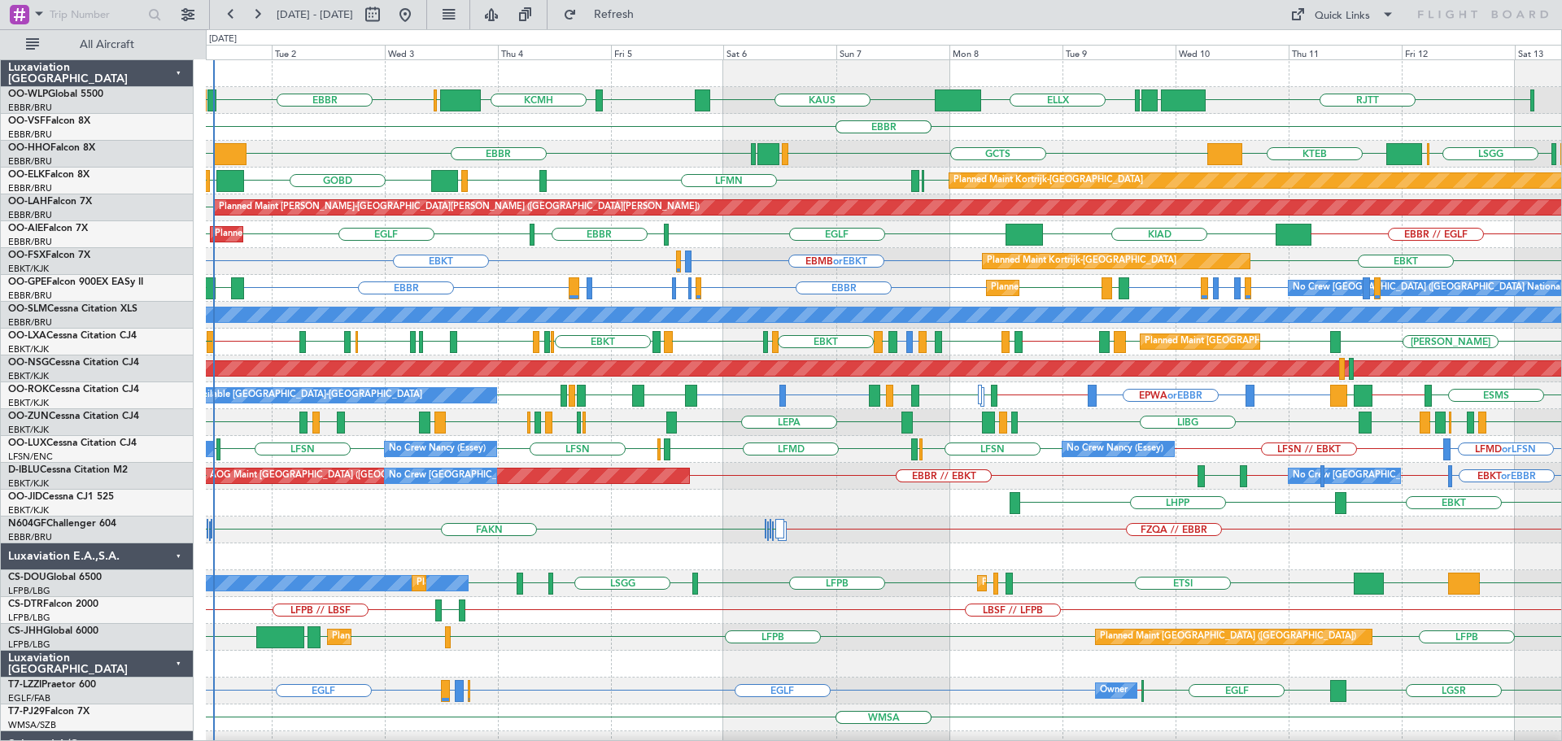
click at [891, 379] on div "Planned Maint [GEOGRAPHIC_DATA] ([GEOGRAPHIC_DATA])" at bounding box center [883, 368] width 1355 height 27
click at [865, 523] on div "FZQA // EBBR FAKN FAKN FAHS FAHS FAKN" at bounding box center [883, 530] width 1355 height 27
click at [600, 500] on div "EBKT LHPP AOG Maint Kortrijk-Wevelgem" at bounding box center [883, 503] width 1355 height 27
click at [599, 503] on div "EBKT LHPP AOG Maint Kortrijk-Wevelgem" at bounding box center [883, 503] width 1355 height 27
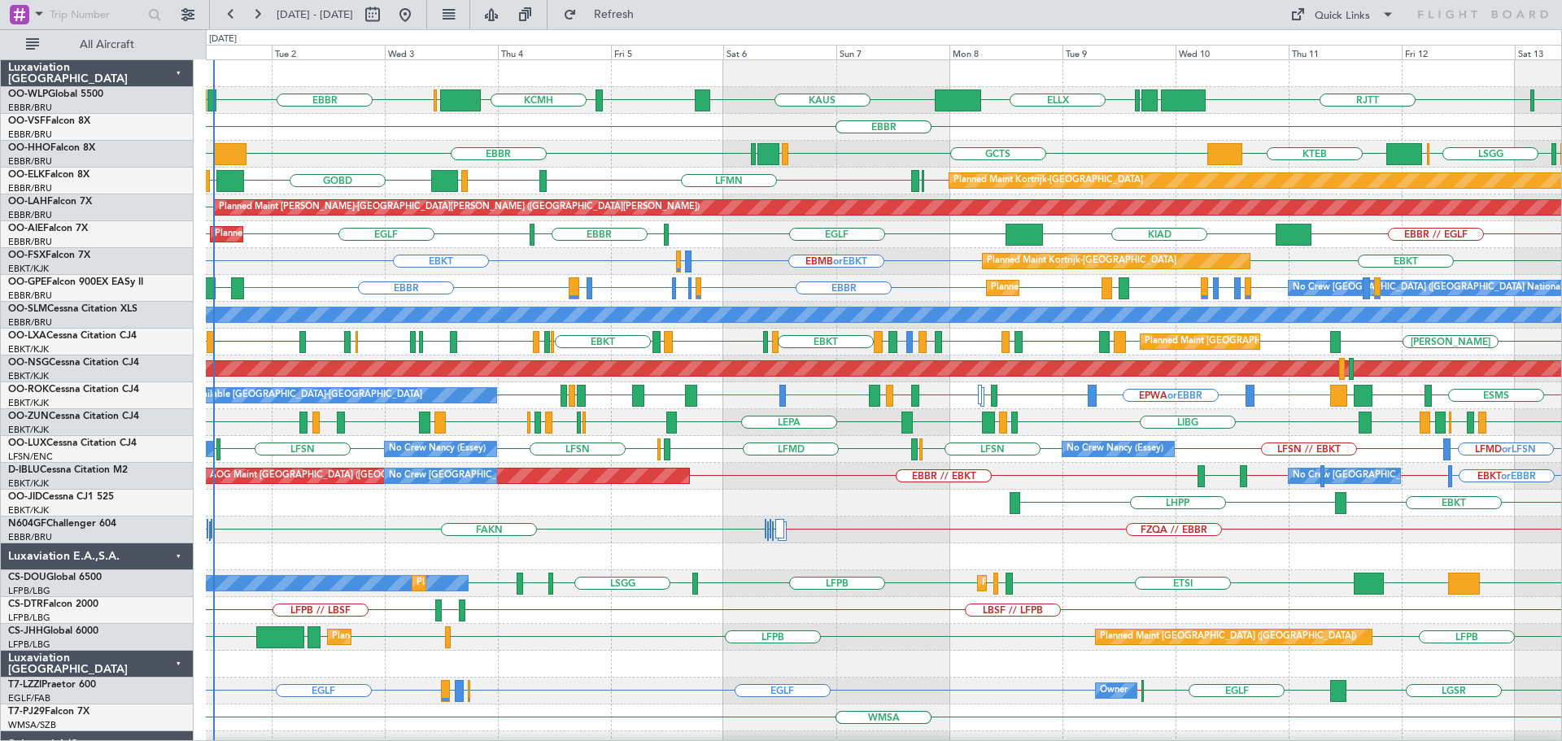
click at [599, 503] on div "EBKT LHPP AOG Maint Kortrijk-Wevelgem" at bounding box center [883, 503] width 1355 height 27
click at [621, 509] on div "EBKT LHPP AOG Maint Kortrijk-Wevelgem" at bounding box center [883, 503] width 1355 height 27
click at [386, 10] on button at bounding box center [373, 15] width 26 height 26
select select "9"
select select "2025"
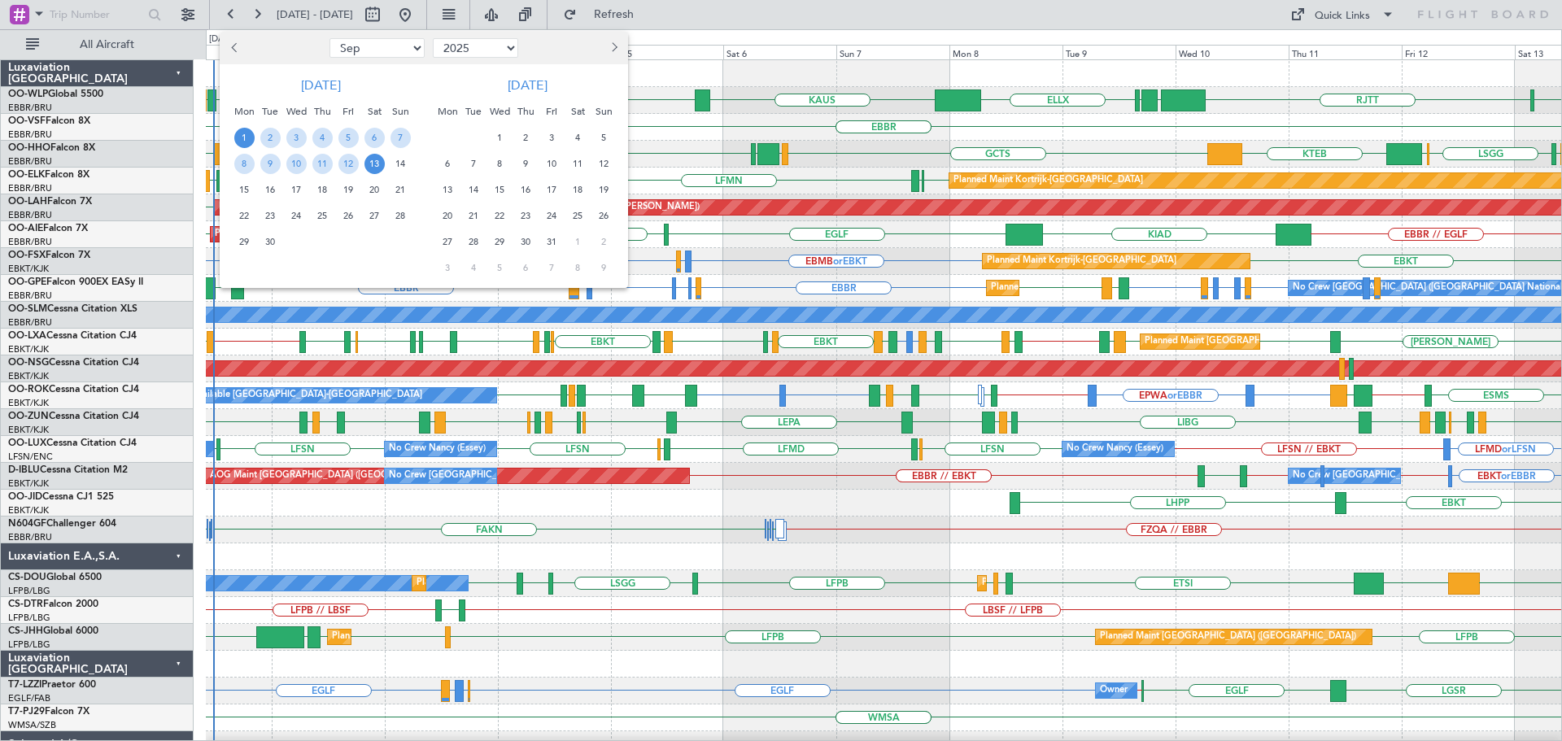
click at [243, 133] on span "1" at bounding box center [244, 138] width 20 height 20
click at [326, 159] on span "11" at bounding box center [322, 164] width 20 height 20
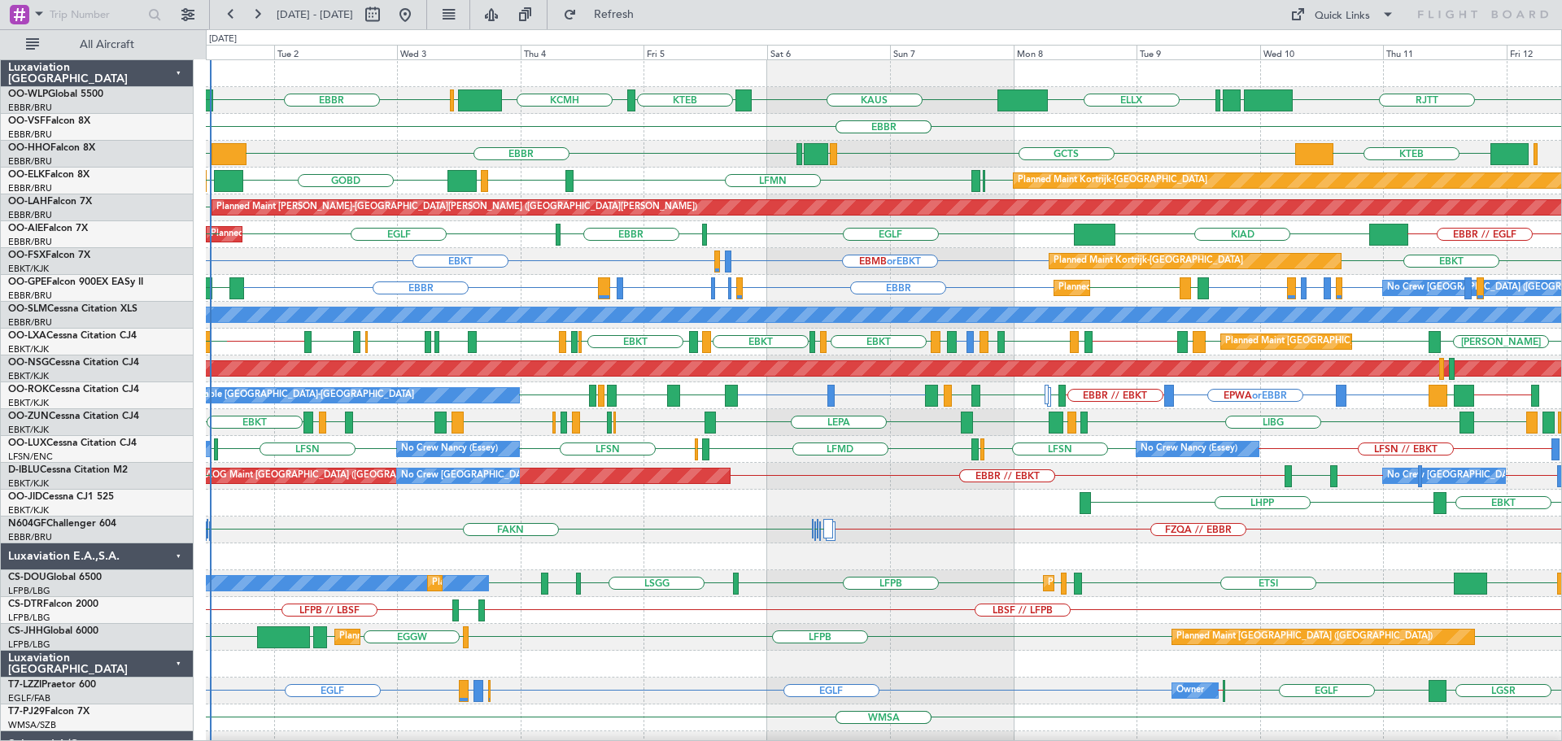
click at [656, 281] on div "No Crew Brussels (Brussels National) Planned Maint Brussels (Brussels National)…" at bounding box center [883, 288] width 1355 height 27
click at [848, 490] on div "EBKT LHPP" at bounding box center [883, 503] width 1355 height 27
click at [787, 264] on div "Planned Maint Kortrijk-Wevelgem EBKT EBMB or EBKT LSZH or EBKT EBKT" at bounding box center [883, 261] width 1355 height 27
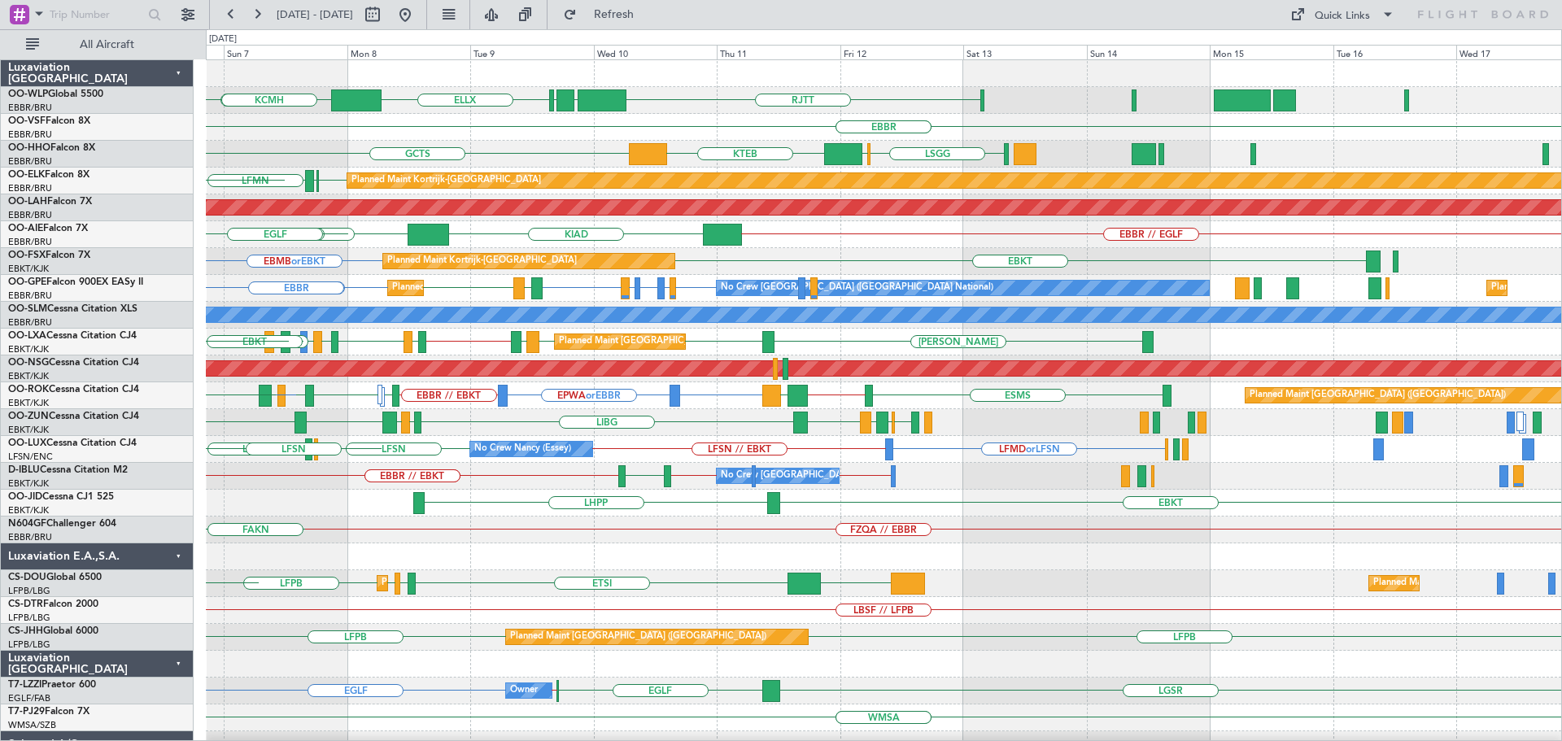
click at [639, 333] on div "ELLX RJTT LTCG LIML KAUS KTEB KCMH EBBR EBBR LSGG GCTS LIMC KTEB LSGG GMMH EBBR…" at bounding box center [883, 543] width 1355 height 966
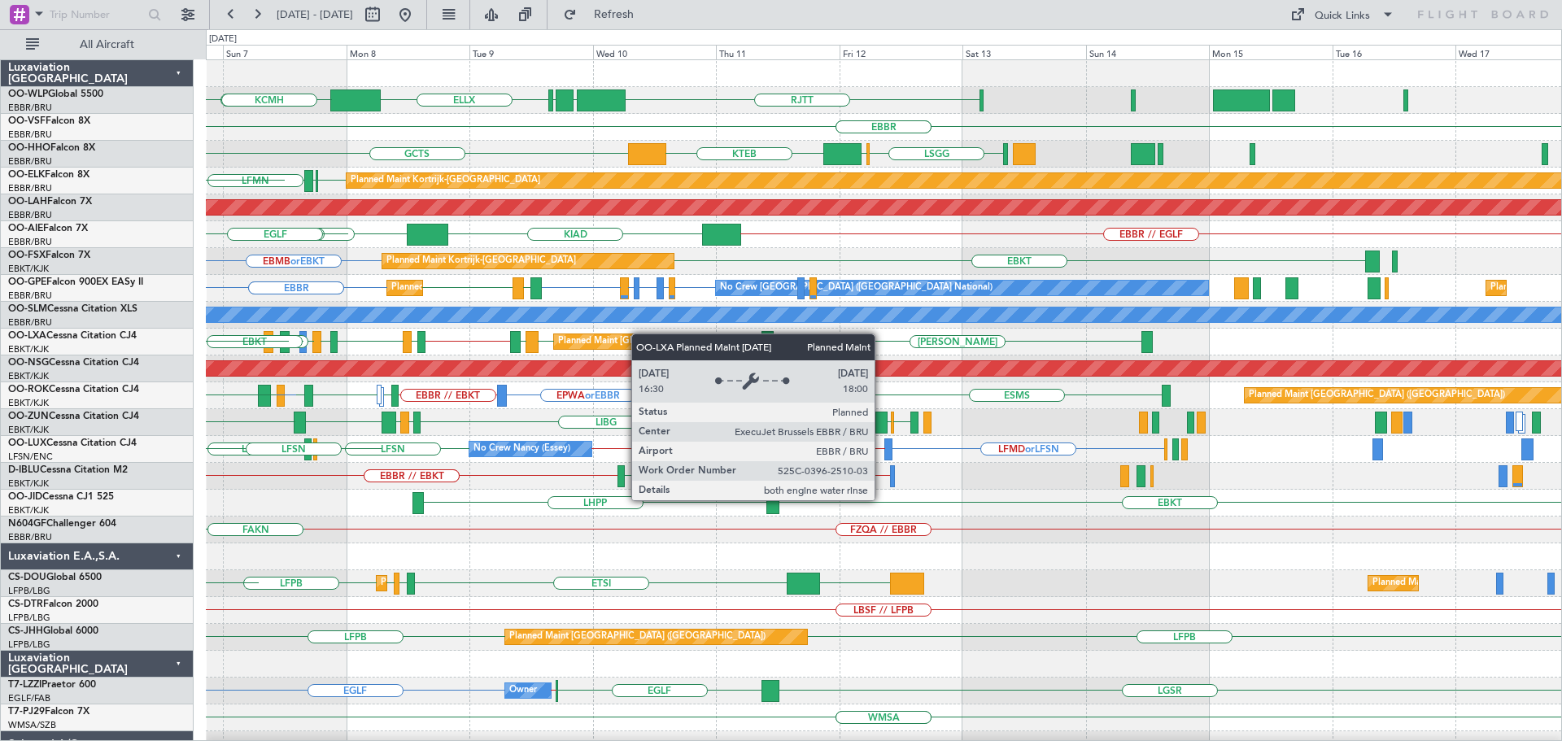
click at [325, 412] on div "ELLX RJTT LTCG LIML KAUS KTEB KCMH EBBR EBBR LSGG GCTS LIMC KTEB LSGG GMMH EBBR…" at bounding box center [883, 543] width 1355 height 966
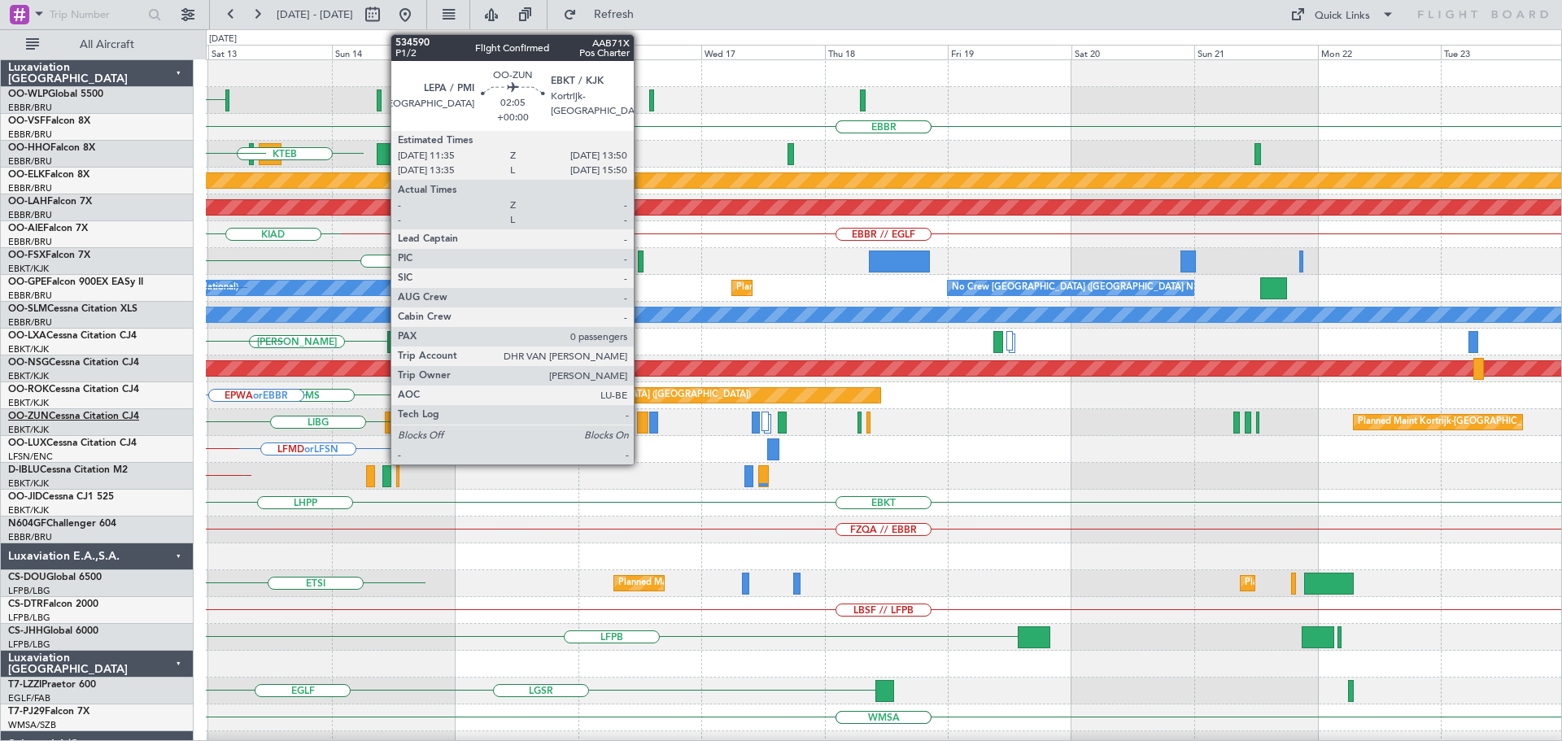
click at [93, 414] on div "RJTT EBBR EBBR LSGG LIMC KTEB GCTS Planned Maint Kortrijk-Wevelgem Planned Main…" at bounding box center [781, 385] width 1562 height 712
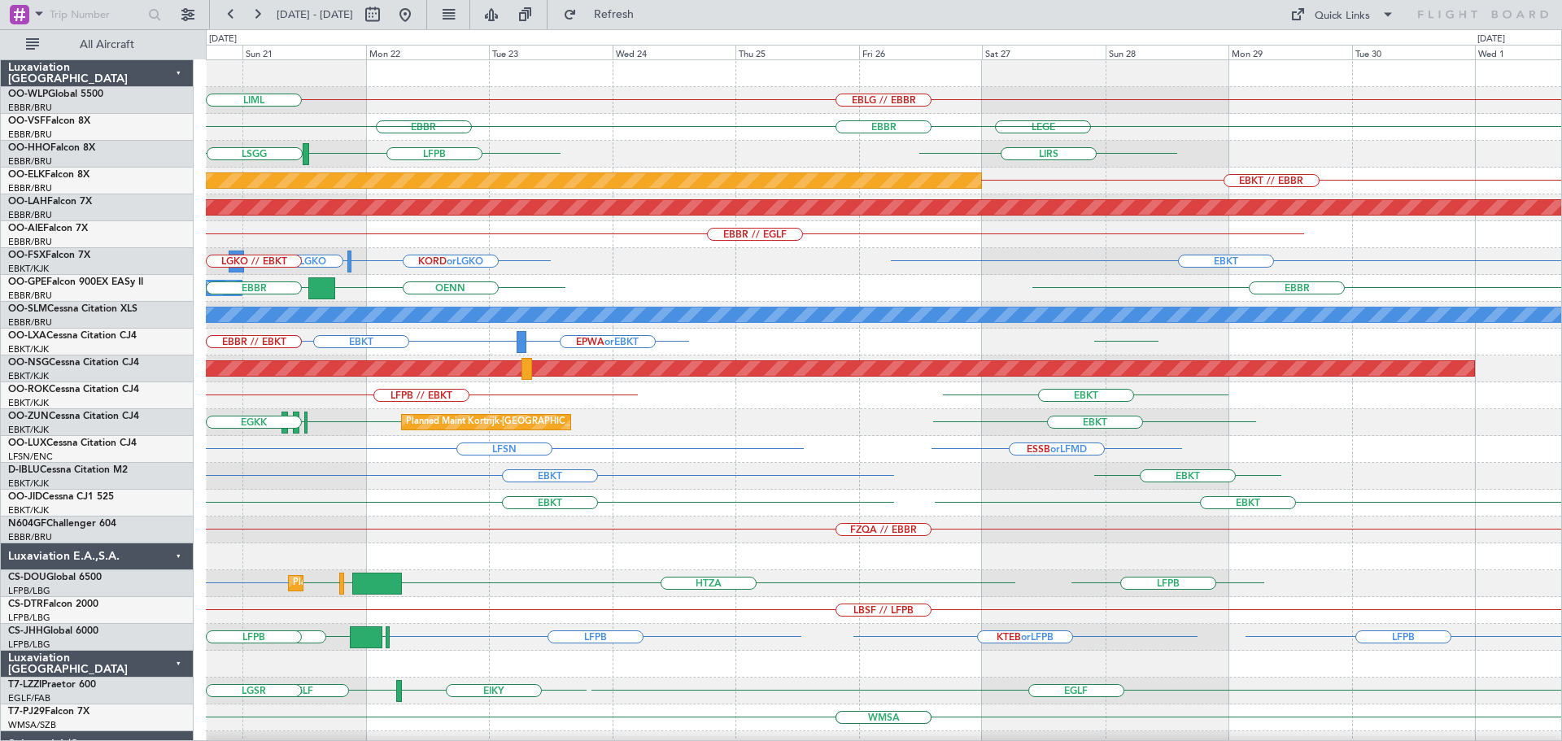
click at [588, 428] on div "EBLG // EBBR LIML EBBR LEGE EBBR LFPB LSGG LIRS EBKT // EBBR Planned Maint Kort…" at bounding box center [883, 529] width 1355 height 939
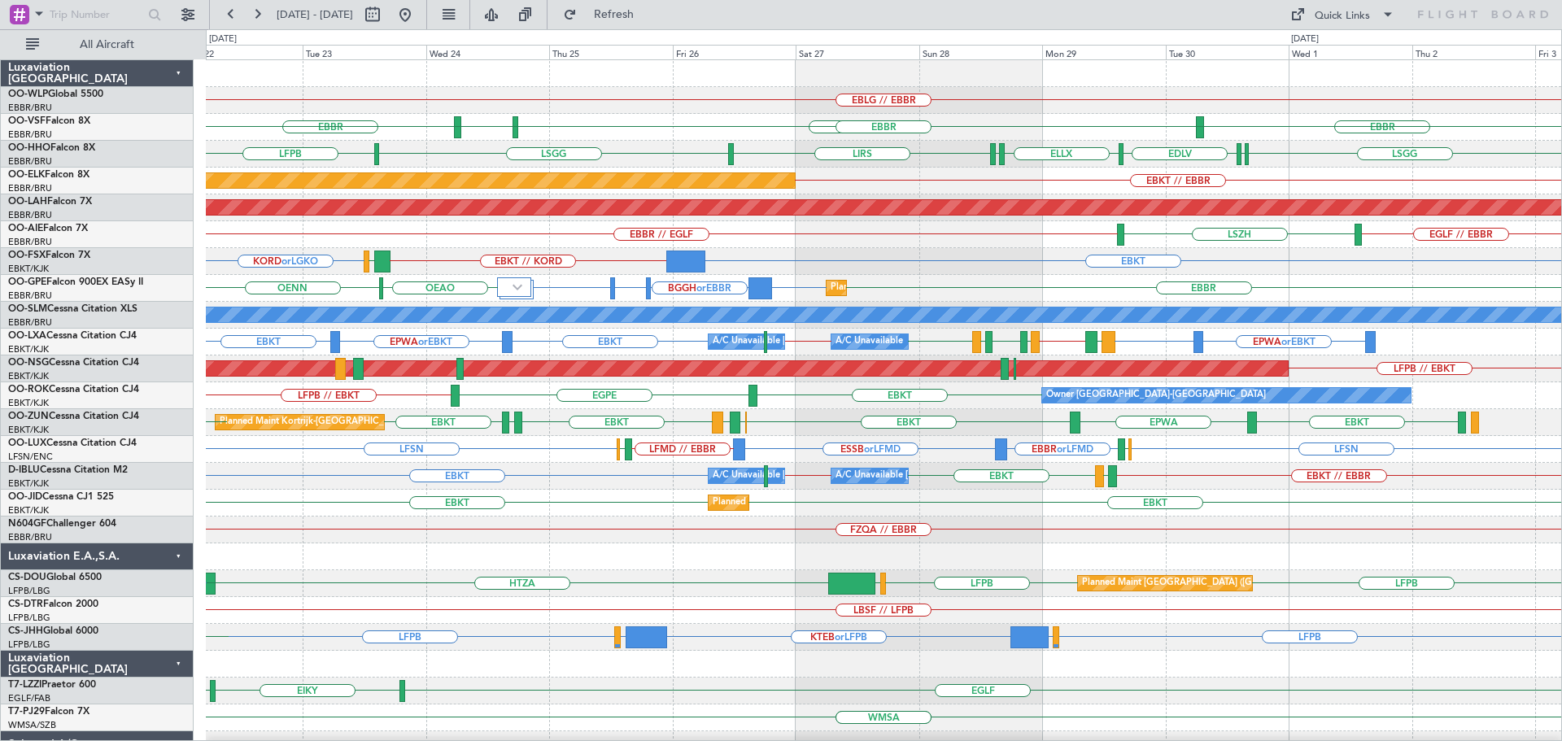
click at [456, 216] on div "EBLG // EBBR EBBR EBBR LEGE EBBR LFMN LFPB LIRS LSGG LSGG ELLX EDLV ELLX LSGG L…" at bounding box center [883, 503] width 1355 height 886
click at [472, 74] on div at bounding box center [883, 73] width 1355 height 27
click at [586, 152] on div "LIRS LSGG LFPB LSGG ELLX EDLV ELLX LSGG" at bounding box center [883, 154] width 1355 height 27
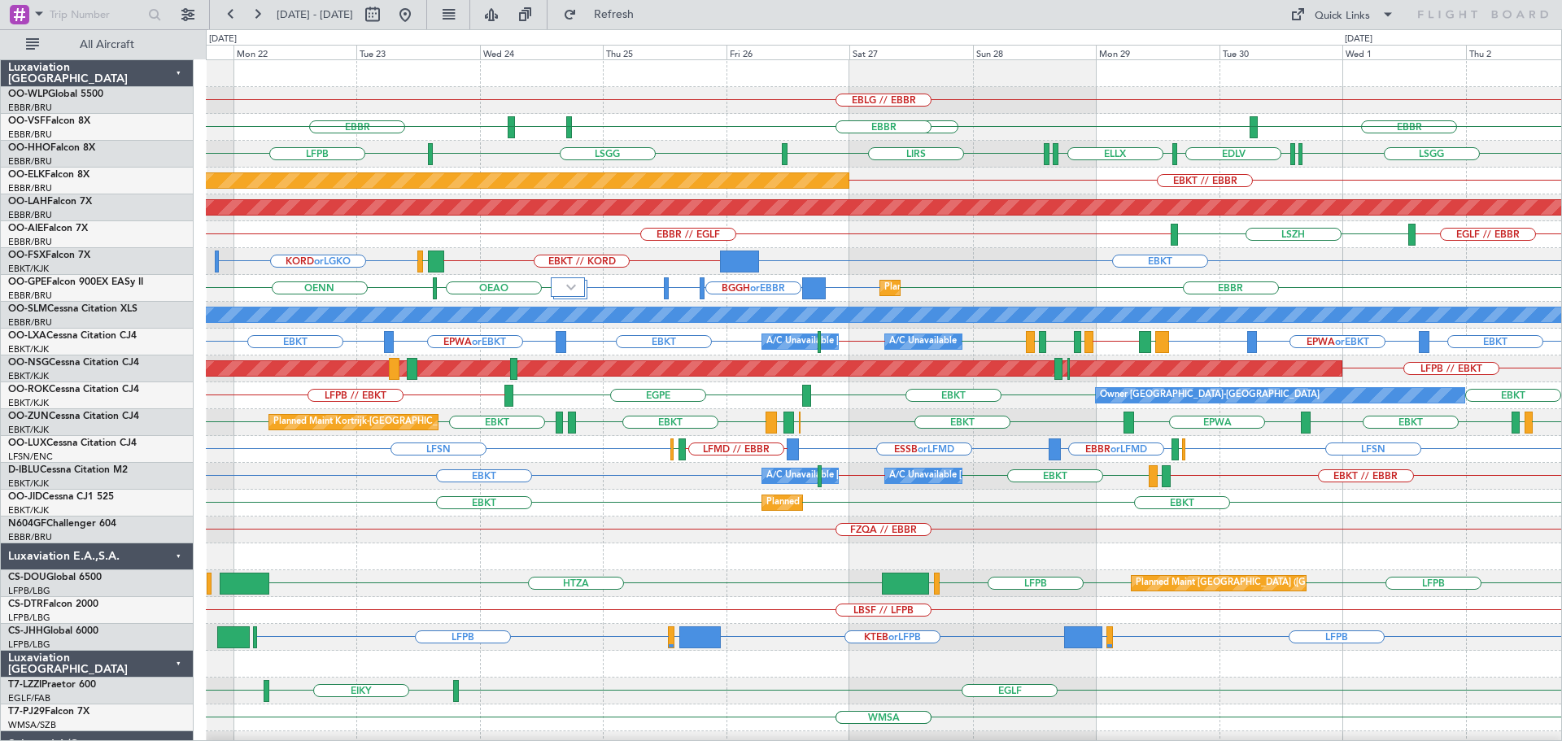
click at [554, 129] on div "EBLG // EBBR EBBR LEGE LFMN EBBR EBBR LIRS LSGG LFPB LSGG ELLX EDLV ELLX LSGG E…" at bounding box center [883, 503] width 1355 height 886
click at [386, 12] on button at bounding box center [373, 15] width 26 height 26
select select "9"
select select "2025"
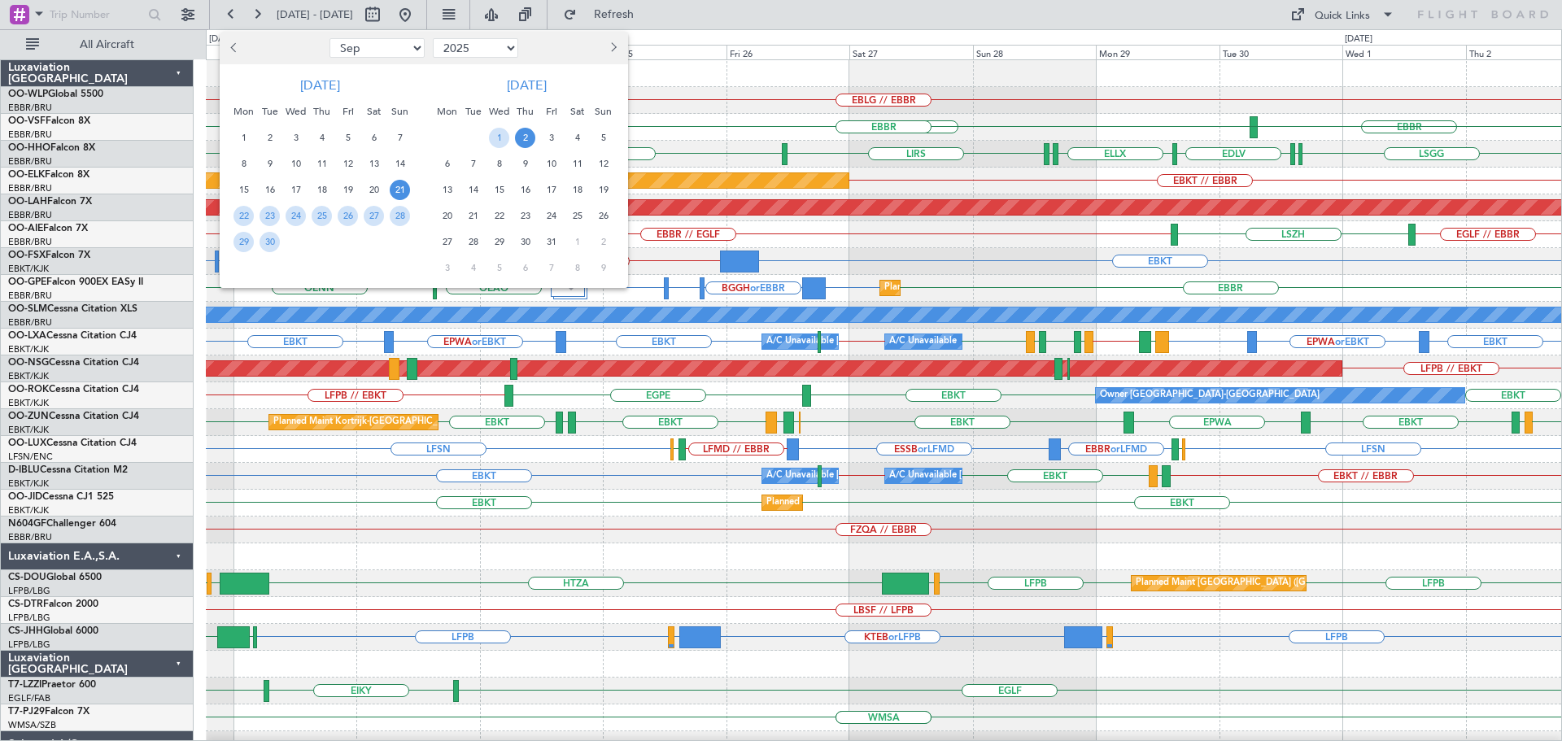
click at [234, 45] on span "Previous month" at bounding box center [235, 47] width 10 height 10
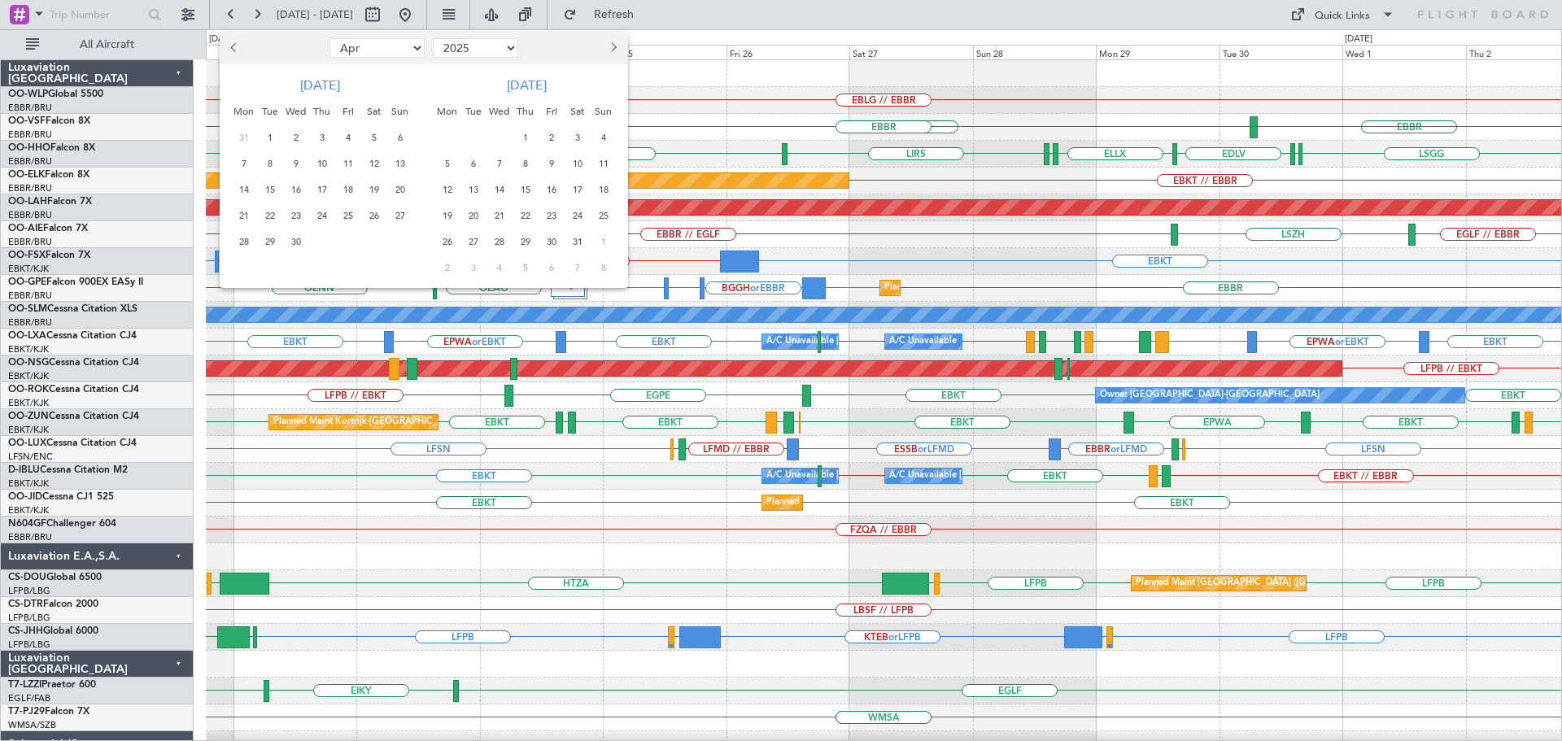
click at [234, 45] on span "Previous month" at bounding box center [235, 47] width 10 height 10
select select "2"
click at [293, 212] on span "19" at bounding box center [296, 216] width 20 height 20
click at [353, 241] on span "28" at bounding box center [348, 242] width 20 height 20
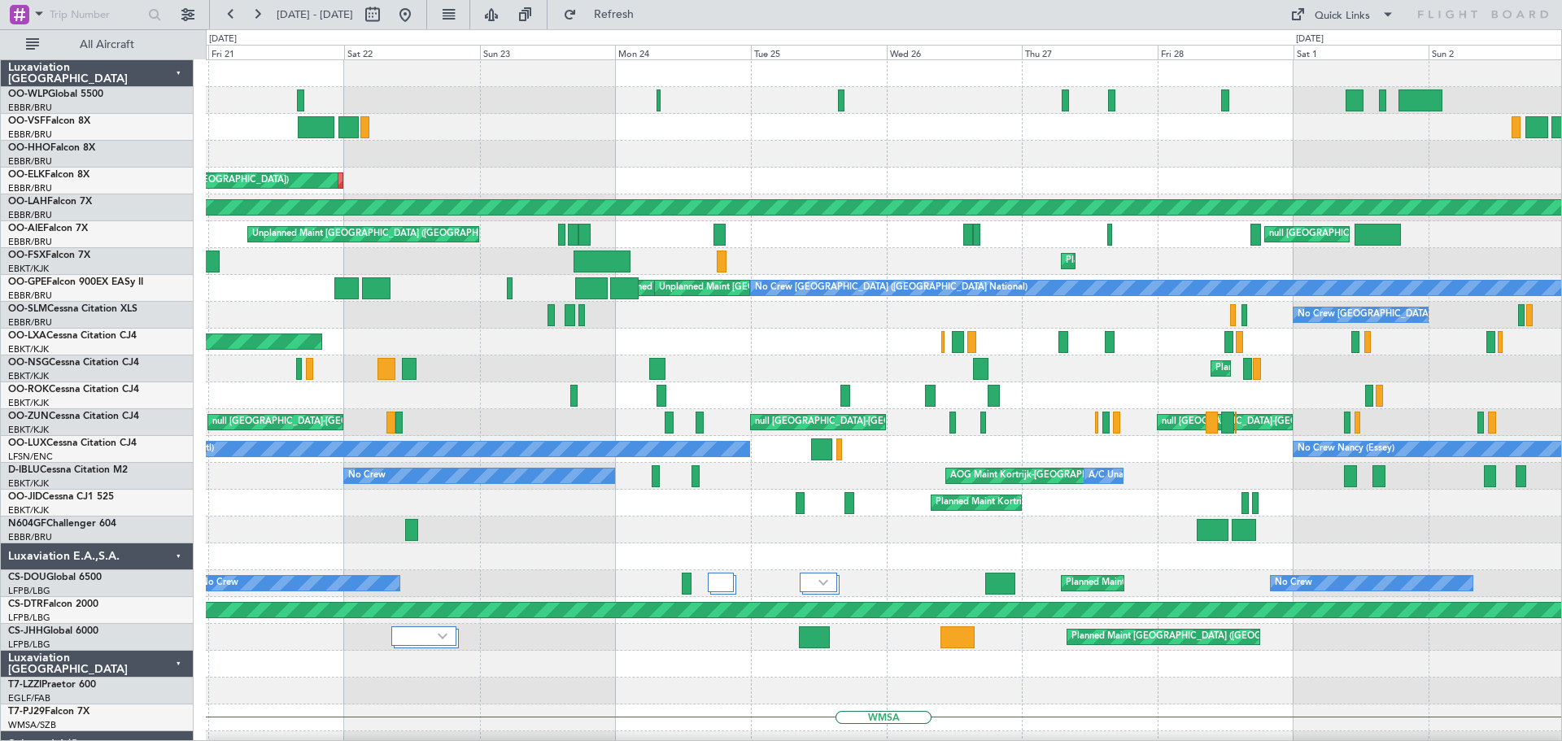
click at [662, 177] on div "Planned Maint Liege null Liege null Brussels (Brussels National) null Brussels …" at bounding box center [883, 570] width 1355 height 1020
click at [444, 149] on div "null Brussels (Brussels National) null Brussels (Brussels National)" at bounding box center [883, 154] width 1355 height 27
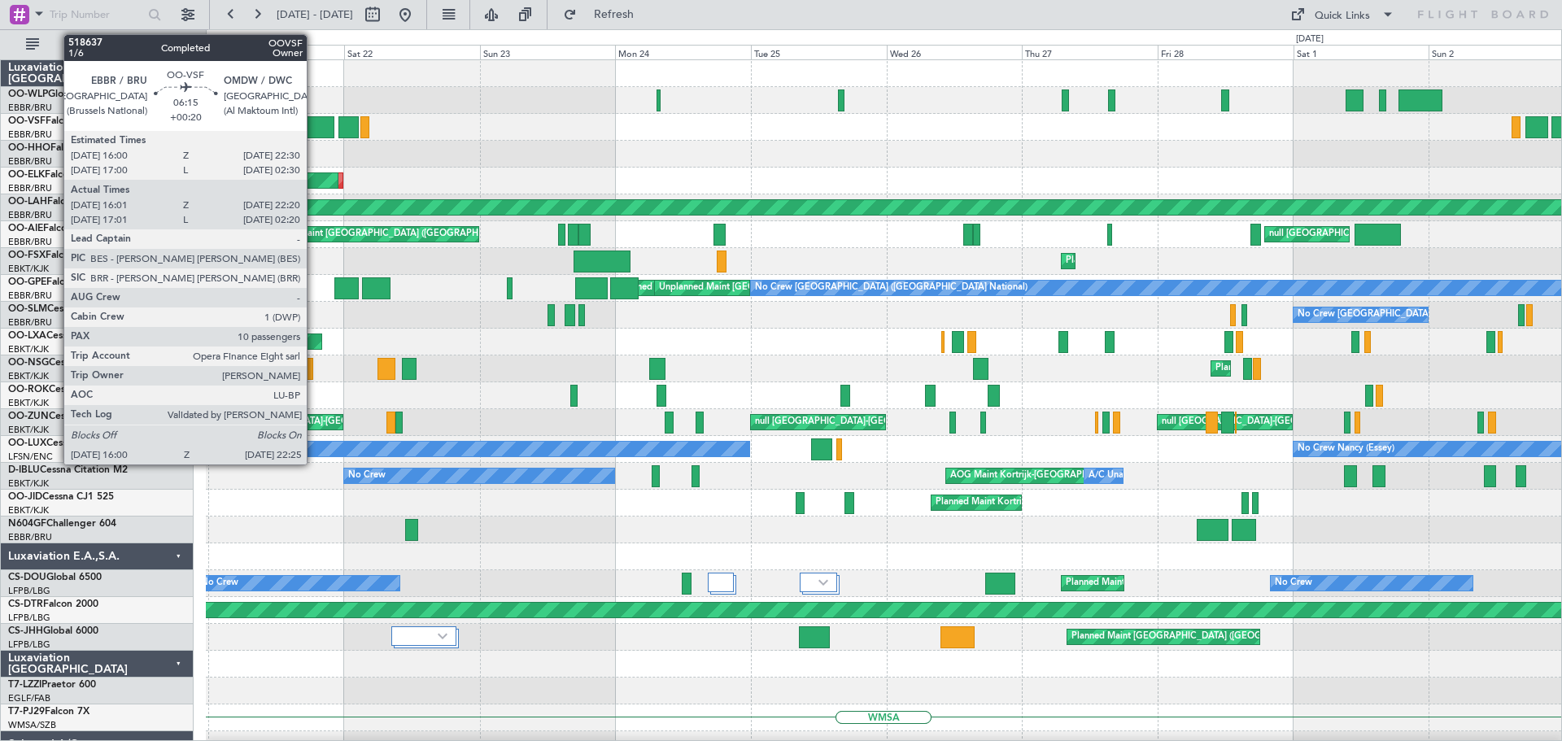
click at [314, 119] on div at bounding box center [316, 127] width 37 height 22
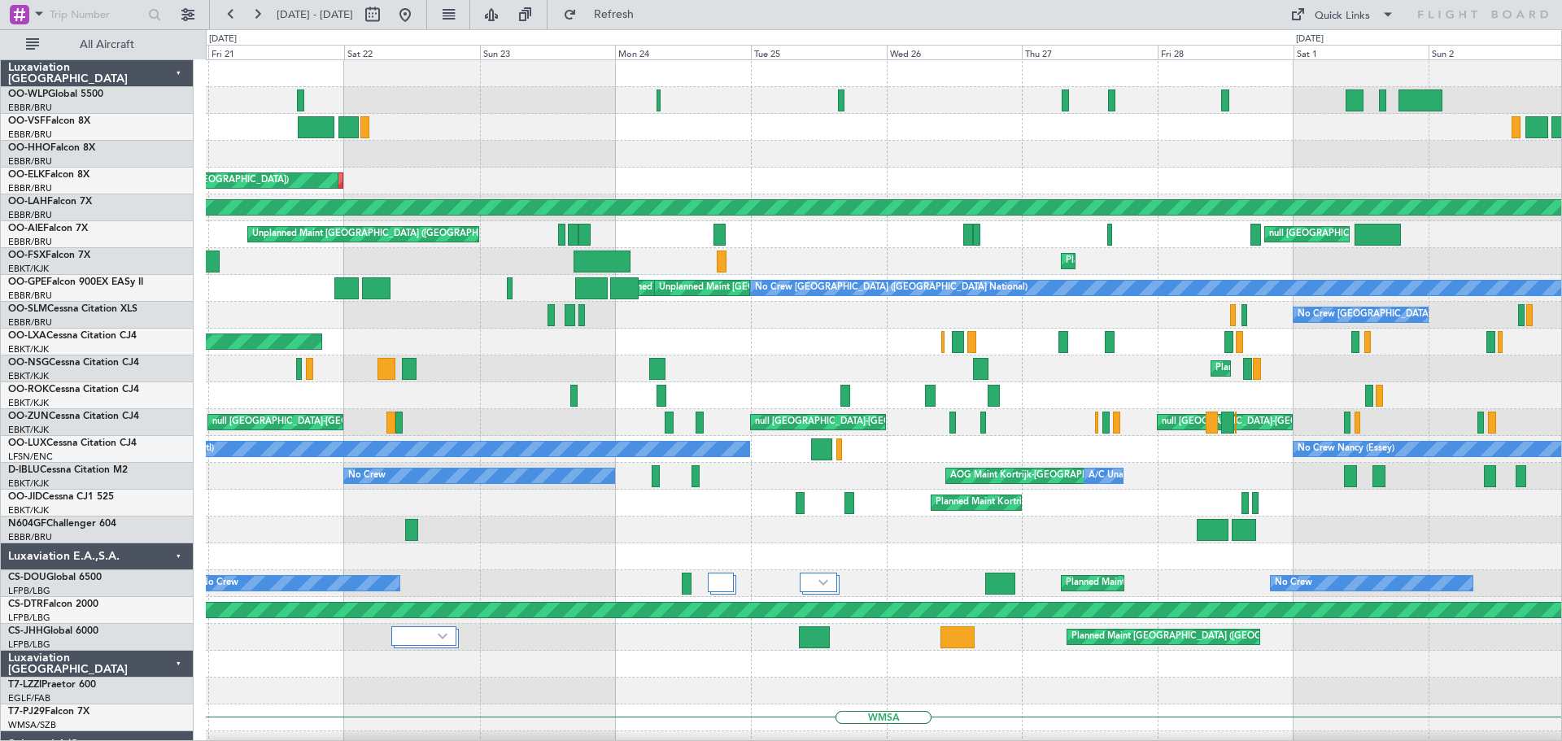
click at [766, 181] on div "Planned Maint Brussels (Brussels National) null Brussels (Brussels National) nu…" at bounding box center [883, 181] width 1355 height 27
click at [648, 18] on span "Refresh" at bounding box center [614, 14] width 68 height 11
click at [418, 11] on button at bounding box center [405, 15] width 26 height 26
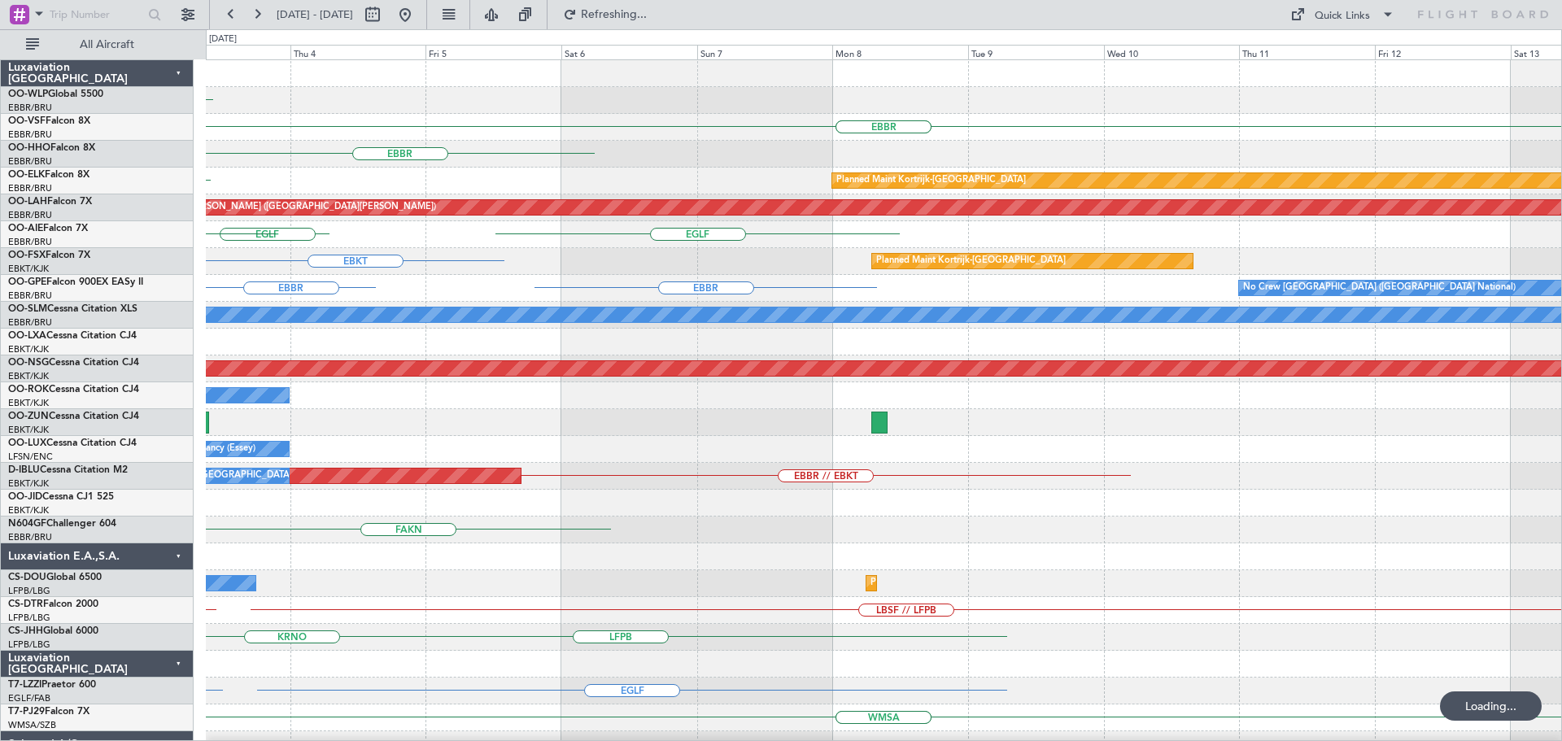
click at [524, 351] on div "EBBR EBBR EBBR EBBR GOBD Planned Maint Kortrijk-Wevelgem Planned Maint Alton-st…" at bounding box center [883, 543] width 1355 height 966
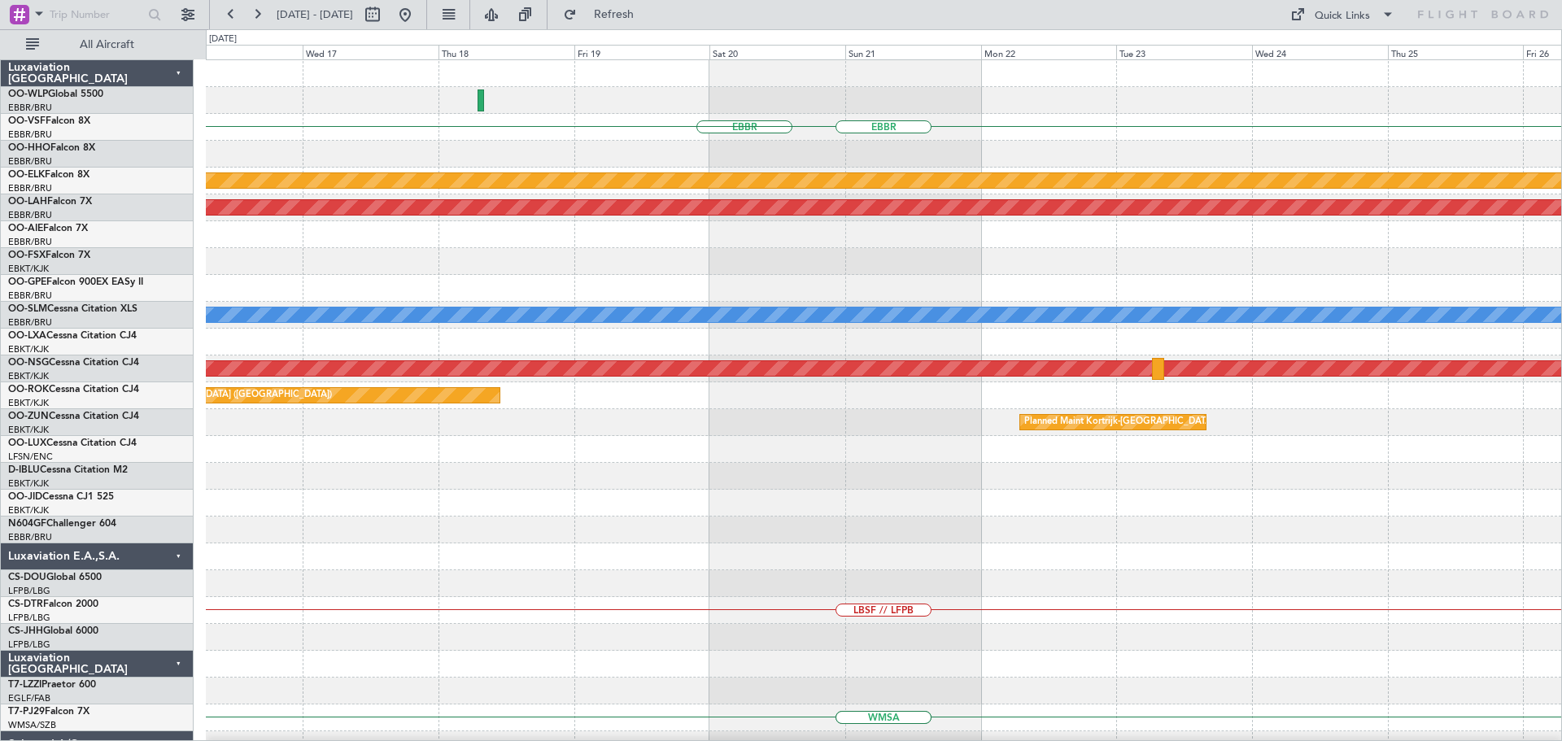
click at [0, 490] on html "27 Aug 2025 - 06 Sep 2025 Refresh Quick Links All Aircraft EBBR EBBR Planned Ma…" at bounding box center [781, 370] width 1562 height 741
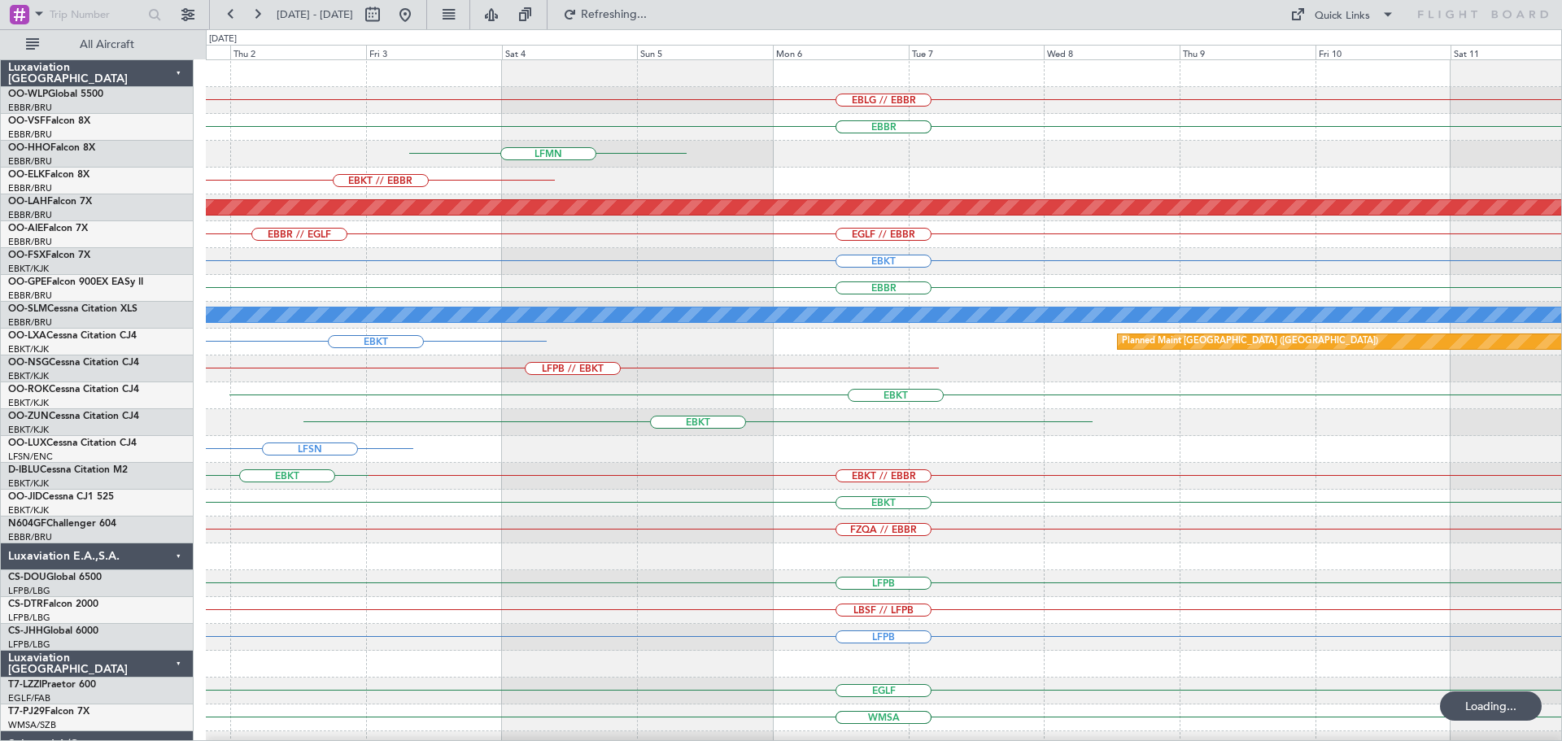
click at [224, 502] on div "EBLG // EBBR EBBR EBBR LEGE LFMN EBKT // EBBR Planned Maint Alton-st Louis (St …" at bounding box center [883, 503] width 1355 height 886
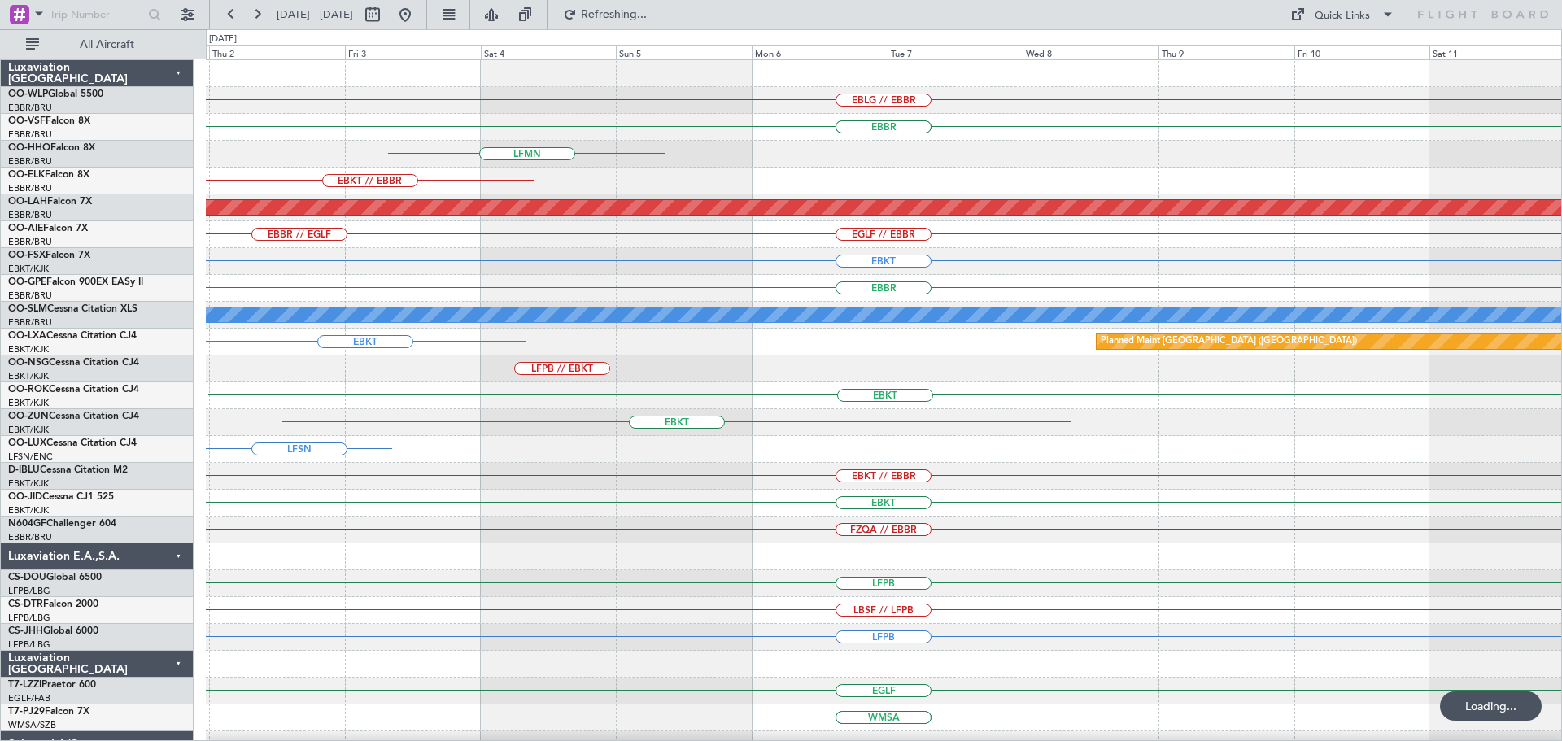
click at [85, 543] on div "EBLG // EBBR EBBR EBBR LEGE LFMN EBKT // EBBR Planned Maint Alton-st Louis (St …" at bounding box center [781, 385] width 1562 height 712
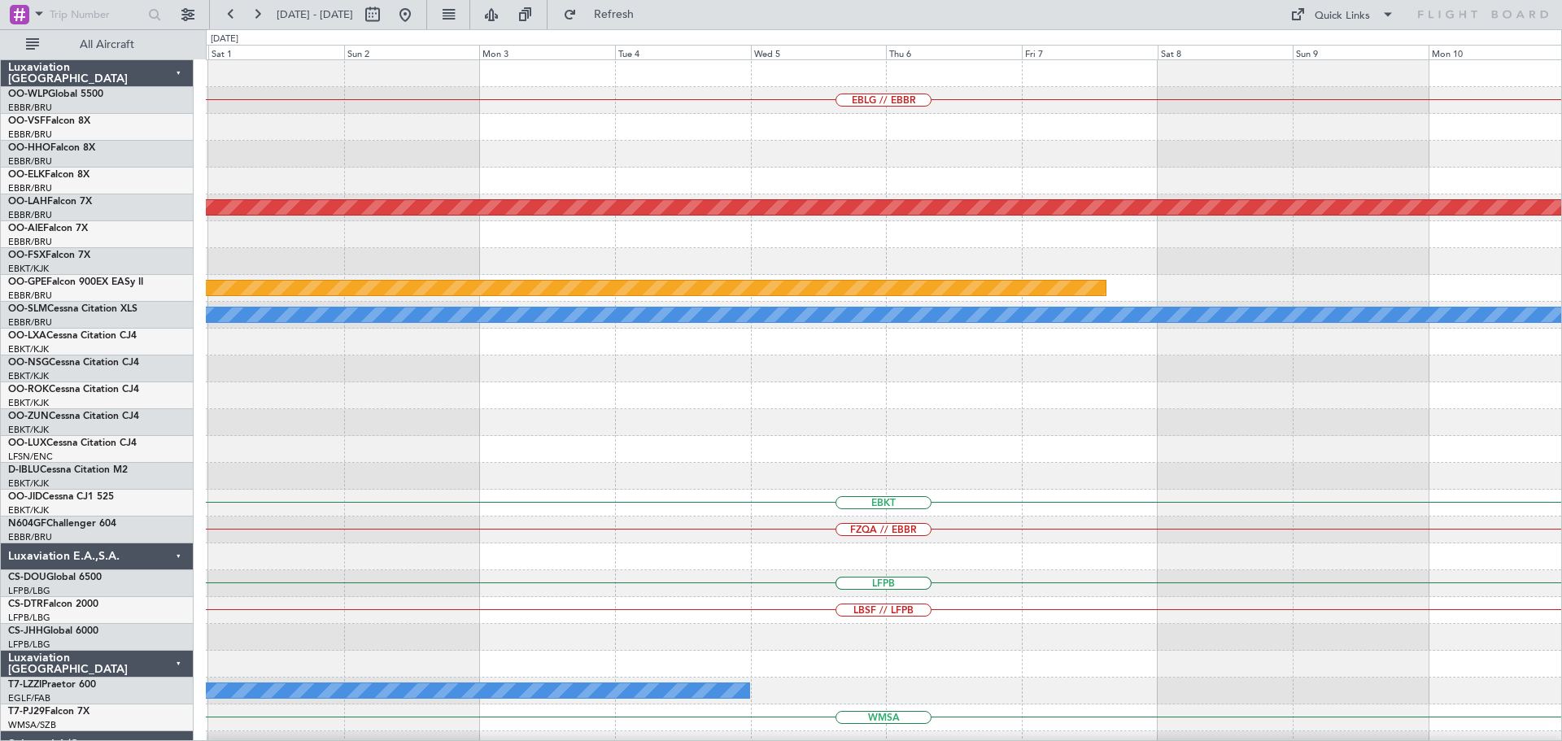
click at [161, 578] on div "EBLG // EBBR Planned Maint Alton-st Louis (St Louis Regl) Planned Maint Brussel…" at bounding box center [781, 385] width 1562 height 712
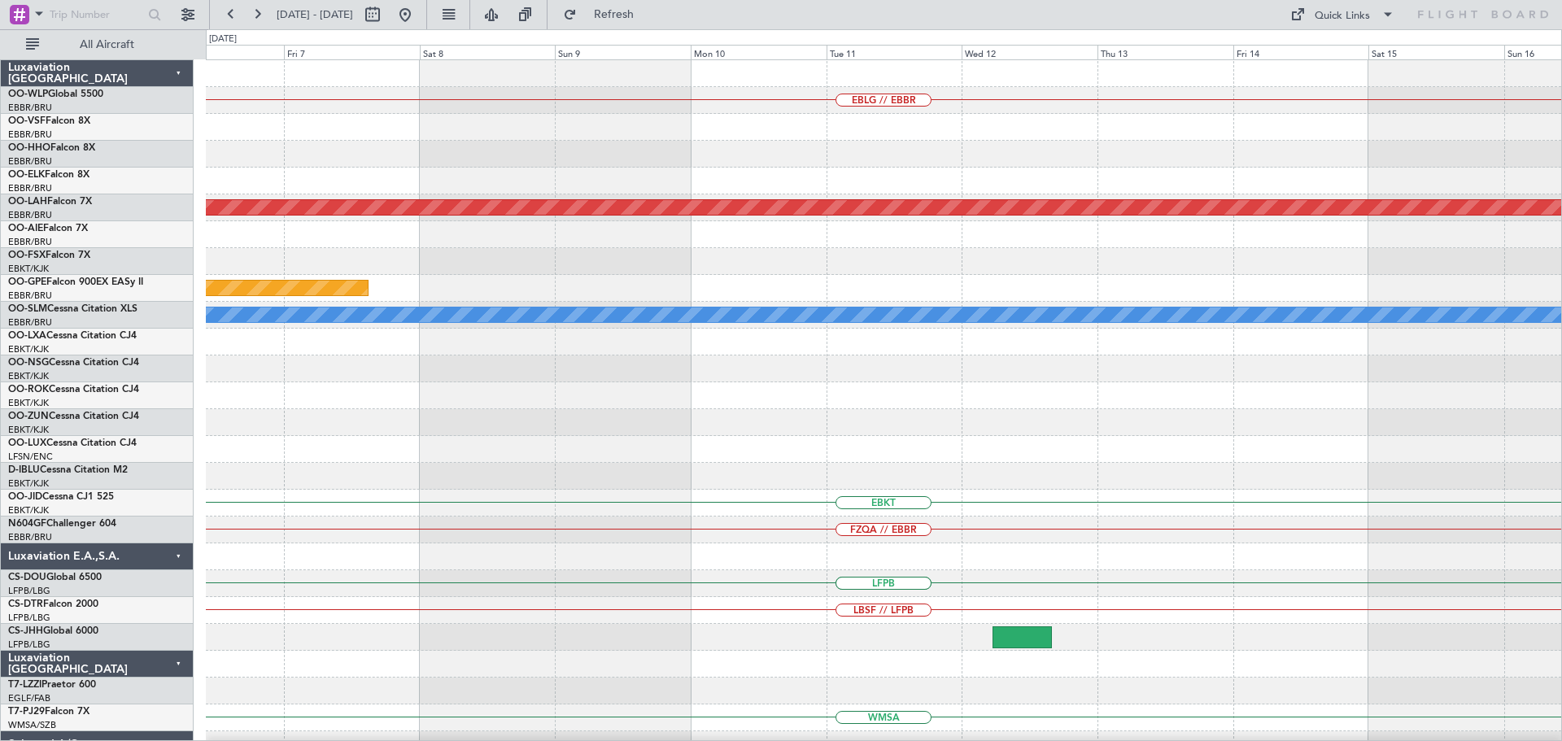
click at [143, 596] on div "EBLG // EBBR Planned Maint Alton-st Louis (St Louis Regl) Planned Maint Brussel…" at bounding box center [781, 385] width 1562 height 712
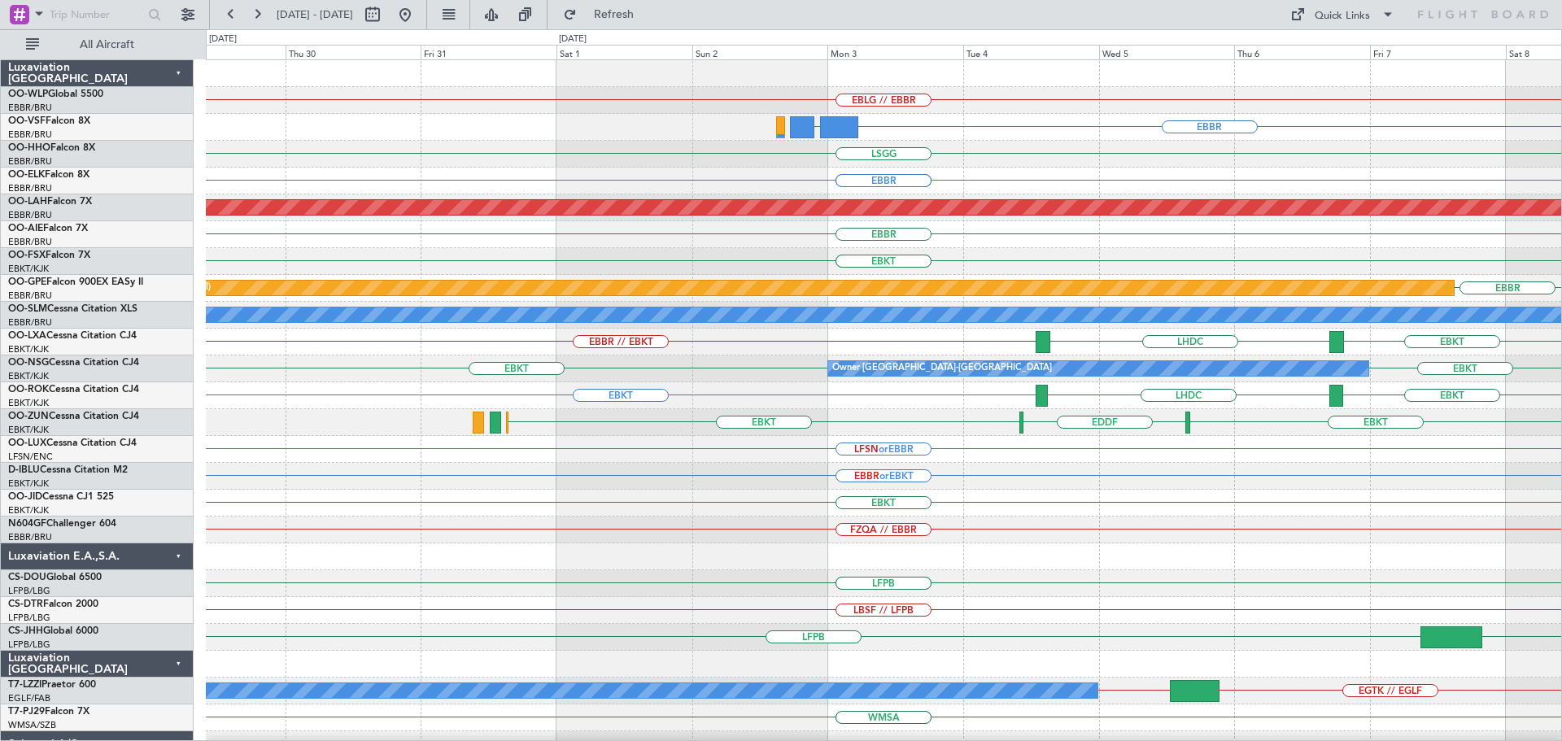
click at [929, 454] on div "EBLG // EBBR EBBR OMDW or EBBR LSGG EBBR EBBR EBBR KMDT or EBBR Planned Maint A…" at bounding box center [883, 503] width 1355 height 886
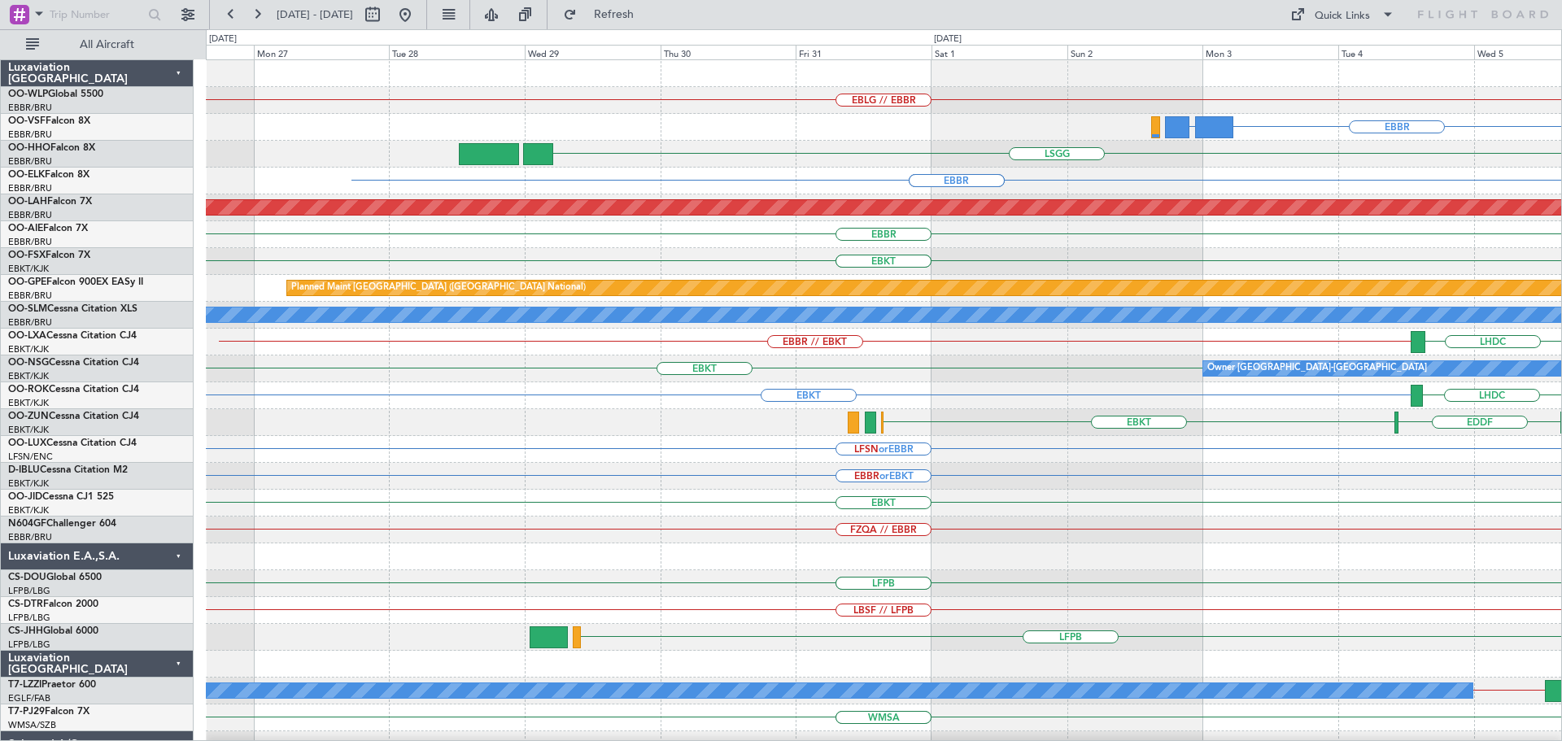
click at [891, 408] on div "EBLG // EBBR EBBR OMDW or EBBR LSGG EBBR EBBR EBBR Planned Maint Alton-st Louis…" at bounding box center [883, 503] width 1355 height 886
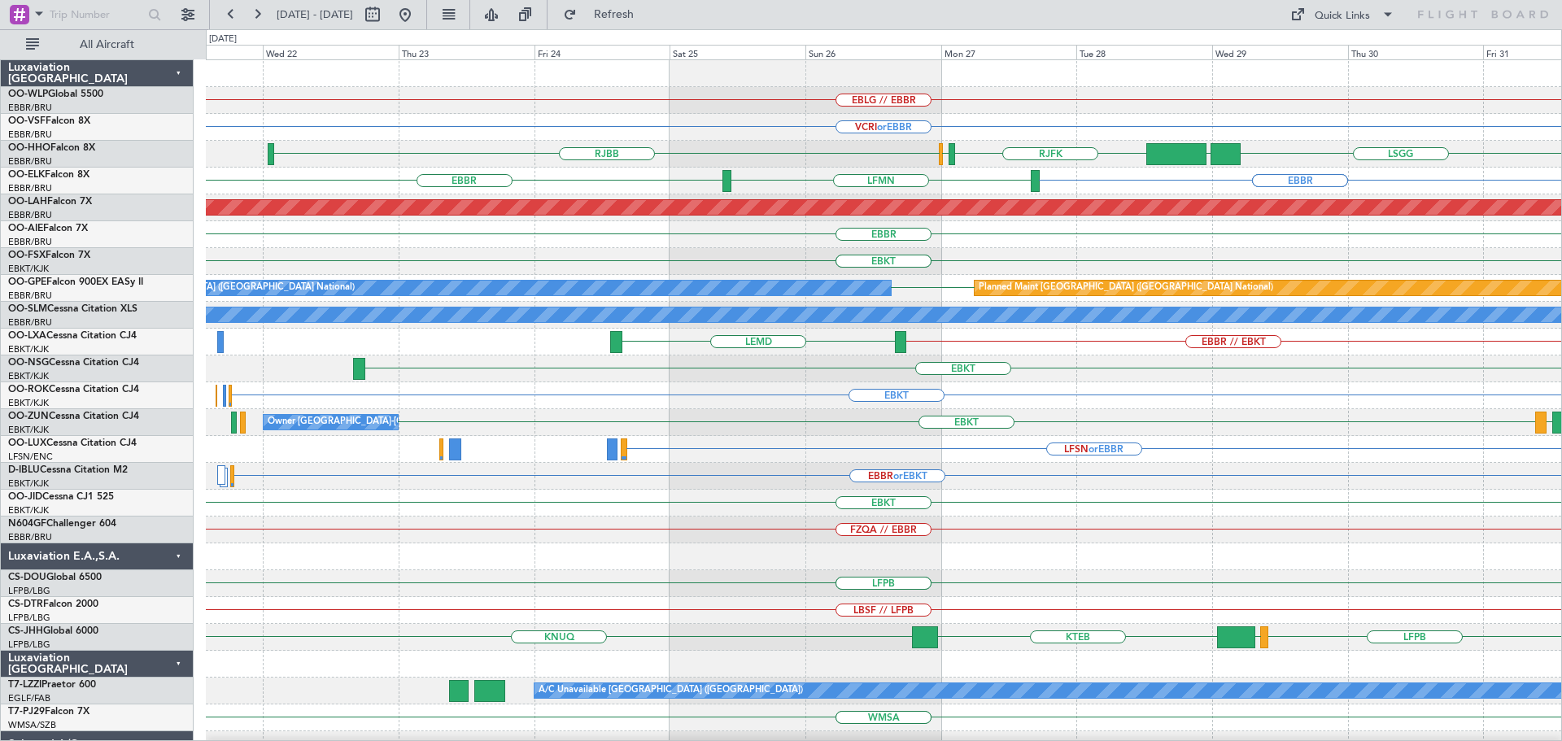
click at [883, 403] on div "EBLG // EBBR VCRI or EBBR VRMV or EBBR OMDW or EBBR LSGG RJFK UBBB RJOB RJBB EB…" at bounding box center [883, 529] width 1355 height 939
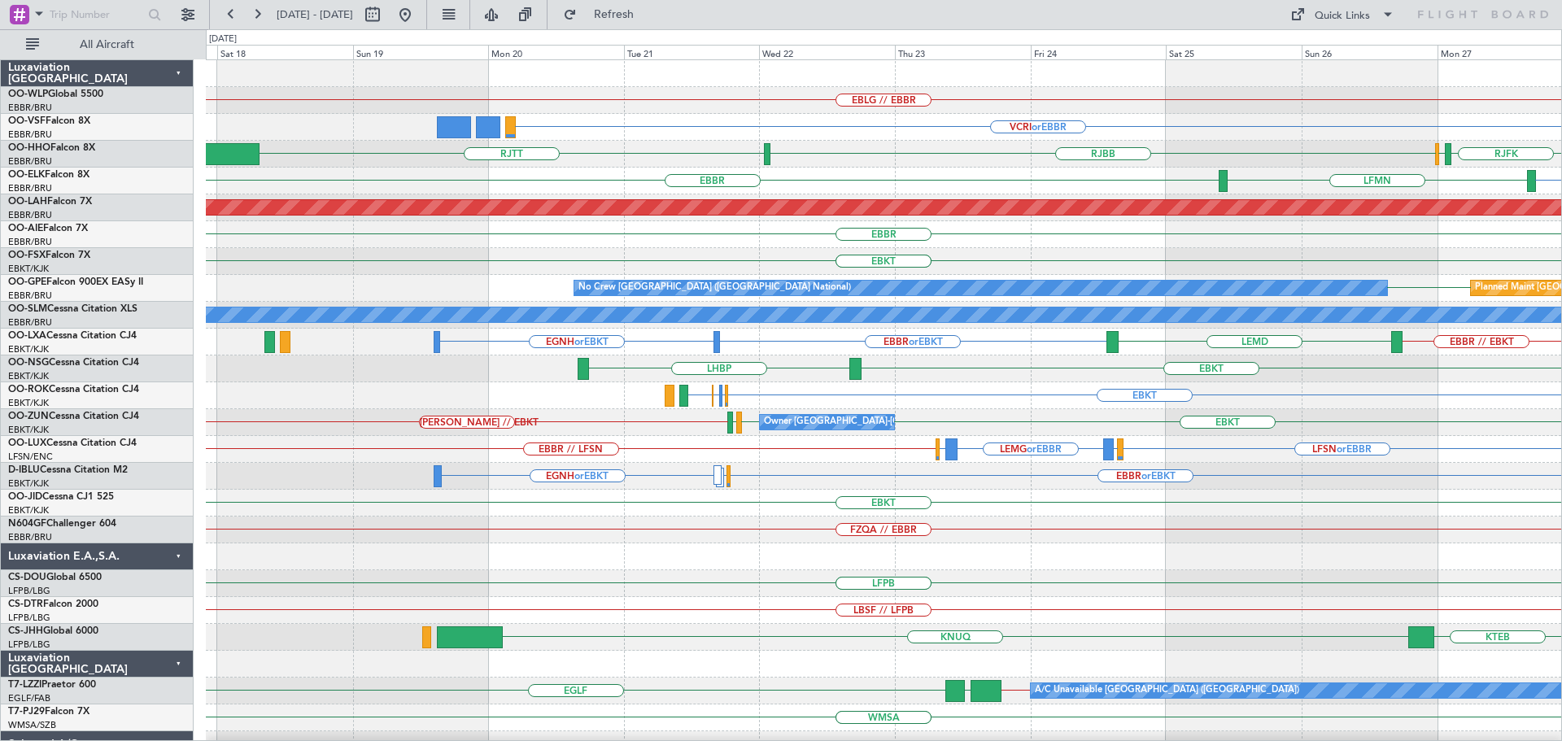
click at [852, 447] on div "EBLG // EBBR VCRI or EBBR RJFK RJOB RJBB RJTT UBBB LSGG EBBR EBBR EBBR EBBR LFM…" at bounding box center [883, 503] width 1355 height 886
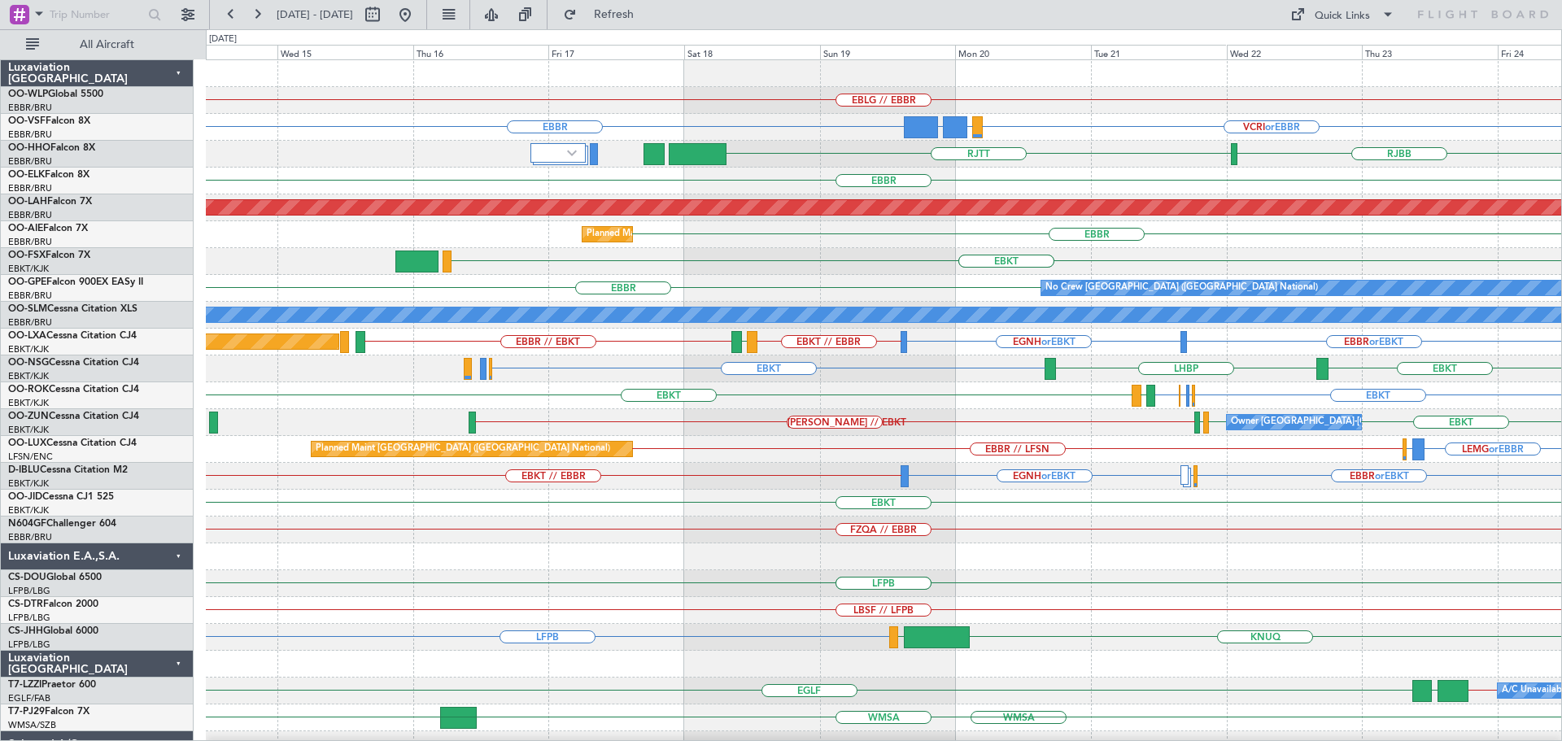
click at [887, 144] on div "EBLG // EBBR EBBR VCRI or EBBR VRMV or EBBR OMDW or EBBR RJBB RJTT EBBR LFMN Pl…" at bounding box center [883, 503] width 1355 height 886
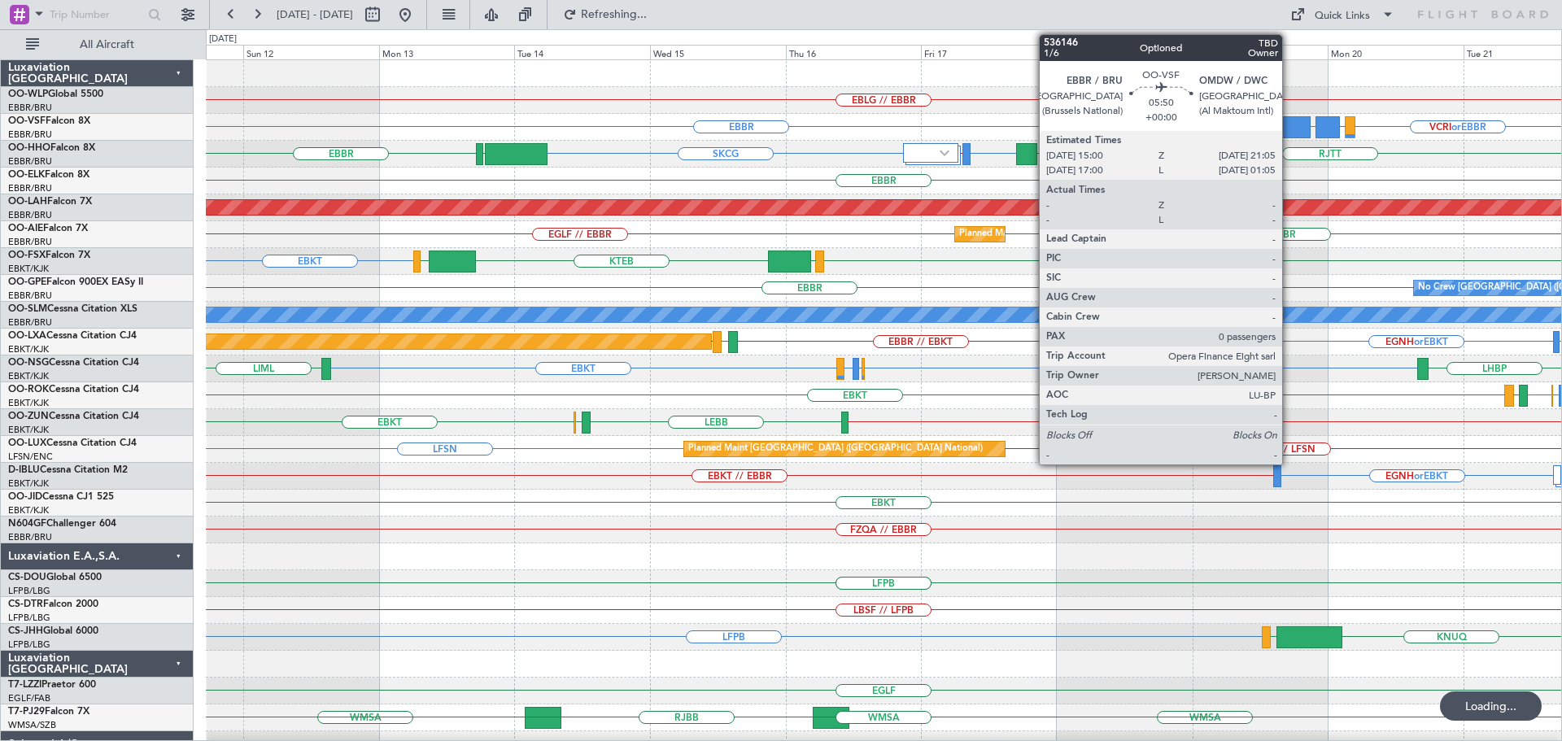
click at [1288, 116] on div at bounding box center [1293, 127] width 35 height 22
click at [1289, 117] on div at bounding box center [1293, 127] width 35 height 22
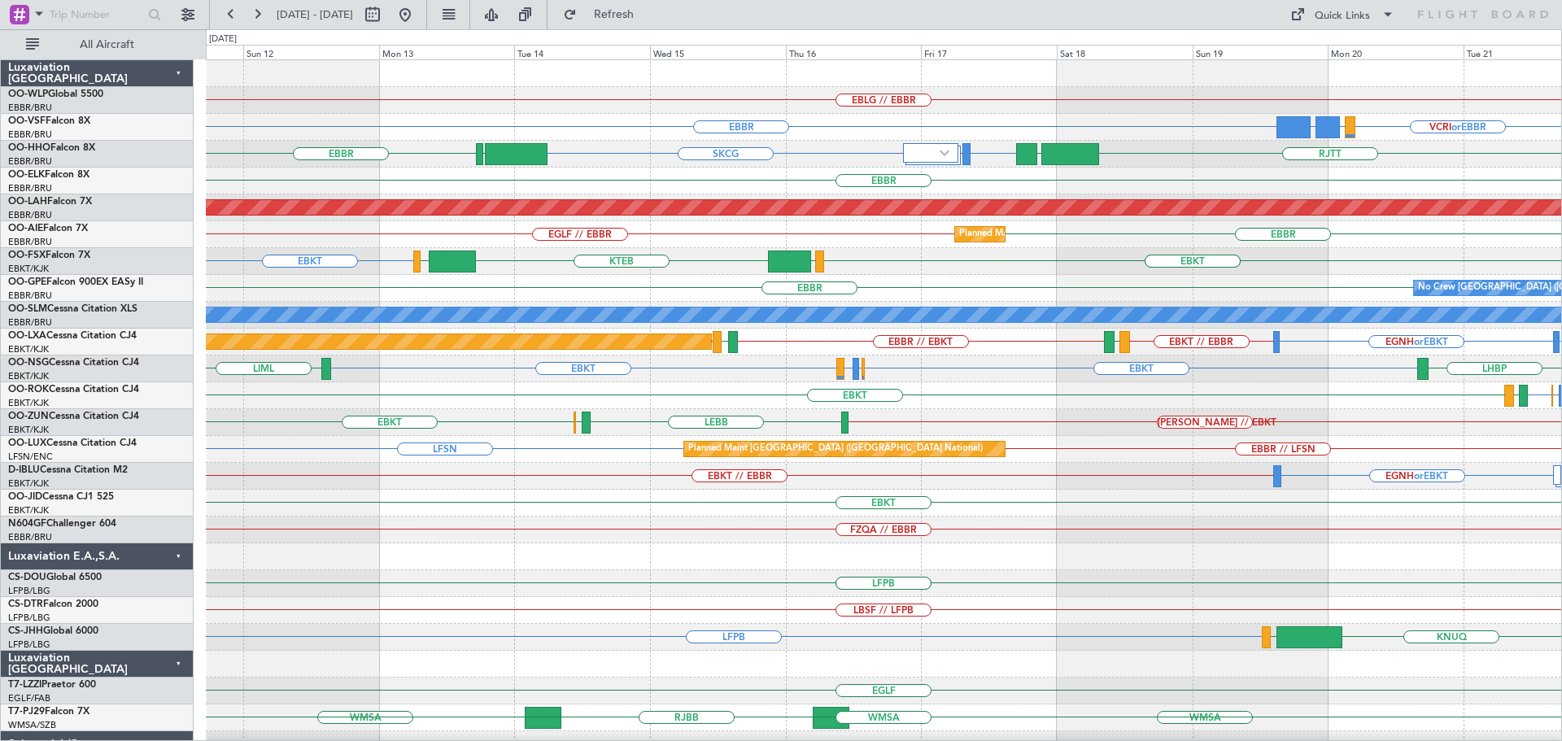
click at [679, 116] on div "EBBR VCRI or EBBR VRMV or EBBR OMDW or EBBR" at bounding box center [883, 127] width 1355 height 27
click at [648, 11] on span "Refresh" at bounding box center [614, 14] width 68 height 11
click at [418, 12] on button at bounding box center [405, 15] width 26 height 26
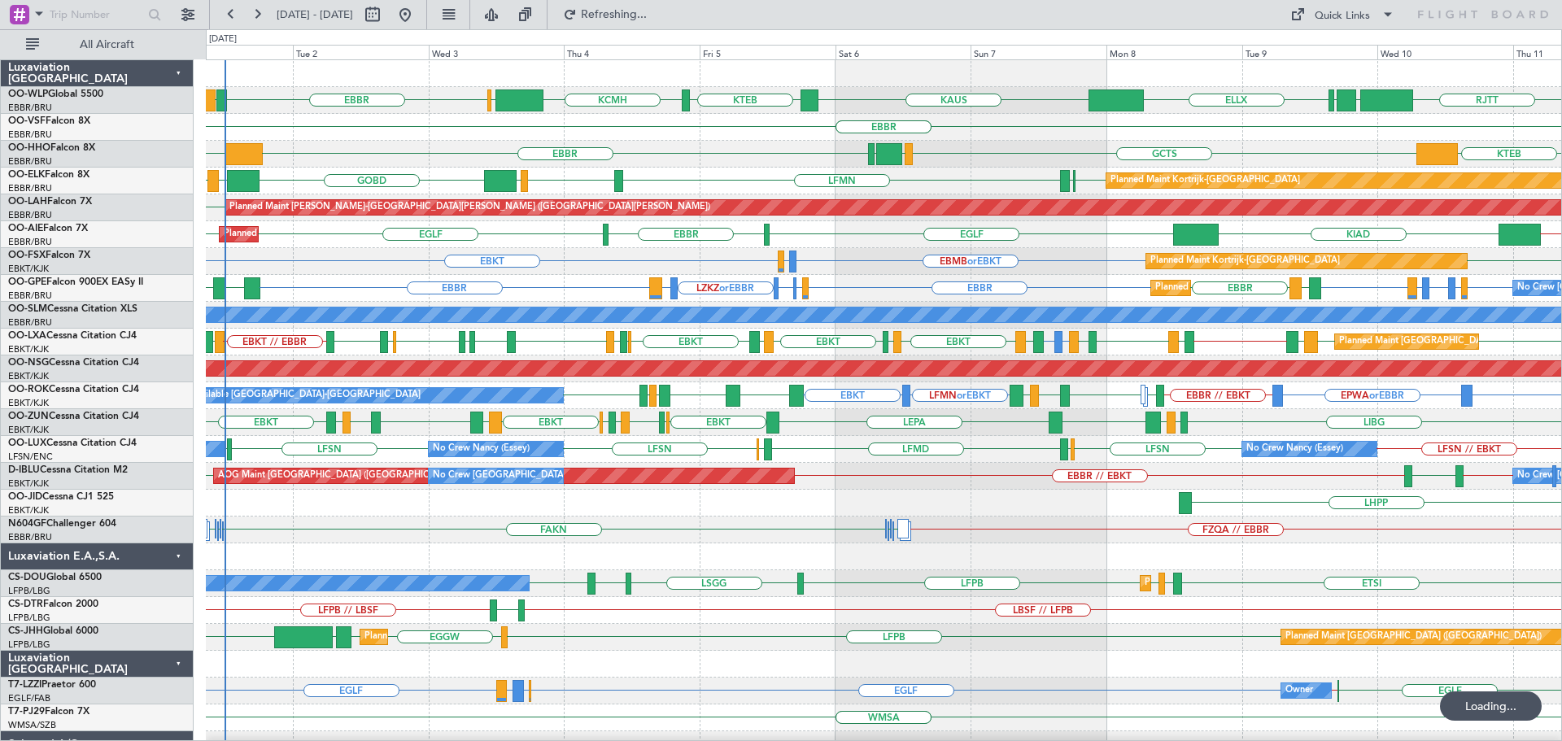
click at [679, 160] on div "GCTS EBBR KTEB GMMH LSGG KTEB" at bounding box center [883, 154] width 1355 height 27
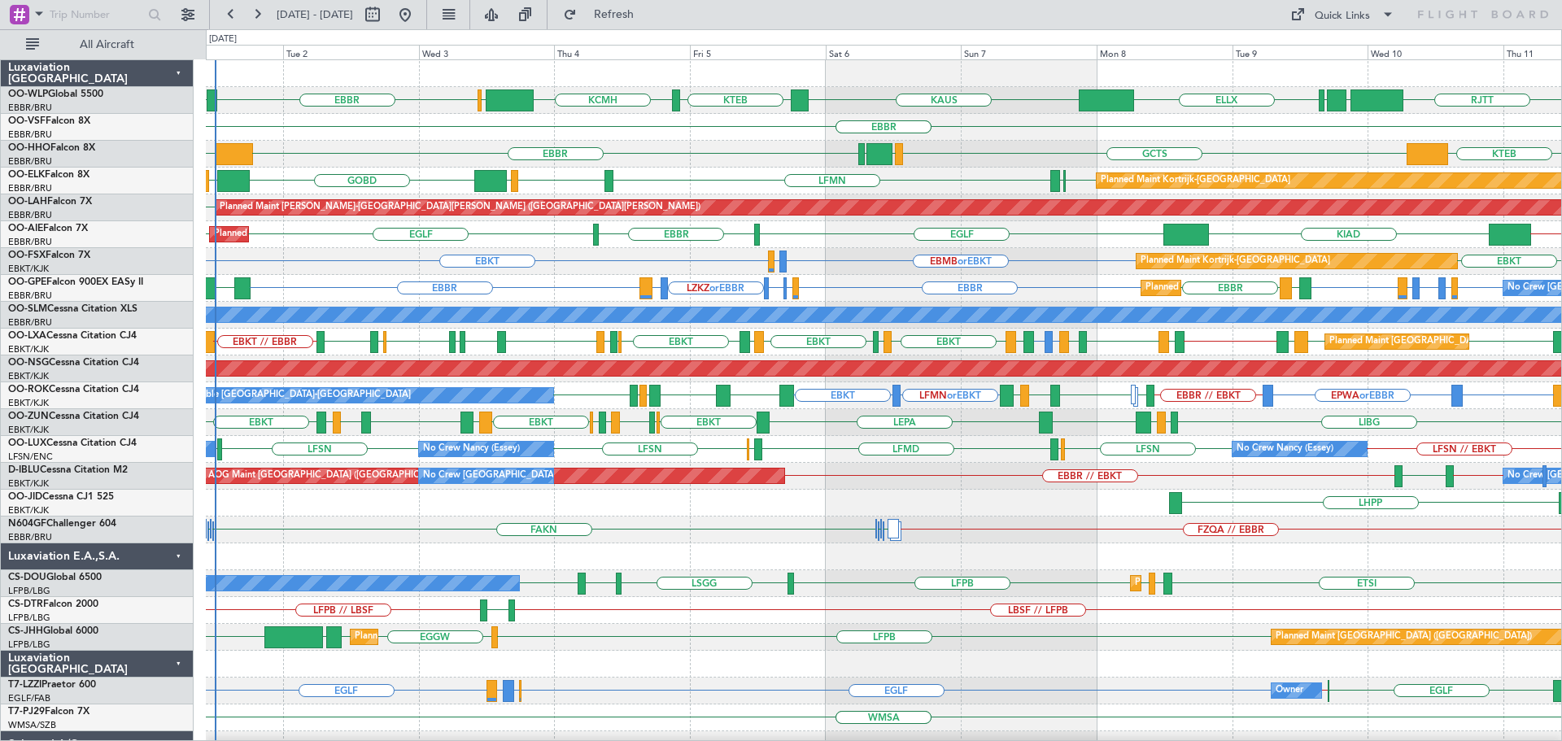
click at [1042, 259] on div "Planned Maint Kortrijk-[GEOGRAPHIC_DATA] EBKT EBMB or EBKT LSZH or EBKT EBKT" at bounding box center [883, 261] width 1355 height 27
click at [704, 169] on div "Planned Maint Kortrijk-Wevelgem GOBD EBKT EBBR LFMN EBBR LIML LIRA" at bounding box center [883, 181] width 1355 height 27
click at [690, 167] on div "GCTS EBBR KTEB GMMH LSGG KTEB" at bounding box center [883, 154] width 1355 height 27
click at [690, 166] on div "GCTS EBBR KTEB GMMH LSGG KTEB" at bounding box center [883, 154] width 1355 height 27
click at [658, 263] on div "Planned Maint Kortrijk-[GEOGRAPHIC_DATA] EBKT EBMB or EBKT LSZH or EBKT EBKT" at bounding box center [883, 261] width 1355 height 27
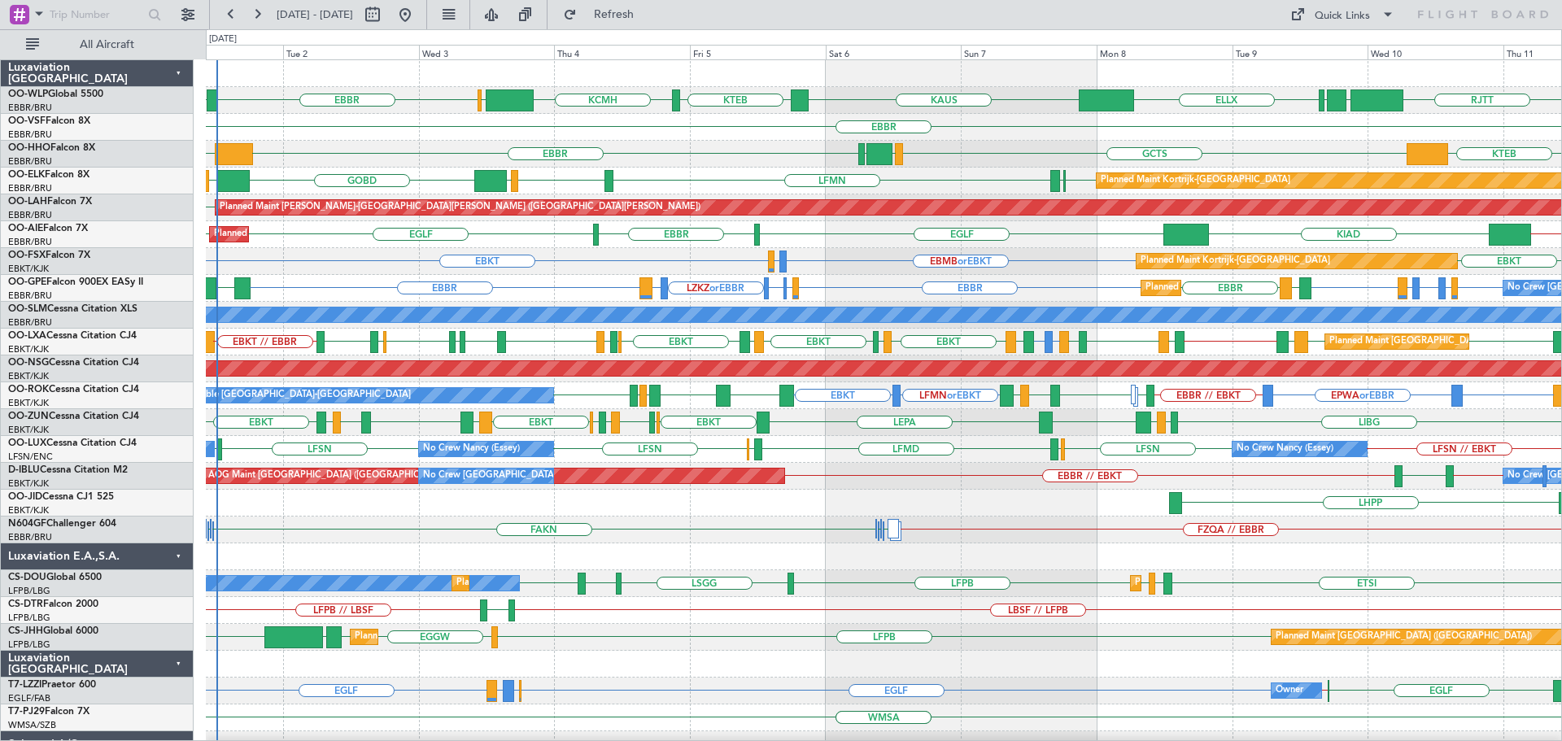
click at [691, 258] on div "EBKT EBMB or EBKT LSZH or EBKT EBKT Planned Maint [GEOGRAPHIC_DATA]-[GEOGRAPHIC…" at bounding box center [883, 261] width 1355 height 27
click at [684, 264] on div "EBKT EBMB or EBKT LSZH or EBKT EBKT Planned Maint [GEOGRAPHIC_DATA]-[GEOGRAPHIC…" at bounding box center [883, 261] width 1355 height 27
click at [587, 356] on div "RJTT LTCG LIML ELLX EBBR LIRZ KAUS KTEB KCMH EBLG EBBR KTEB GCTS EBBR KTEB GMMH…" at bounding box center [883, 543] width 1355 height 966
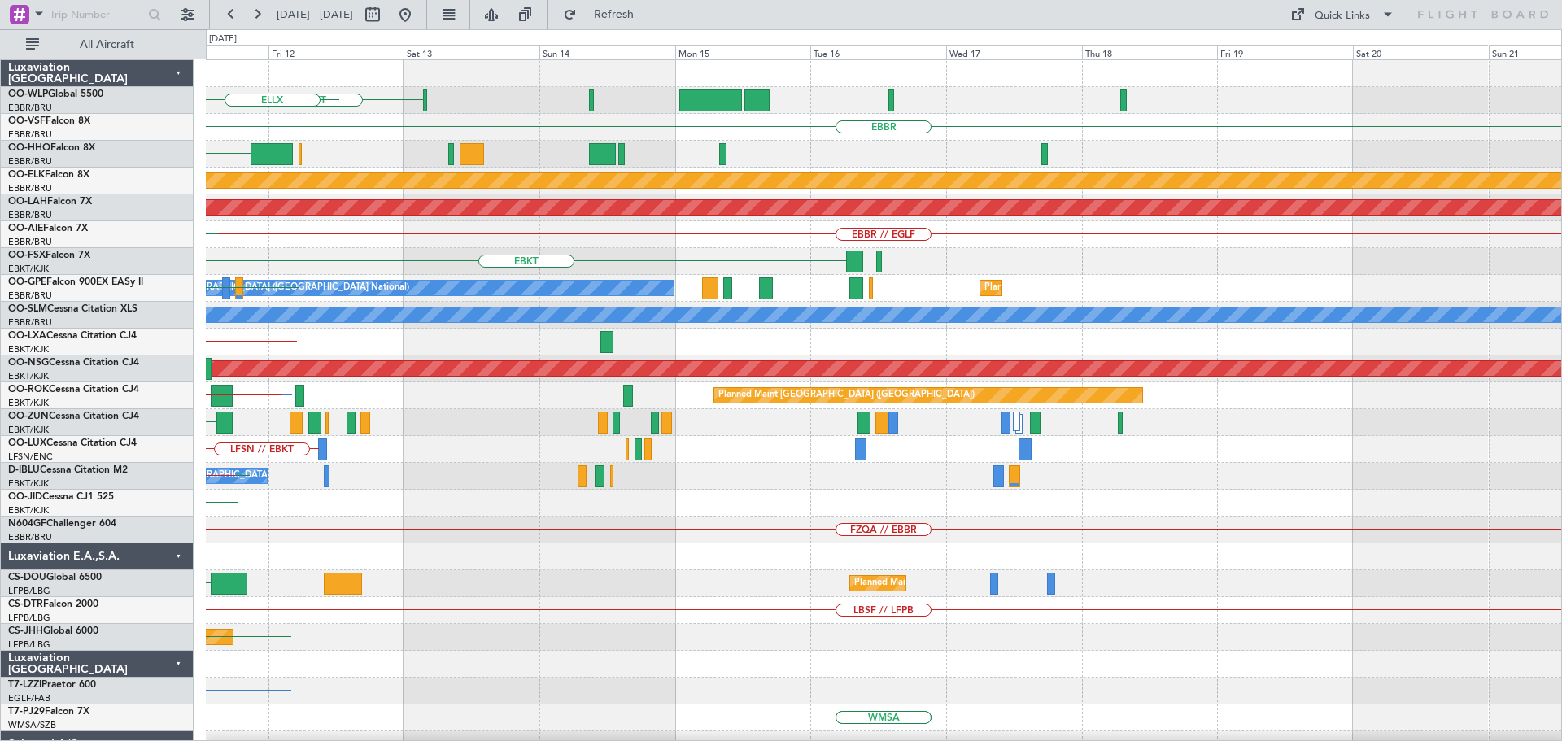
click at [634, 425] on div "RJTT LTCG LIML ELLX EBBR KTEB GCTS Planned Maint Kortrijk-Wevelgem Planned Main…" at bounding box center [883, 543] width 1355 height 966
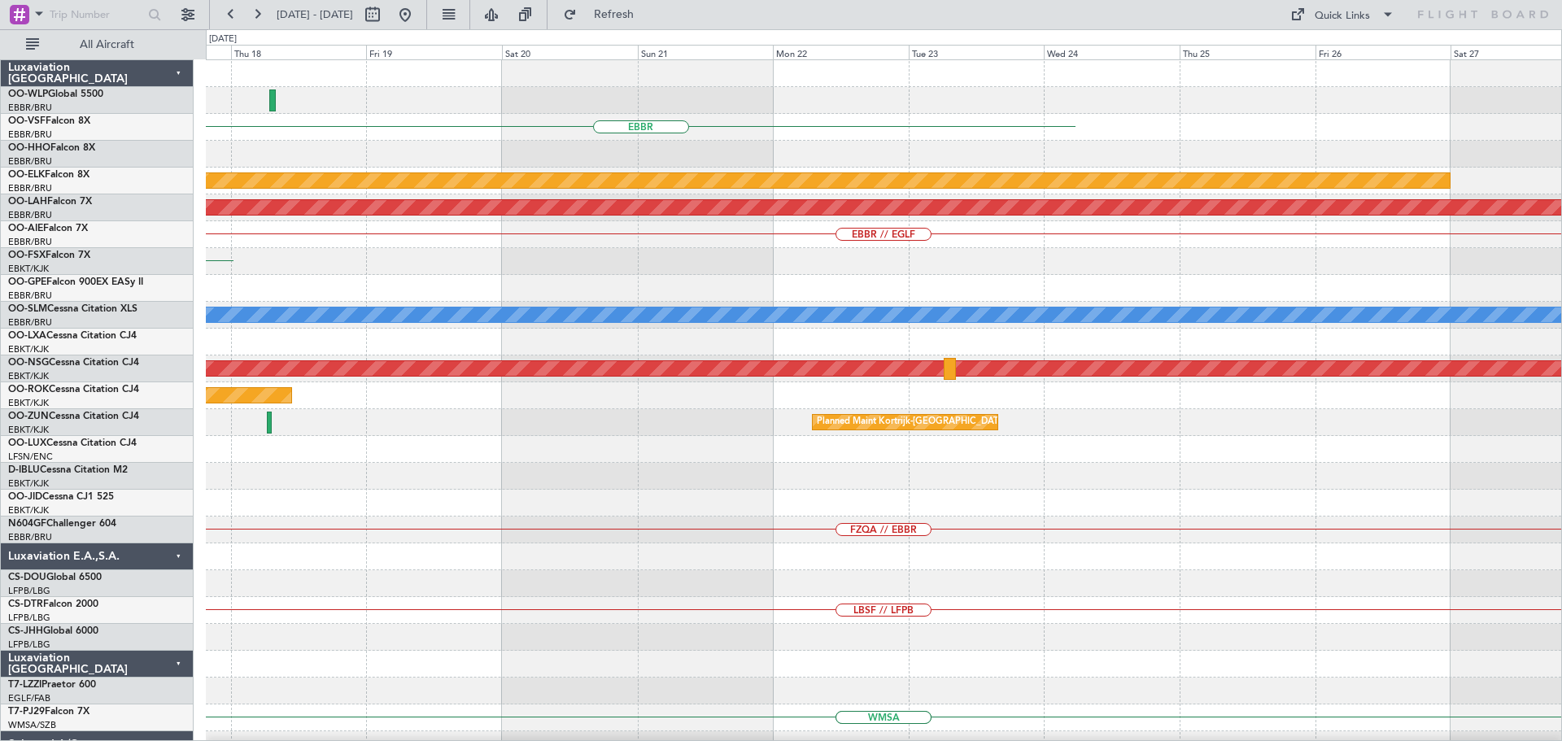
click at [405, 482] on div "EBBR Planned Maint Kortrijk-Wevelgem Planned Maint Alton-st Louis (St Louis Reg…" at bounding box center [883, 543] width 1355 height 966
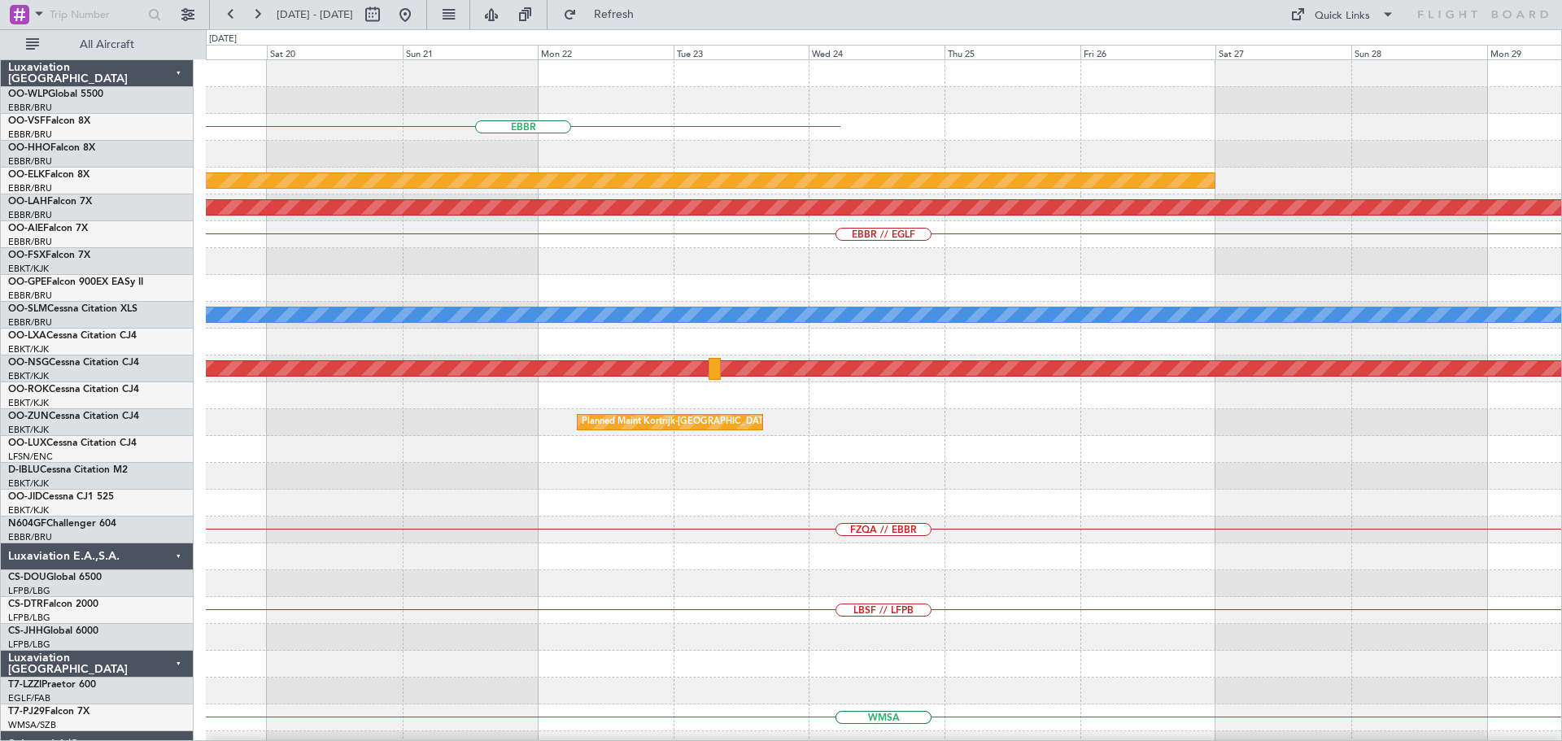
click at [916, 506] on div "EBBR Planned Maint Kortrijk-Wevelgem Planned Maint Alton-st Louis (St Louis Reg…" at bounding box center [883, 543] width 1355 height 966
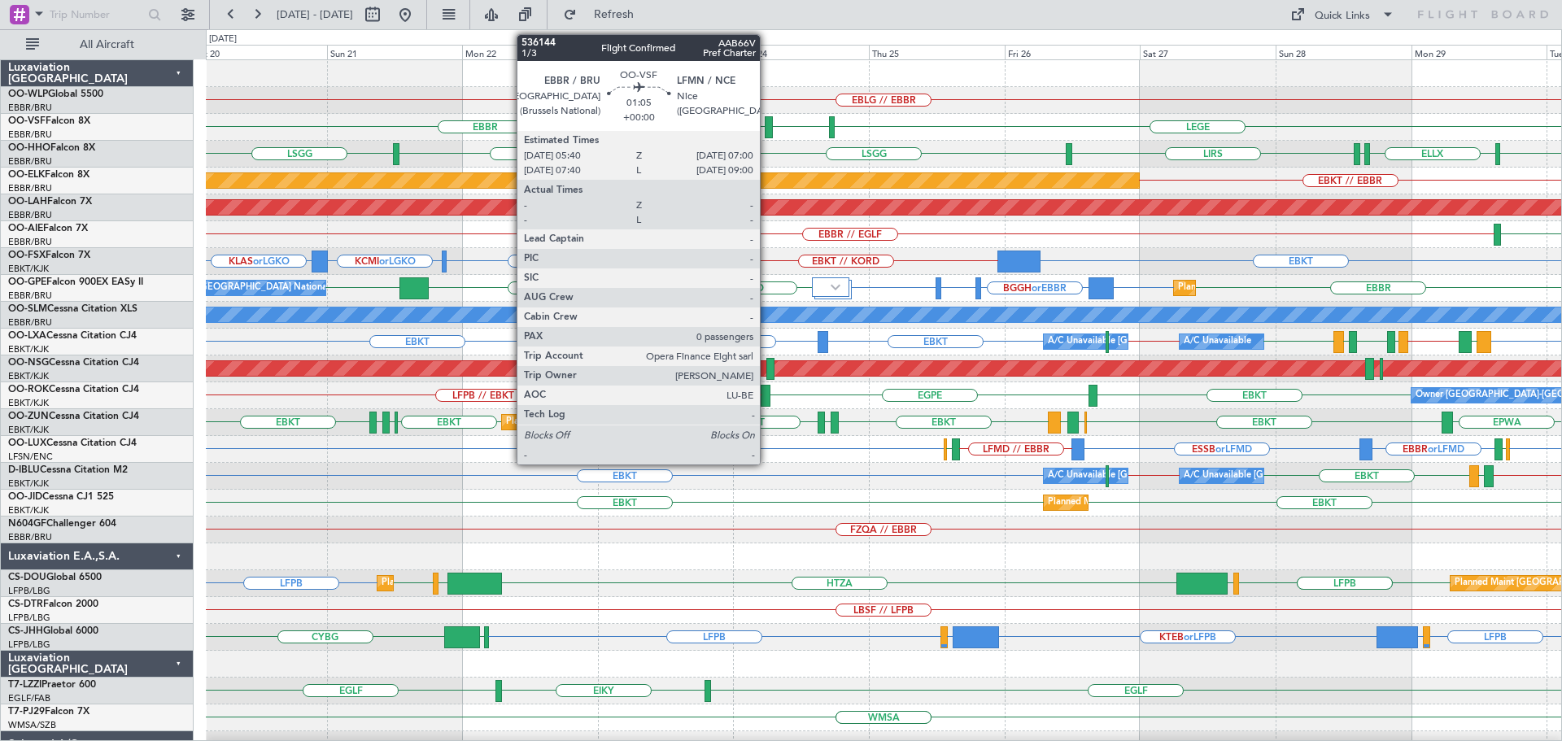
click at [767, 124] on div at bounding box center [769, 127] width 8 height 22
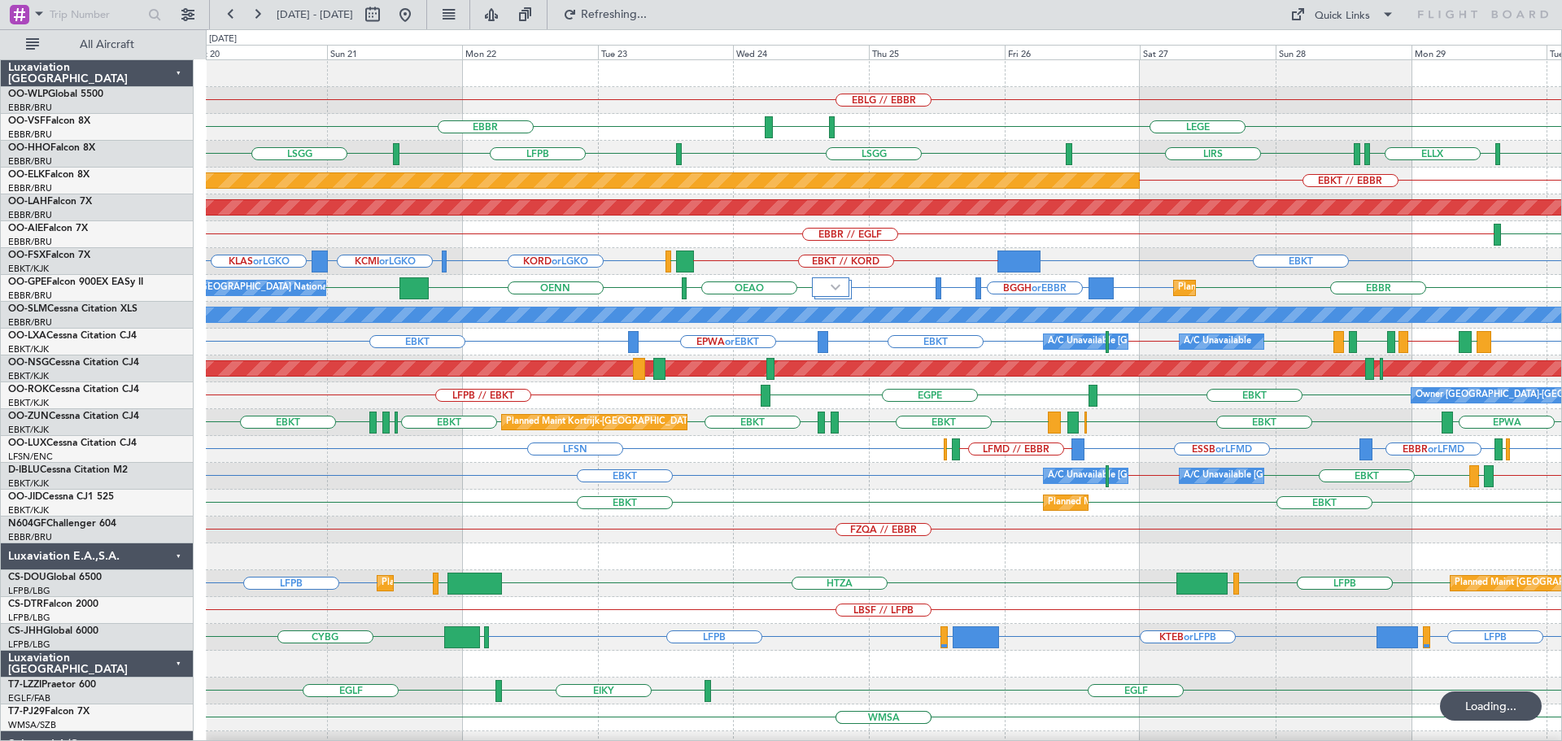
click at [674, 99] on div "EBLG // EBBR" at bounding box center [883, 100] width 1355 height 27
click at [418, 14] on button at bounding box center [405, 15] width 26 height 26
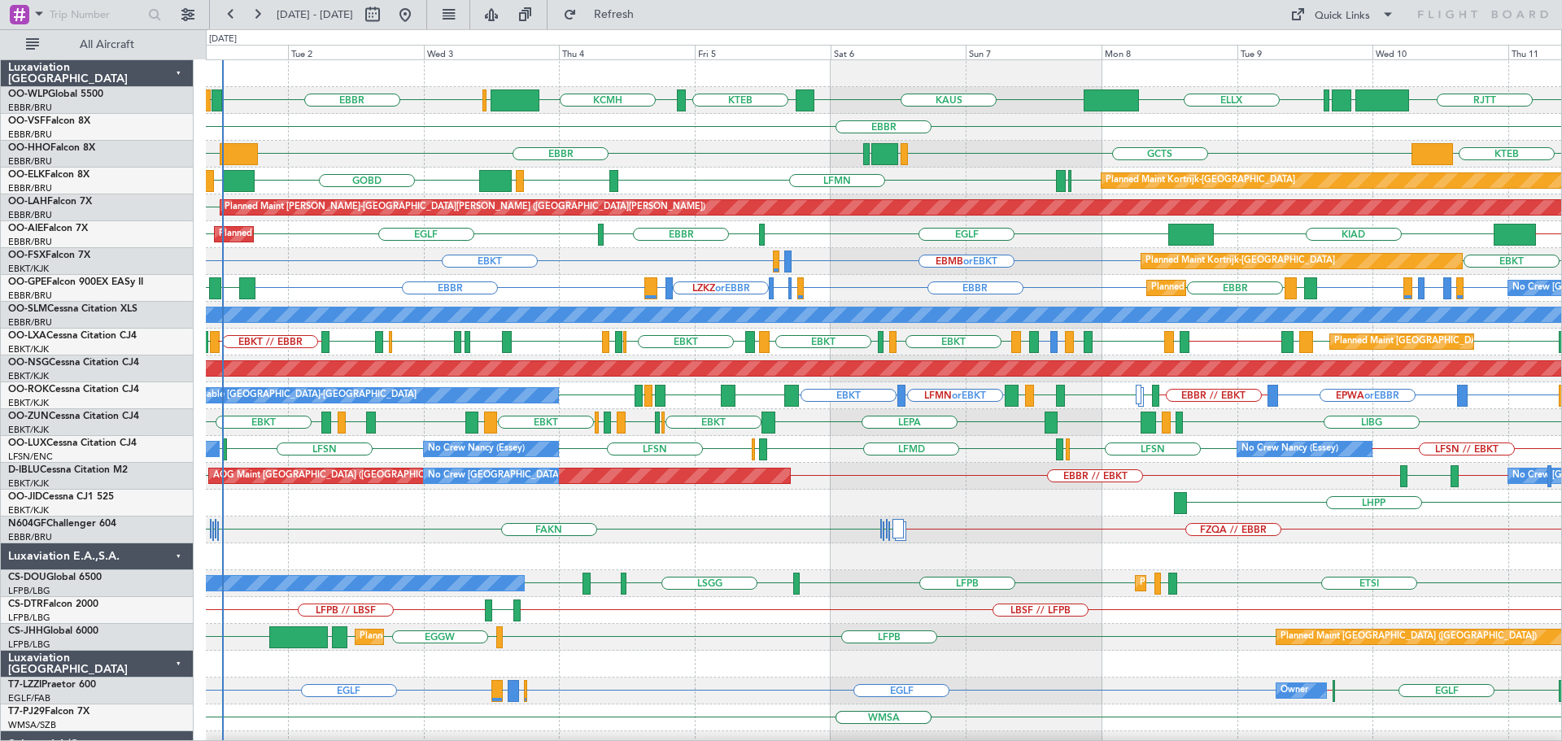
click at [714, 148] on div "KTEB GCTS GMMH LSGG EBBR KTEB" at bounding box center [883, 154] width 1355 height 27
click at [590, 248] on div "Planned Maint Kortrijk-Wevelgem EBMB or EBKT LSZH or EBKT EBKT EBKT" at bounding box center [883, 261] width 1355 height 27
click at [883, 250] on div "EBMB or EBKT LSZH or EBKT EBKT EBKT Planned Maint Kortrijk-Wevelgem" at bounding box center [883, 261] width 1355 height 27
click at [888, 256] on div "EBMB or EBKT LSZH or EBKT EBKT EBKT Planned Maint Kortrijk-Wevelgem" at bounding box center [883, 261] width 1355 height 27
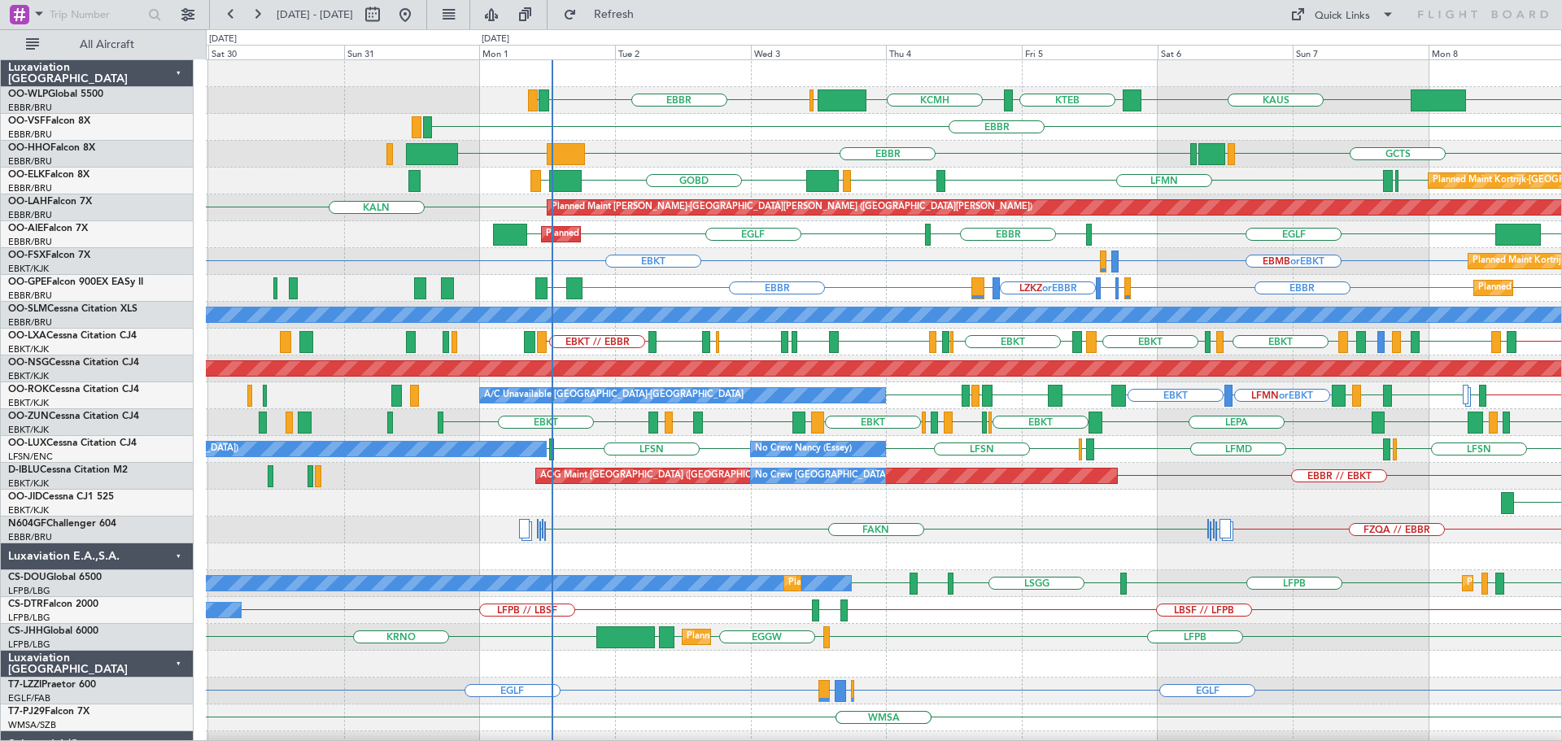
click at [670, 279] on div "ELLX KAUS KTEB KCMH EBLG EBBR LIRZ LIML LTCG RJTT Planned Maint Berlin (Branden…" at bounding box center [883, 543] width 1355 height 966
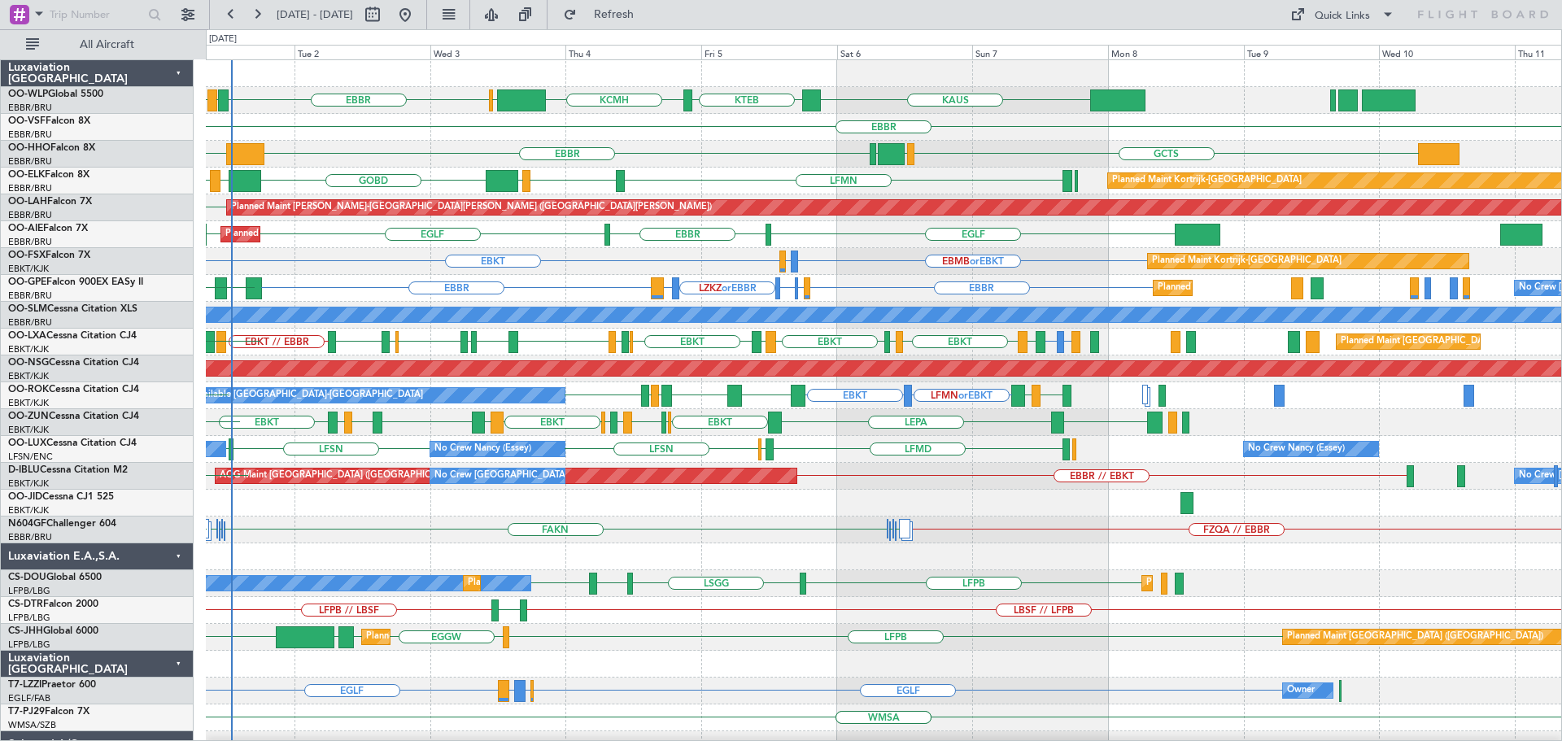
click at [360, 330] on div "KAUS KTEB KCMH EBLG EBBR LIRZ EDDB EBBR LEGE EBBR GCTS GMMH LSGG EBBR KTEB LIEO…" at bounding box center [883, 570] width 1355 height 1020
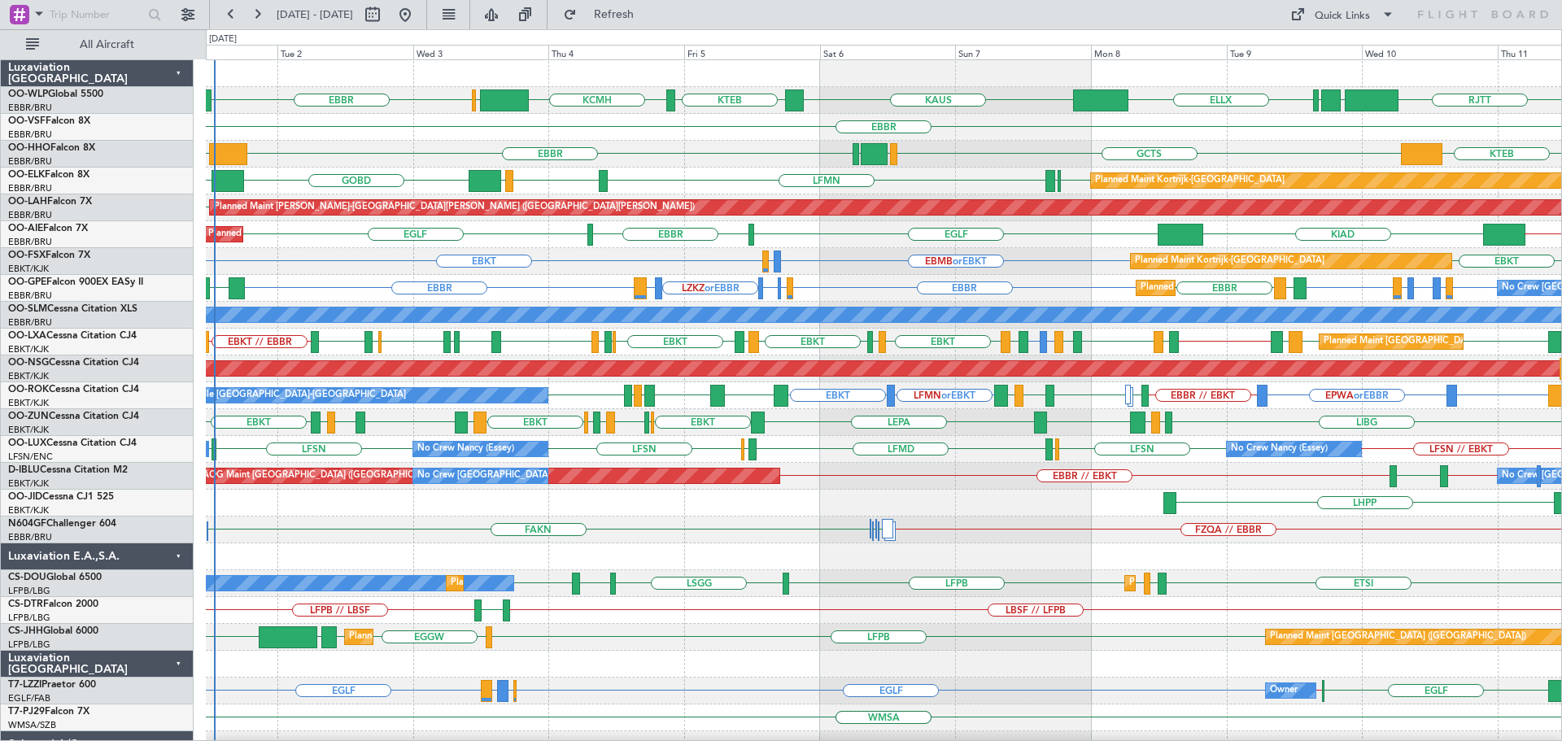
click at [677, 164] on div "KTEB GCTS EBBR KTEB GMMH LSGG" at bounding box center [883, 154] width 1355 height 27
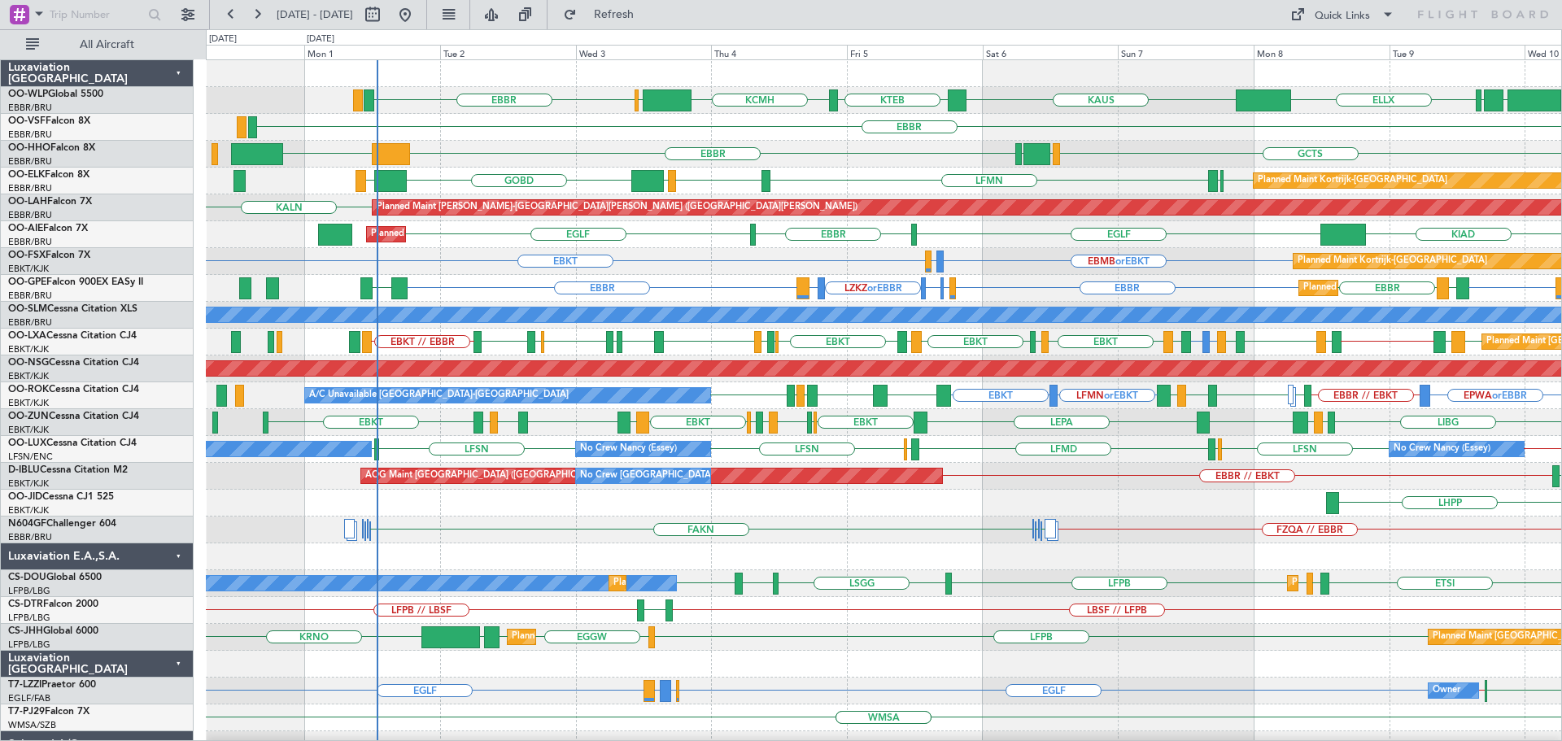
click at [770, 175] on div "RJTT LTCG LIML ELLX EBBR KAUS KTEB KCMH EBLG Planned Maint Berlin (Brandenburg)…" at bounding box center [883, 543] width 1355 height 966
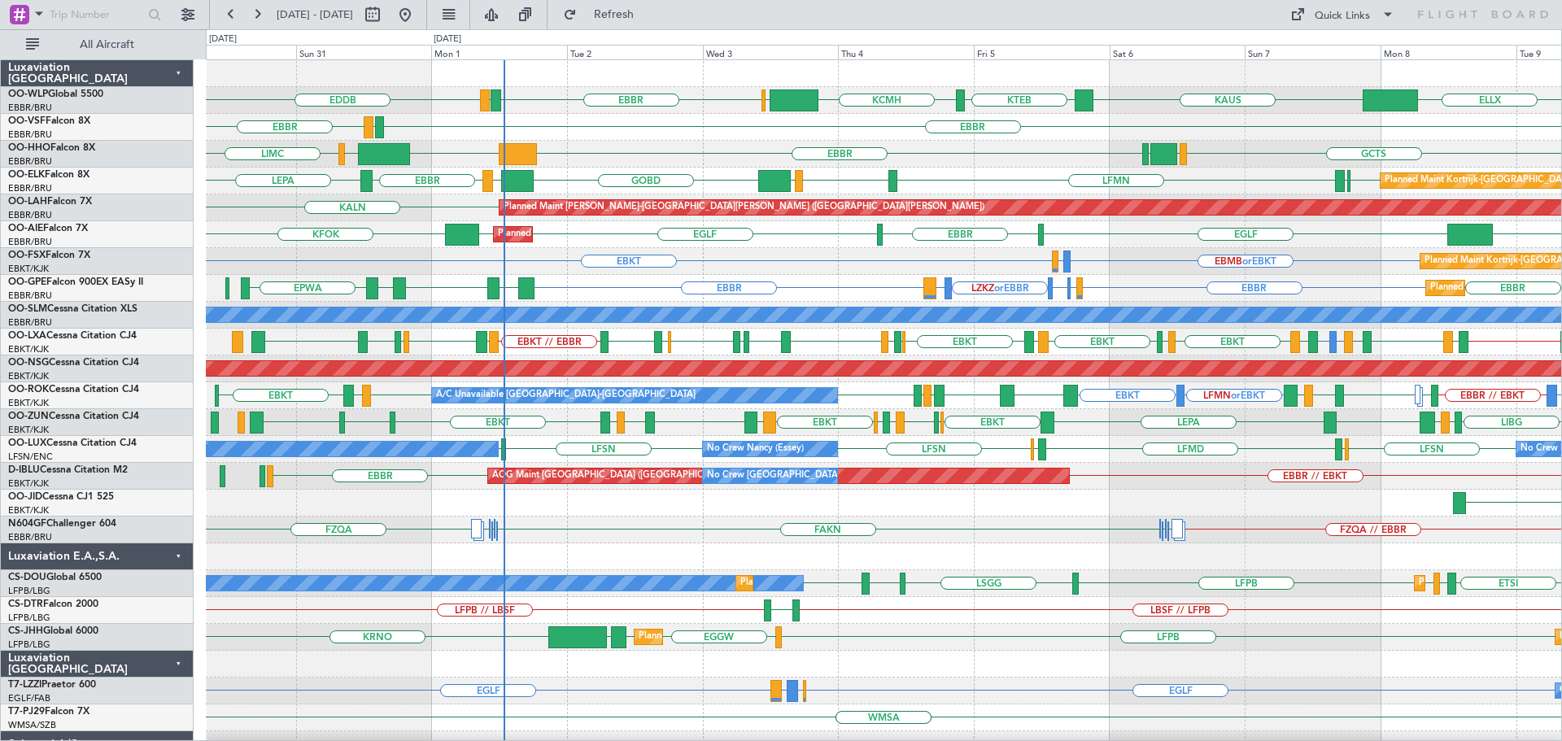
click at [700, 155] on div "GCTS EBBR KTEB LIEO LIMC GMMH LSGG" at bounding box center [883, 154] width 1355 height 27
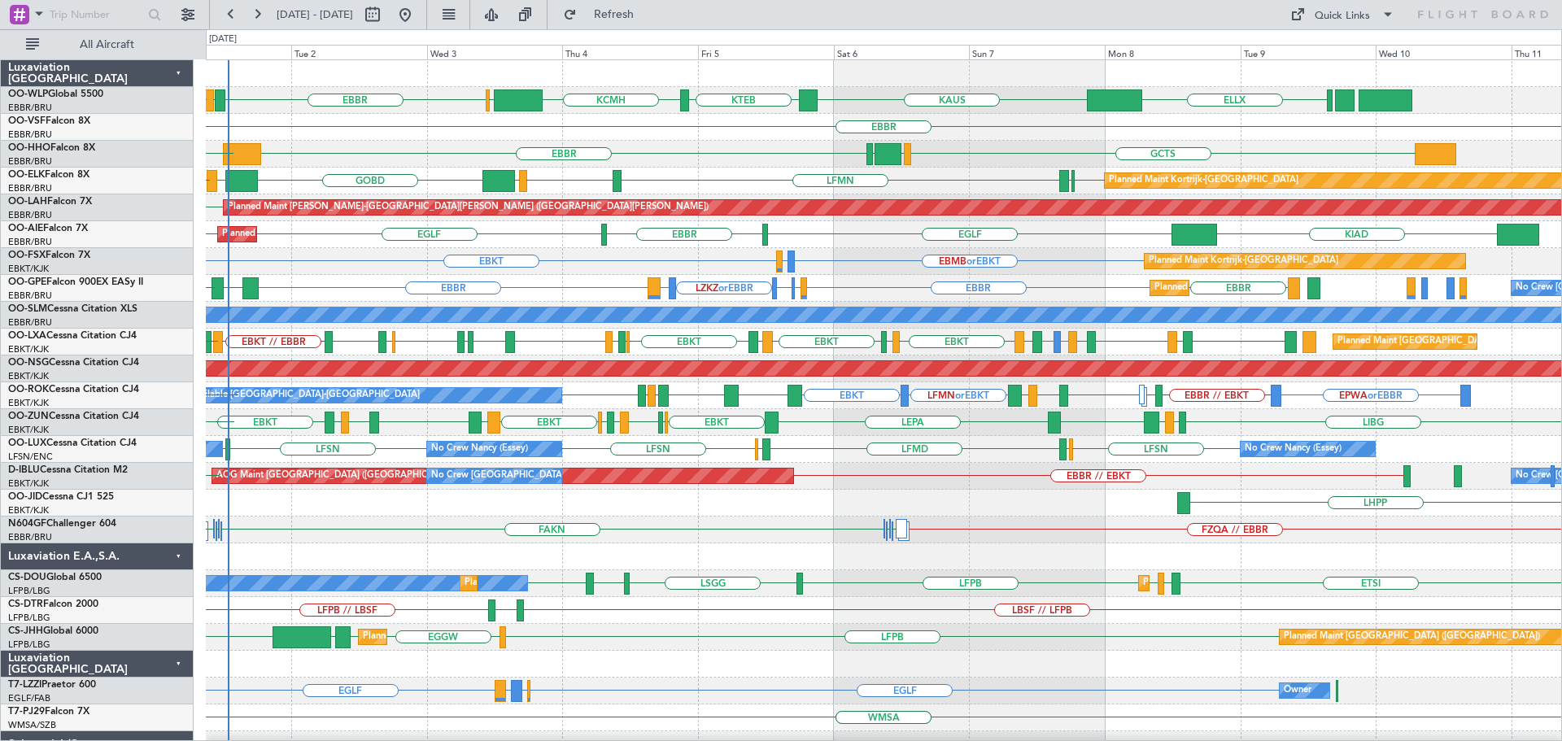
click at [747, 229] on div "ELLX EBBR LIRZ KAUS KTEB KCMH EBLG EDDB EBBR LEGE EBBR GCTS EBBR KTEB GMMH LSGG…" at bounding box center [883, 543] width 1355 height 966
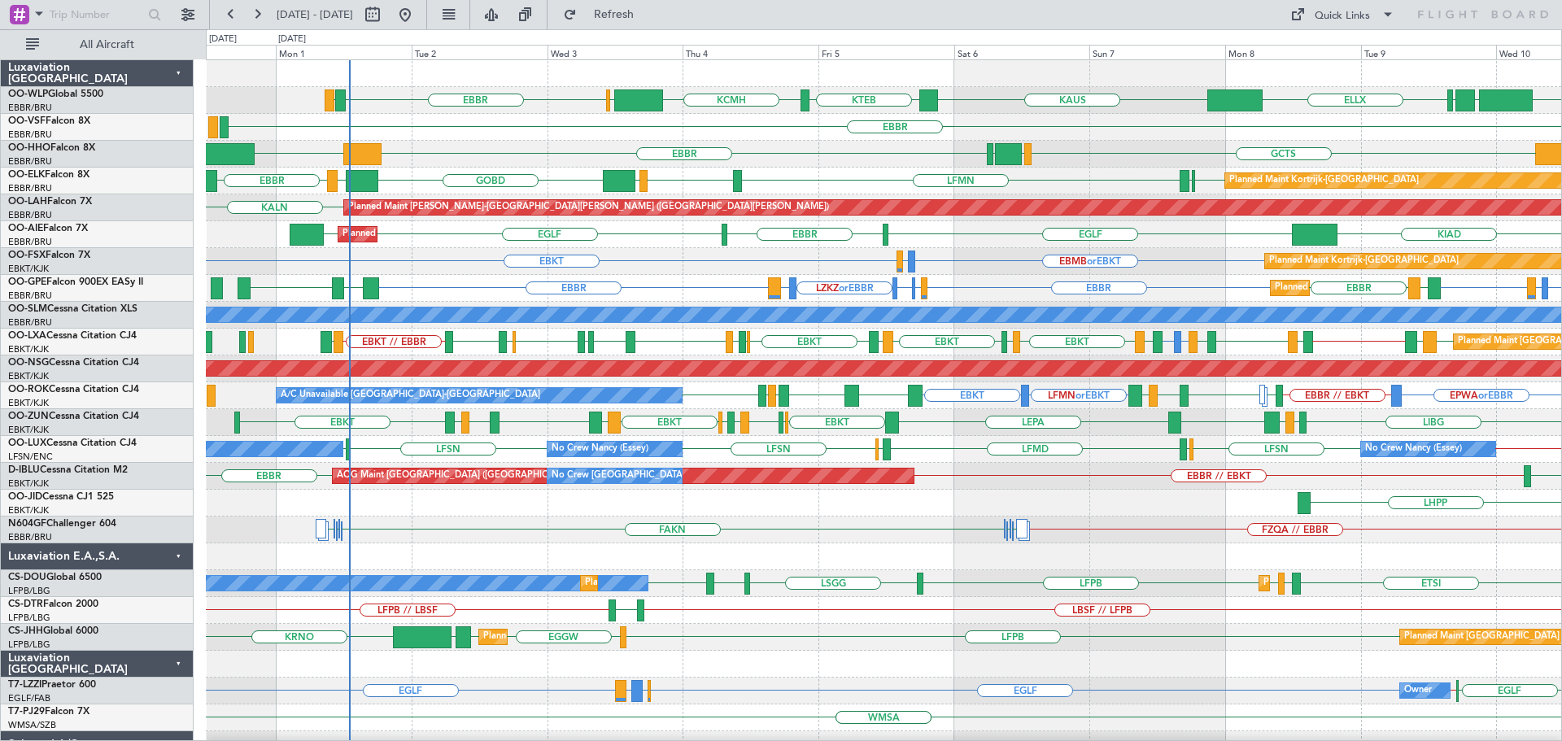
click at [517, 149] on div "RJTT LTCG LIML ELLX EBBR LIRZ KAUS KTEB KCMH EBLG Planned Maint Berlin (Branden…" at bounding box center [883, 543] width 1355 height 966
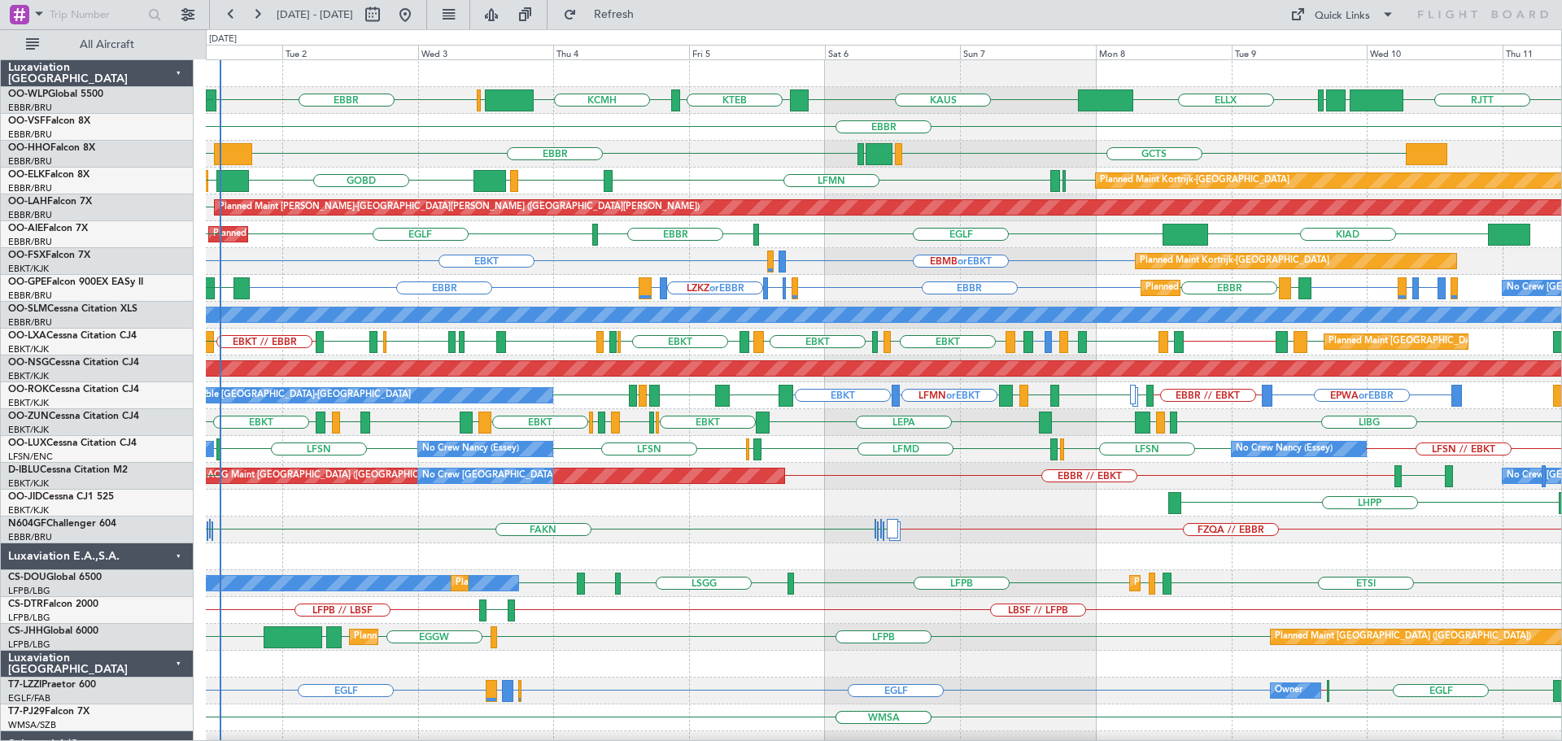
click at [540, 242] on div "EBBR LIRZ RJTT LTCG LIML ELLX KAUS KTEB KCMH EBLG EDDB EBBR LEGE EBBR EBBR KTEB…" at bounding box center [883, 543] width 1355 height 966
click at [670, 185] on div "EBKT [GEOGRAPHIC_DATA] LFMN [GEOGRAPHIC_DATA] LIML GOBD LIRA Planned Maint [GEO…" at bounding box center [883, 181] width 1355 height 27
click at [791, 521] on div "FZQA // EBBR FAKN [PERSON_NAME] FAKN [PERSON_NAME]" at bounding box center [883, 530] width 1355 height 27
click at [717, 151] on div "GCTS GMMH [GEOGRAPHIC_DATA] [GEOGRAPHIC_DATA] KTEB KTEB" at bounding box center [883, 154] width 1355 height 27
click at [548, 472] on div "ELLX [PERSON_NAME] KTEB KCMH EBLG [GEOGRAPHIC_DATA] LIRZ [GEOGRAPHIC_DATA] LTCG…" at bounding box center [883, 543] width 1355 height 966
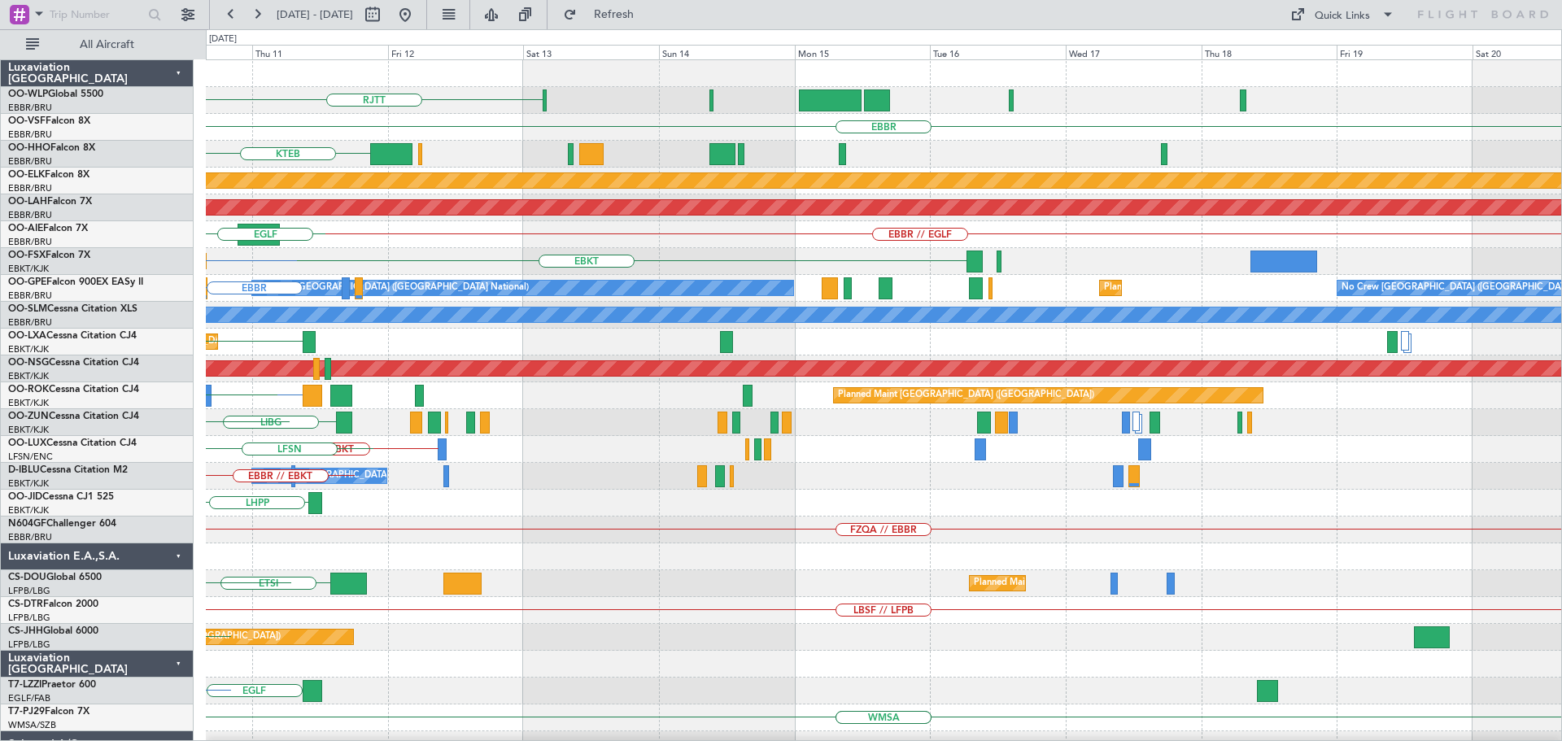
click at [520, 520] on div "RJTT LTCG LIML ELLX [GEOGRAPHIC_DATA] KTEB GCTS Planned Maint [GEOGRAPHIC_DATA]…" at bounding box center [883, 543] width 1355 height 966
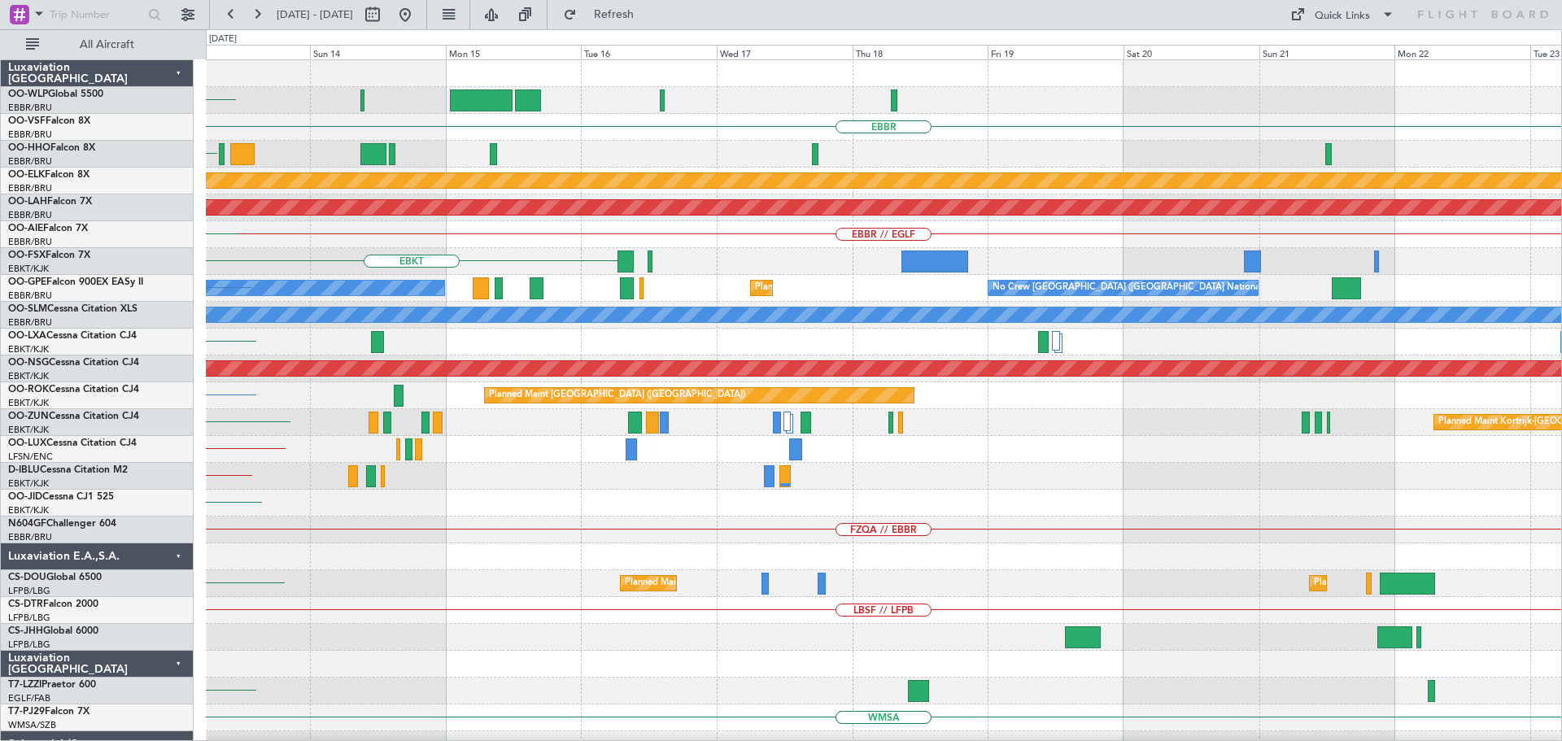
click at [569, 551] on div at bounding box center [883, 556] width 1355 height 27
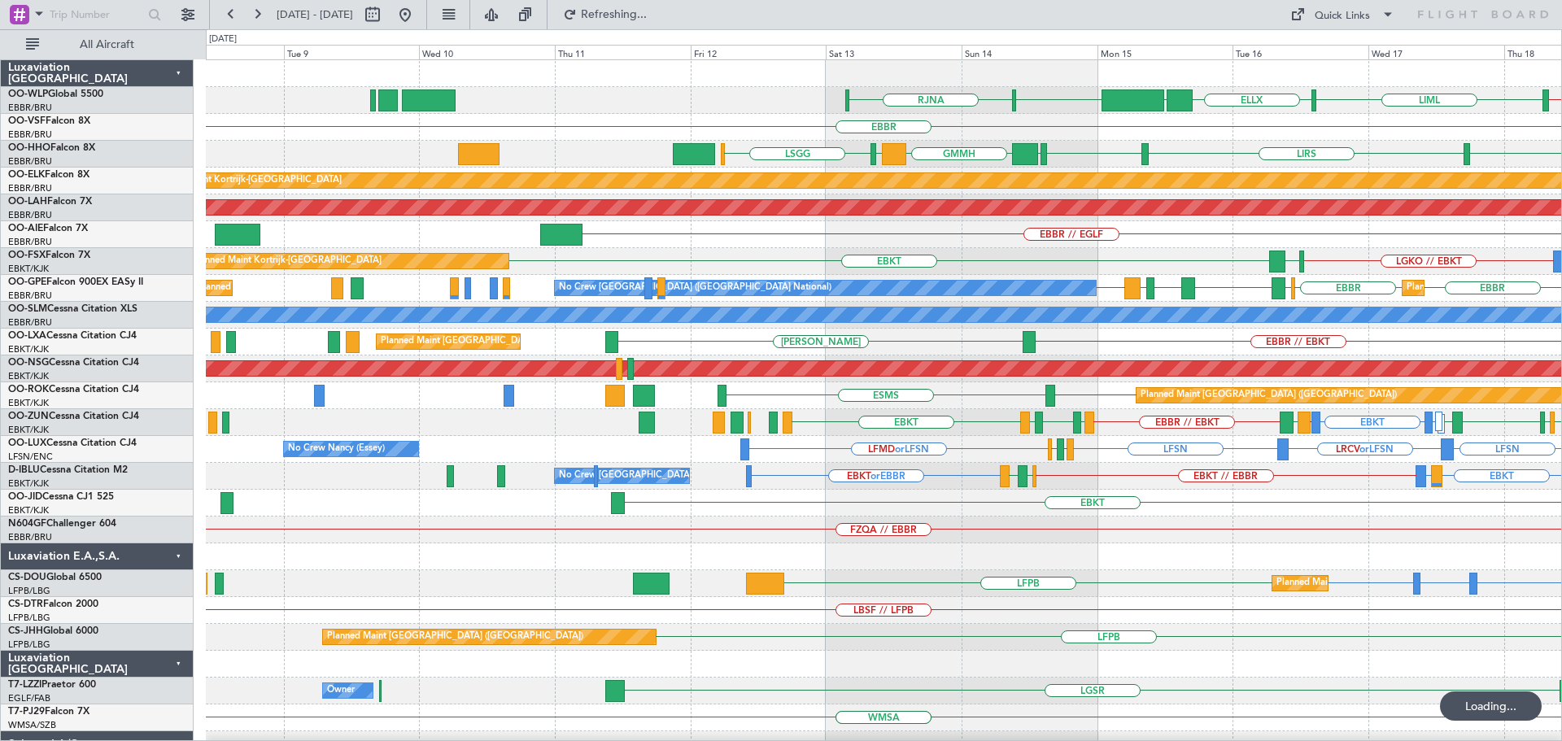
click at [1171, 338] on div "EBLG // EBBR [GEOGRAPHIC_DATA] LIML ELLX UBBB [GEOGRAPHIC_DATA] [GEOGRAPHIC_DAT…" at bounding box center [883, 529] width 1355 height 939
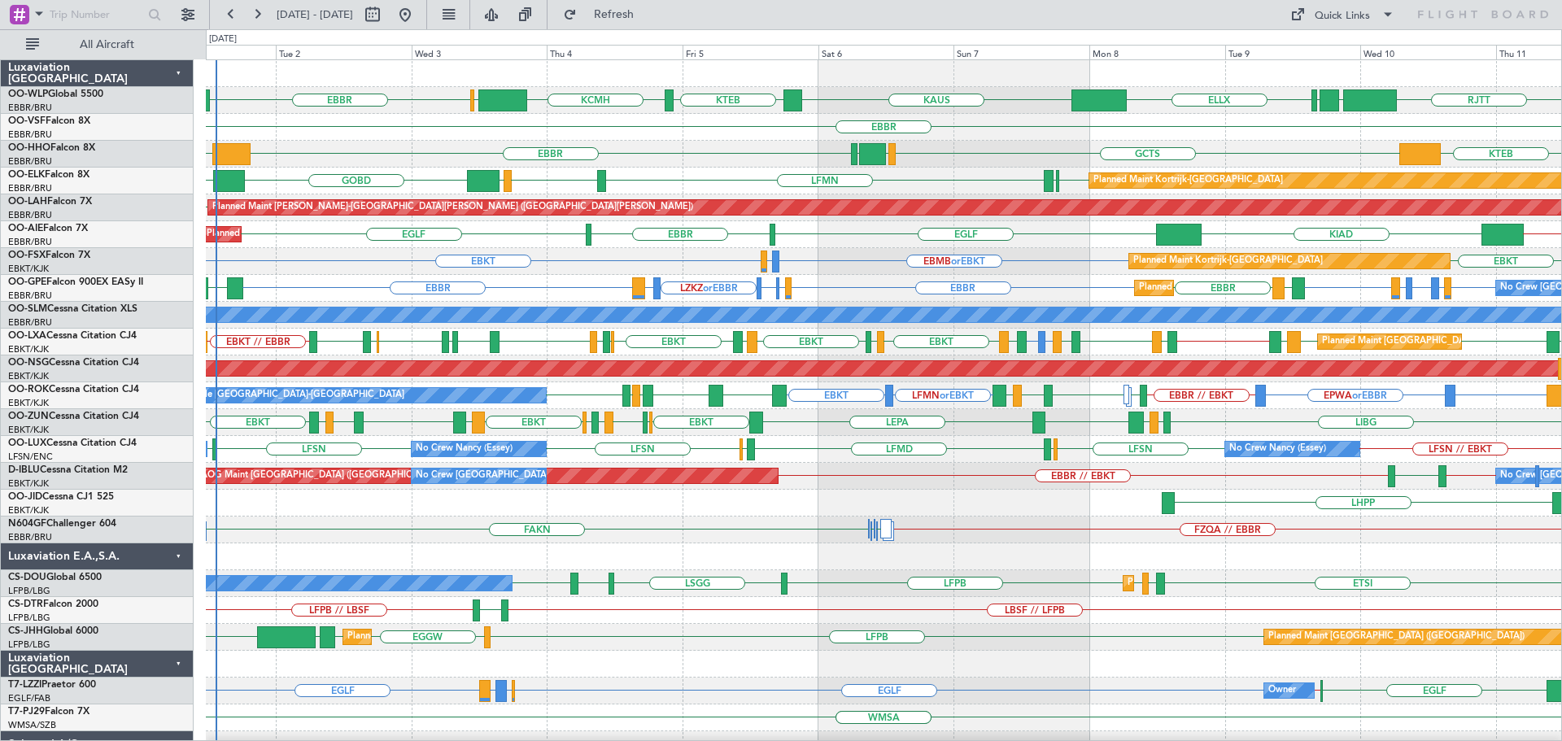
click at [706, 163] on div "GCTS GMMH [GEOGRAPHIC_DATA] [GEOGRAPHIC_DATA] KTEB KTEB" at bounding box center [883, 154] width 1355 height 27
click at [381, 143] on div "GCTS GMMH [GEOGRAPHIC_DATA] [GEOGRAPHIC_DATA] KTEB KTEB" at bounding box center [883, 154] width 1355 height 27
